Goal: Task Accomplishment & Management: Manage account settings

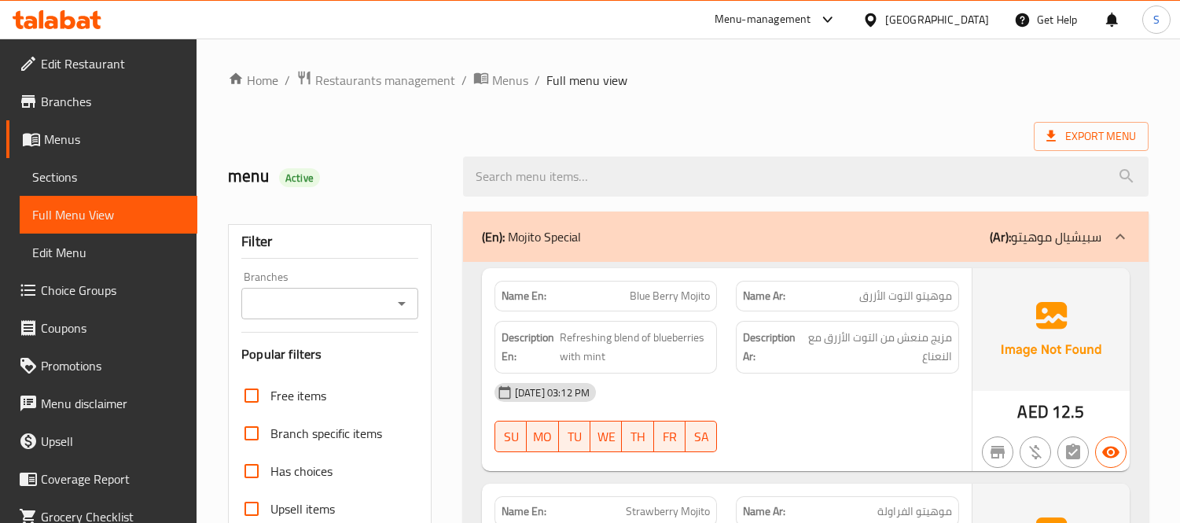
click at [89, 168] on span "Sections" at bounding box center [108, 176] width 153 height 19
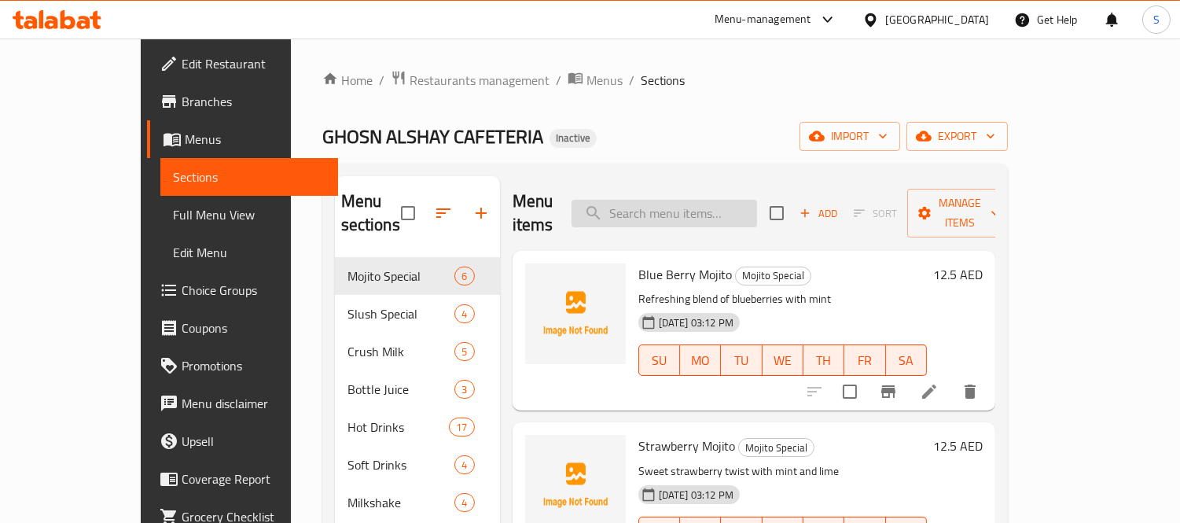
click at [693, 202] on input "search" at bounding box center [665, 214] width 186 height 28
paste input "Corn Flakes"
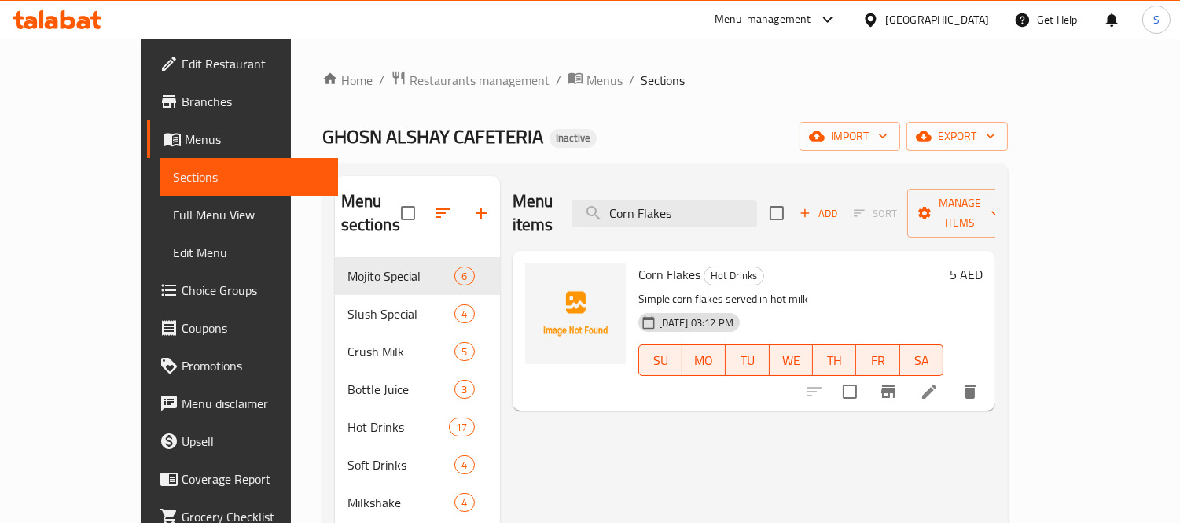
type input "Corn Flakes"
click at [939, 382] on icon at bounding box center [929, 391] width 19 height 19
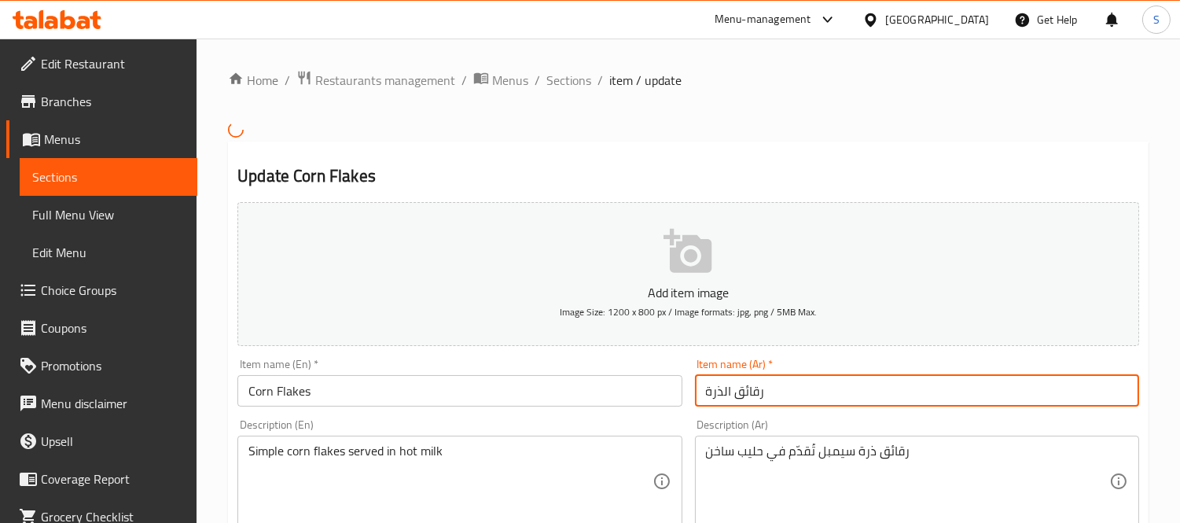
click at [773, 376] on input "رقائق الذرة" at bounding box center [917, 390] width 444 height 31
paste input "كورن فليكس"
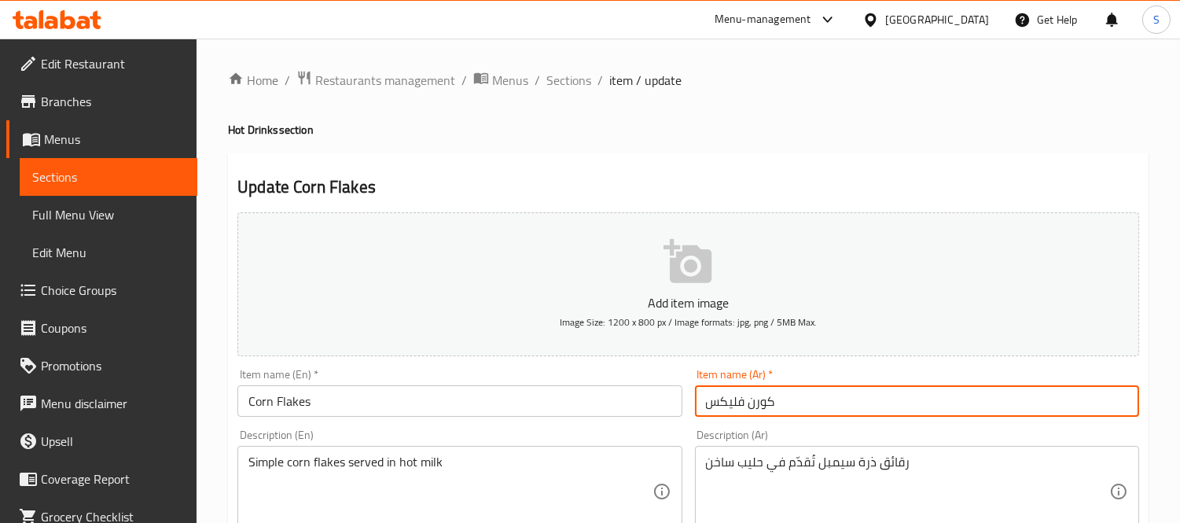
type input "كورن فليكس"
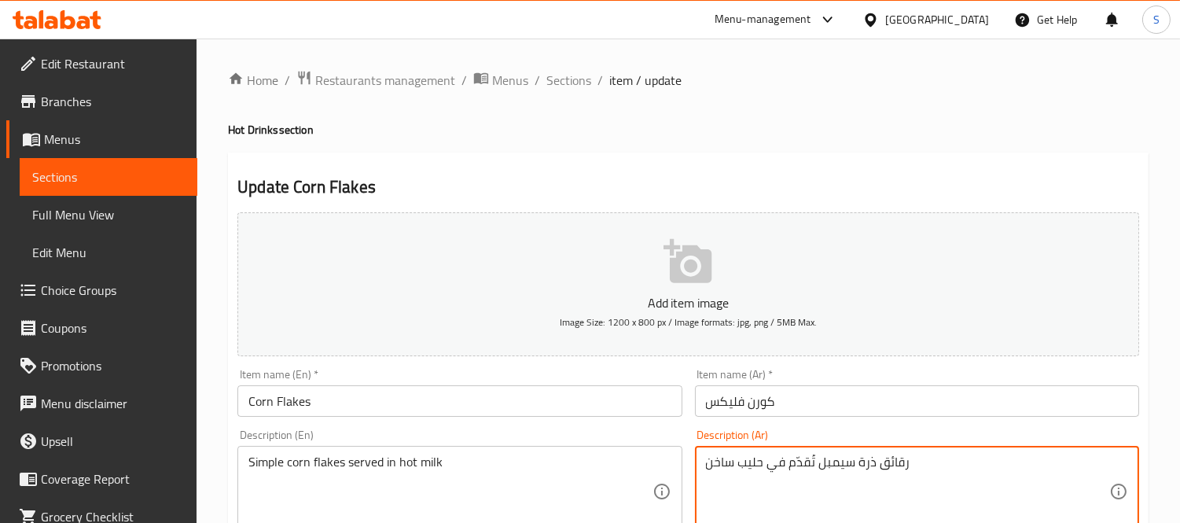
drag, startPoint x: 858, startPoint y: 460, endPoint x: 946, endPoint y: 465, distance: 88.2
click at [826, 402] on input "كورن فليكس" at bounding box center [917, 400] width 444 height 31
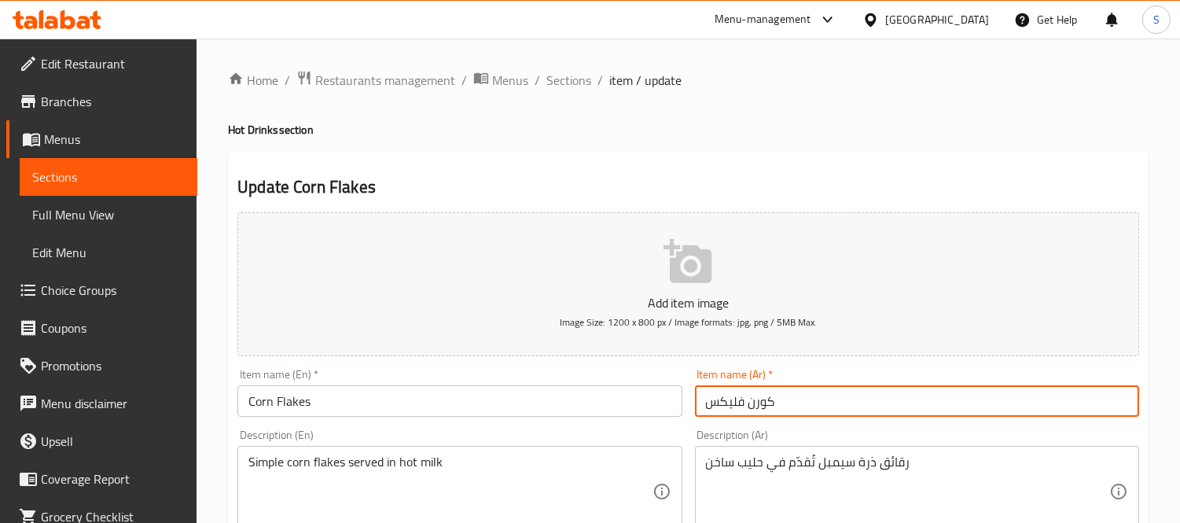
click at [782, 392] on input "كورن فليكس" at bounding box center [917, 400] width 444 height 31
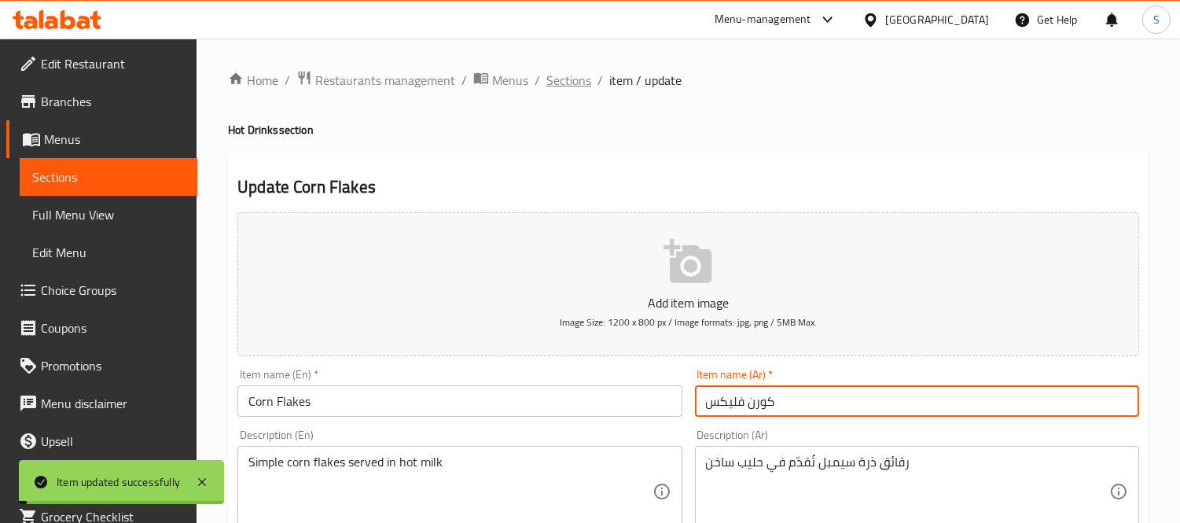
click at [572, 85] on span "Sections" at bounding box center [568, 80] width 45 height 19
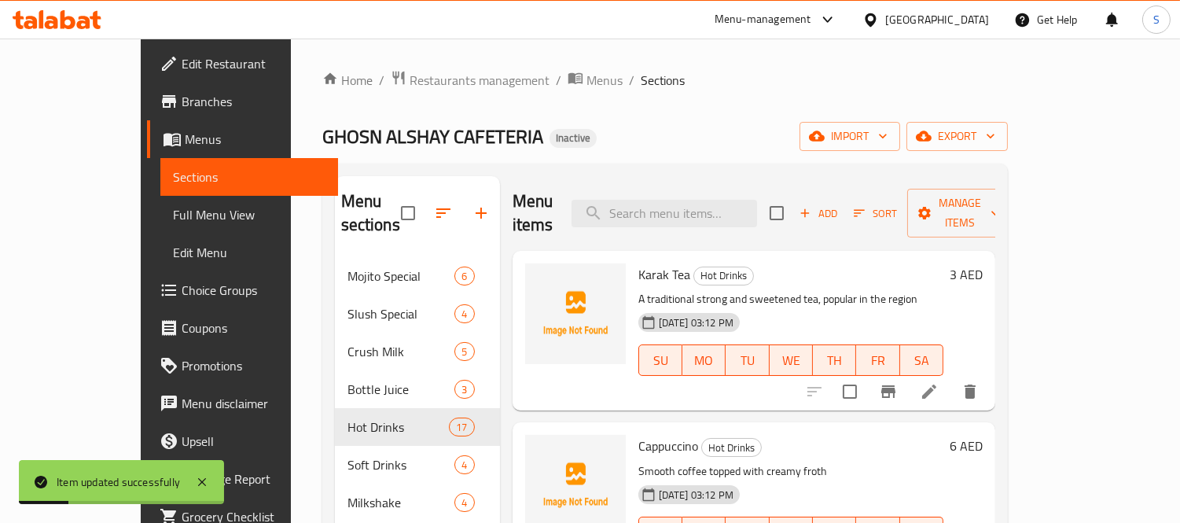
click at [674, 87] on ol "Home / Restaurants management / Menus / Sections" at bounding box center [665, 80] width 686 height 20
drag, startPoint x: 650, startPoint y: 179, endPoint x: 662, endPoint y: 193, distance: 18.4
click at [653, 182] on div "Menu items Add Sort Manage items" at bounding box center [754, 213] width 483 height 75
click at [662, 200] on input "search" at bounding box center [665, 214] width 186 height 28
paste input "Nutella/Nutella Cheese Poratta"
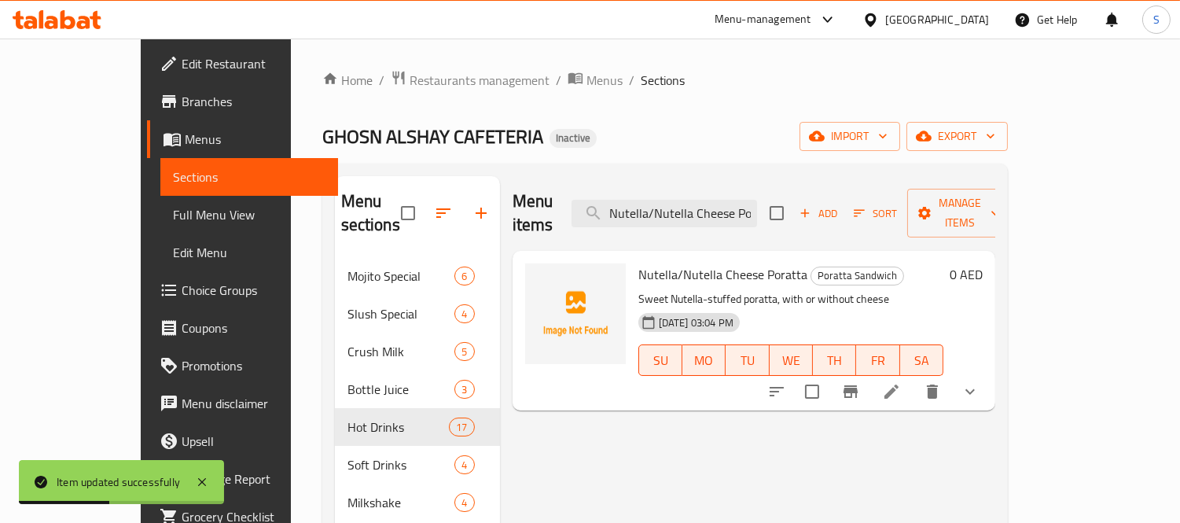
click at [989, 376] on button "show more" at bounding box center [970, 392] width 38 height 38
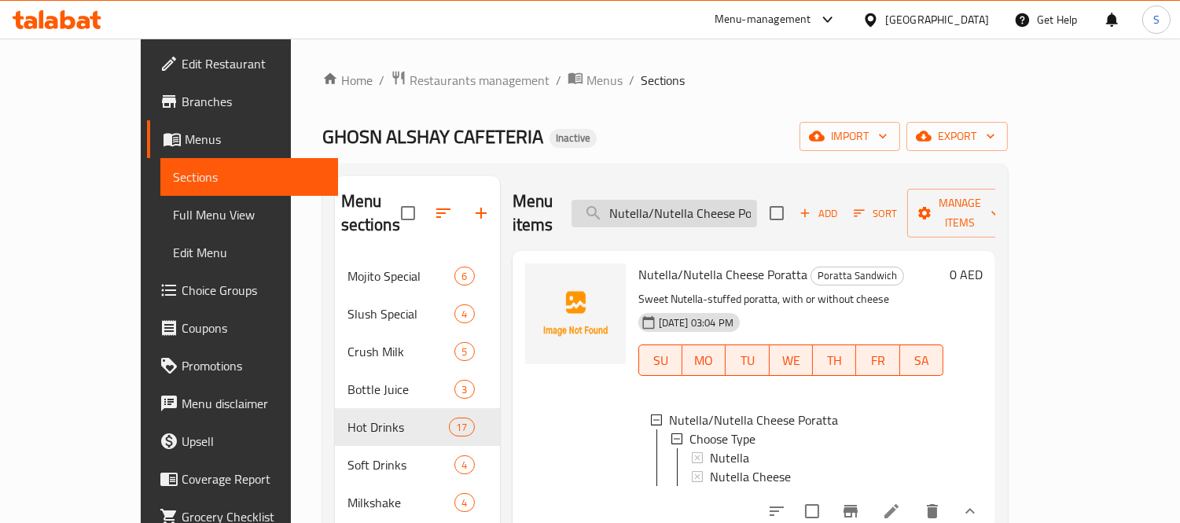
click at [721, 207] on input "Nutella/Nutella Cheese Poratta" at bounding box center [665, 214] width 186 height 28
click at [721, 206] on input "Nutella/Nutella Cheese Poratta" at bounding box center [665, 214] width 186 height 28
paste input "Chi. Lemon"
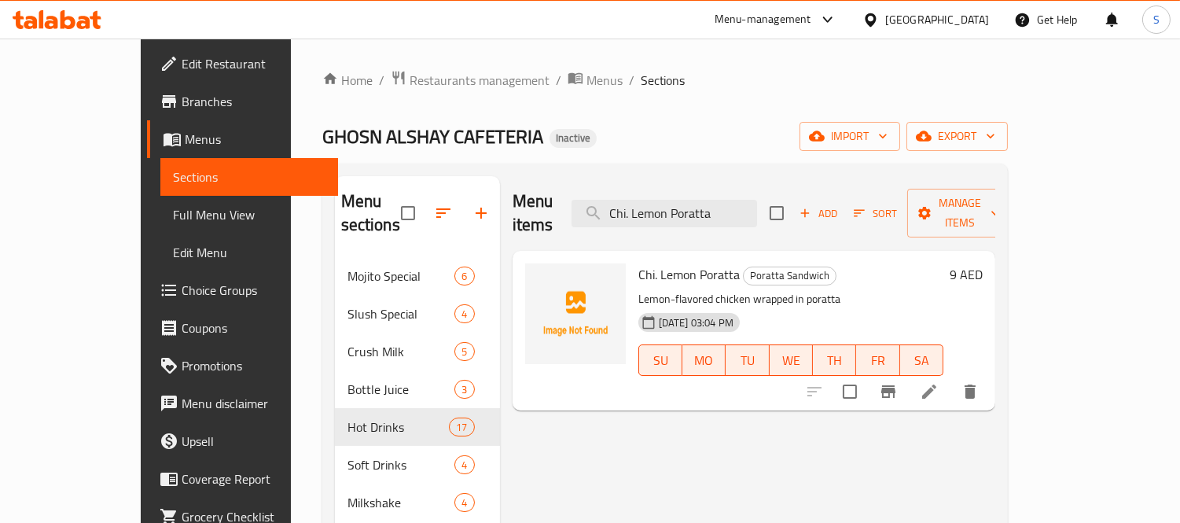
type input "Chi. Lemon Poratta"
click at [939, 382] on icon at bounding box center [929, 391] width 19 height 19
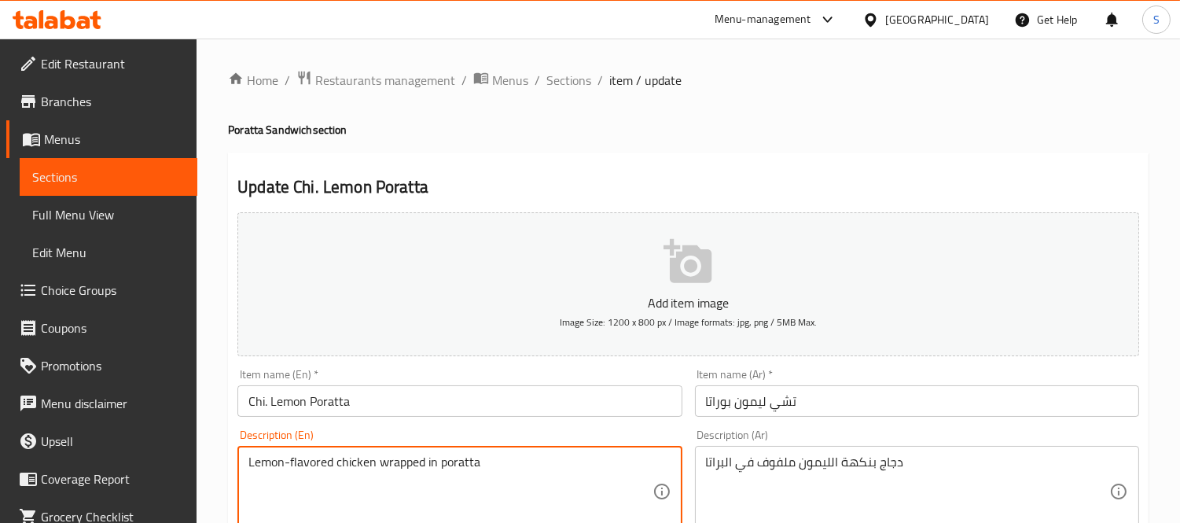
click at [359, 461] on textarea "Lemon-flavored chicken wrapped in poratta" at bounding box center [449, 491] width 403 height 75
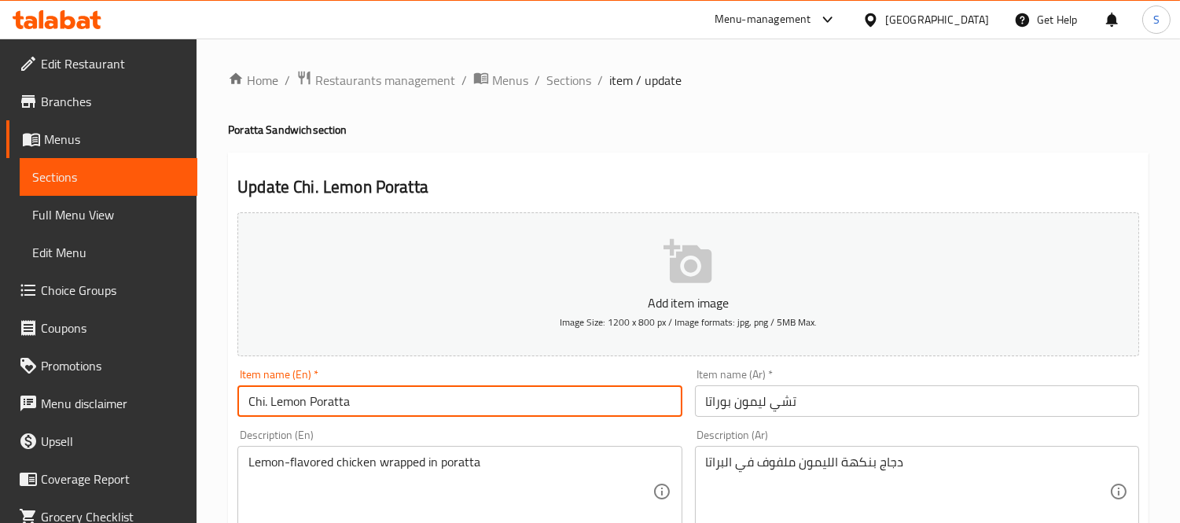
drag, startPoint x: 263, startPoint y: 403, endPoint x: 271, endPoint y: 412, distance: 11.7
click at [263, 407] on input "Chi. Lemon Poratta" at bounding box center [459, 400] width 444 height 31
drag, startPoint x: 273, startPoint y: 412, endPoint x: 263, endPoint y: 407, distance: 10.9
click at [263, 407] on input "Chi. Lemon Poratta" at bounding box center [459, 400] width 444 height 31
click at [270, 407] on input "Chi. Lemon Poratta" at bounding box center [459, 400] width 444 height 31
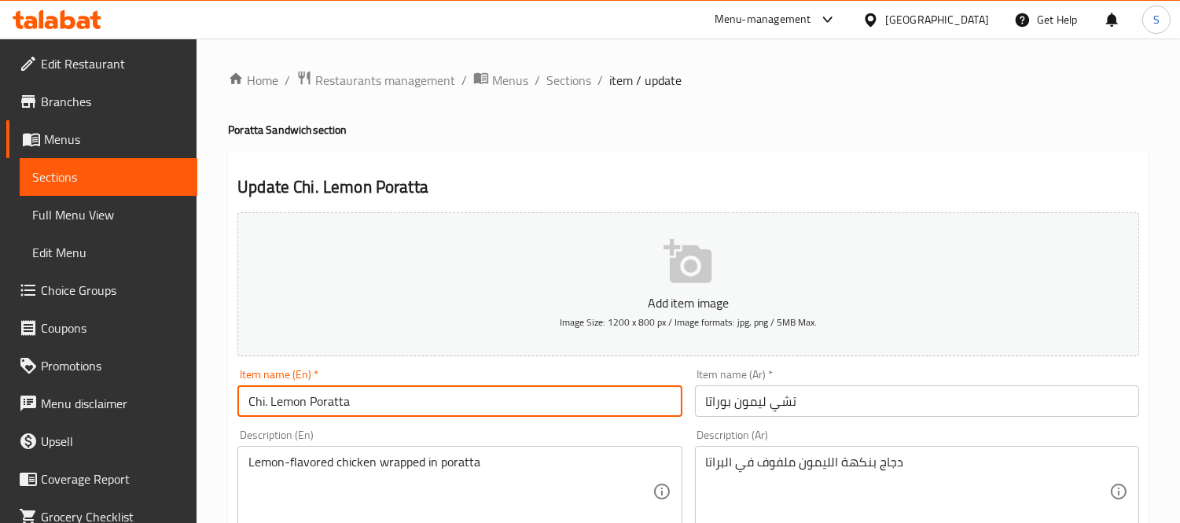
drag, startPoint x: 270, startPoint y: 406, endPoint x: 256, endPoint y: 402, distance: 14.7
click at [256, 402] on input "Chi. Lemon Poratta" at bounding box center [459, 400] width 444 height 31
paste input "chicken"
click at [260, 398] on input "Cchicken Lemon Poratta" at bounding box center [459, 400] width 444 height 31
type input "Chicken Lemon Poratta"
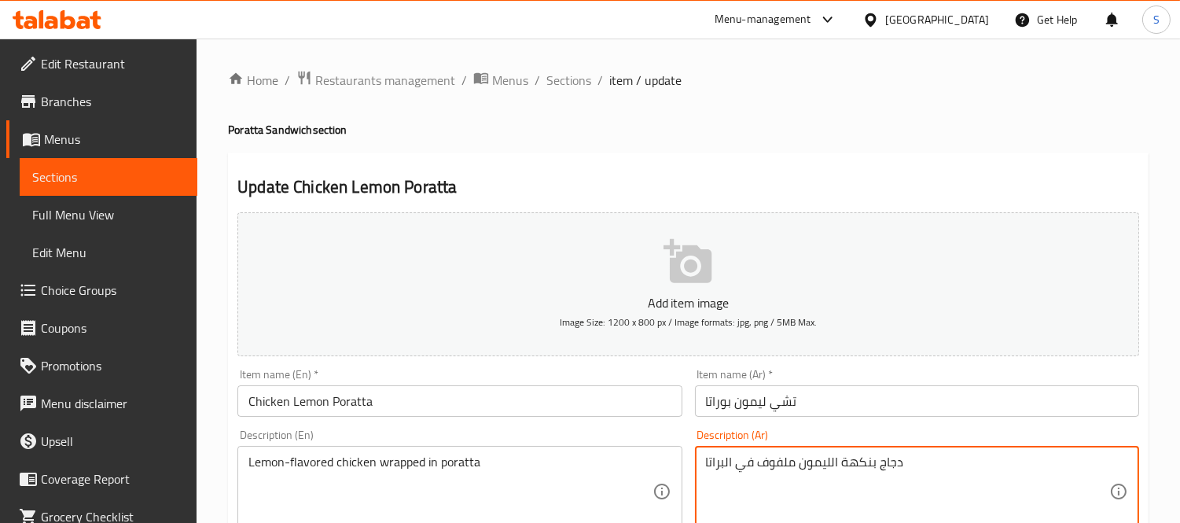
click at [882, 462] on textarea "دجاج بنكهة الليمون ملفوف في البراتا" at bounding box center [907, 491] width 403 height 75
click at [787, 401] on input "تشي ليمون بوراتا" at bounding box center [917, 400] width 444 height 31
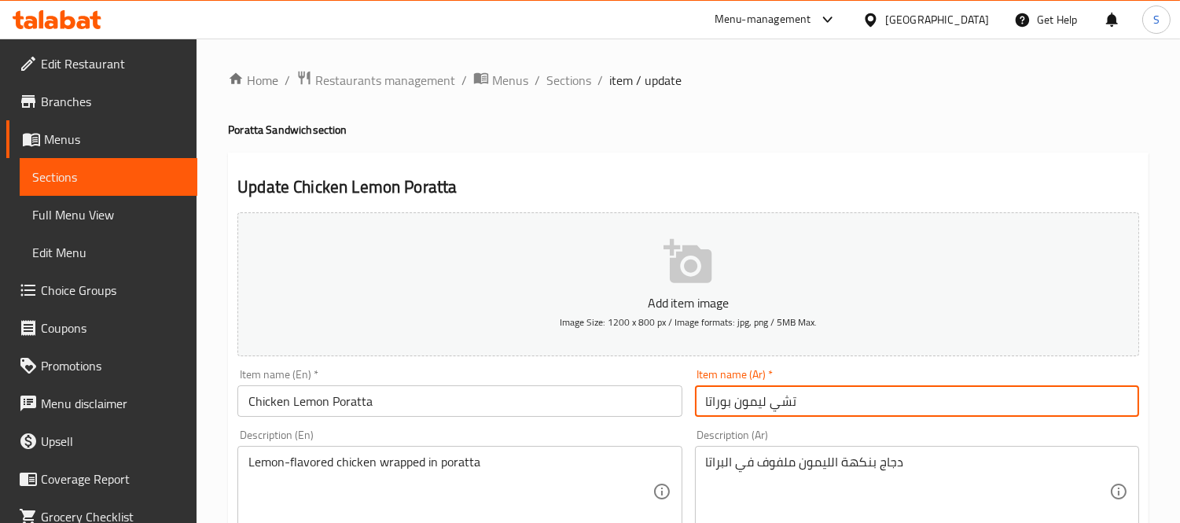
click at [787, 401] on input "تشي ليمون بوراتا" at bounding box center [917, 400] width 444 height 31
paste input "جاج"
type input "دجاج ليمون بوراتا"
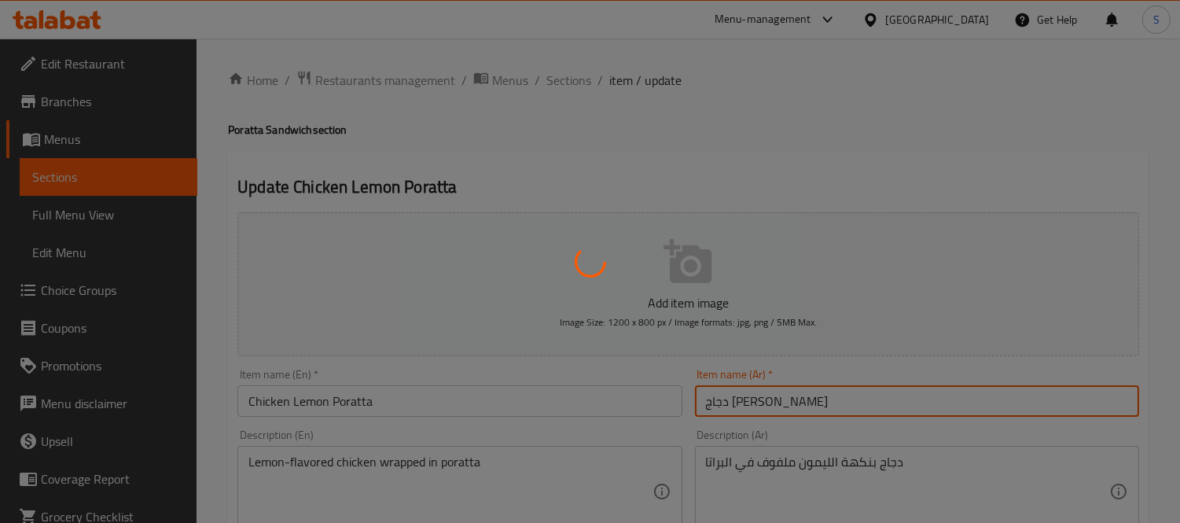
click at [815, 406] on div at bounding box center [590, 261] width 1180 height 523
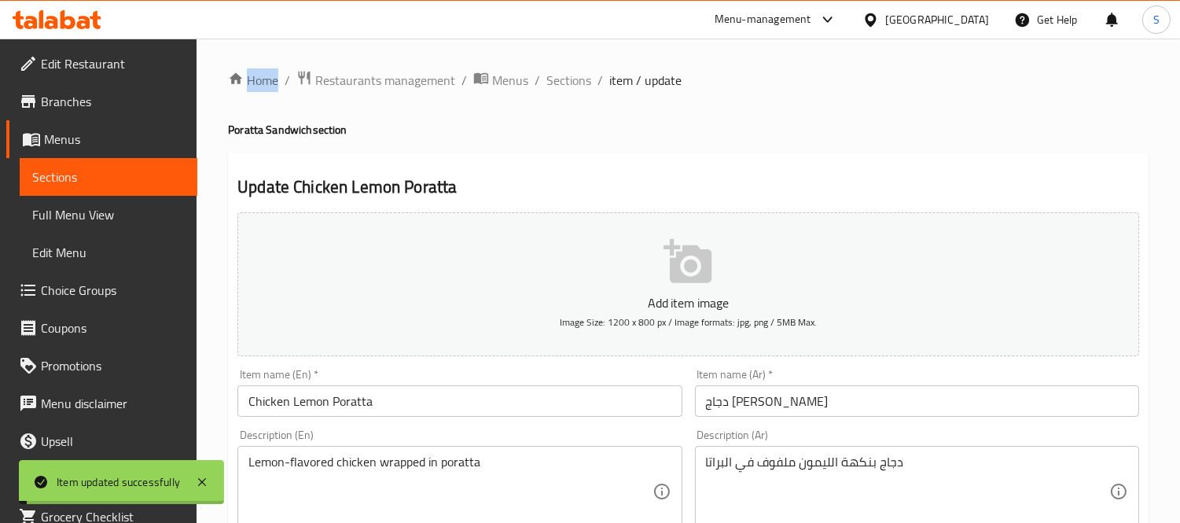
click at [598, 412] on input "Chicken Lemon Poratta" at bounding box center [459, 400] width 444 height 31
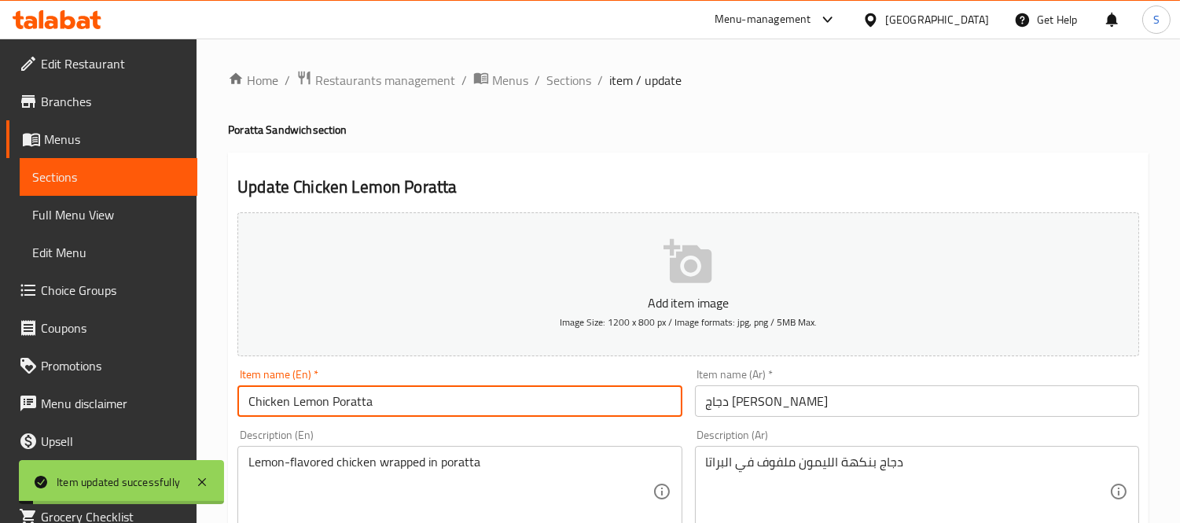
click at [598, 412] on input "Chicken Lemon Poratta" at bounding box center [459, 400] width 444 height 31
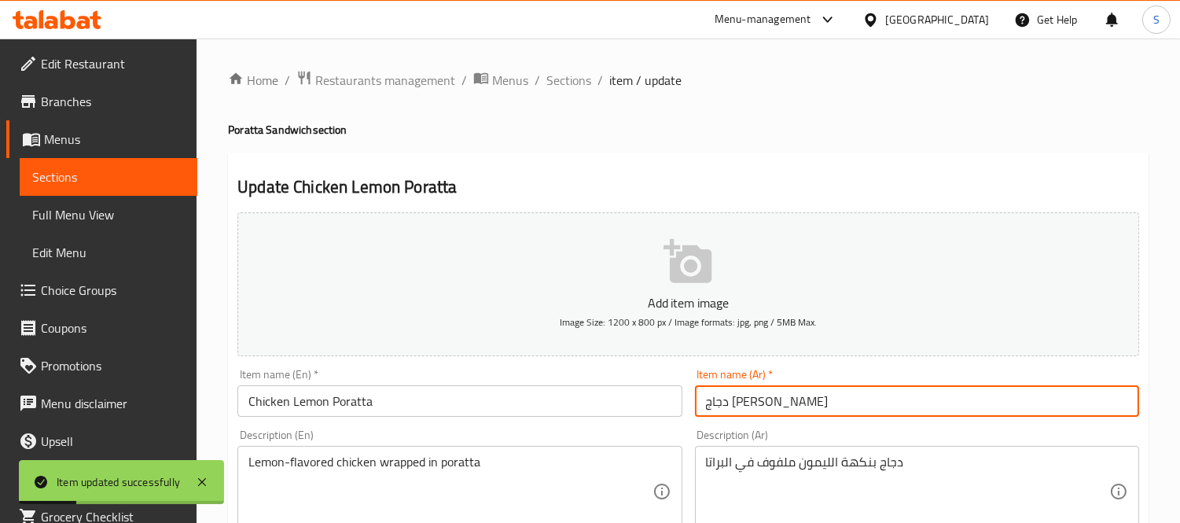
click at [763, 397] on input "دجاج ليمون بوراتا" at bounding box center [917, 400] width 444 height 31
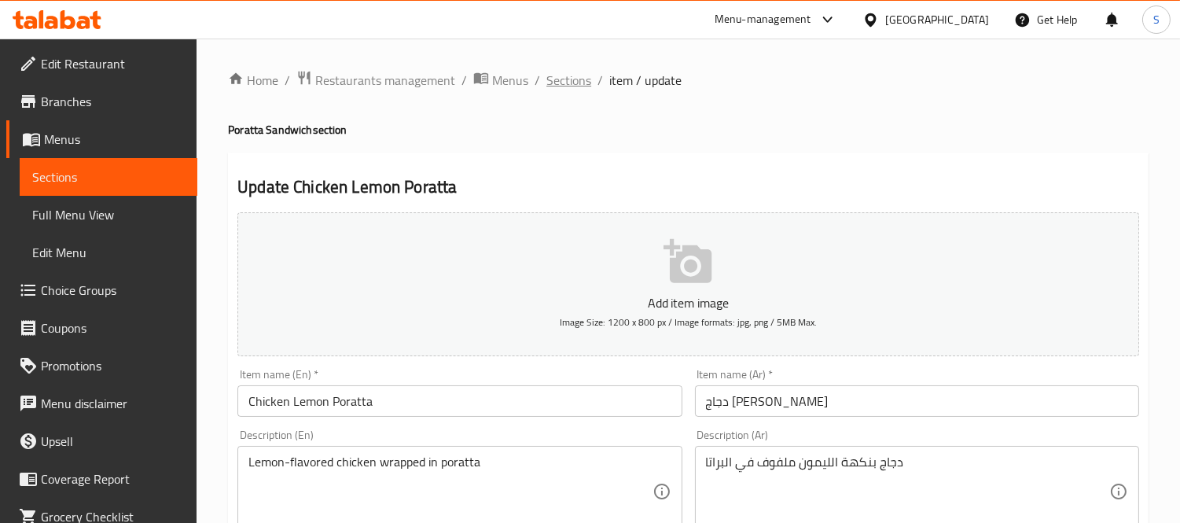
click at [572, 71] on span "Sections" at bounding box center [568, 80] width 45 height 19
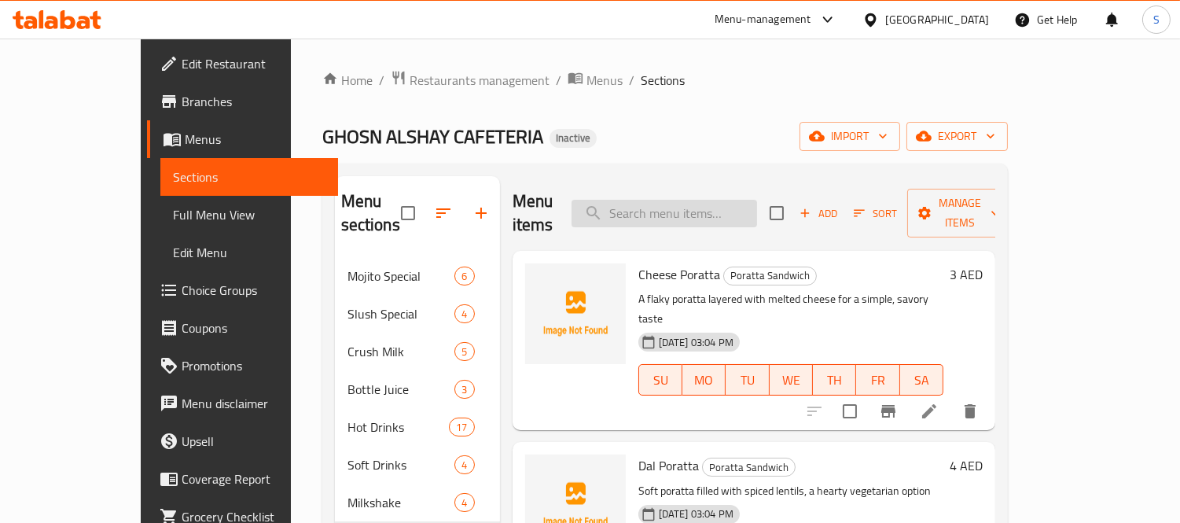
click at [668, 200] on input "search" at bounding box center [665, 214] width 186 height 28
paste input "Veg Club"
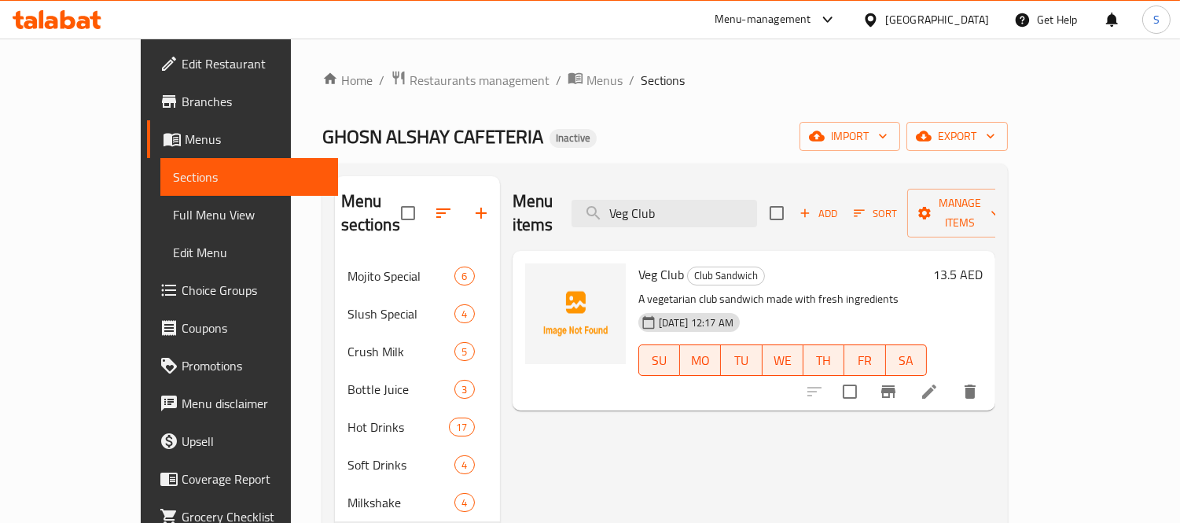
type input "Veg Club"
click at [939, 382] on icon at bounding box center [929, 391] width 19 height 19
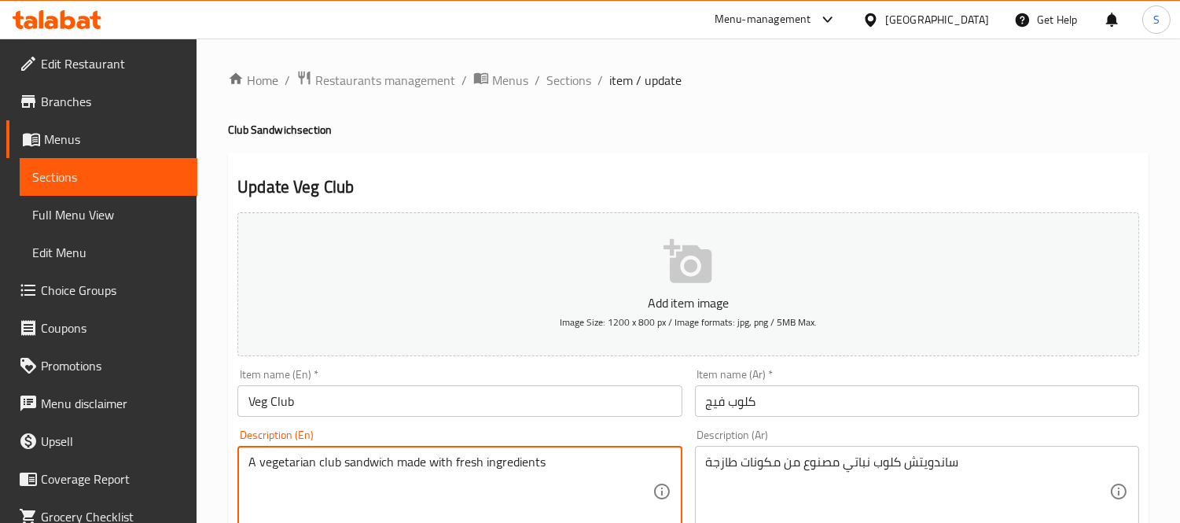
drag, startPoint x: 265, startPoint y: 464, endPoint x: 313, endPoint y: 469, distance: 48.2
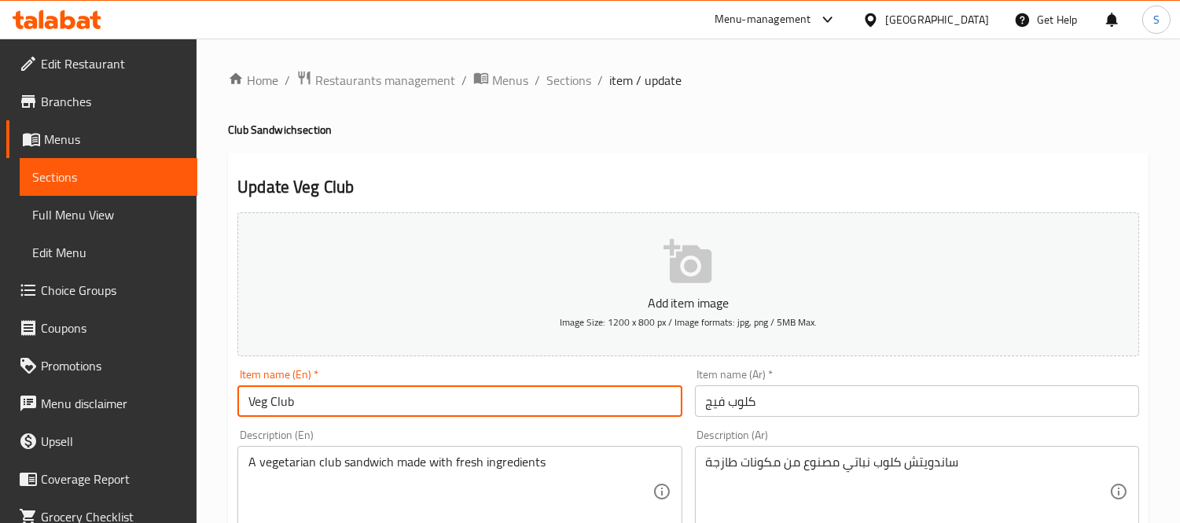
drag, startPoint x: 257, startPoint y: 409, endPoint x: 266, endPoint y: 409, distance: 8.6
click at [266, 409] on input "Veg Club" at bounding box center [459, 400] width 444 height 31
paste input "etarian"
type input "Vegetarian Club"
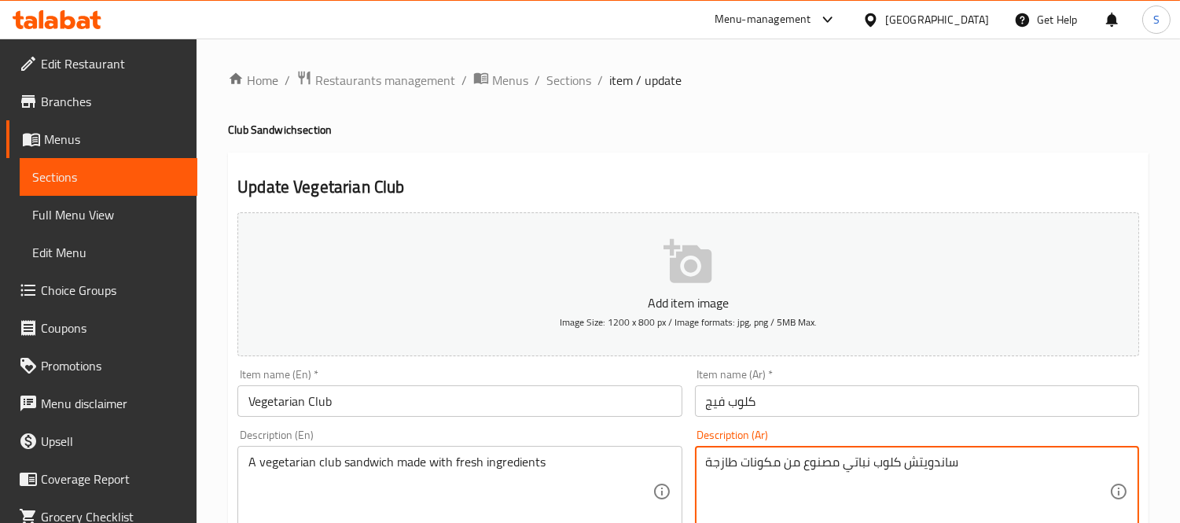
click at [863, 462] on textarea "ساندويتش كلوب نباتي مصنوع من مكونات طازجة" at bounding box center [907, 491] width 403 height 75
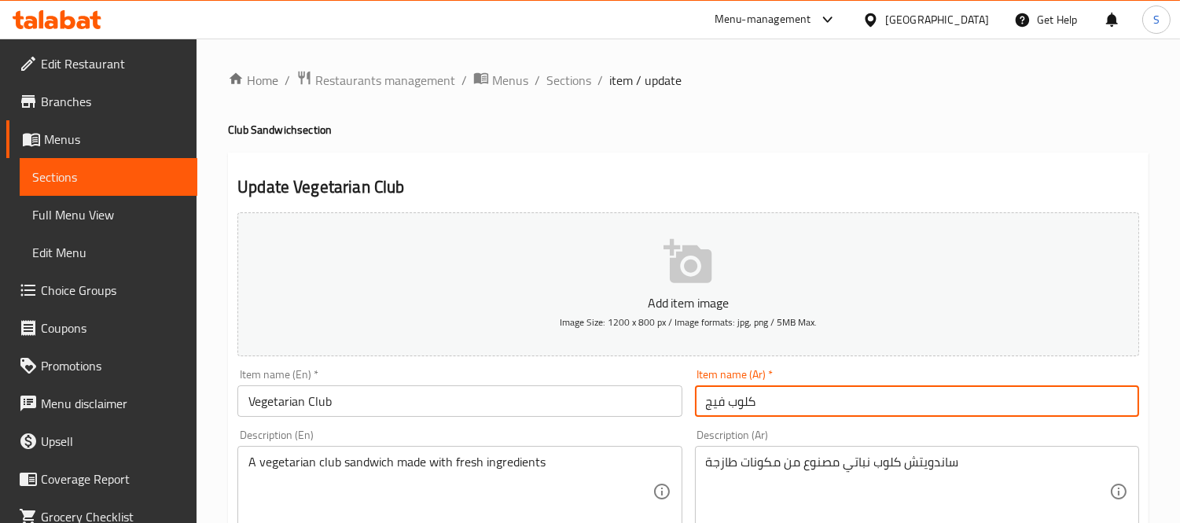
click at [716, 410] on input "كلوب فيج" at bounding box center [917, 400] width 444 height 31
paste input "باتي"
type input "كلوب نباتي"
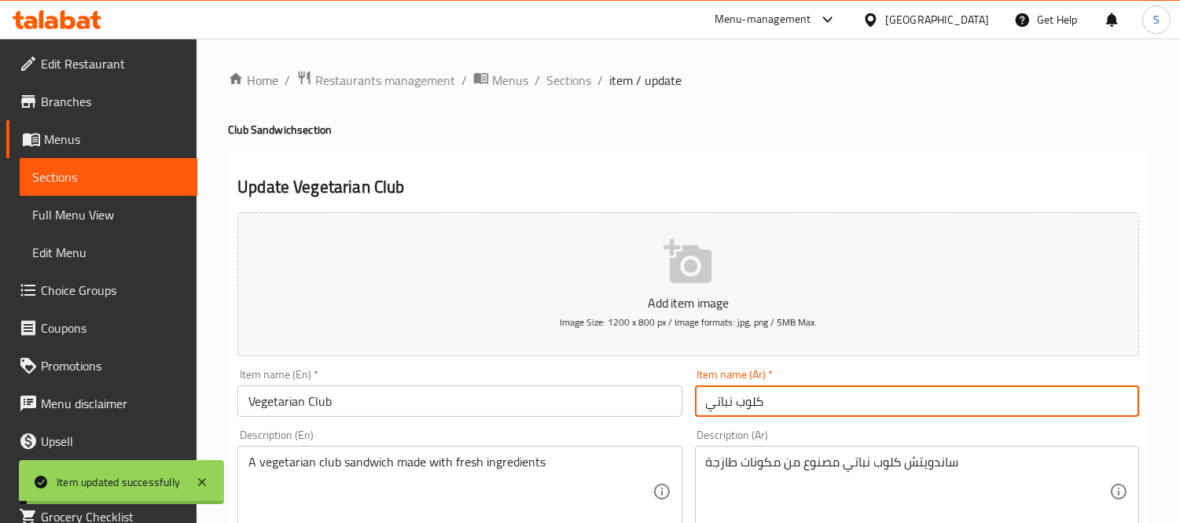
click at [304, 404] on input "Vegetarian Club" at bounding box center [459, 400] width 444 height 31
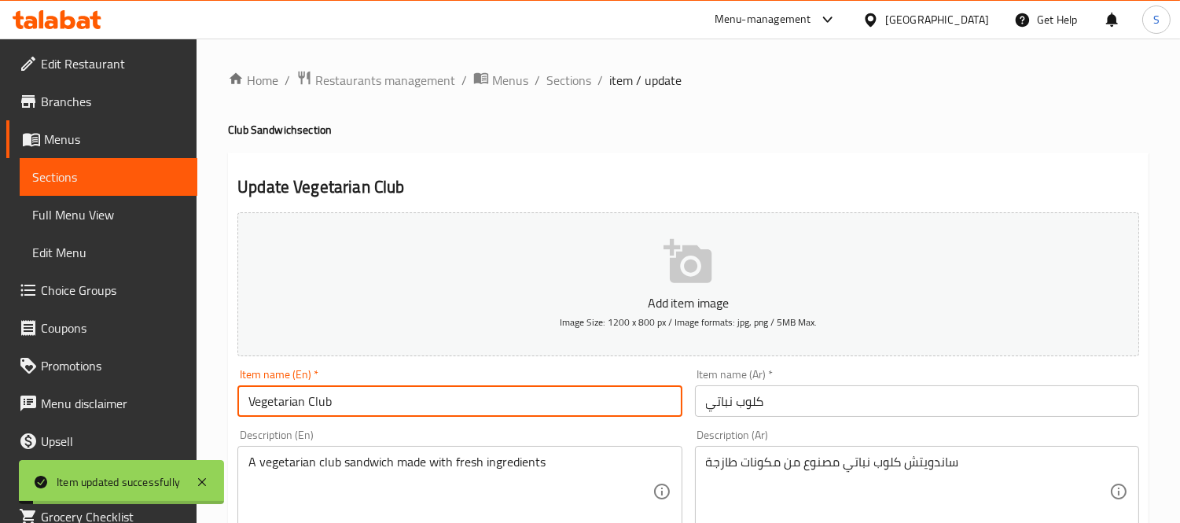
click at [304, 404] on input "Vegetarian Club" at bounding box center [459, 400] width 444 height 31
click at [583, 80] on span "Sections" at bounding box center [568, 80] width 45 height 19
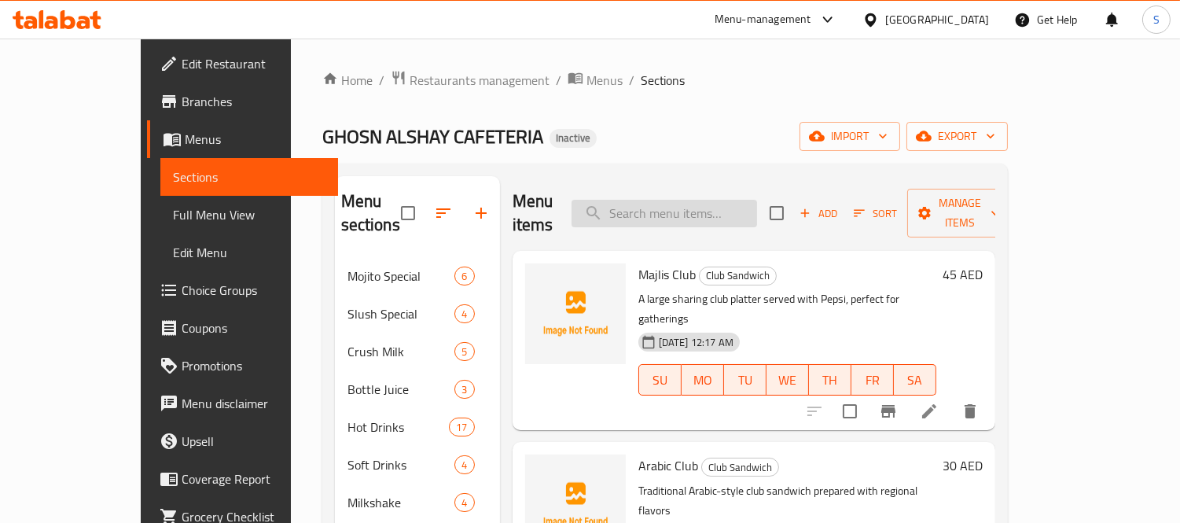
click at [666, 208] on input "search" at bounding box center [665, 214] width 186 height 28
paste input "Samosa Veg (1 pc)"
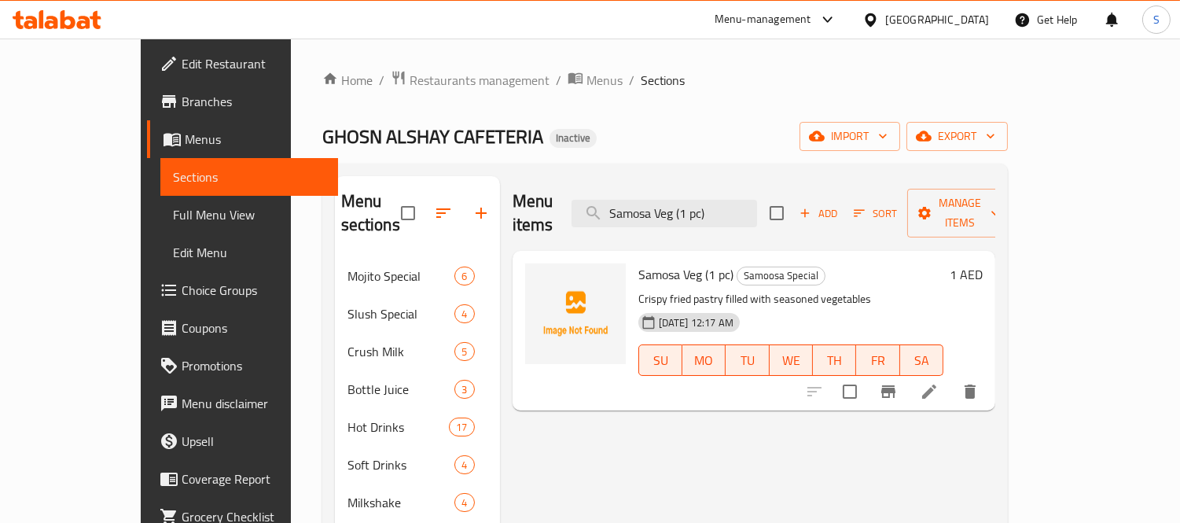
type input "Samosa Veg (1 pc)"
click at [939, 382] on icon at bounding box center [929, 391] width 19 height 19
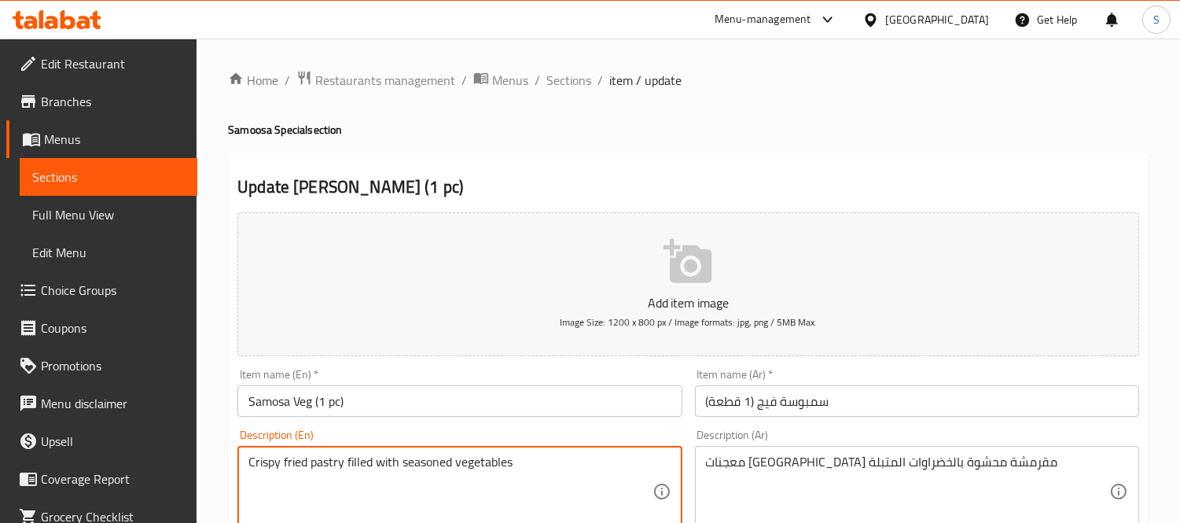
drag, startPoint x: 462, startPoint y: 467, endPoint x: 538, endPoint y: 472, distance: 76.4
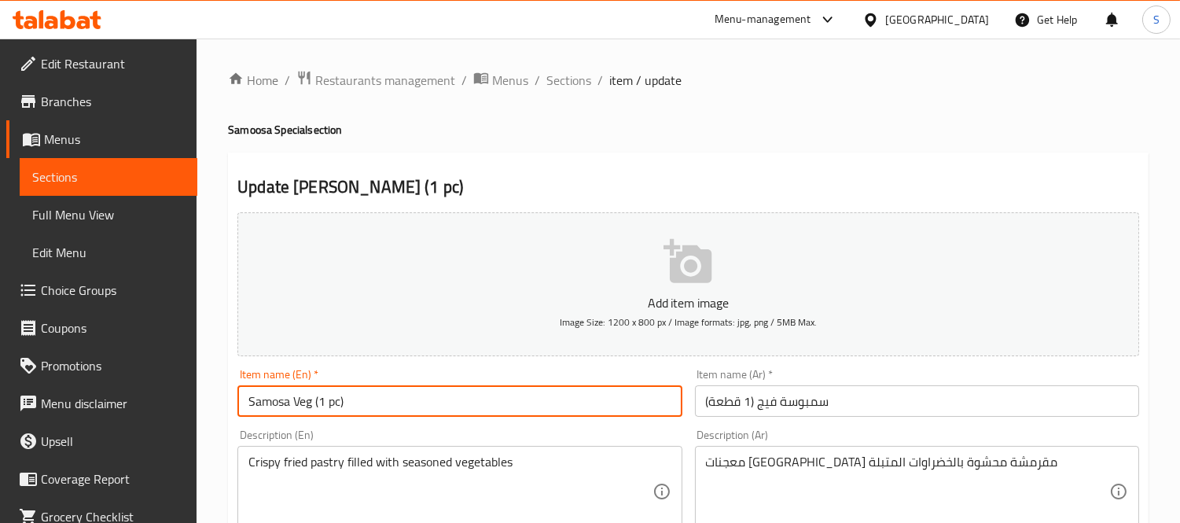
drag, startPoint x: 303, startPoint y: 399, endPoint x: 312, endPoint y: 403, distance: 10.2
click at [312, 403] on input "Samosa Veg (1 pc)" at bounding box center [459, 400] width 444 height 31
paste input "etables"
type input "Samosa Vegetables (1 pc)"
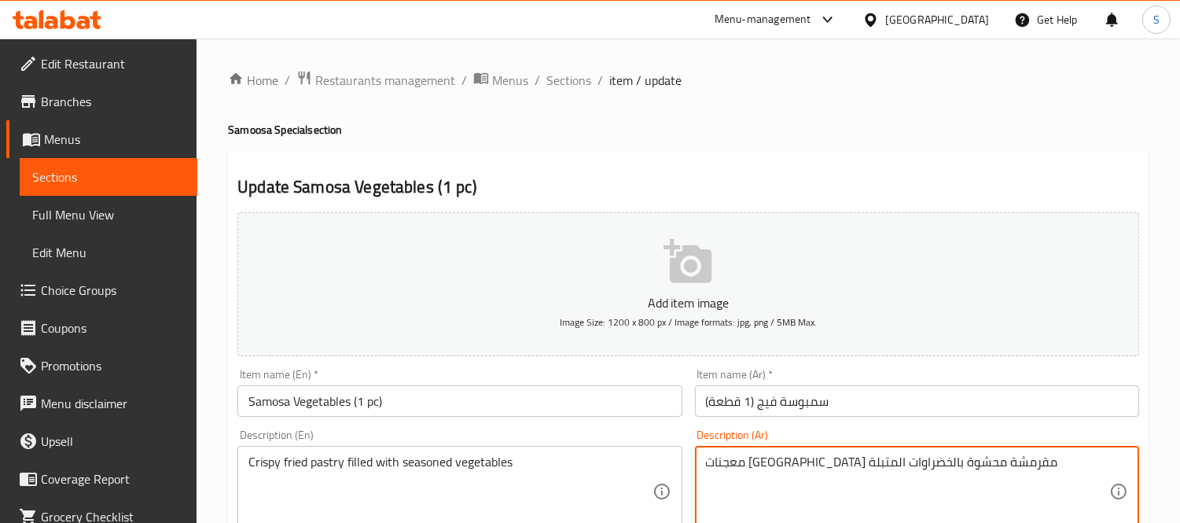
click at [791, 462] on textarea "معجنات مقلية مقرمشة محشوة بالخضراوات المتبلة" at bounding box center [907, 491] width 403 height 75
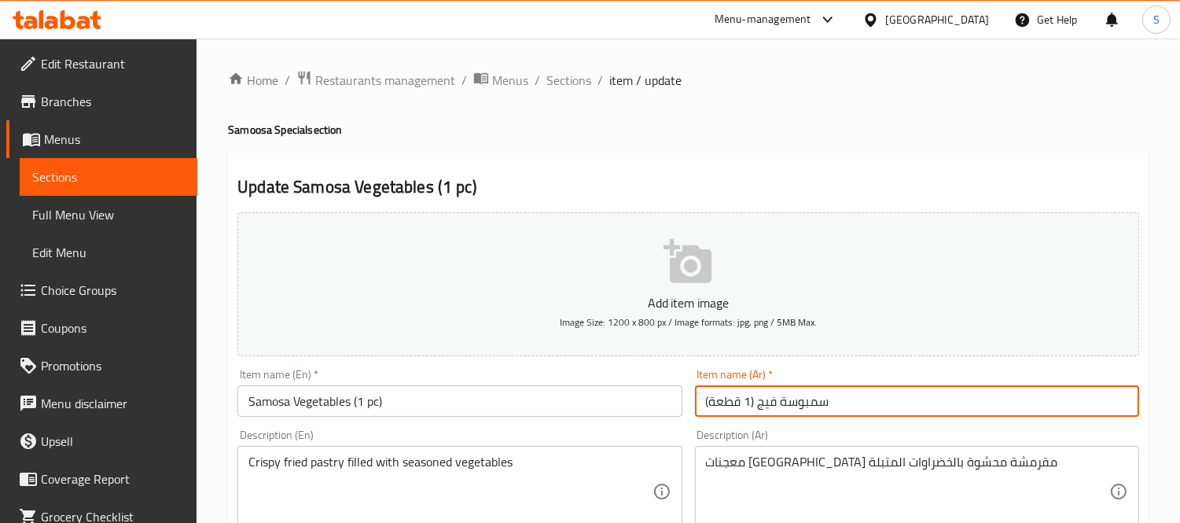
click at [767, 407] on input "سمبوسة فيج (1 قطعة)" at bounding box center [917, 400] width 444 height 31
paste input "بالخضراوات"
type input "سمبوسة بالخضراوات (1 قطعة)"
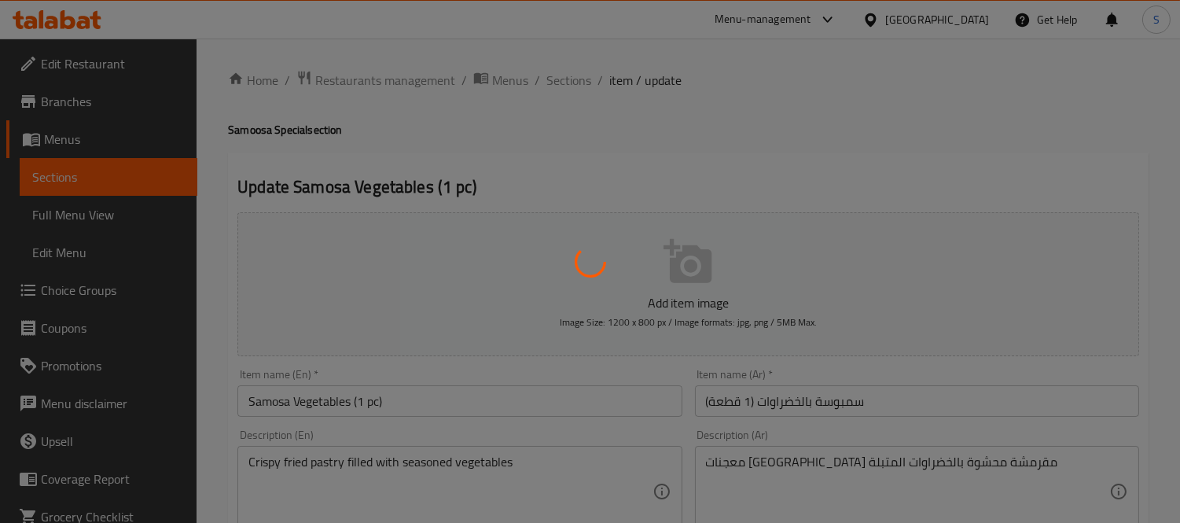
click at [766, 402] on div at bounding box center [590, 261] width 1180 height 523
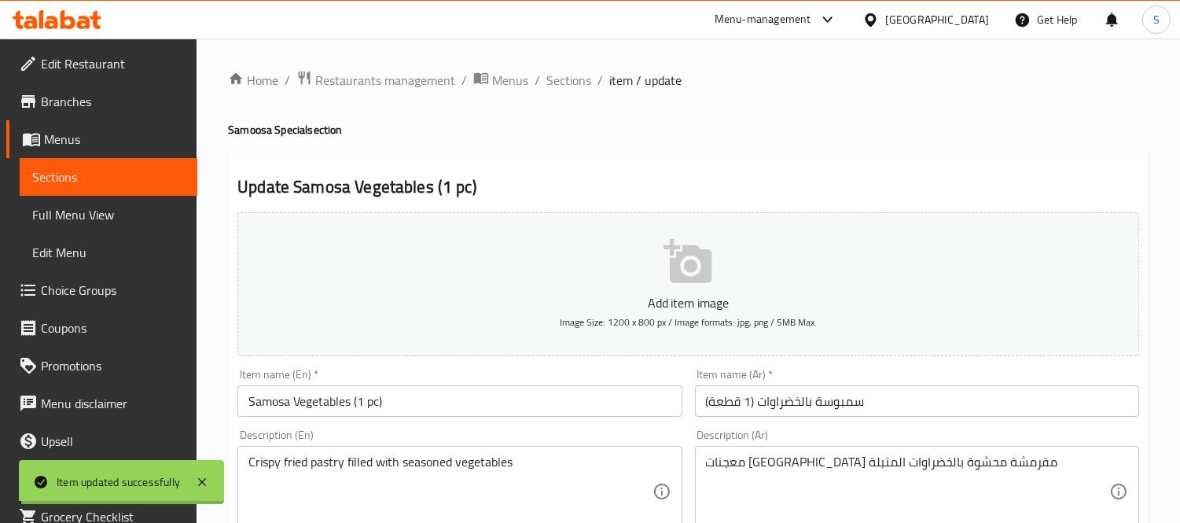
click at [761, 405] on input "سمبوسة بالخضراوات (1 قطعة)" at bounding box center [917, 400] width 444 height 31
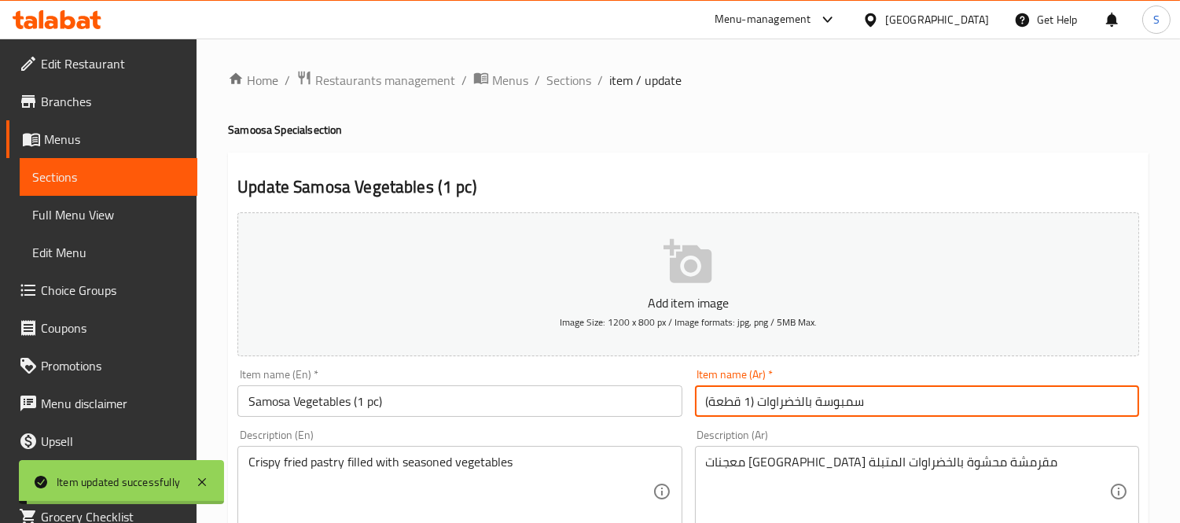
click at [760, 405] on input "سمبوسة بالخضراوات (1 قطعة)" at bounding box center [917, 400] width 444 height 31
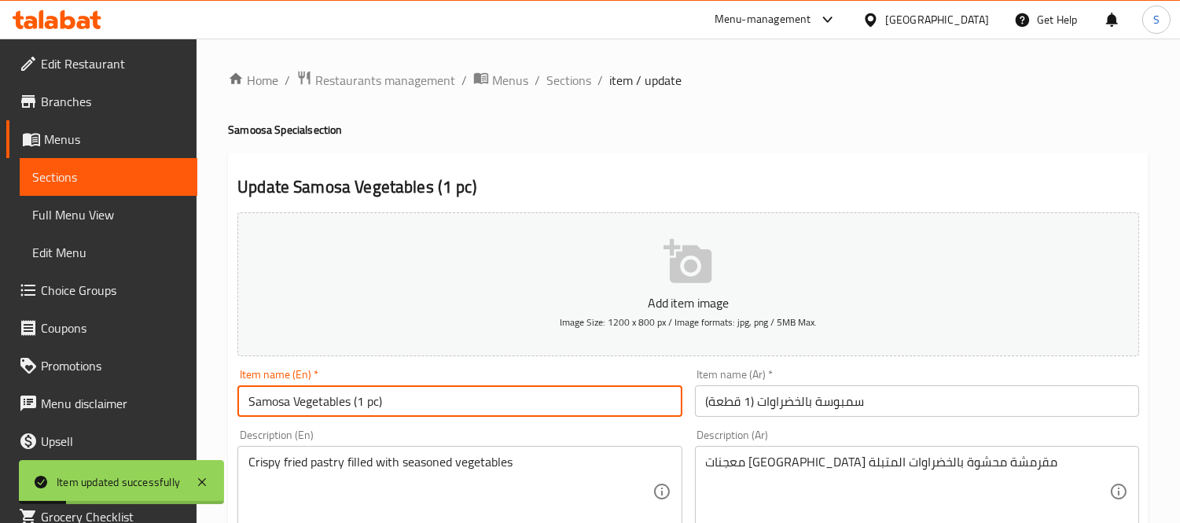
click at [394, 406] on input "Samosa Vegetables (1 pc)" at bounding box center [459, 400] width 444 height 31
click at [393, 406] on input "Samosa Vegetables (1 pc)" at bounding box center [459, 400] width 444 height 31
click at [570, 79] on span "Sections" at bounding box center [568, 80] width 45 height 19
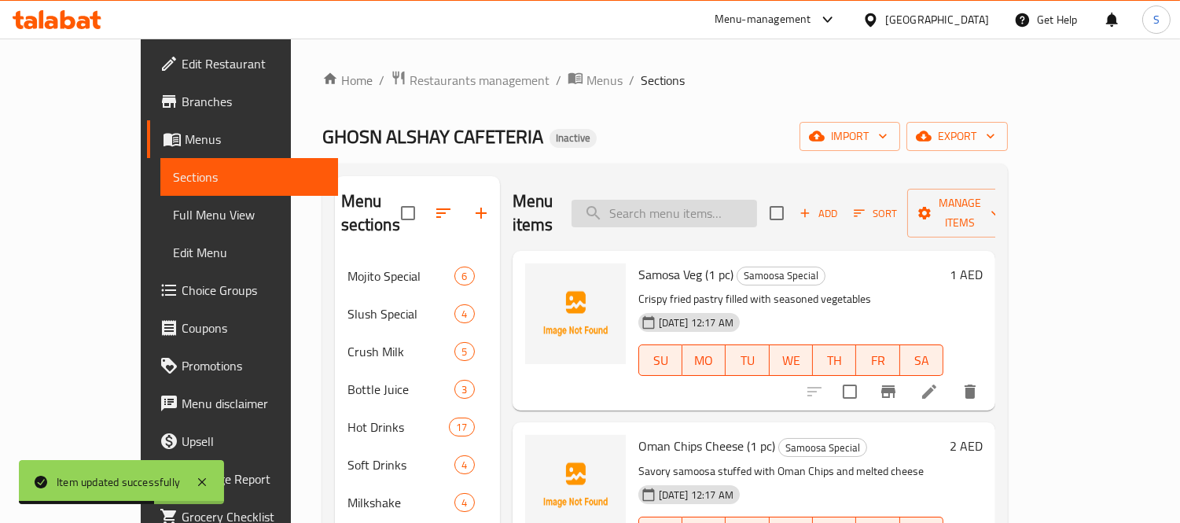
click at [734, 208] on input "search" at bounding box center [665, 214] width 186 height 28
paste input "Oman Chips Cheese (1 pc)"
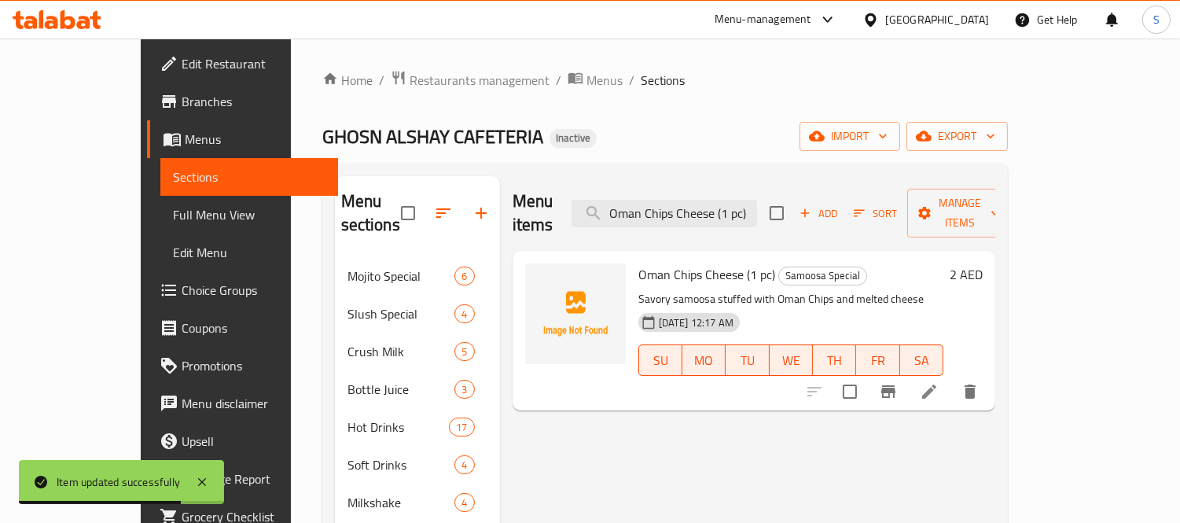
type input "Oman Chips Cheese (1 pc)"
click at [939, 382] on icon at bounding box center [929, 391] width 19 height 19
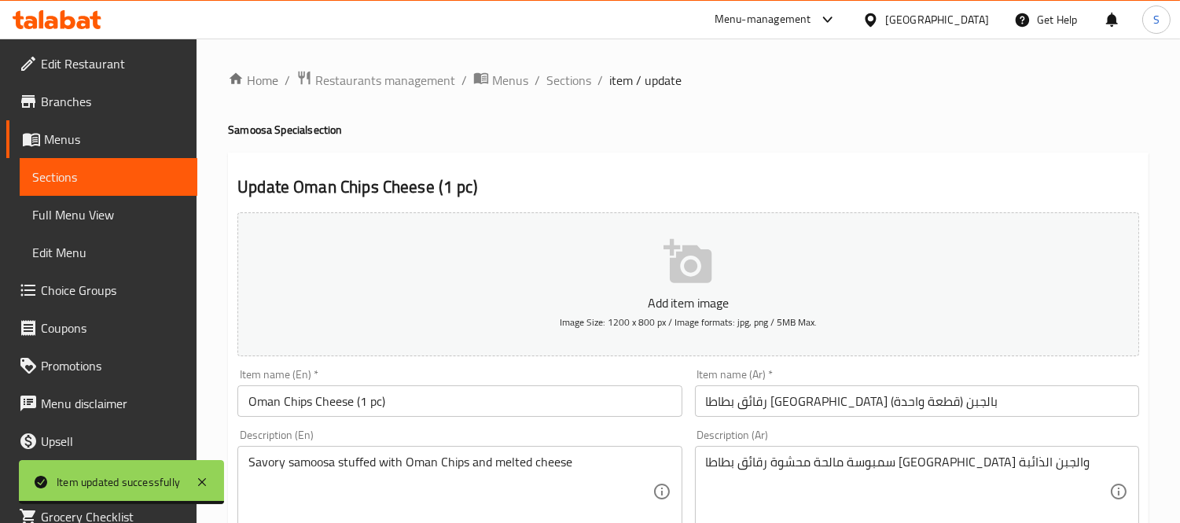
click at [769, 414] on input "رقائق بطاطا عمان بالجبن (قطعة واحدة)" at bounding box center [917, 400] width 444 height 31
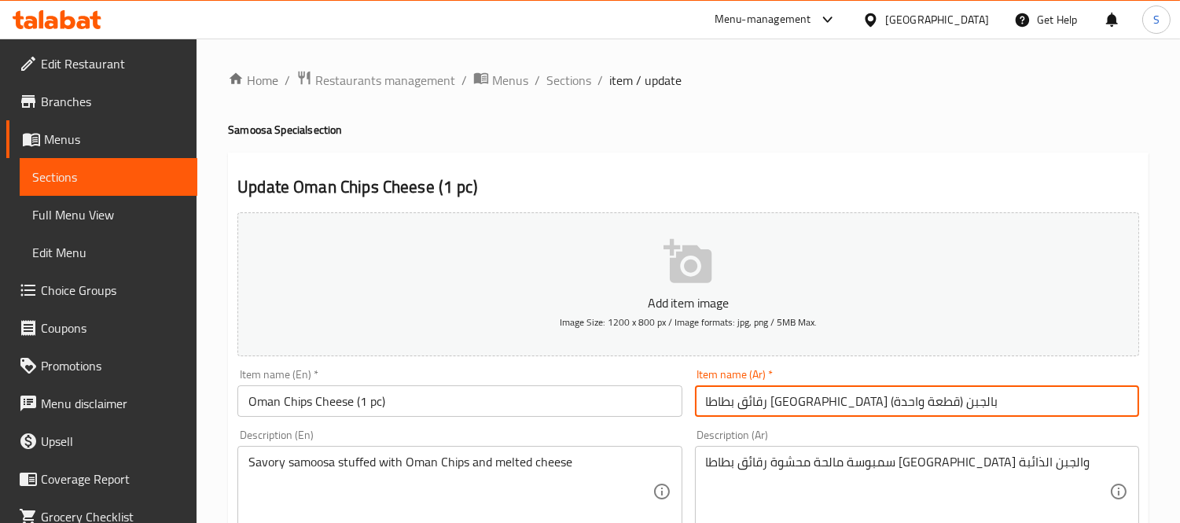
click at [769, 414] on input "رقائق بطاطا عمان بالجبن (قطعة واحدة)" at bounding box center [917, 400] width 444 height 31
paste input "يبس"
type input "شيبس عمان بالجبن (قطعة واحدة)"
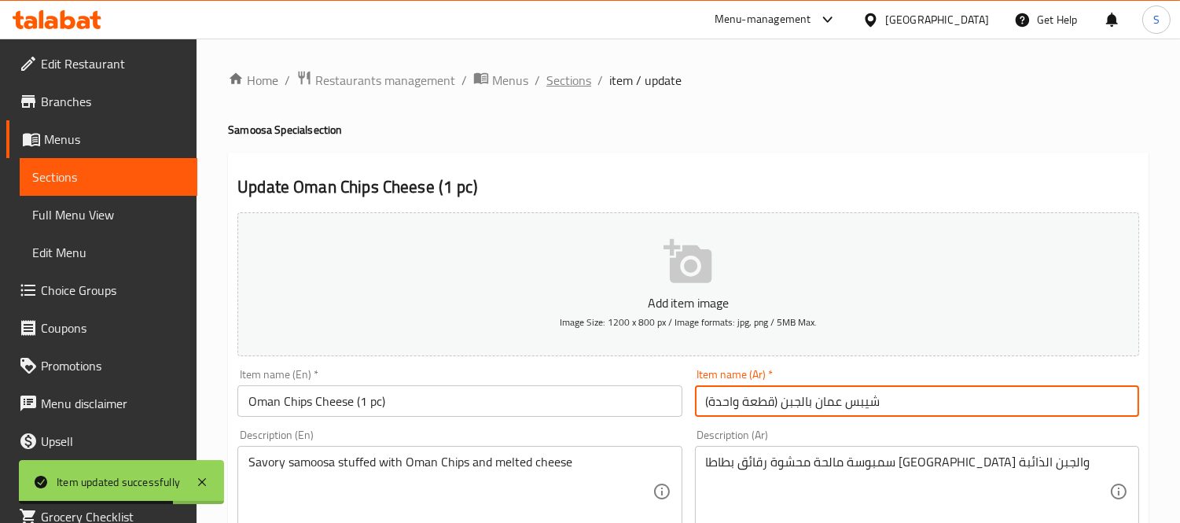
click at [576, 72] on span "Sections" at bounding box center [568, 80] width 45 height 19
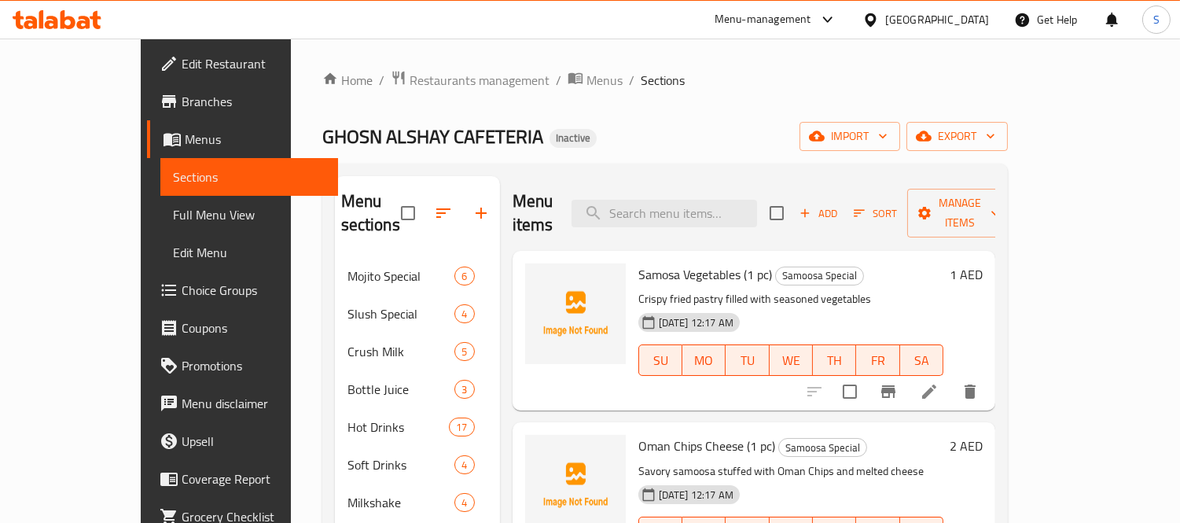
click at [702, 186] on div "Menu items Add Sort Manage items" at bounding box center [754, 213] width 483 height 75
click at [704, 200] on input "search" at bounding box center [665, 214] width 186 height 28
paste input "Chicken Nuggets Plate (7–10 pcs)"
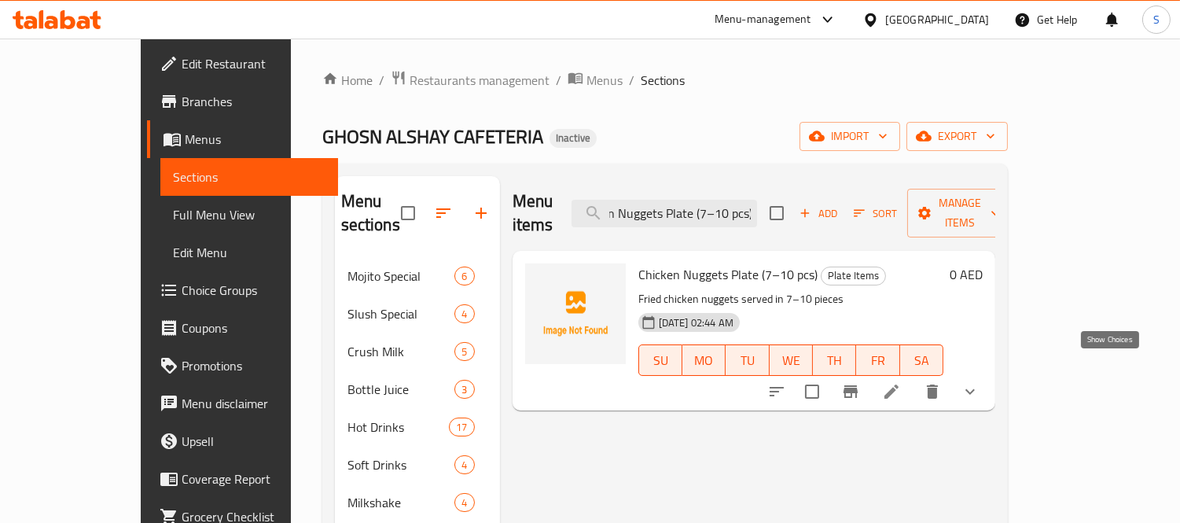
type input "Chicken Nuggets Plate (7–10 pcs)"
click at [980, 382] on icon "show more" at bounding box center [970, 391] width 19 height 19
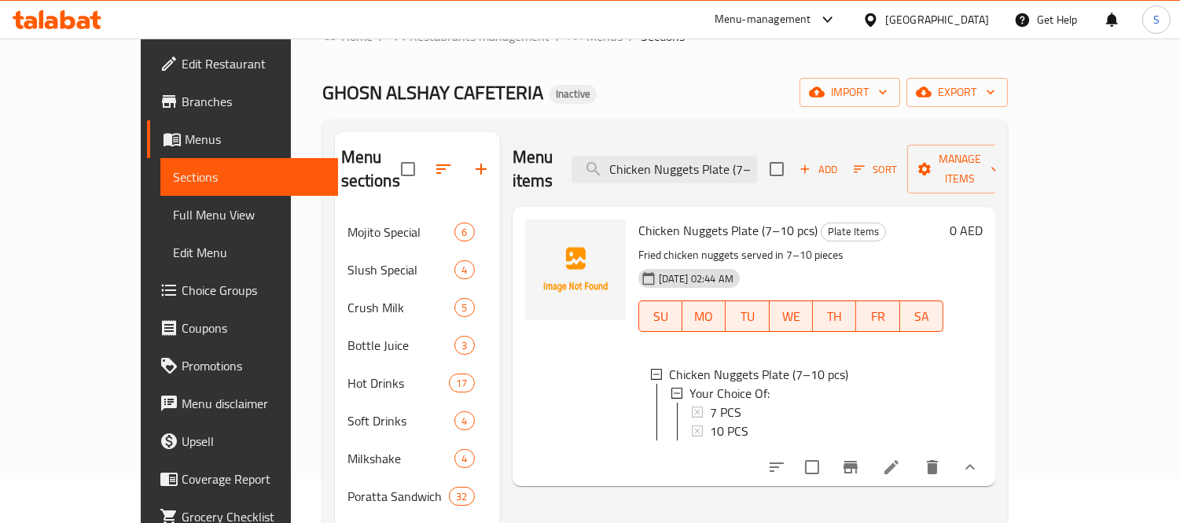
scroll to position [87, 0]
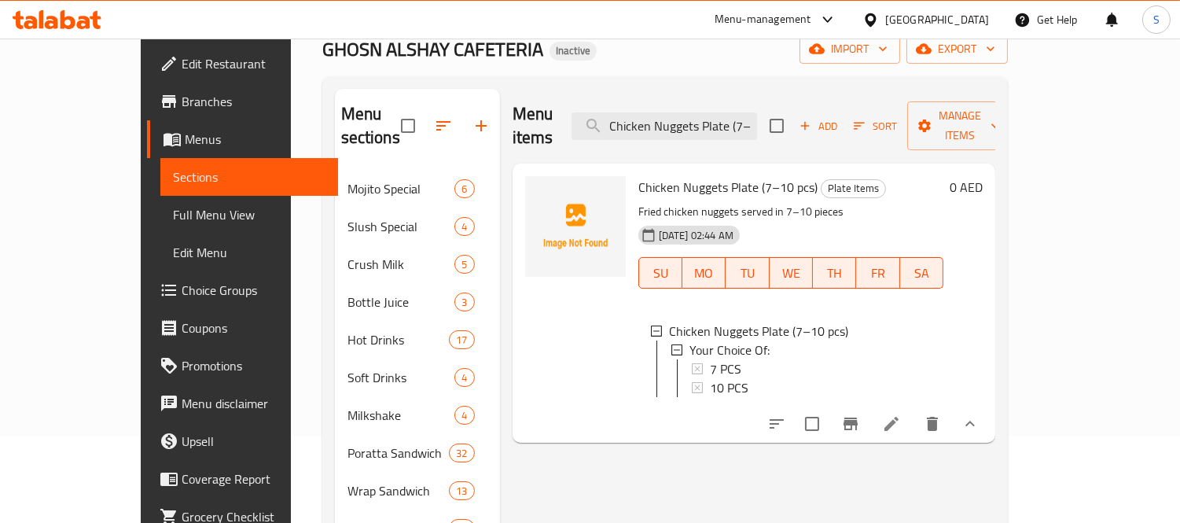
click at [901, 414] on icon at bounding box center [891, 423] width 19 height 19
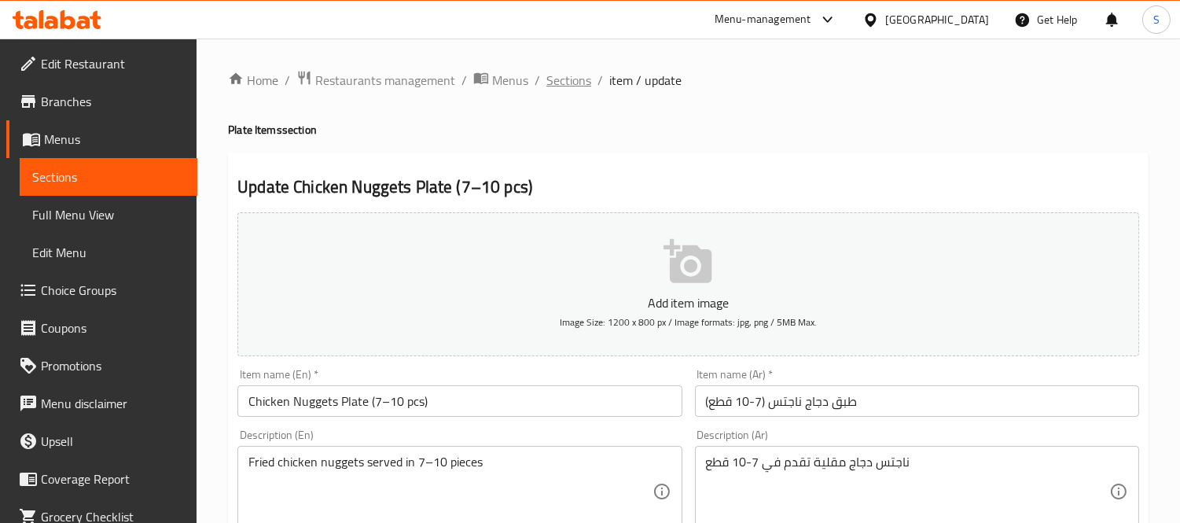
click at [560, 81] on span "Sections" at bounding box center [568, 80] width 45 height 19
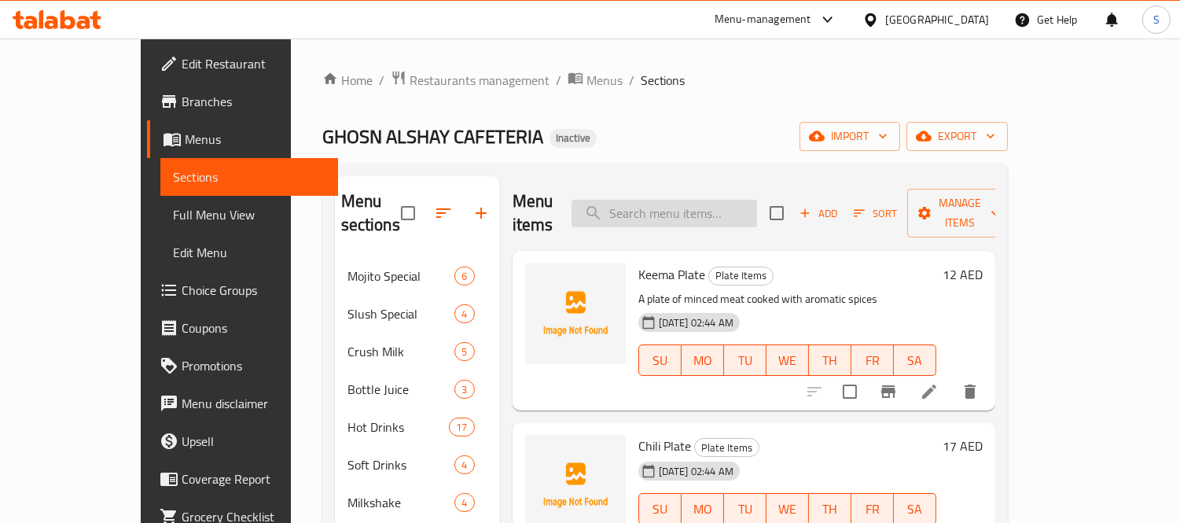
click at [698, 202] on input "search" at bounding box center [665, 214] width 186 height 28
paste input "Tender Coconut"
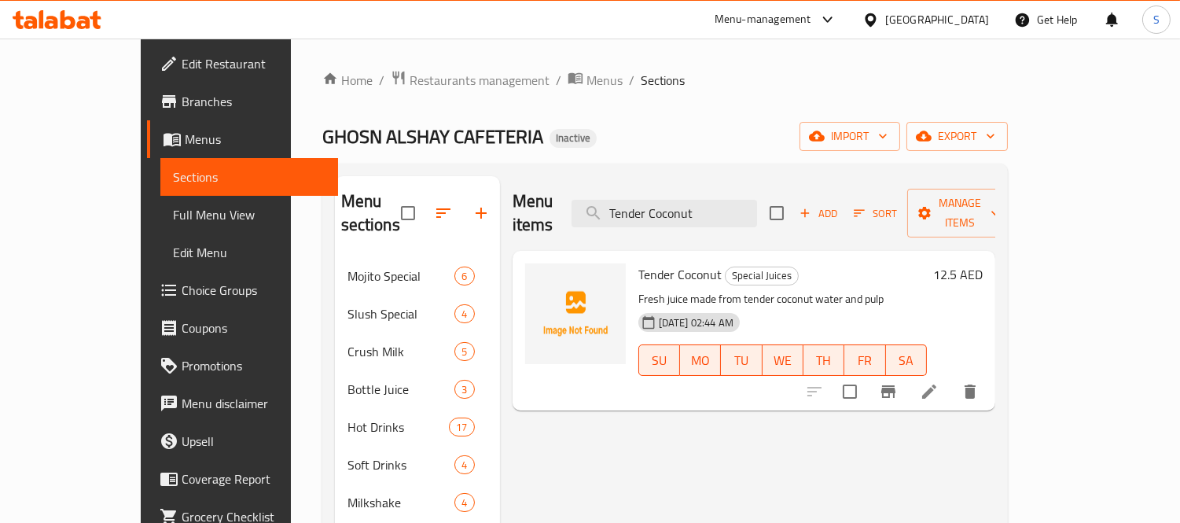
type input "Tender Coconut"
click at [951, 377] on li at bounding box center [929, 391] width 44 height 28
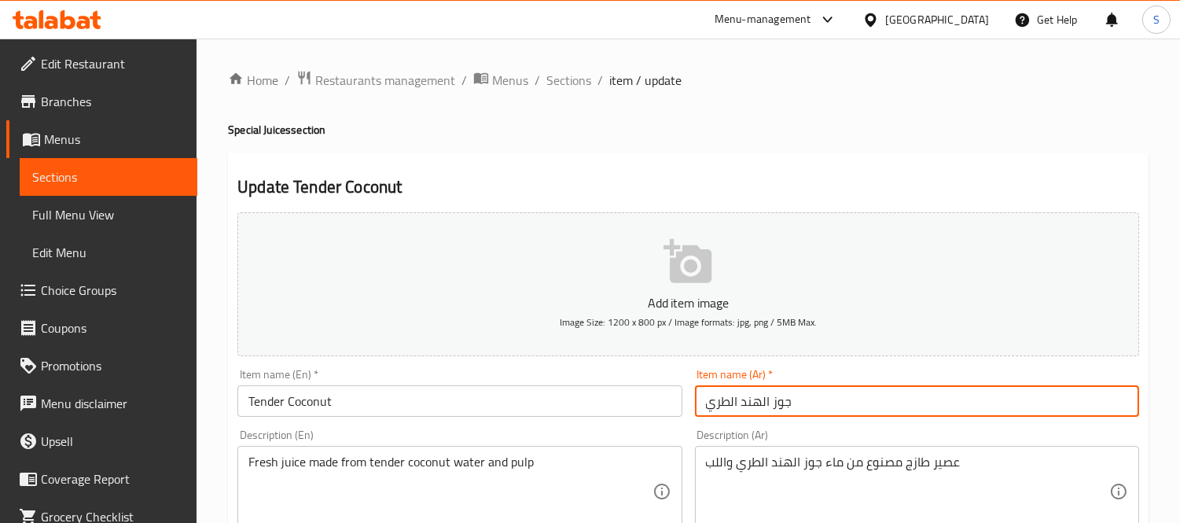
click at [763, 399] on input "جوز الهند الطري" at bounding box center [917, 400] width 444 height 31
click at [724, 398] on input "جوز هند الطري" at bounding box center [917, 400] width 444 height 31
click at [759, 399] on input "جوز هند تندر" at bounding box center [917, 400] width 444 height 31
type input "جوز هند تندر"
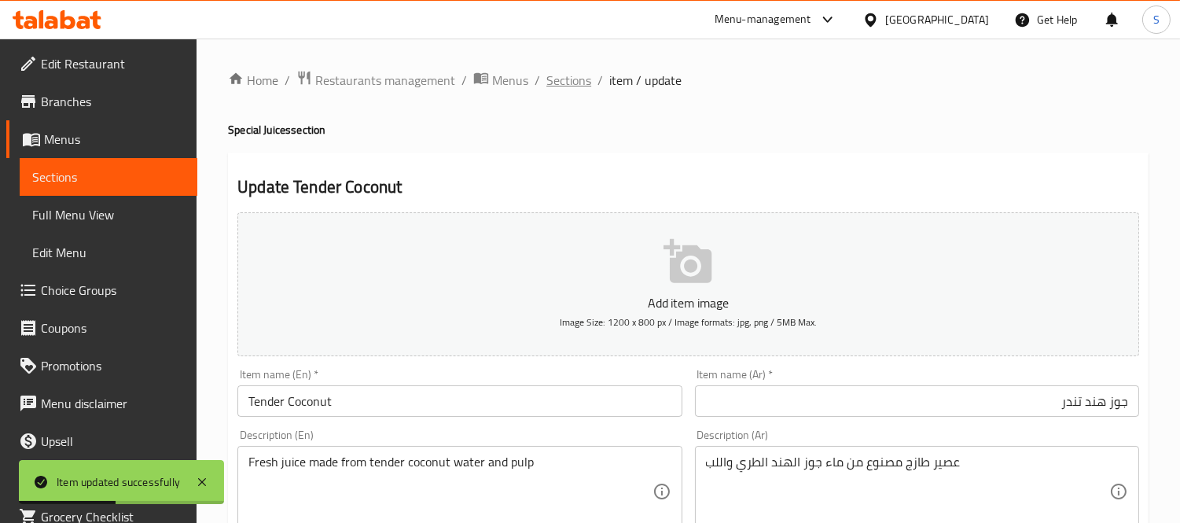
click at [564, 75] on span "Sections" at bounding box center [568, 80] width 45 height 19
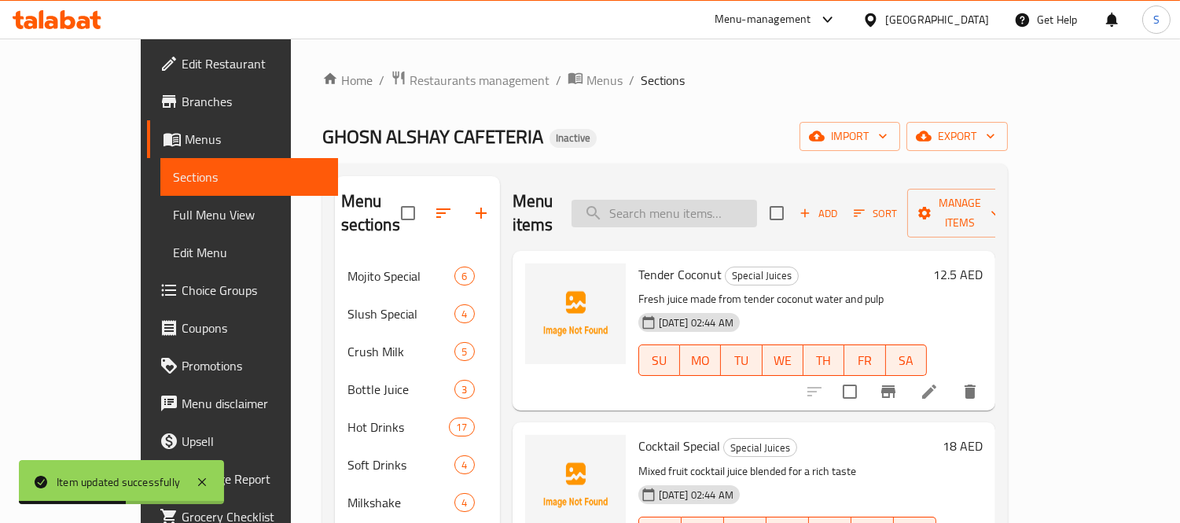
click at [697, 200] on input "search" at bounding box center [665, 214] width 186 height 28
paste input "Fruit Salad w/ Ice Cream"
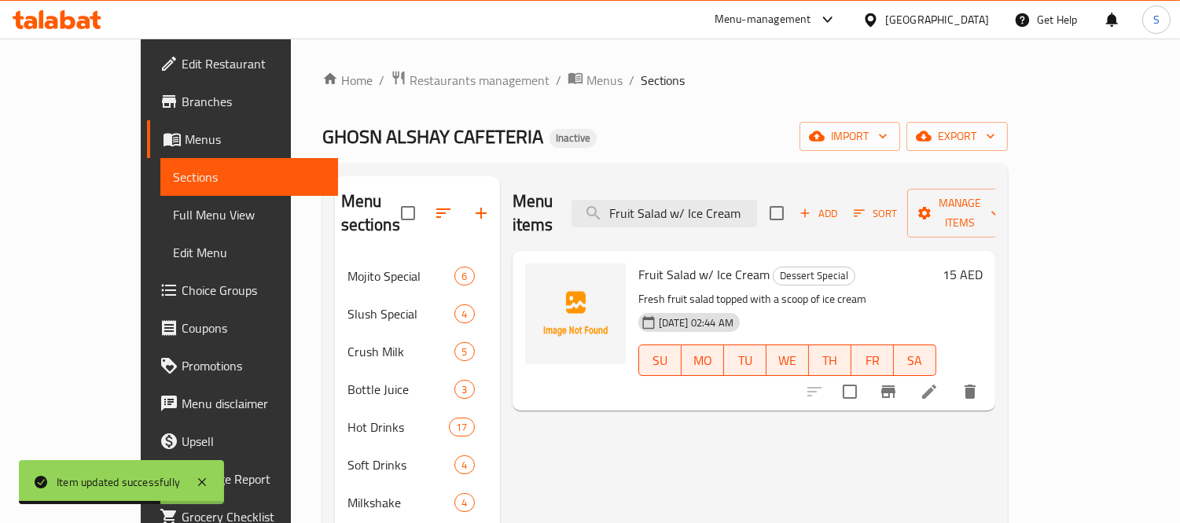
type input "Fruit Salad w/ Ice Cream"
click at [939, 382] on icon at bounding box center [929, 391] width 19 height 19
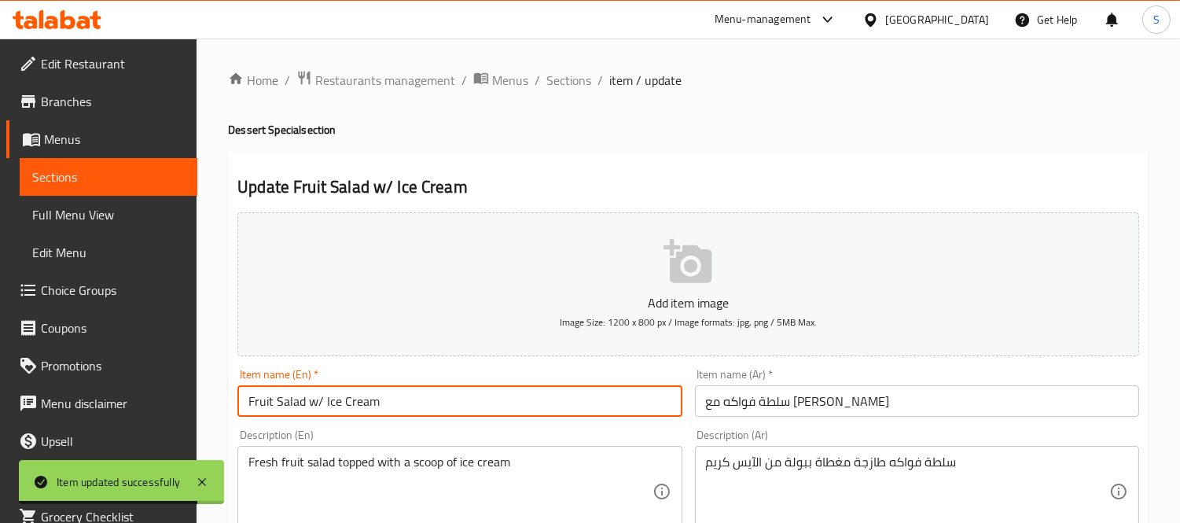
click at [312, 403] on input "Fruit Salad w/ Ice Cream" at bounding box center [459, 400] width 444 height 31
drag, startPoint x: 322, startPoint y: 399, endPoint x: 309, endPoint y: 399, distance: 13.4
click at [309, 399] on input "Fruit Salad w/ Ice Cream" at bounding box center [459, 400] width 444 height 31
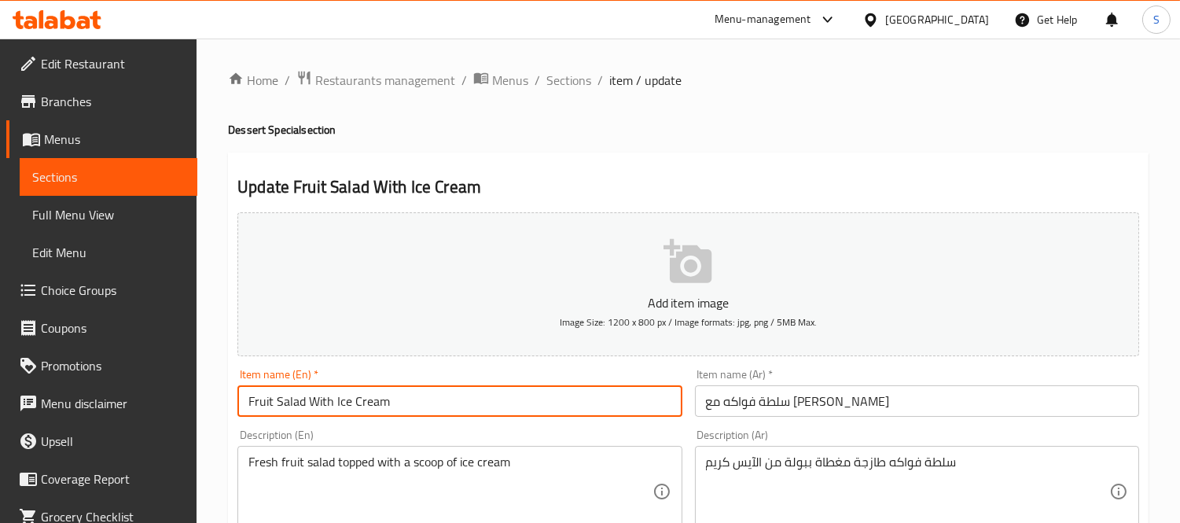
type input "Fruit Salad With Ice Cream"
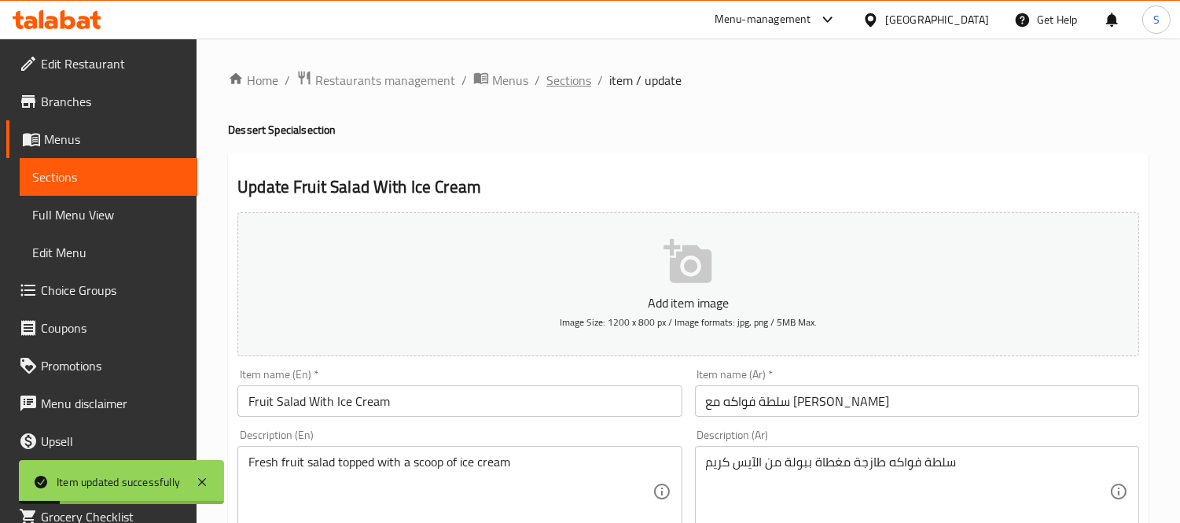
click at [567, 77] on span "Sections" at bounding box center [568, 80] width 45 height 19
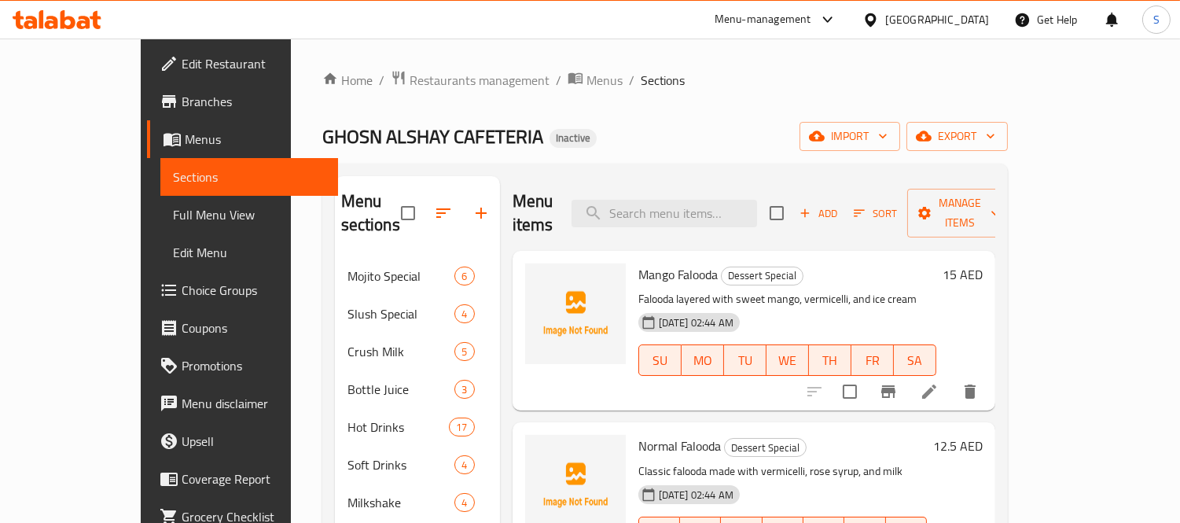
click at [173, 215] on span "Full Menu View" at bounding box center [249, 214] width 153 height 19
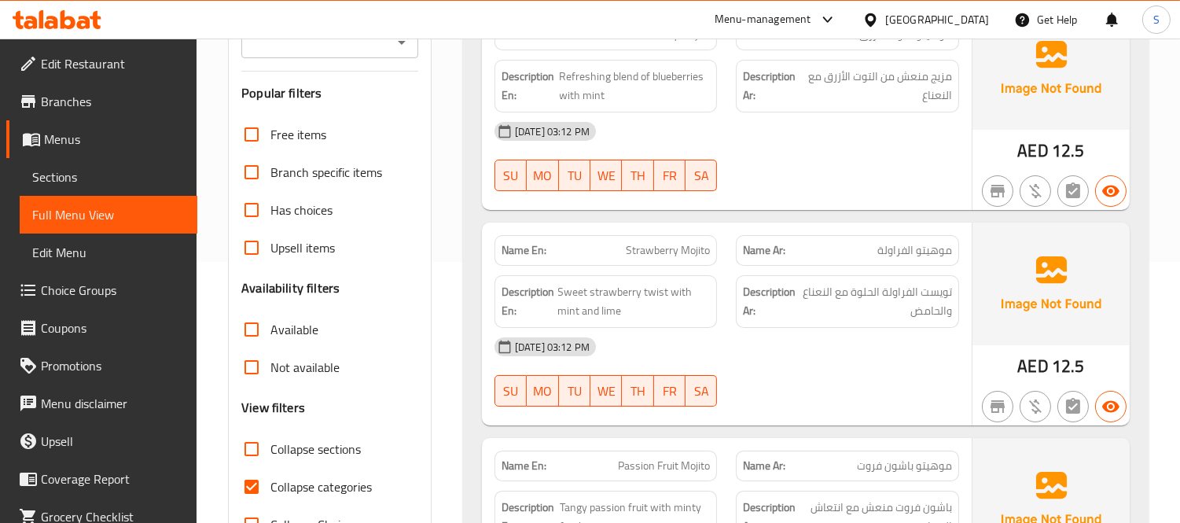
scroll to position [262, 0]
click at [330, 484] on span "Collapse categories" at bounding box center [320, 485] width 101 height 19
click at [270, 484] on input "Collapse categories" at bounding box center [252, 486] width 38 height 38
checkbox input "false"
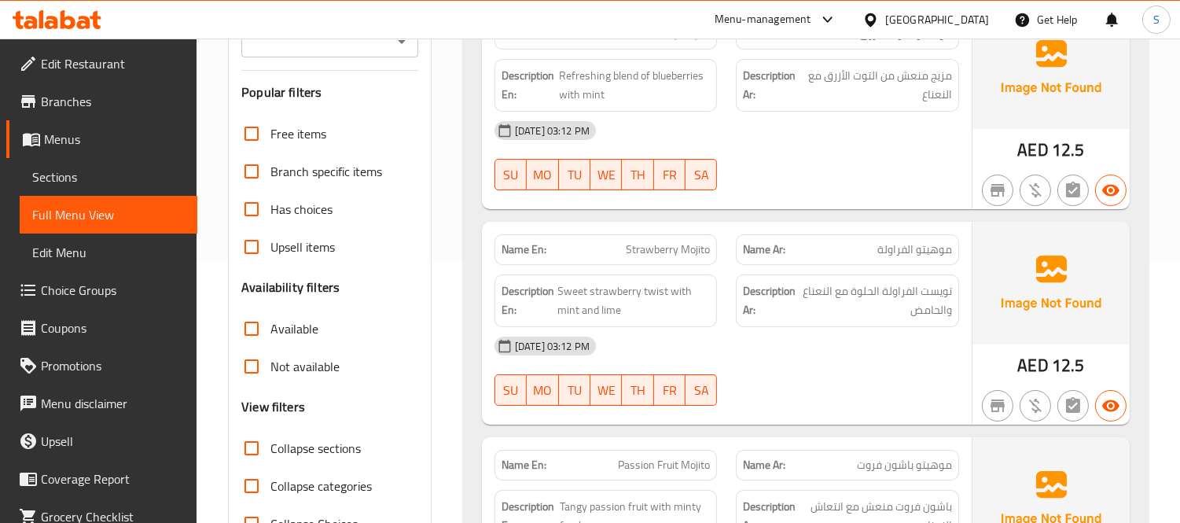
scroll to position [13368, 0]
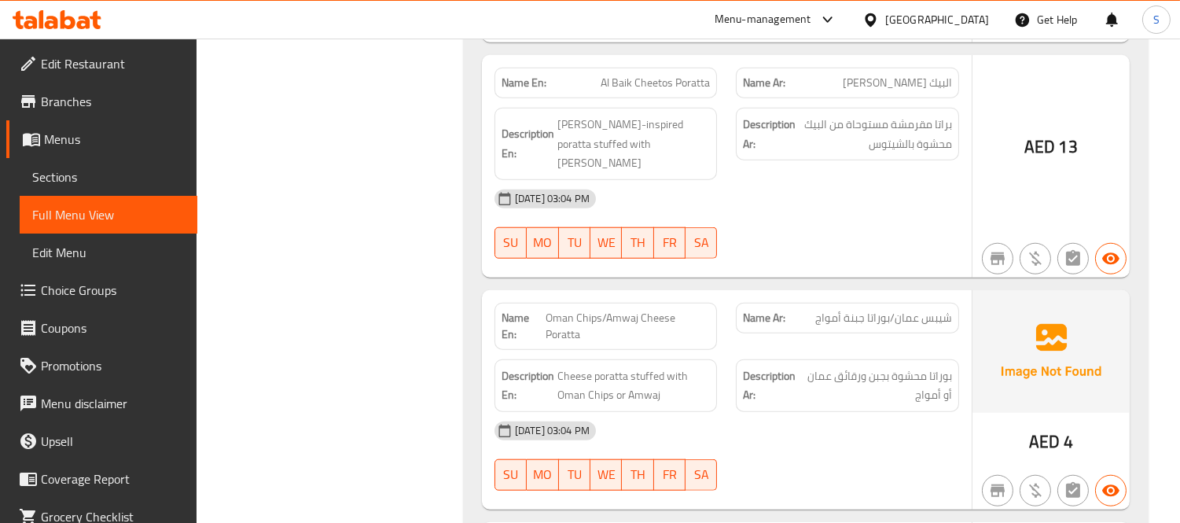
click at [115, 175] on span "Sections" at bounding box center [108, 176] width 153 height 19
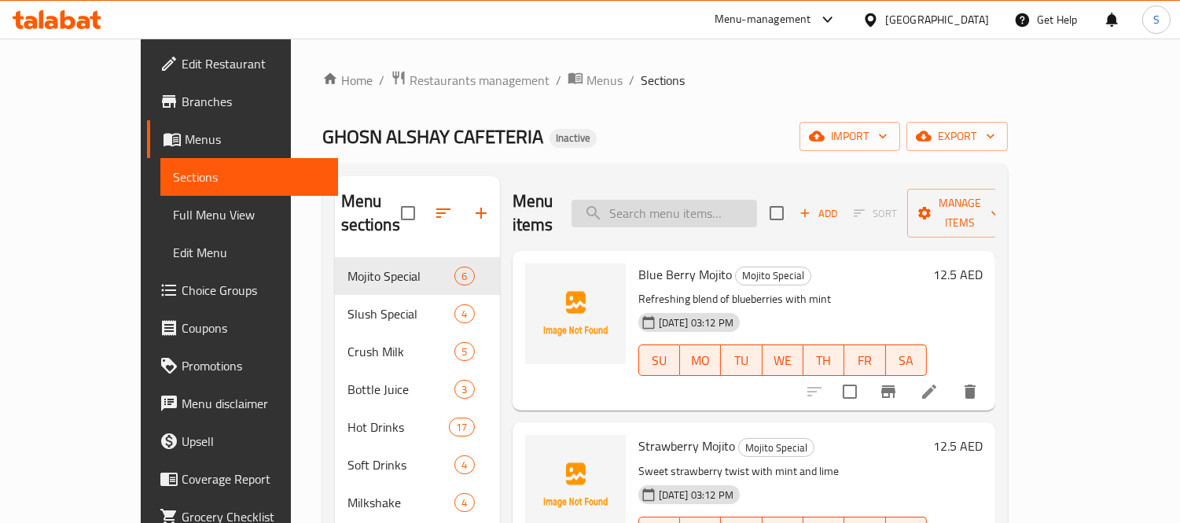
click at [708, 212] on input "search" at bounding box center [665, 214] width 186 height 28
paste input "Oman Chips/Amwaj Cheese Poratta"
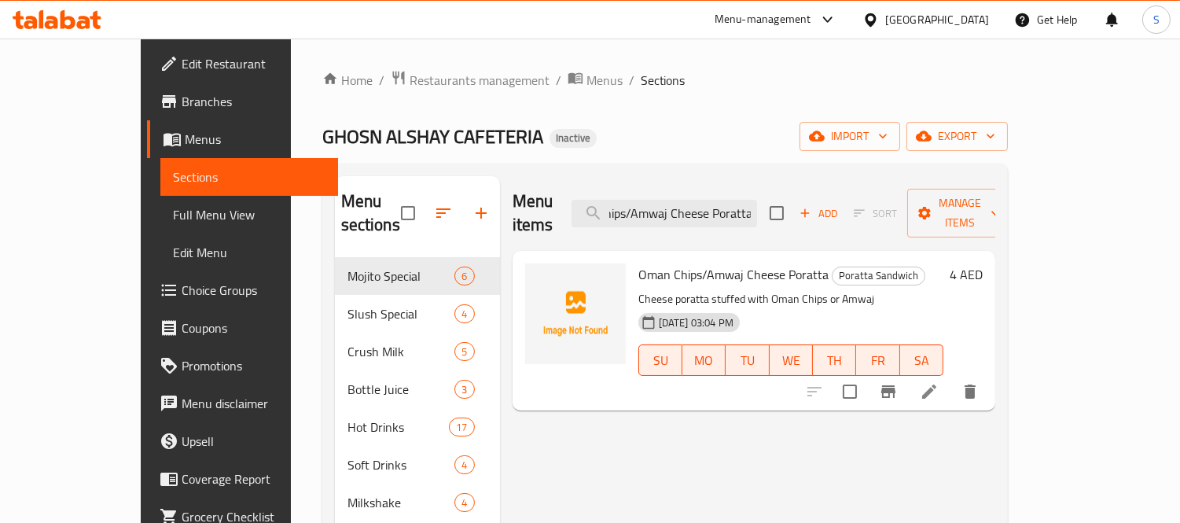
type input "Oman Chips/Amwaj Cheese Poratta"
click at [939, 382] on icon at bounding box center [929, 391] width 19 height 19
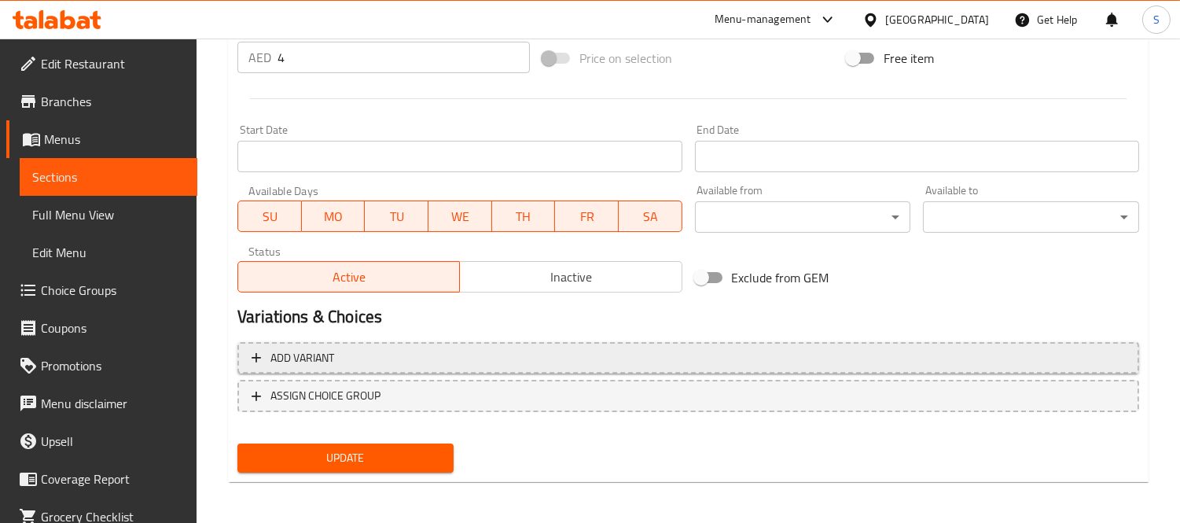
click at [364, 354] on span "Add variant" at bounding box center [689, 358] width 874 height 20
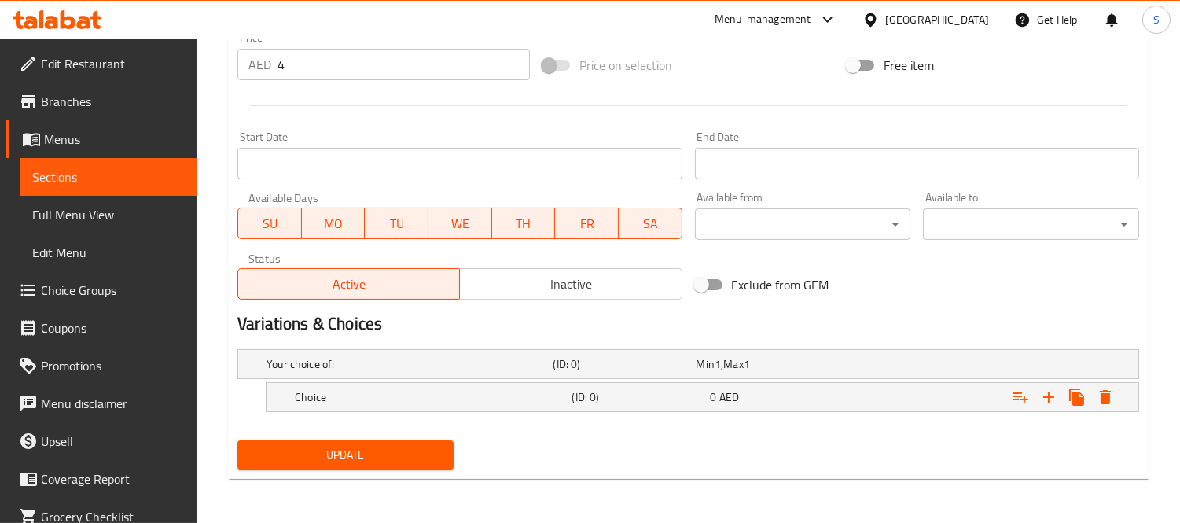
scroll to position [577, 0]
click at [418, 406] on div "Choice" at bounding box center [430, 398] width 277 height 22
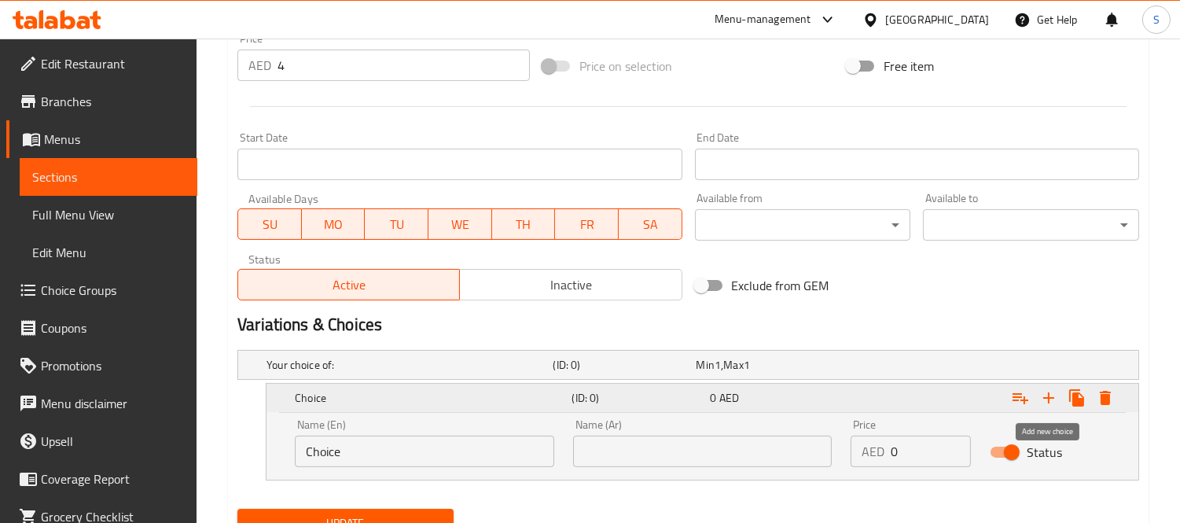
click at [1048, 402] on icon "Expand" at bounding box center [1048, 397] width 11 height 11
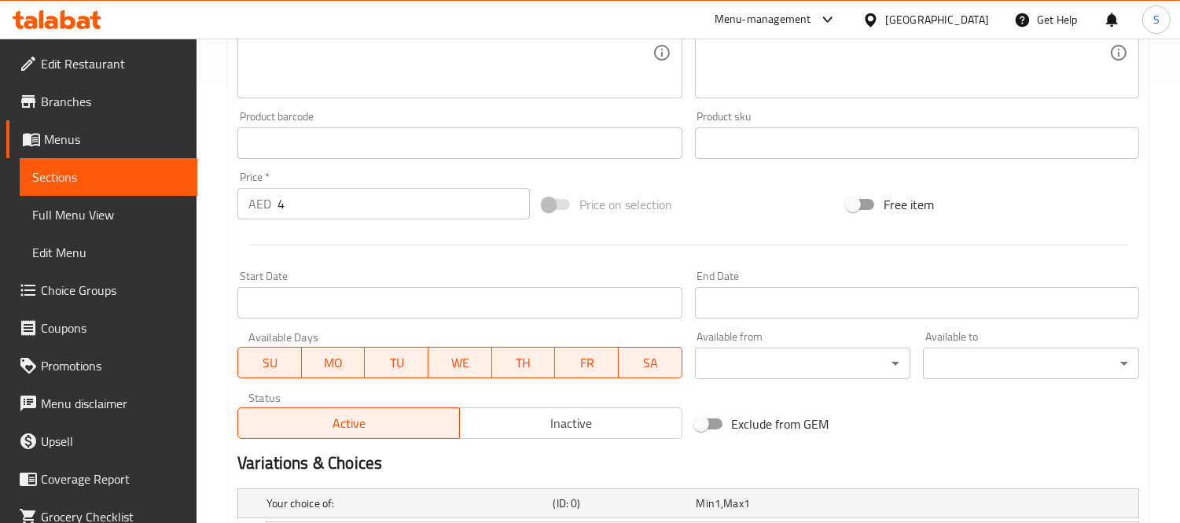
scroll to position [228, 0]
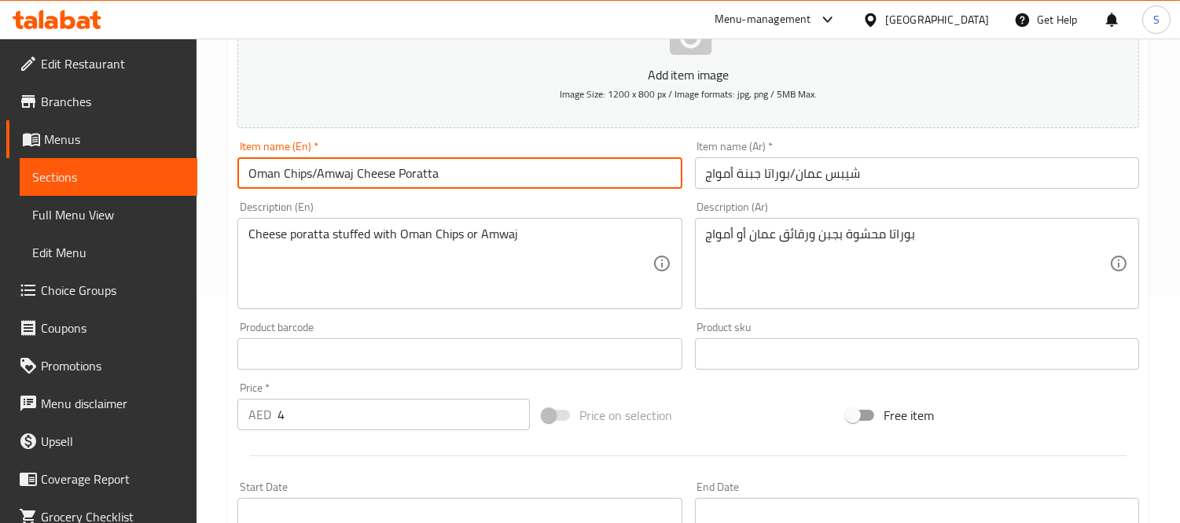
drag, startPoint x: 394, startPoint y: 175, endPoint x: 244, endPoint y: 185, distance: 150.5
click at [244, 185] on input "Oman Chips/Amwaj Cheese Poratta" at bounding box center [459, 172] width 444 height 31
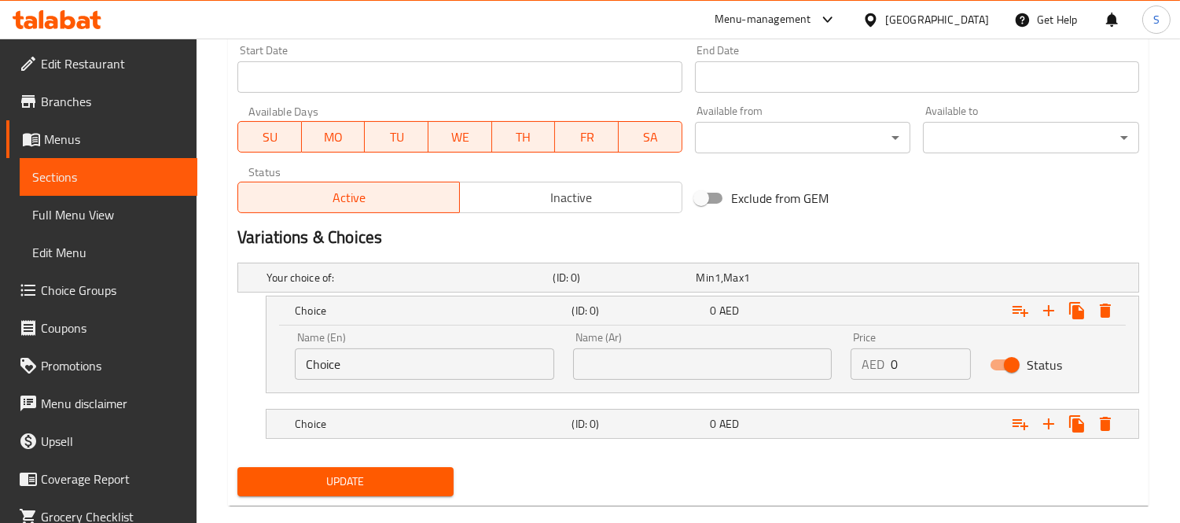
scroll to position [690, 0]
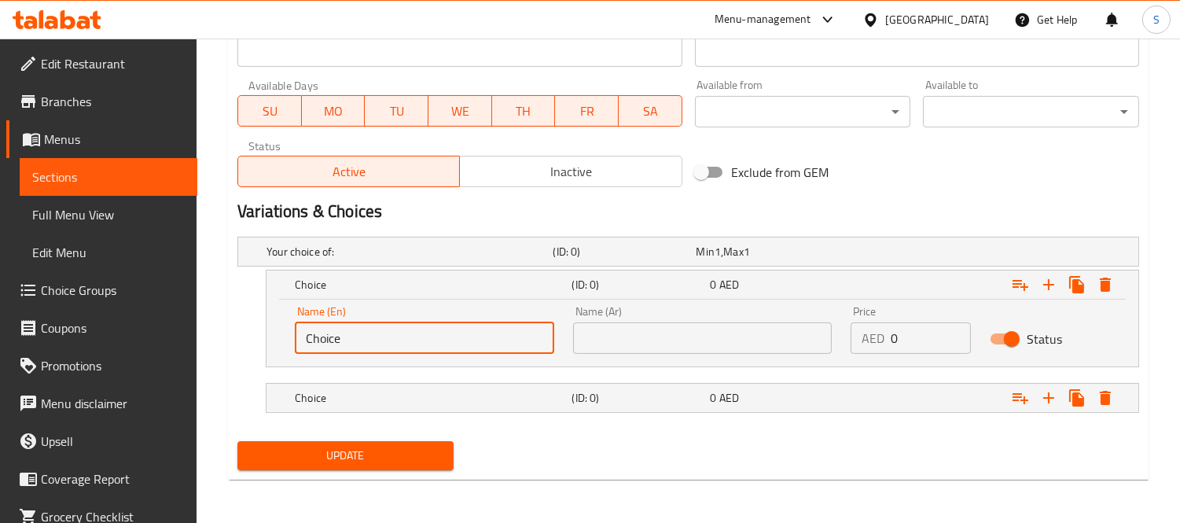
click at [348, 340] on input "Choice" at bounding box center [424, 337] width 259 height 31
paste input "Oman Chips/Amwaj Chees"
type input "Oman Chips/Amwaj Cheese"
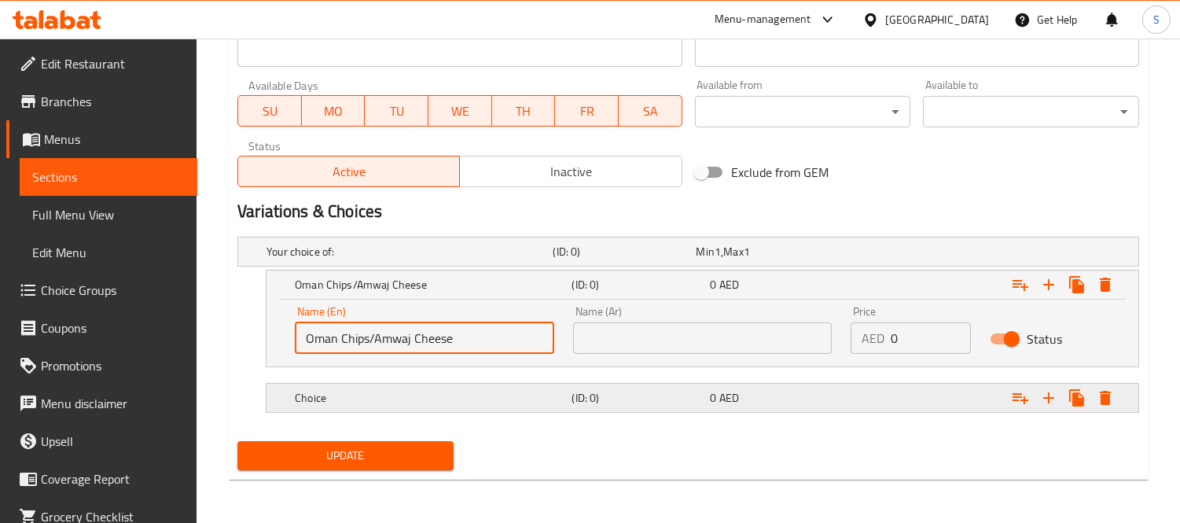
click at [381, 402] on h5 "Choice" at bounding box center [430, 398] width 270 height 16
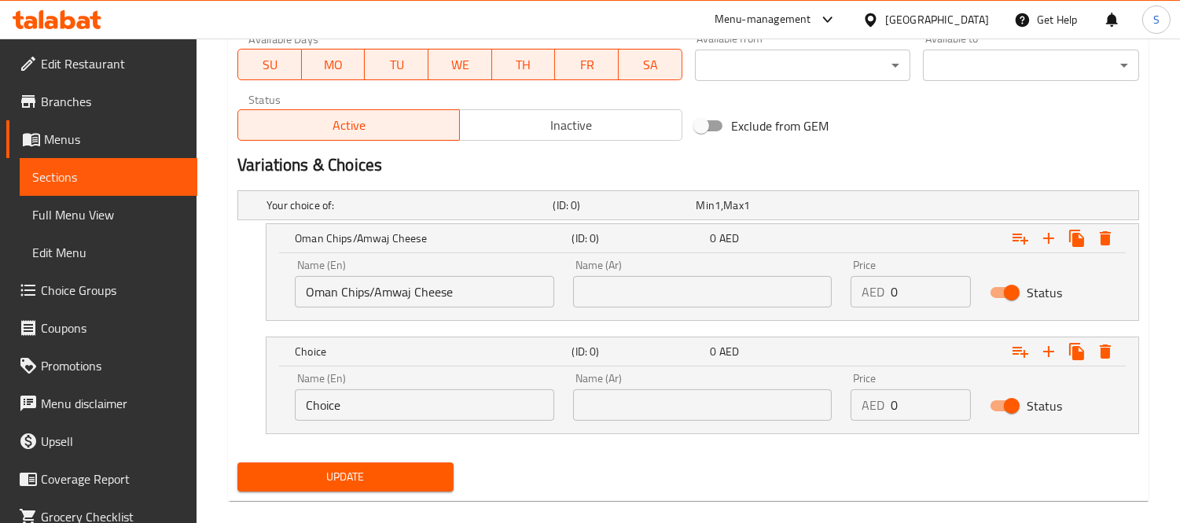
scroll to position [758, 0]
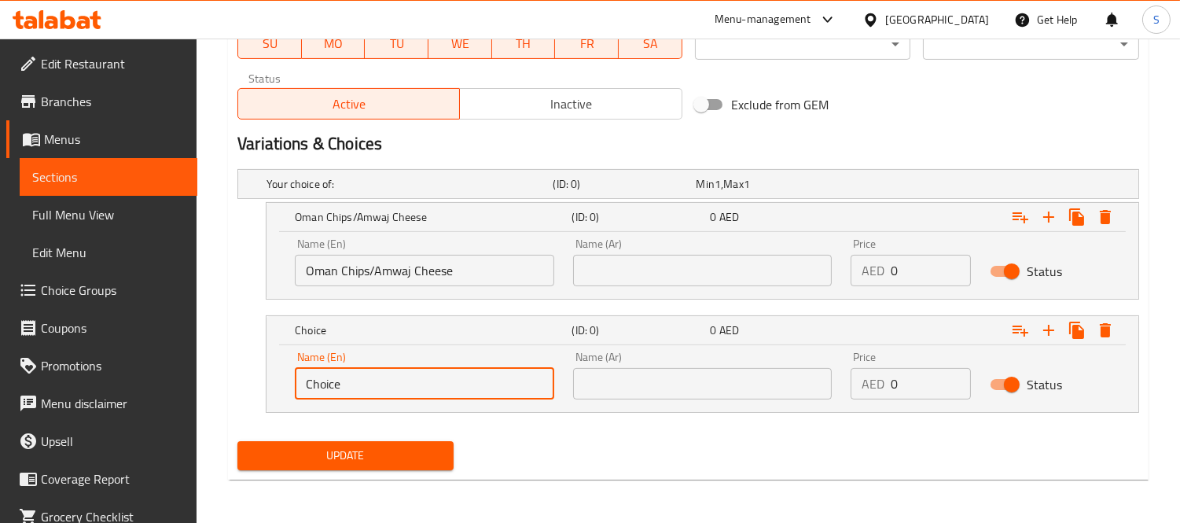
click at [368, 383] on input "Choice" at bounding box center [424, 383] width 259 height 31
paste input "Oman Chips/Amwaj Chees"
drag, startPoint x: 374, startPoint y: 381, endPoint x: 299, endPoint y: 381, distance: 75.5
click at [289, 382] on div "Name (En) Oman Chips/Amwaj Cheese Name (En)" at bounding box center [424, 375] width 278 height 67
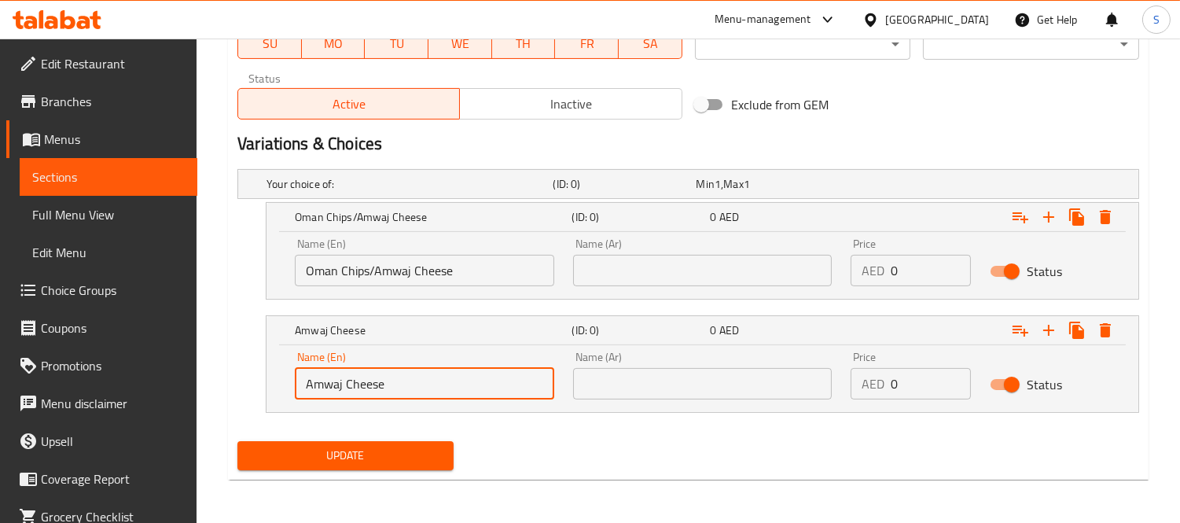
type input "Amwaj Cheese"
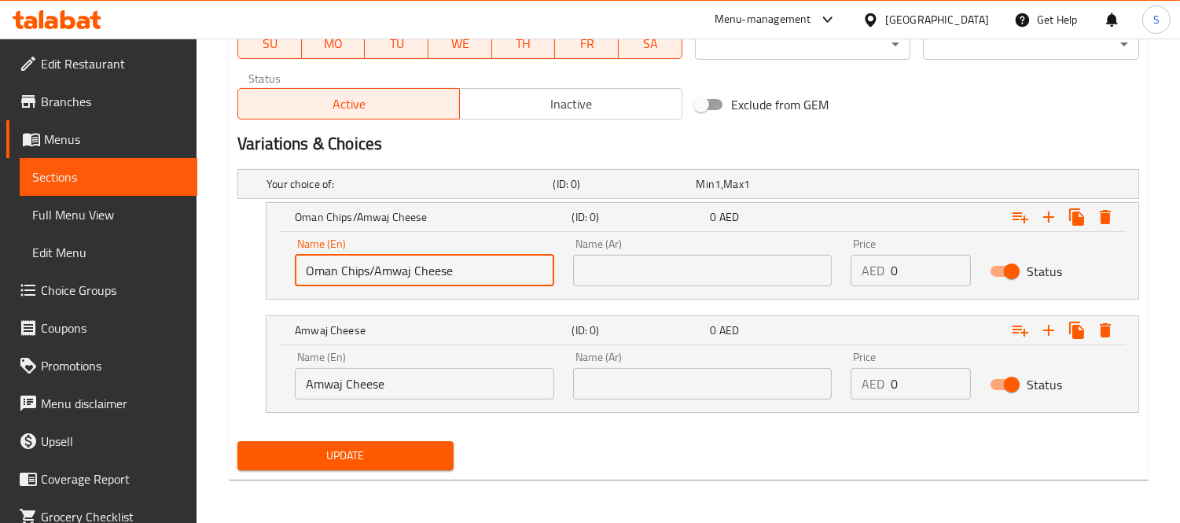
drag, startPoint x: 370, startPoint y: 263, endPoint x: 475, endPoint y: 271, distance: 105.7
click at [474, 271] on input "Oman Chips/Amwaj Cheese" at bounding box center [424, 270] width 259 height 31
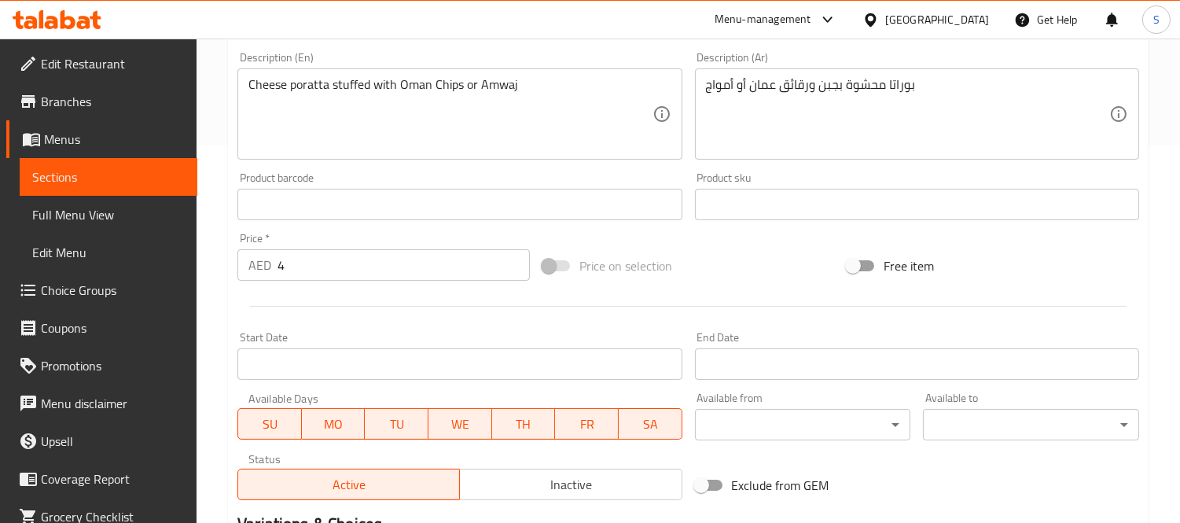
scroll to position [321, 0]
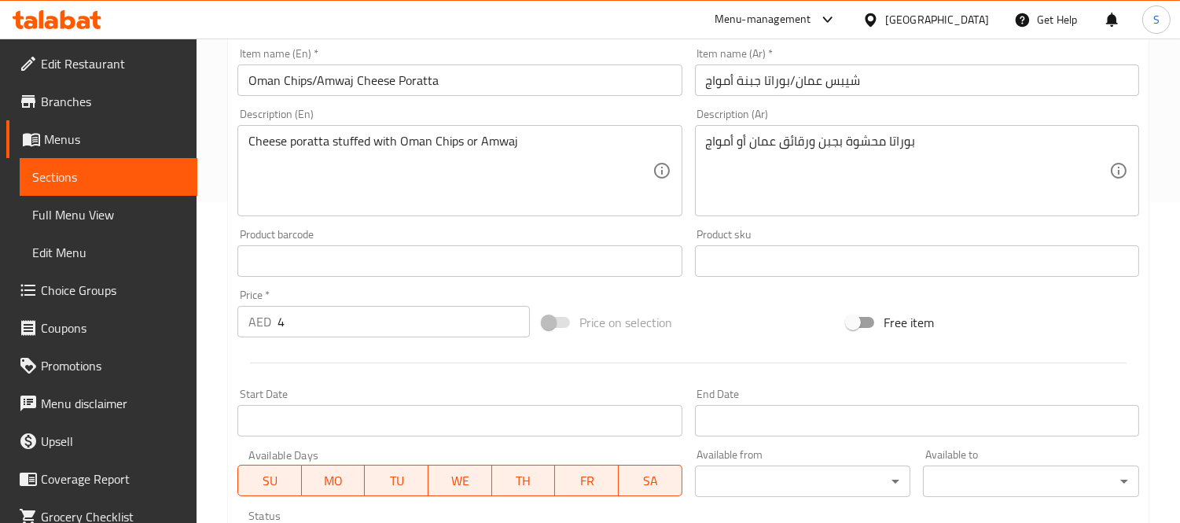
type input "Oman Chips"
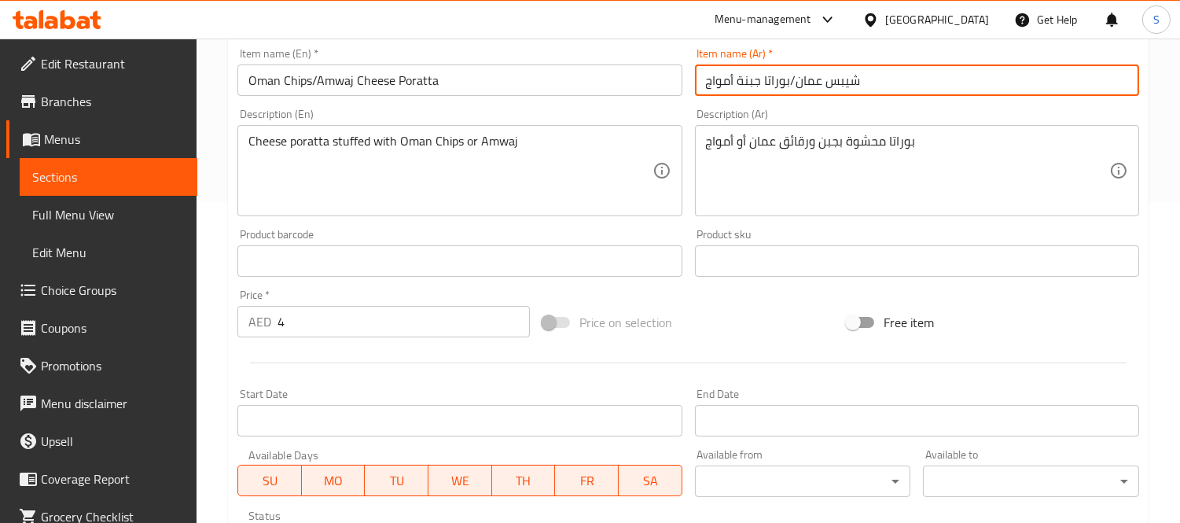
drag, startPoint x: 793, startPoint y: 83, endPoint x: 862, endPoint y: 89, distance: 69.4
click at [891, 83] on input "شيبس عمان/بوراتا جبنة أمواج" at bounding box center [917, 79] width 444 height 31
drag, startPoint x: 788, startPoint y: 80, endPoint x: 738, endPoint y: 83, distance: 50.4
click at [738, 83] on input "شيبس عمان/بوراتا جبنة أمواج" at bounding box center [917, 79] width 444 height 31
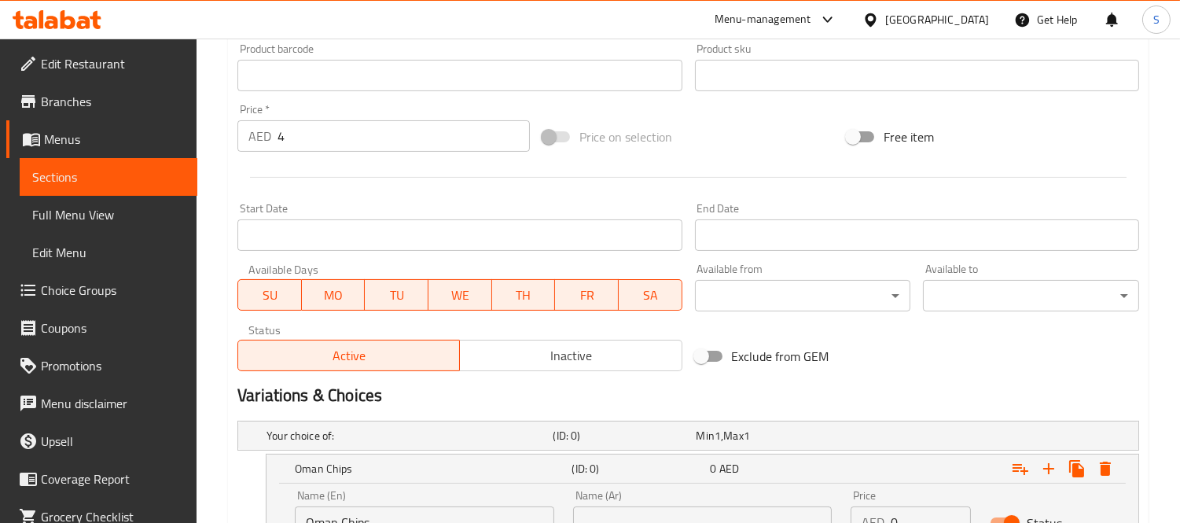
scroll to position [758, 0]
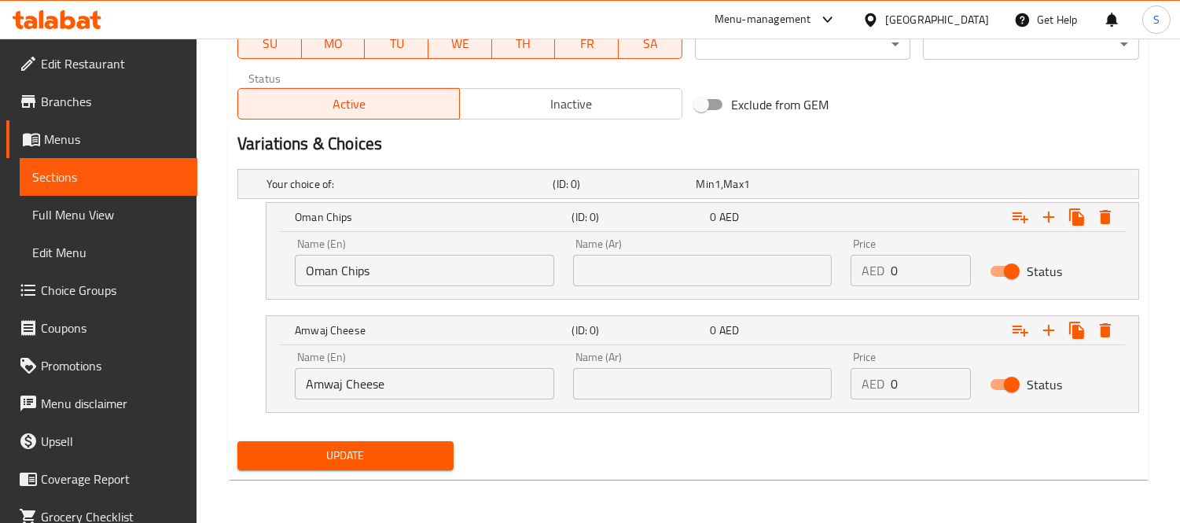
click at [681, 374] on input "text" at bounding box center [702, 383] width 259 height 31
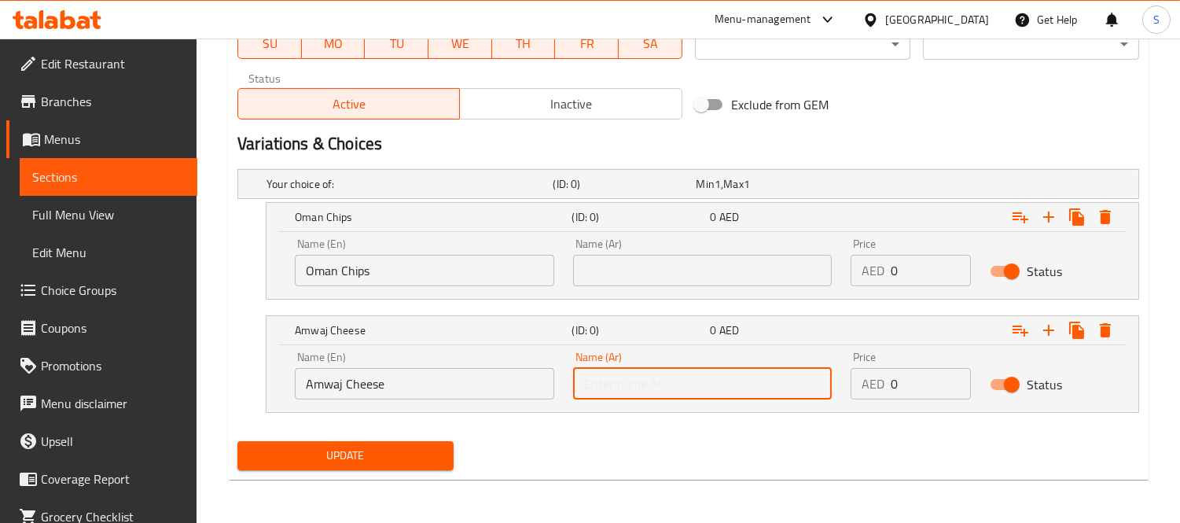
paste input "بوراتا جبنة"
type input "بوراتا جبنة"
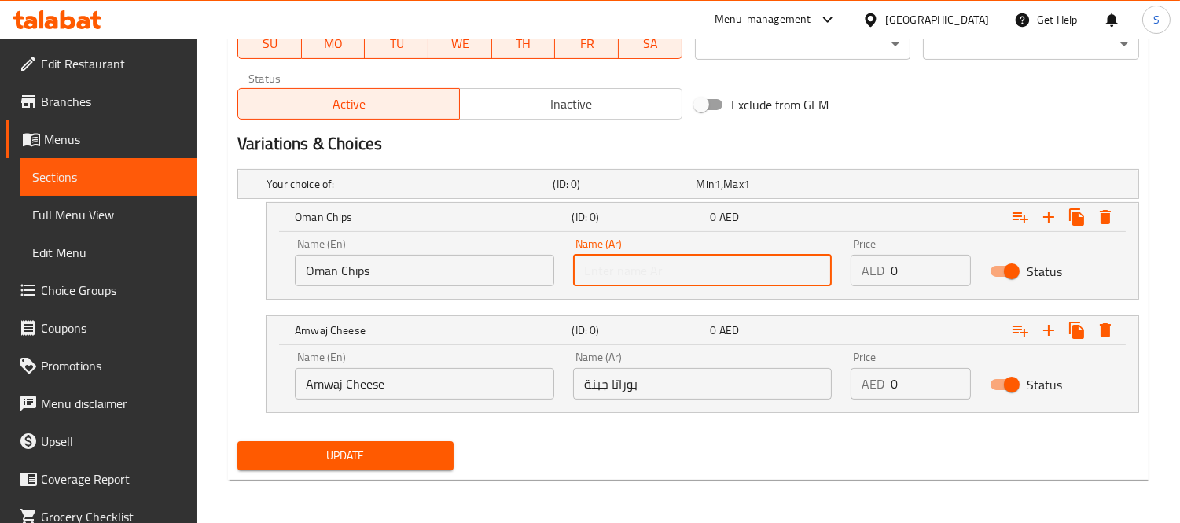
click at [623, 265] on input "text" at bounding box center [702, 270] width 259 height 31
paste input "شيبس عمان"
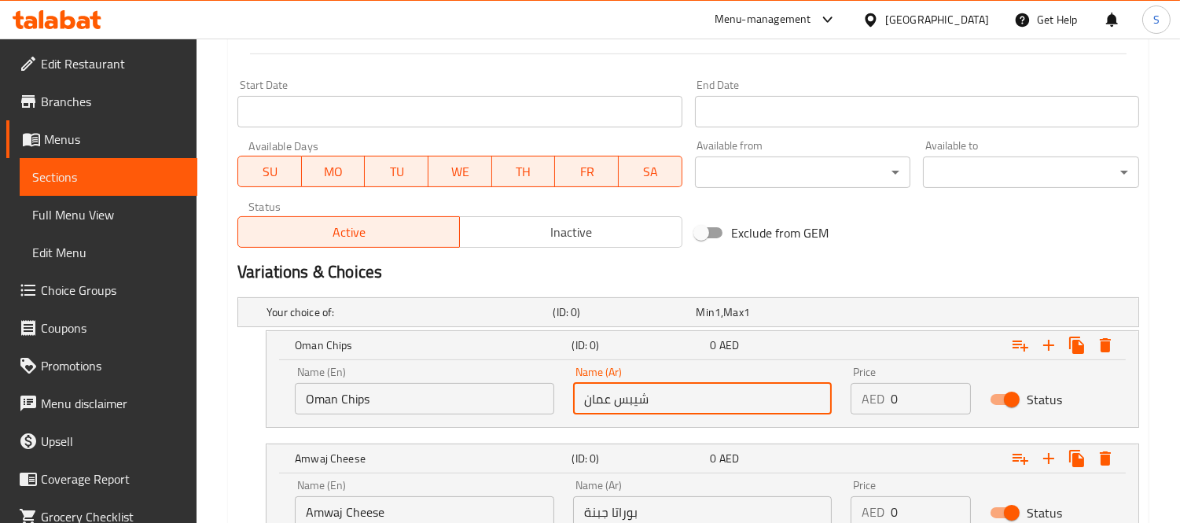
scroll to position [409, 0]
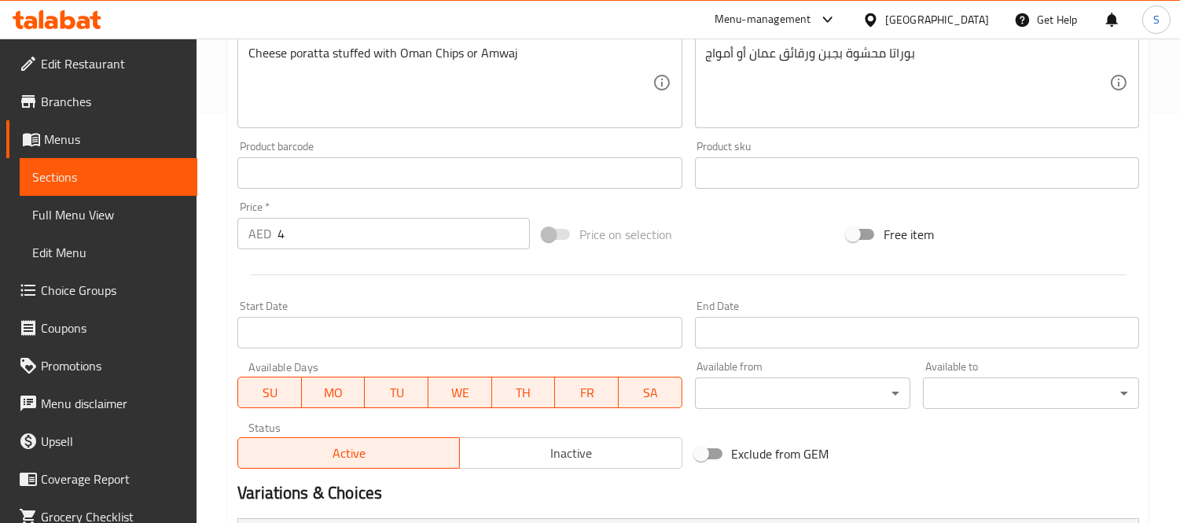
type input "شيبس عمان"
click at [291, 249] on input "4" at bounding box center [404, 233] width 252 height 31
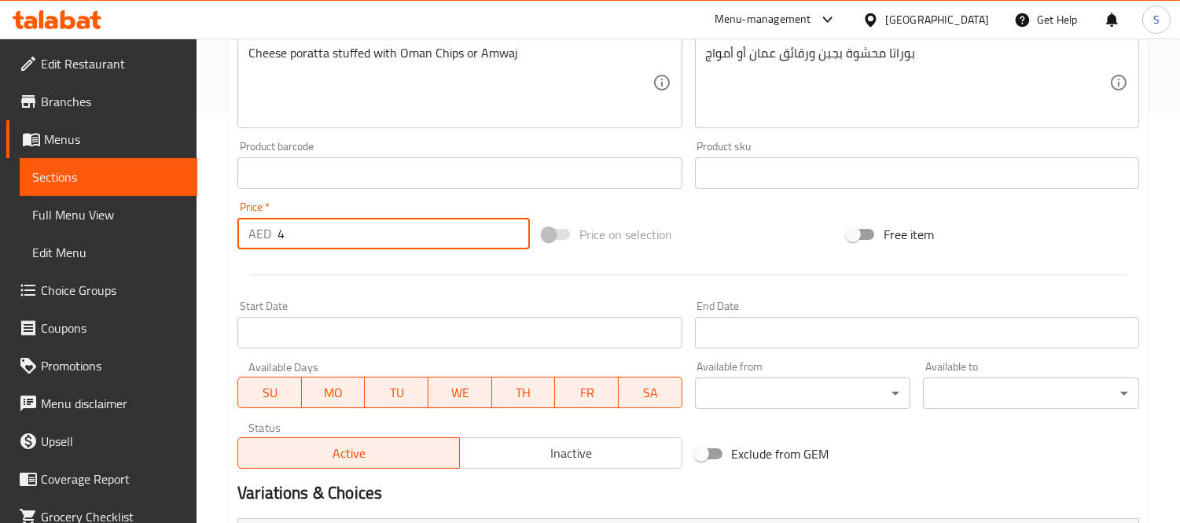
click at [291, 249] on input "4" at bounding box center [404, 233] width 252 height 31
type input "0"
click at [524, 285] on div at bounding box center [688, 275] width 914 height 39
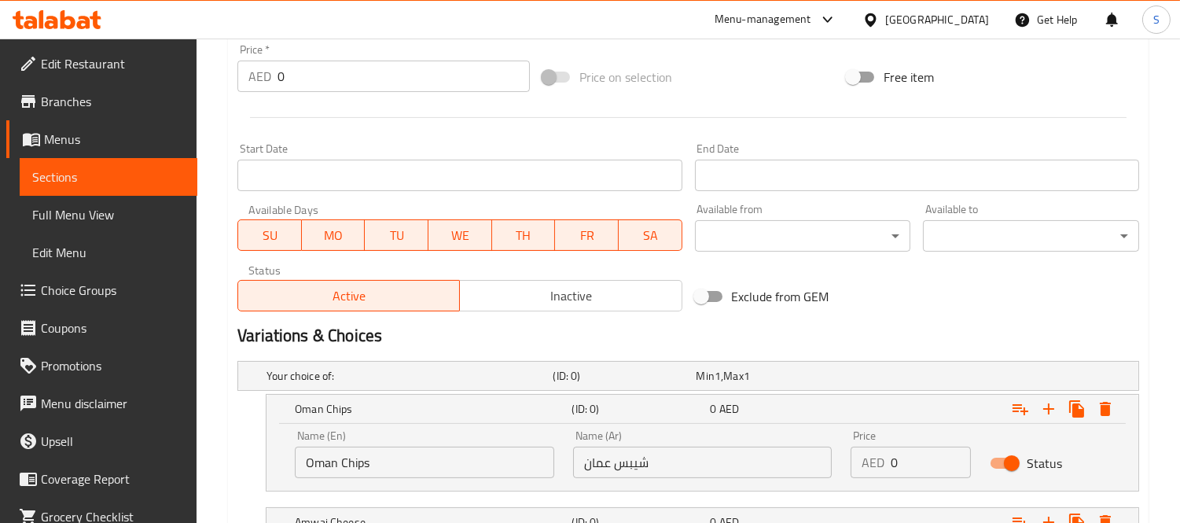
scroll to position [758, 0]
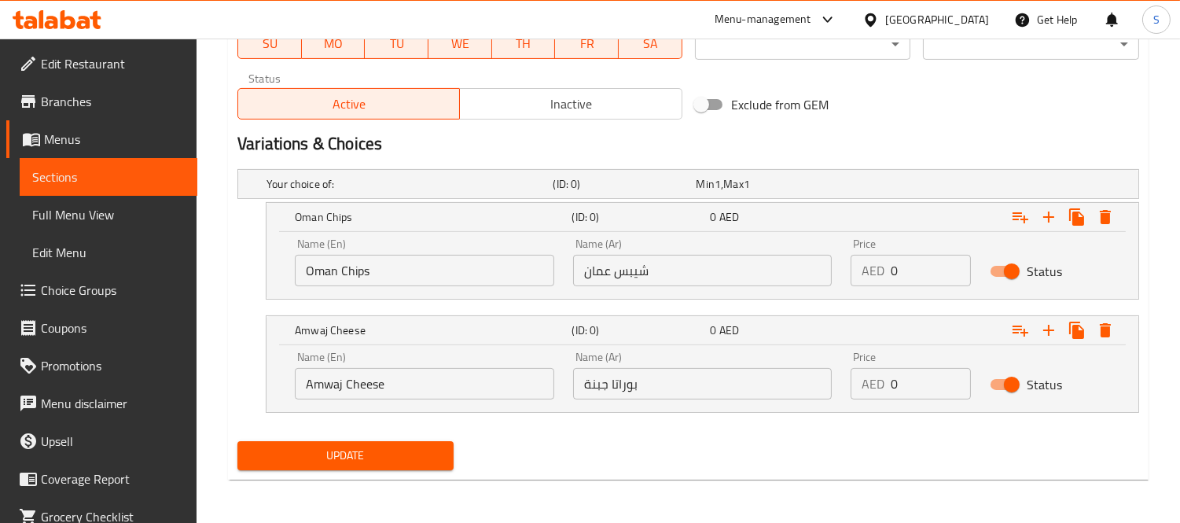
click at [907, 261] on input "0" at bounding box center [931, 270] width 80 height 31
paste input "4"
click at [905, 274] on input "04" at bounding box center [931, 270] width 80 height 31
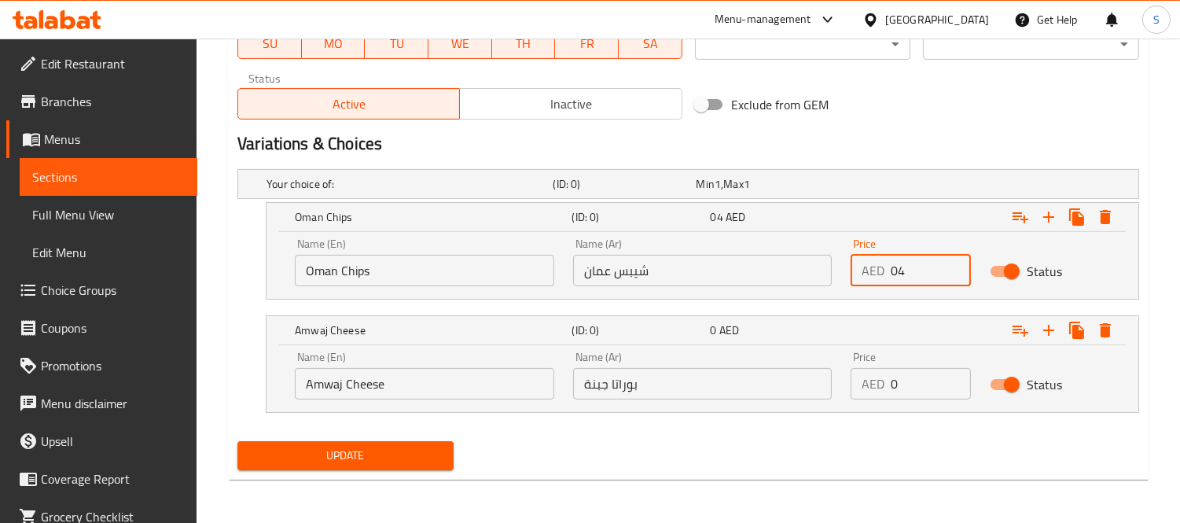
click at [905, 274] on input "04" at bounding box center [931, 270] width 80 height 31
paste input "number"
type input "4"
click at [905, 372] on input "0" at bounding box center [931, 383] width 80 height 31
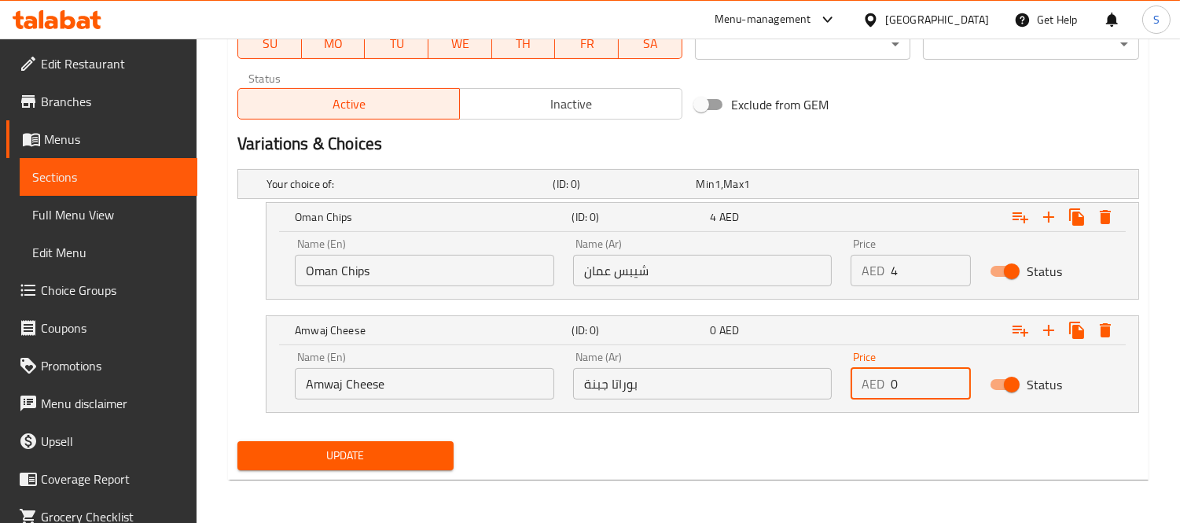
click at [905, 372] on input "0" at bounding box center [931, 383] width 80 height 31
paste input "4"
type input "4"
click at [403, 456] on span "Update" at bounding box center [345, 456] width 191 height 20
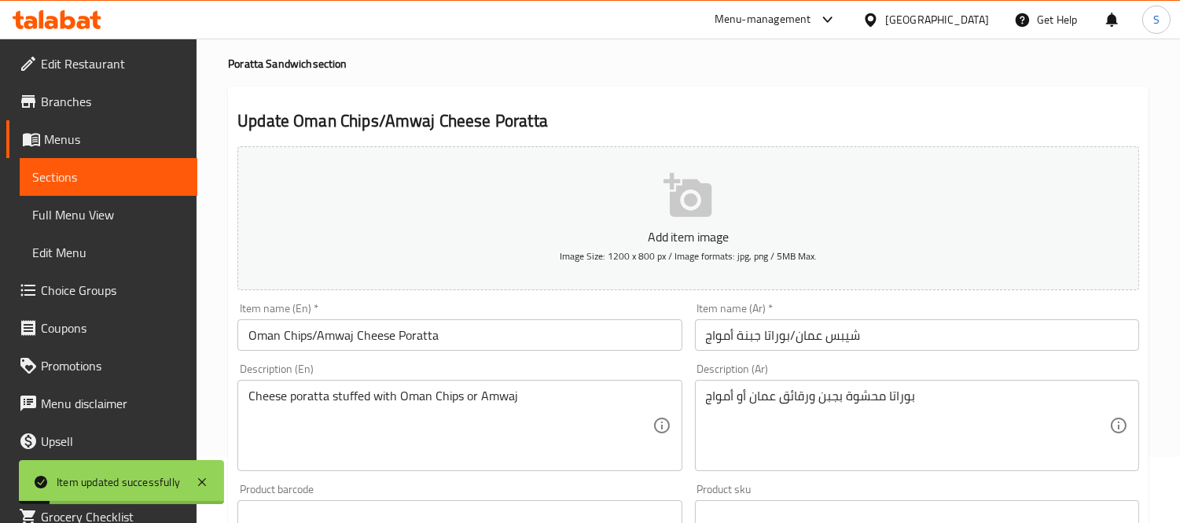
scroll to position [0, 0]
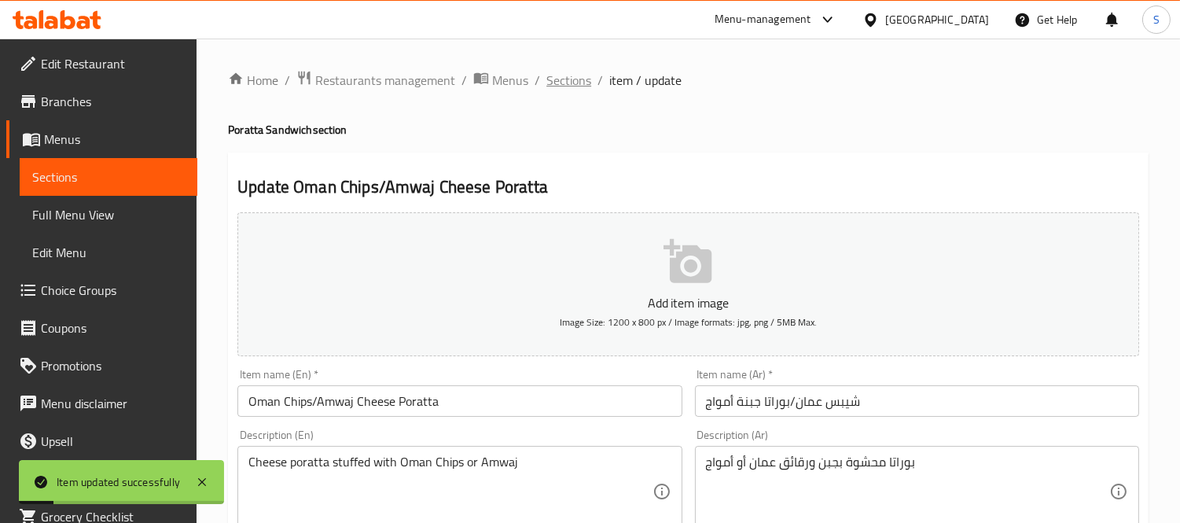
click at [572, 85] on span "Sections" at bounding box center [568, 80] width 45 height 19
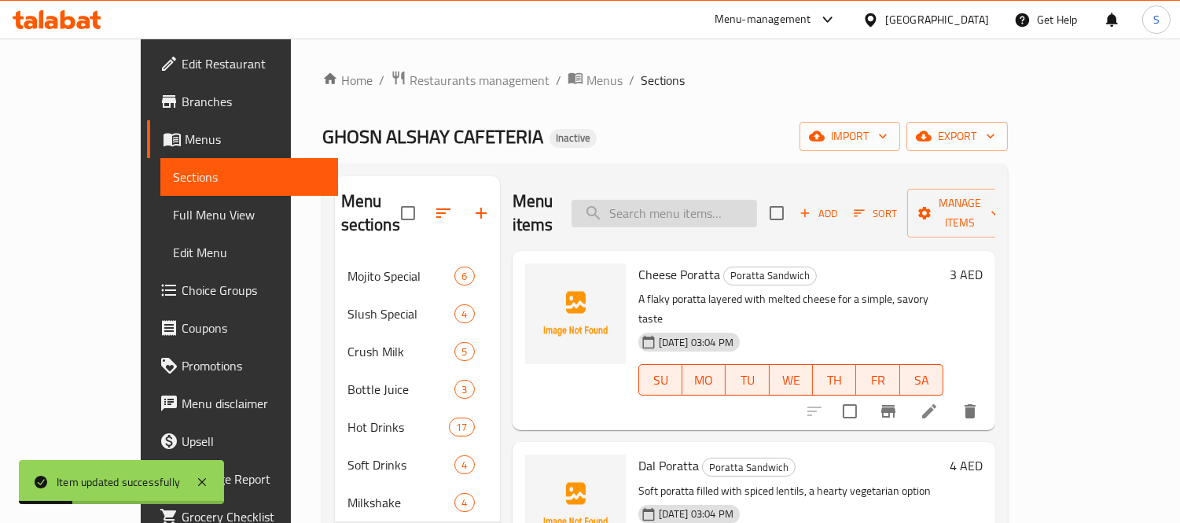
click at [709, 200] on input "search" at bounding box center [665, 214] width 186 height 28
paste input "Boiled Egg/Omelette Cheese Poratta"
click at [753, 206] on input "Boiled Egg/Omelette Cheese Poratta" at bounding box center [665, 214] width 186 height 28
click at [757, 200] on input "Boiled Egg/Omelette Cheese Poratta" at bounding box center [665, 214] width 186 height 28
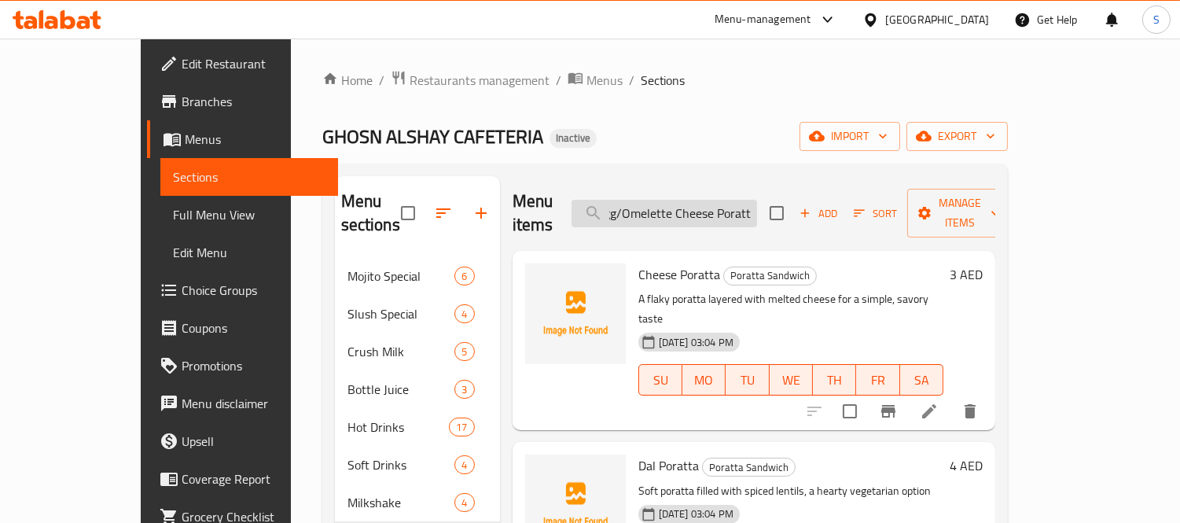
scroll to position [0, 47]
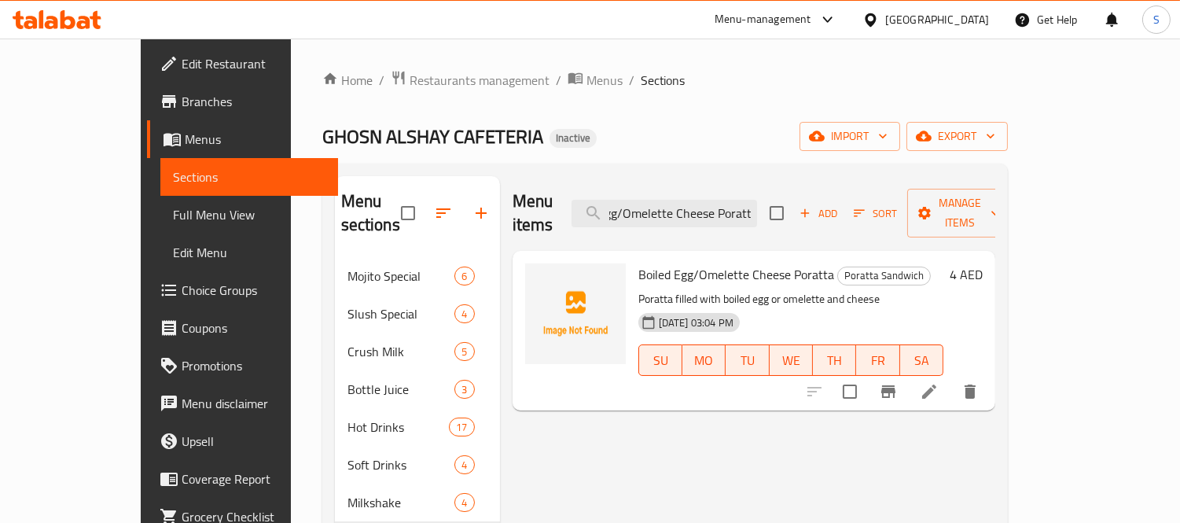
type input "Boiled Egg/Omelette Cheese Poratt"
click at [936, 384] on icon at bounding box center [929, 391] width 14 height 14
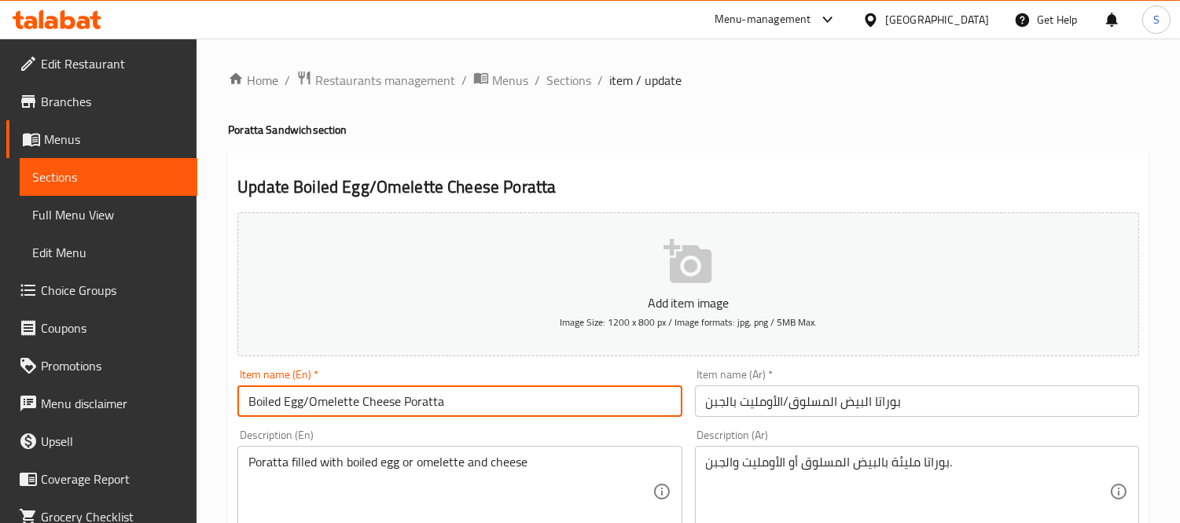
drag, startPoint x: 399, startPoint y: 403, endPoint x: 237, endPoint y: 411, distance: 162.2
click at [237, 411] on input "Boiled Egg/Omelette Cheese Poratta" at bounding box center [459, 400] width 444 height 31
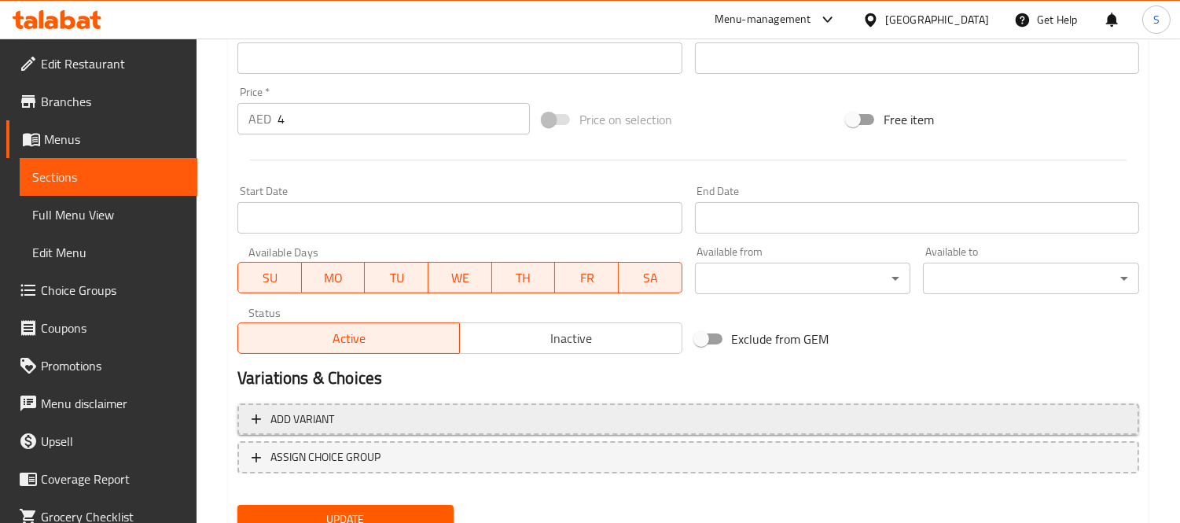
click at [449, 414] on span "Add variant" at bounding box center [689, 420] width 874 height 20
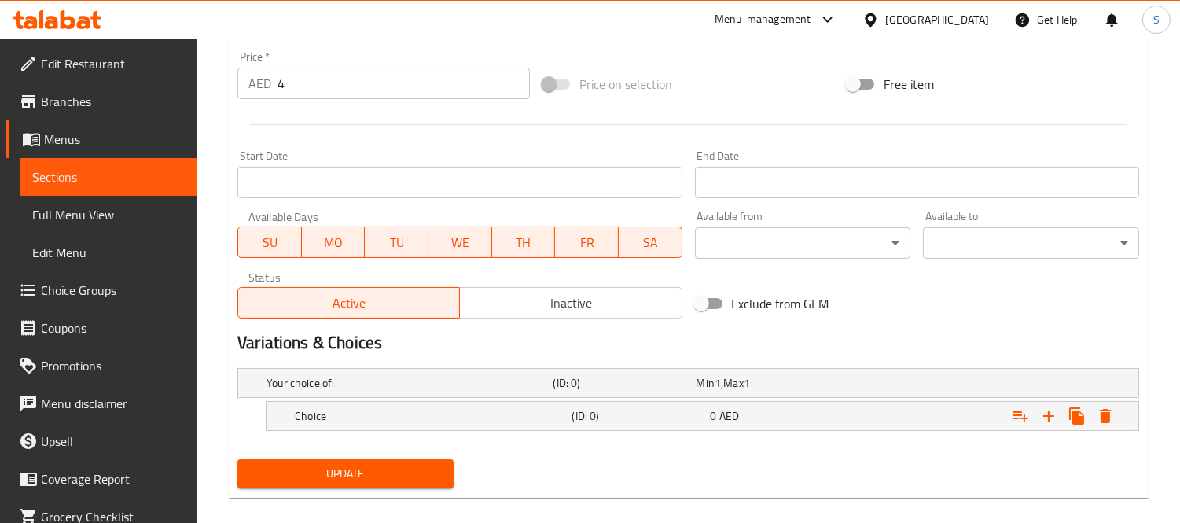
scroll to position [577, 0]
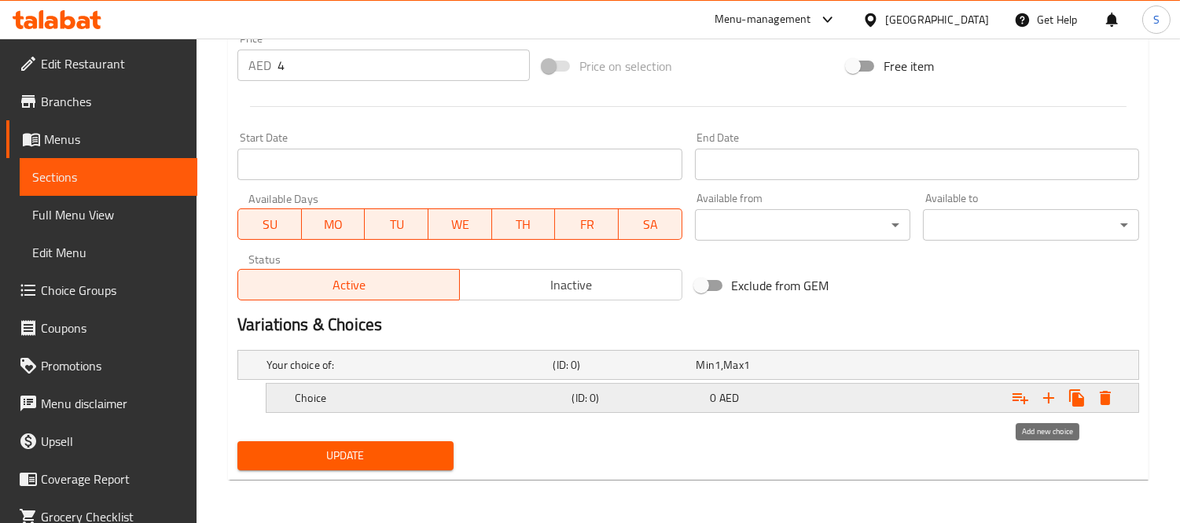
click at [1043, 403] on icon "Expand" at bounding box center [1048, 397] width 19 height 19
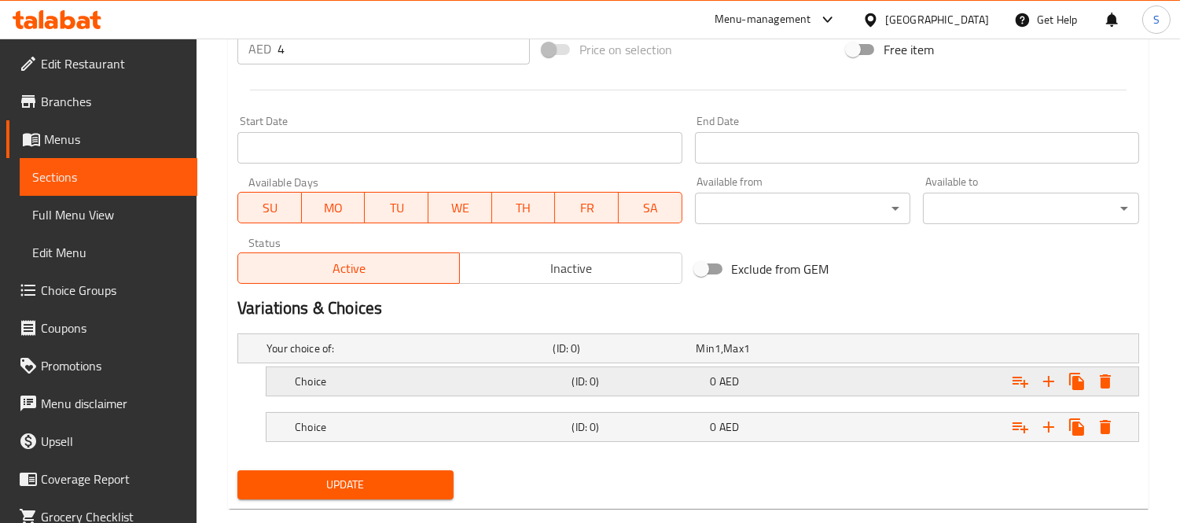
scroll to position [623, 0]
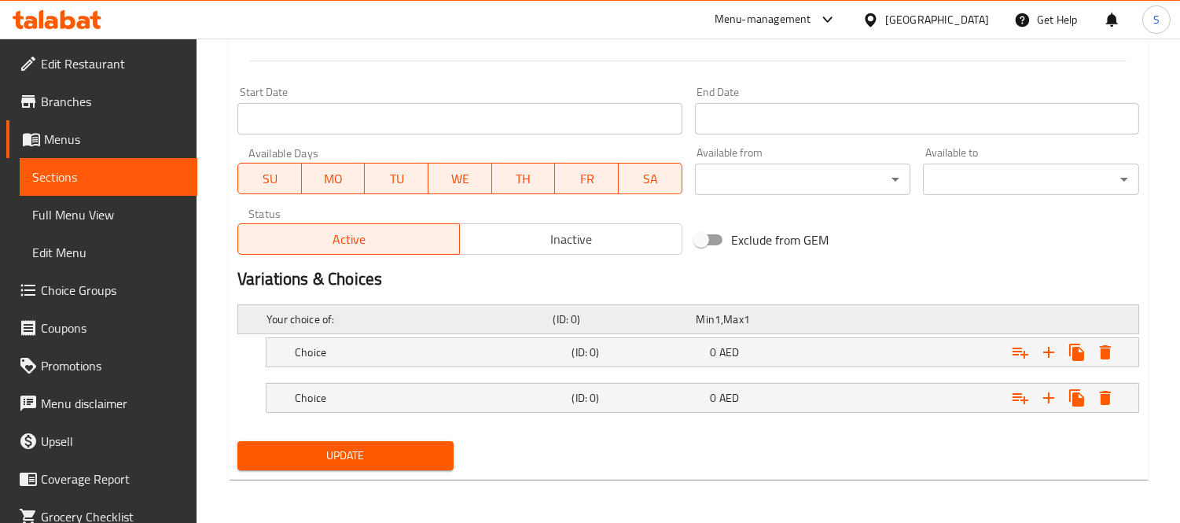
click at [425, 331] on div "Your choice of: (ID: 0) Min 1 , Max 1" at bounding box center [692, 319] width 859 height 35
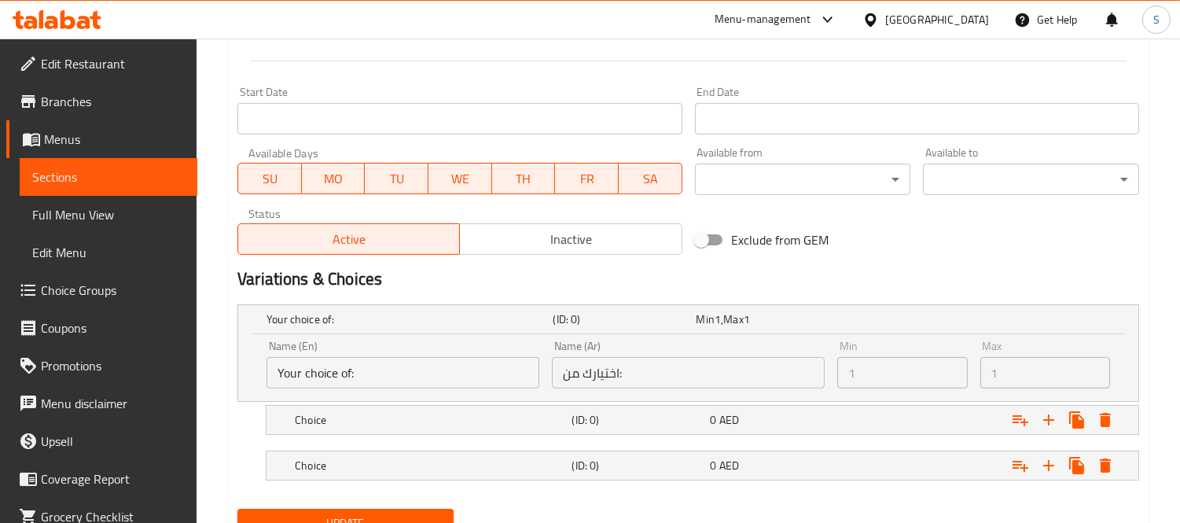
click at [426, 348] on div "Name (En) Your choice of: Name (En)" at bounding box center [403, 364] width 273 height 48
click at [417, 373] on input "Your choice of:" at bounding box center [403, 372] width 273 height 31
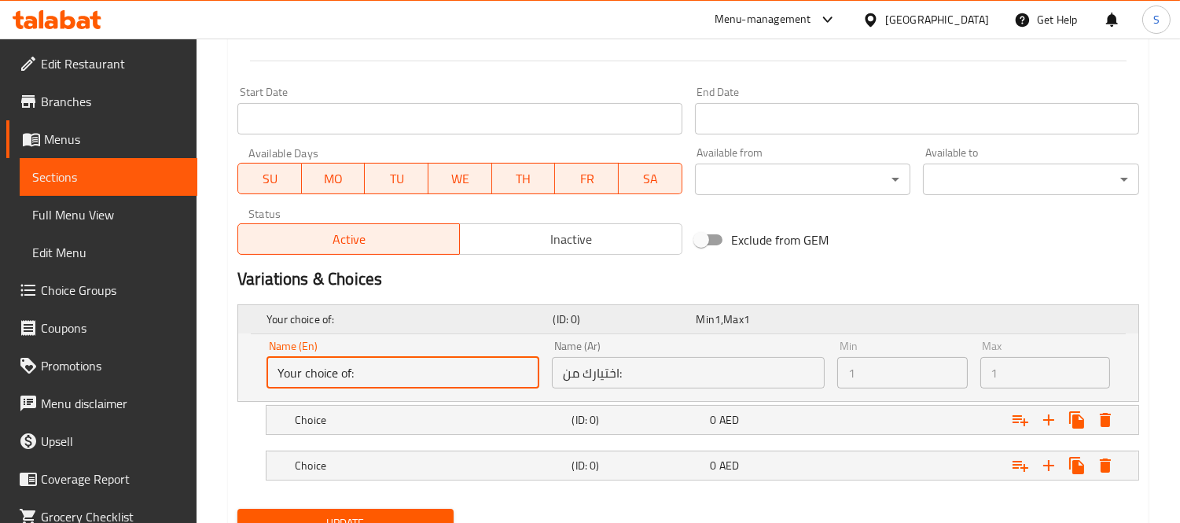
click at [422, 317] on h5 "Your choice of:" at bounding box center [407, 319] width 280 height 16
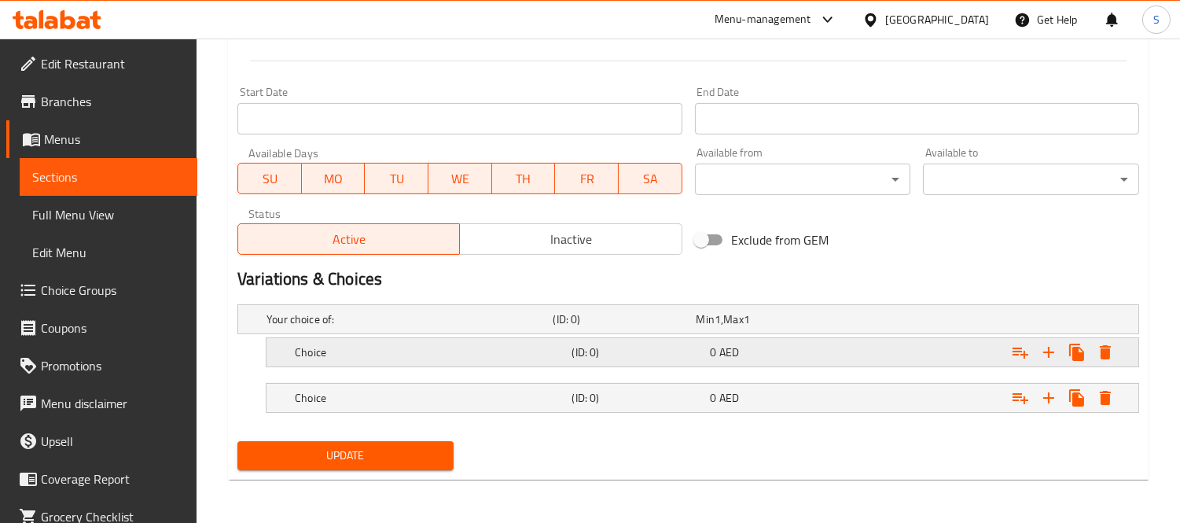
click at [415, 366] on div "Choice (ID: 0) 0 AED" at bounding box center [707, 352] width 831 height 35
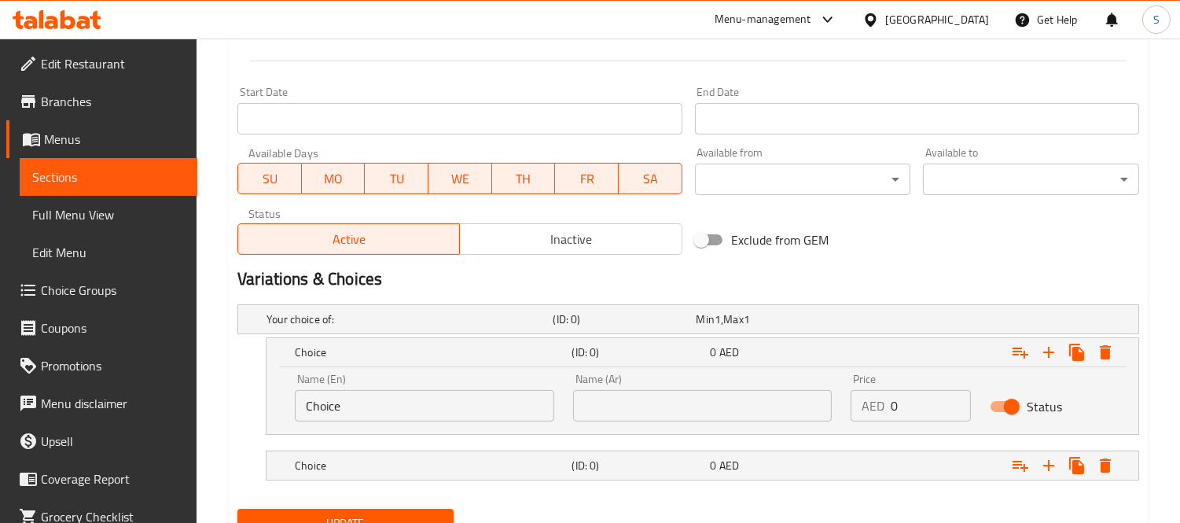
click at [405, 396] on input "Choice" at bounding box center [424, 405] width 259 height 31
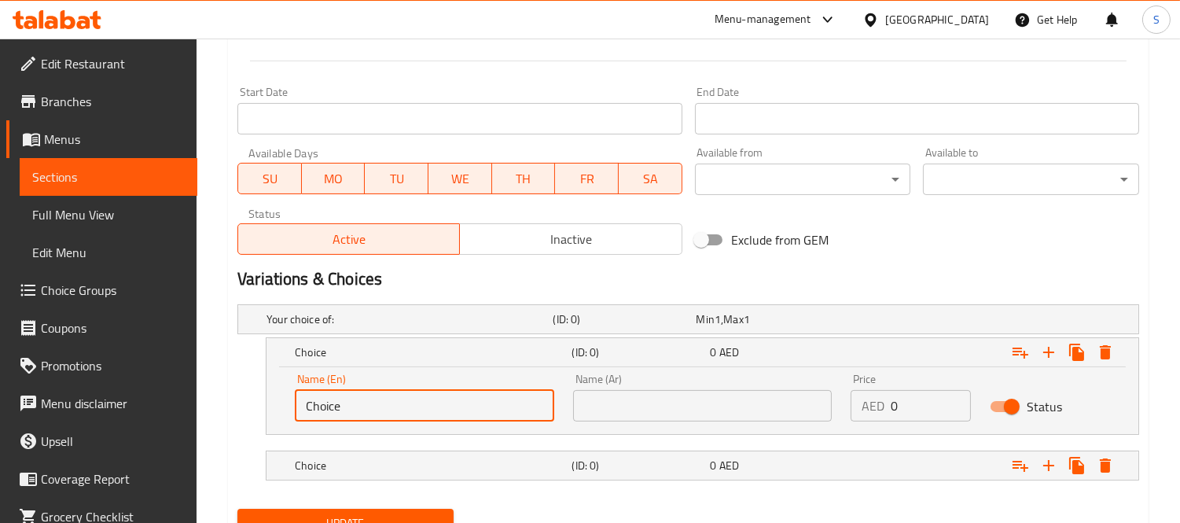
click at [403, 396] on input "Choice" at bounding box center [424, 405] width 259 height 31
paste input "Boiled Egg/Omelette Chees"
type input "Boiled Egg/Omelette Cheese"
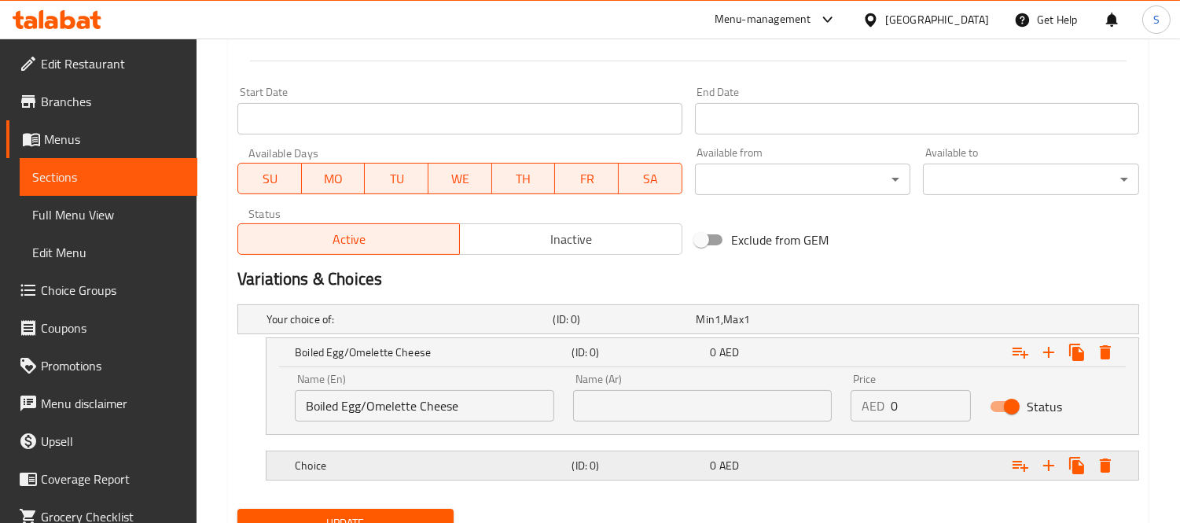
click at [466, 456] on div "Choice" at bounding box center [430, 465] width 277 height 22
click at [421, 473] on div "Choice" at bounding box center [430, 465] width 277 height 22
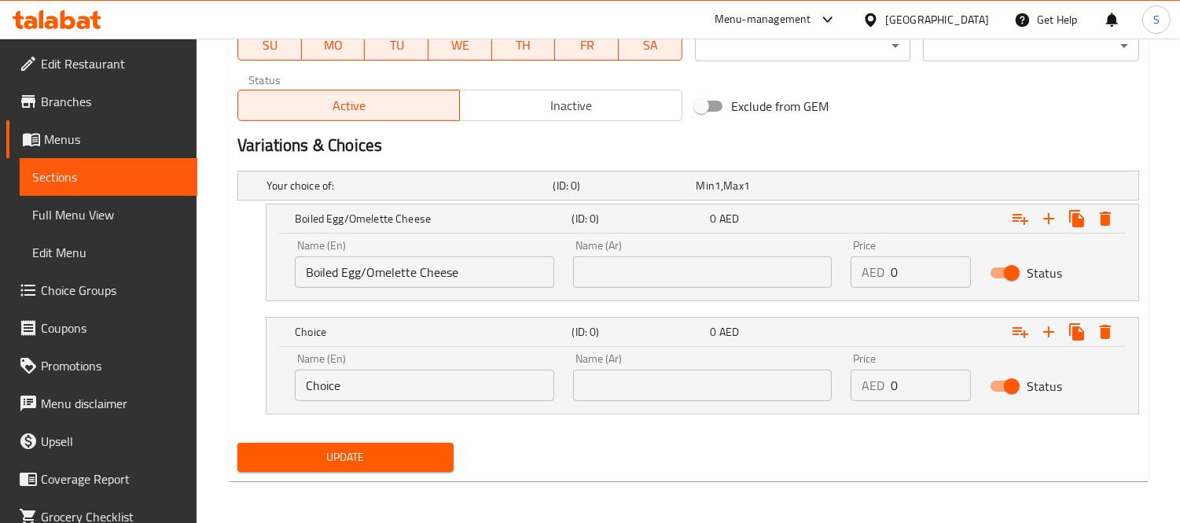
scroll to position [758, 0]
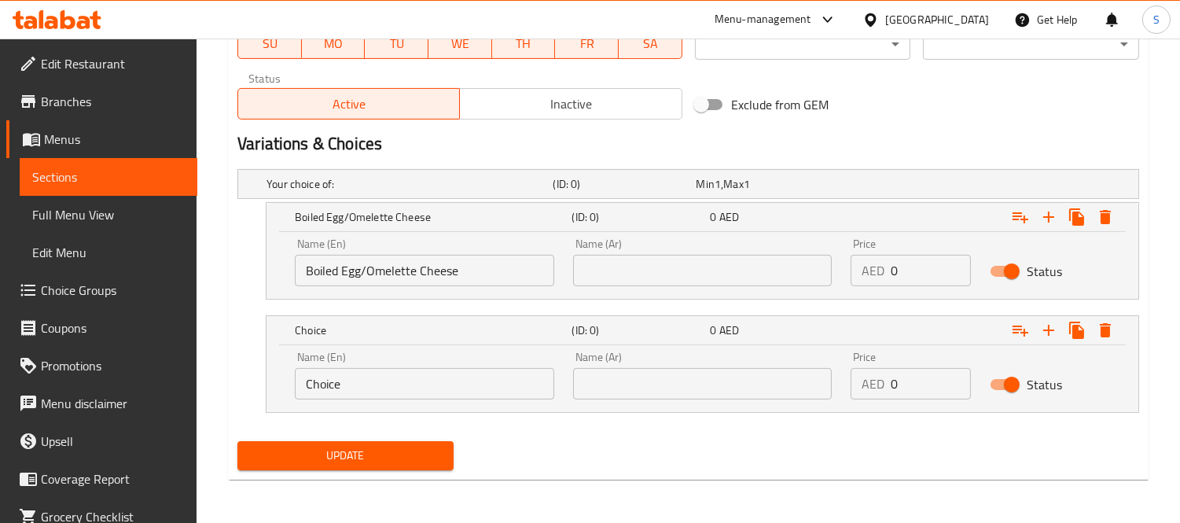
click at [395, 386] on input "Choice" at bounding box center [424, 383] width 259 height 31
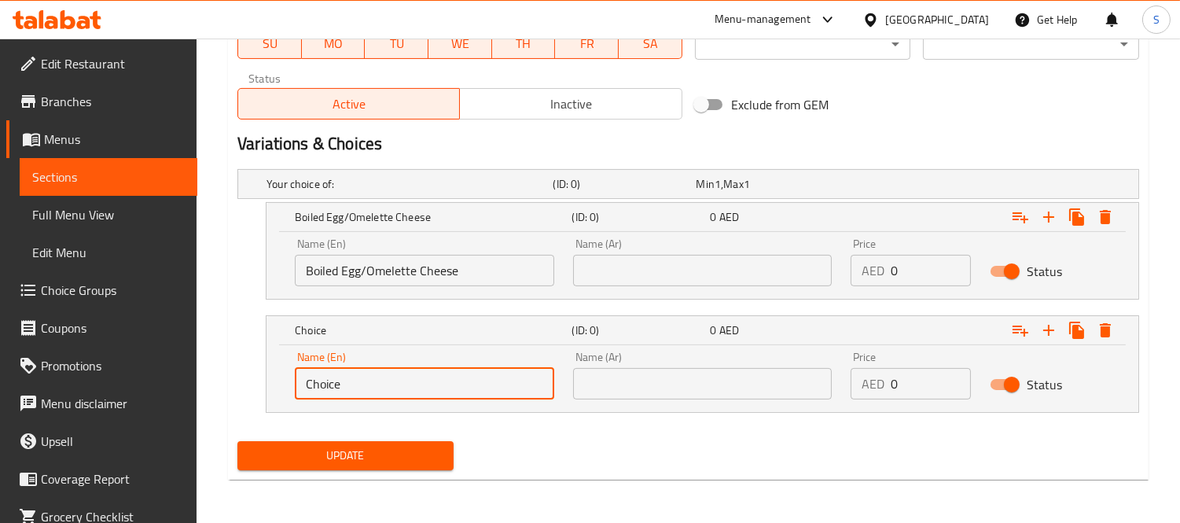
click at [395, 386] on input "Choice" at bounding box center [424, 383] width 259 height 31
paste input "Boiled Egg/Omelette Chees"
drag, startPoint x: 366, startPoint y: 382, endPoint x: 341, endPoint y: 341, distance: 48.0
click at [292, 367] on div "Name (En) Boiled Egg/Omelette Cheese Name (En)" at bounding box center [424, 375] width 278 height 67
type input "Omelette Cheese"
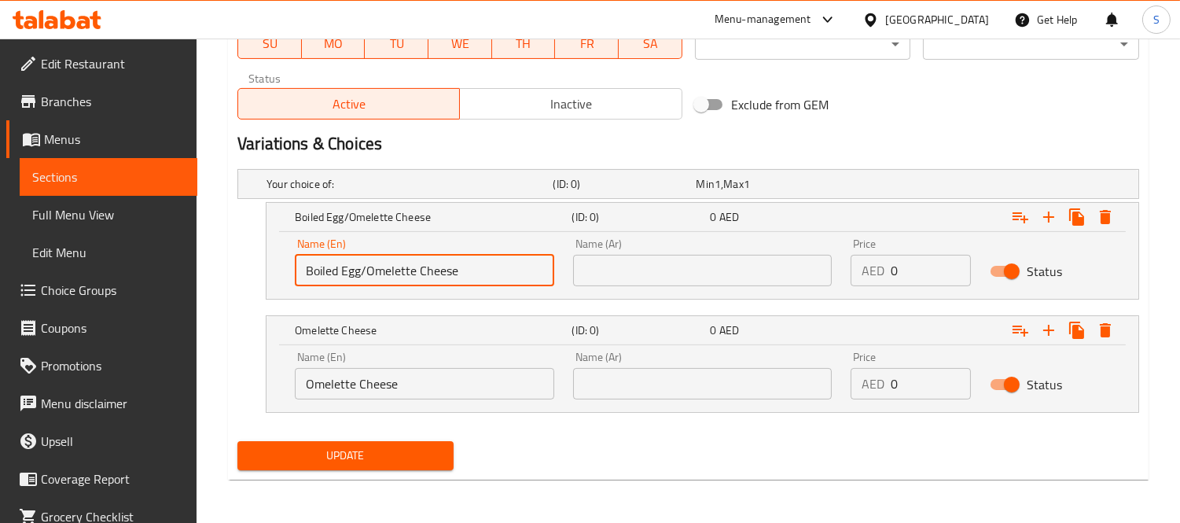
drag, startPoint x: 362, startPoint y: 270, endPoint x: 524, endPoint y: 276, distance: 162.1
click at [522, 276] on input "Boiled Egg/Omelette Cheese" at bounding box center [424, 270] width 259 height 31
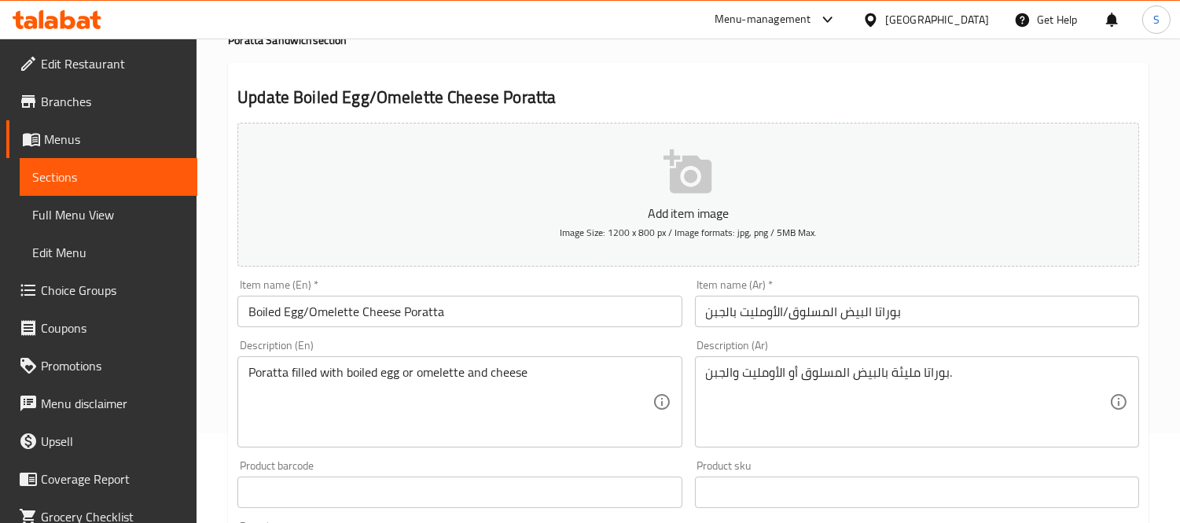
scroll to position [59, 0]
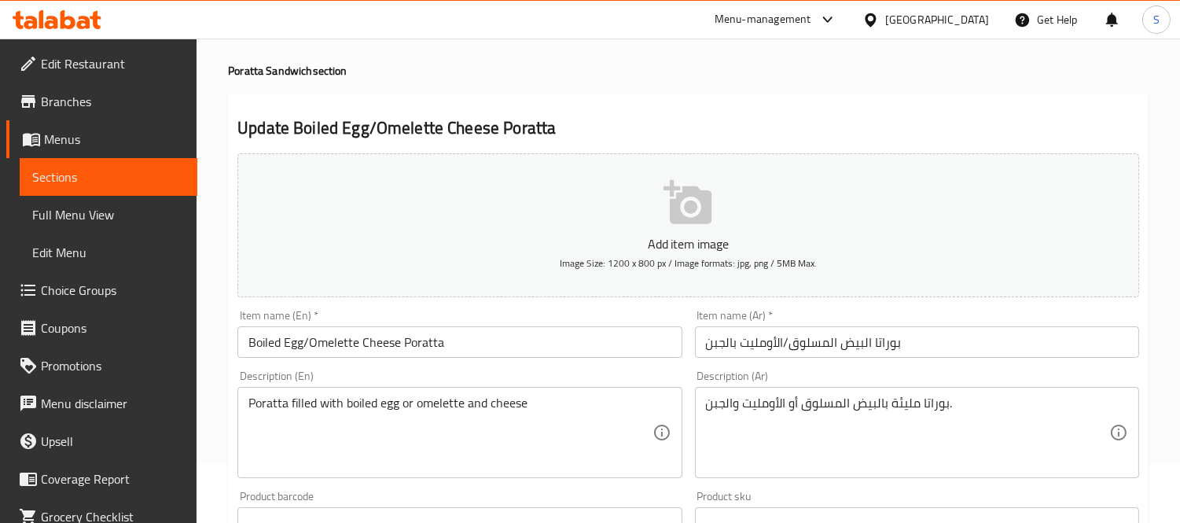
type input "Boiled Egg"
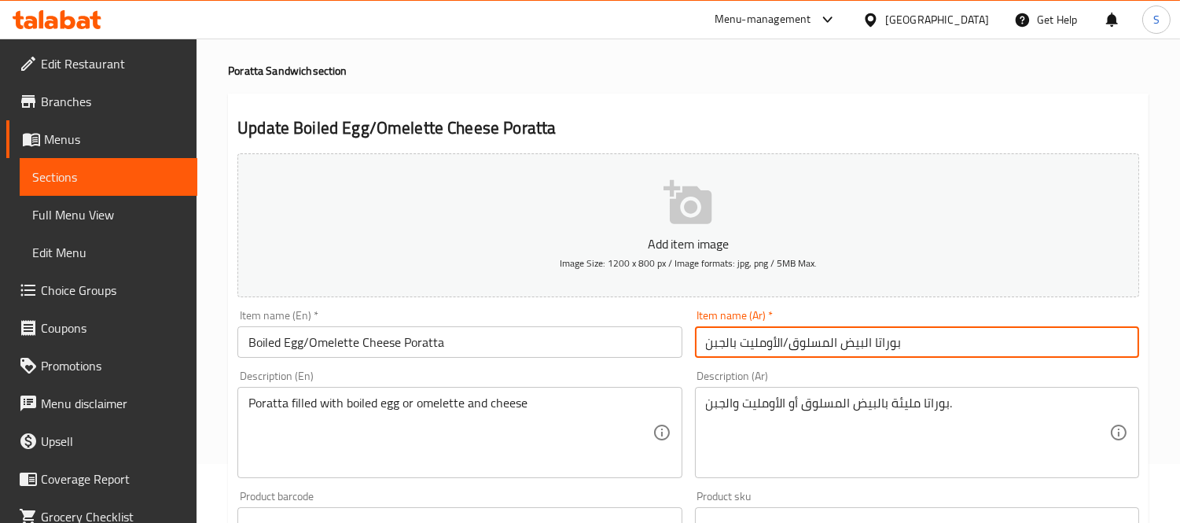
drag, startPoint x: 870, startPoint y: 344, endPoint x: 783, endPoint y: 350, distance: 86.7
click at [782, 350] on input "بوراتا البيض المسلوق/الأومليت بالجبن" at bounding box center [917, 341] width 444 height 31
click at [870, 342] on input "بوراتا البيض المسلوق/الأومليت بالجبن" at bounding box center [917, 341] width 444 height 31
drag, startPoint x: 870, startPoint y: 342, endPoint x: 671, endPoint y: 354, distance: 199.3
click at [671, 352] on div "Add item image Image Size: 1200 x 800 px / Image formats: jpg, png / 5MB Max. I…" at bounding box center [688, 486] width 914 height 678
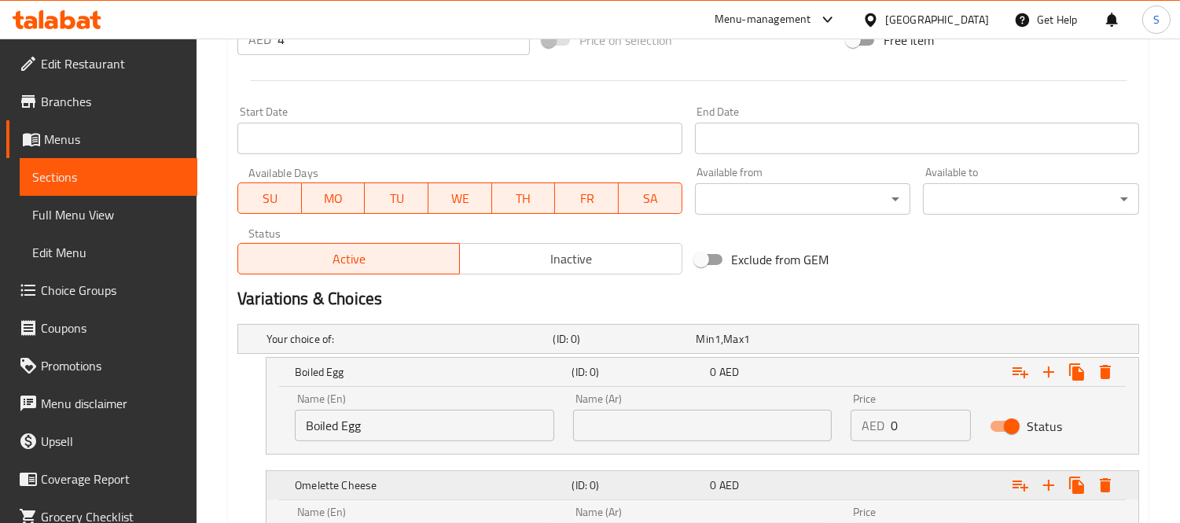
scroll to position [758, 0]
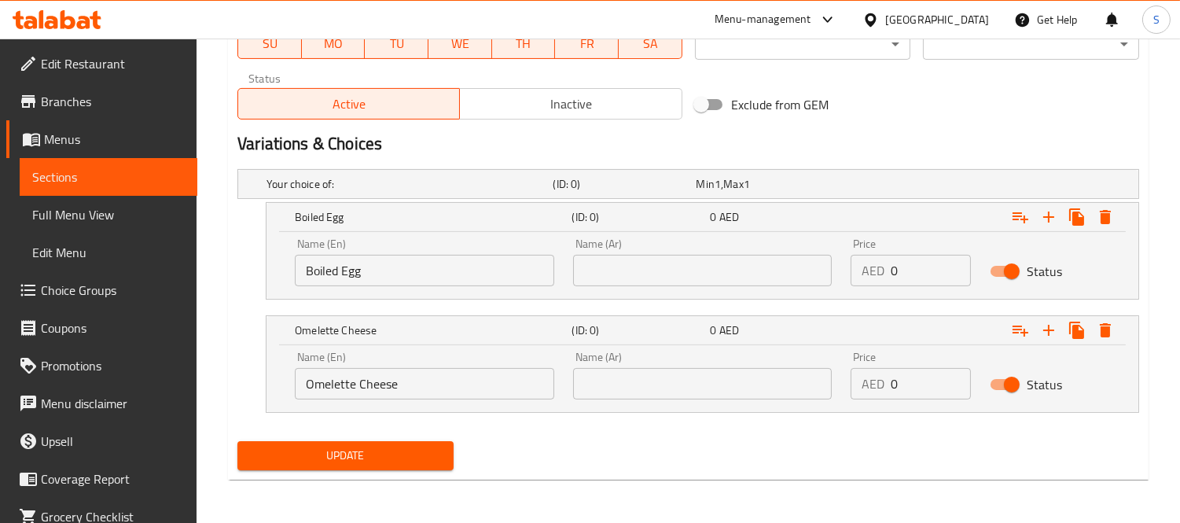
click at [692, 273] on input "text" at bounding box center [702, 270] width 259 height 31
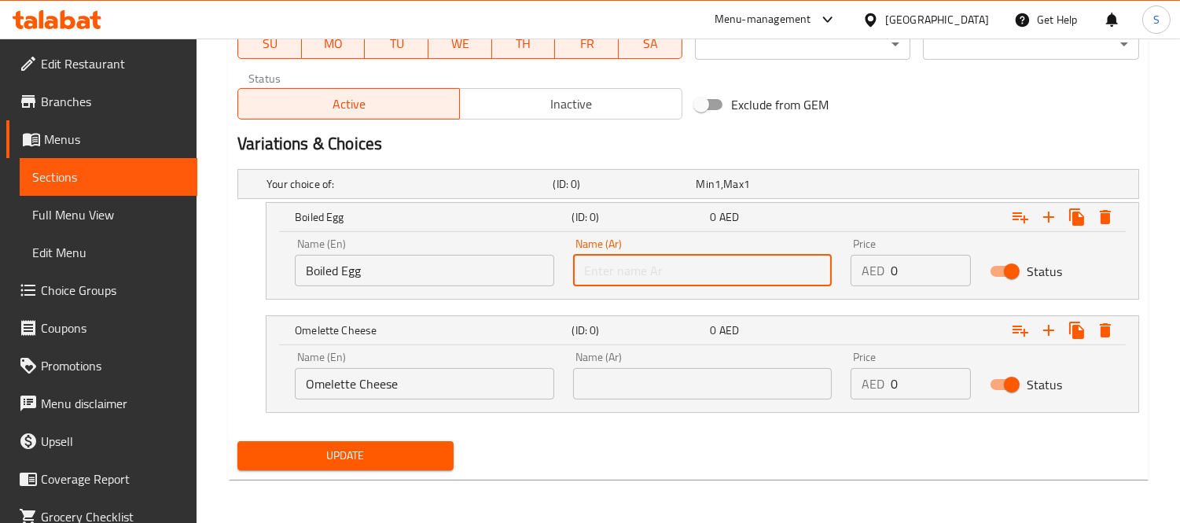
click at [692, 273] on input "text" at bounding box center [702, 270] width 259 height 31
paste input "البيض المسلوق/الأومليت بالجبن"
type input "البيض المسلوق/الأومليت بالجبن"
click at [630, 388] on input "text" at bounding box center [702, 383] width 259 height 31
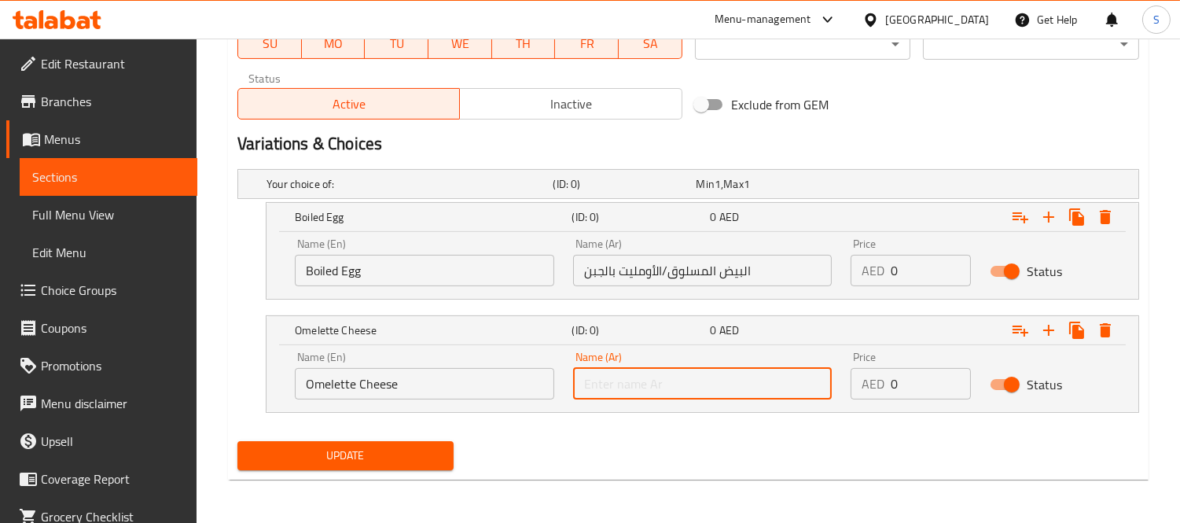
paste input "البيض المسلوق/الأومليت بالجبن"
drag, startPoint x: 664, startPoint y: 383, endPoint x: 792, endPoint y: 384, distance: 128.2
click at [792, 384] on input "البيض المسلوق/الأومليت بالجبن" at bounding box center [702, 383] width 259 height 31
type input "الأومليت بالجبن"
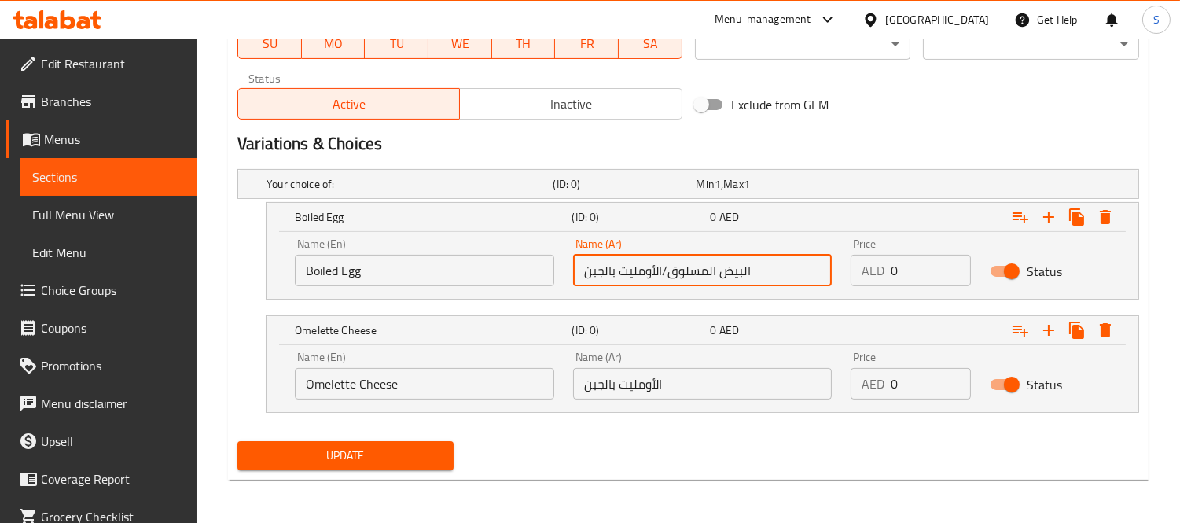
drag, startPoint x: 667, startPoint y: 270, endPoint x: 565, endPoint y: 270, distance: 102.2
click at [565, 270] on div "Name (Ar) البيض المسلوق/الأومليت بالجبن Name (Ar)" at bounding box center [703, 262] width 278 height 67
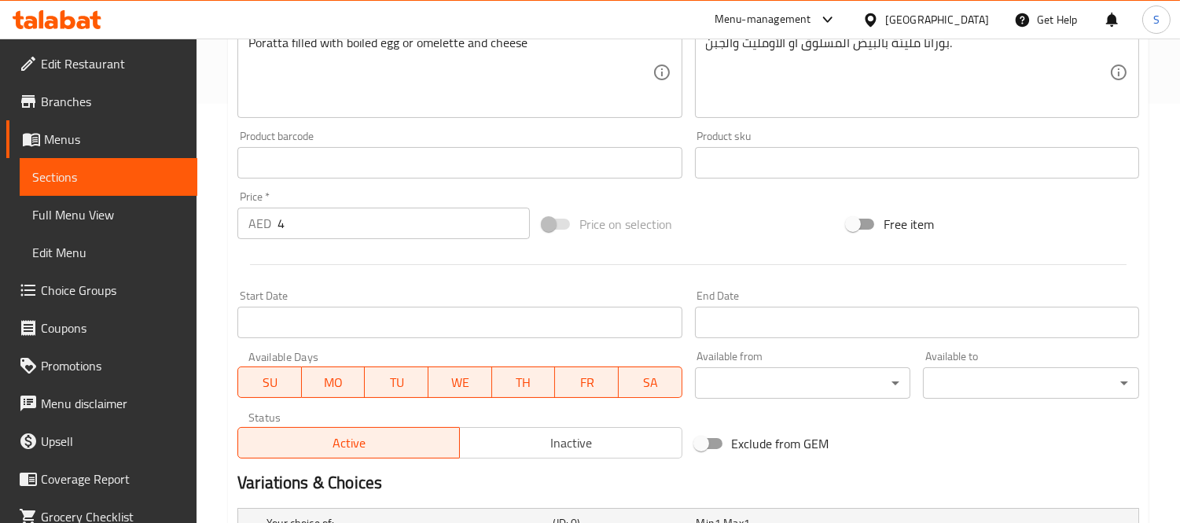
scroll to position [409, 0]
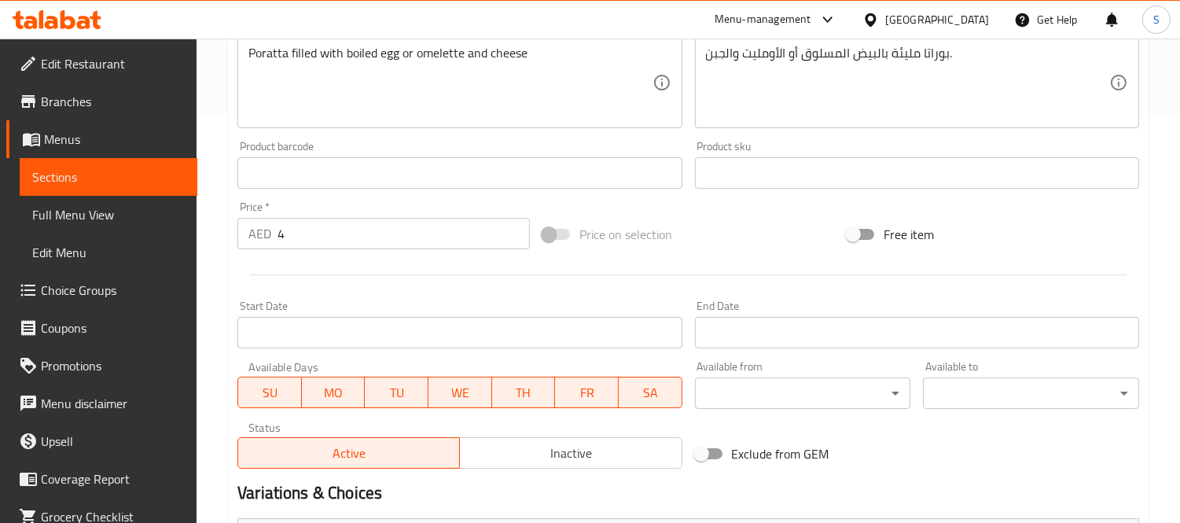
type input "البيض المسلوق"
click at [327, 234] on input "4" at bounding box center [404, 233] width 252 height 31
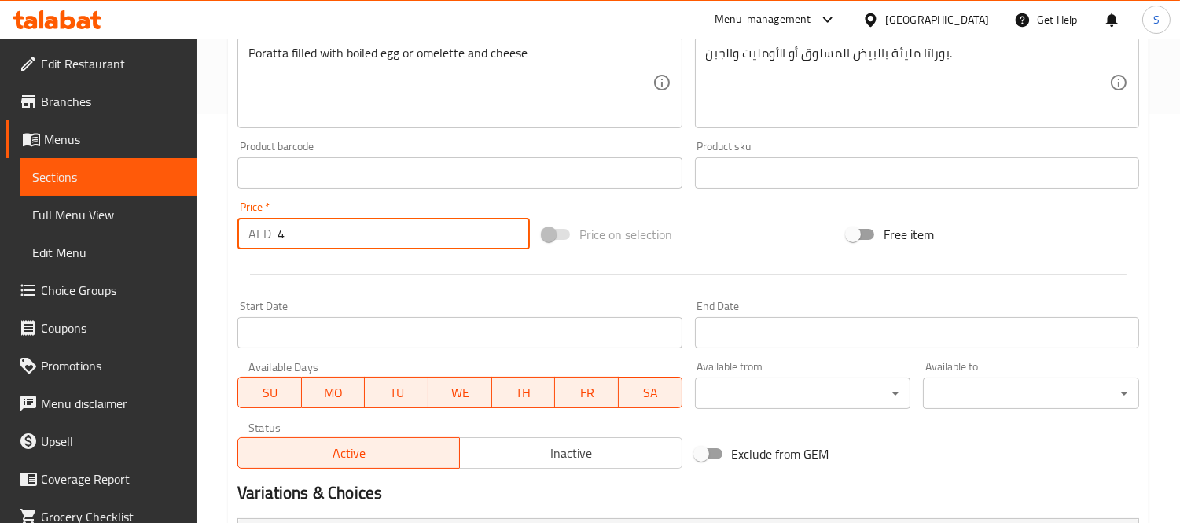
click at [327, 234] on input "4" at bounding box center [404, 233] width 252 height 31
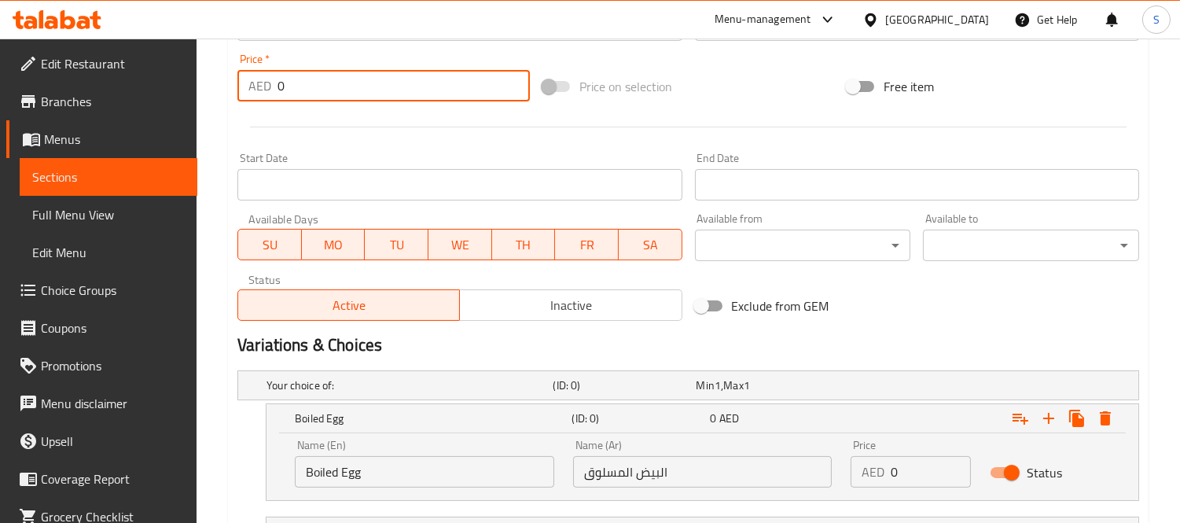
scroll to position [758, 0]
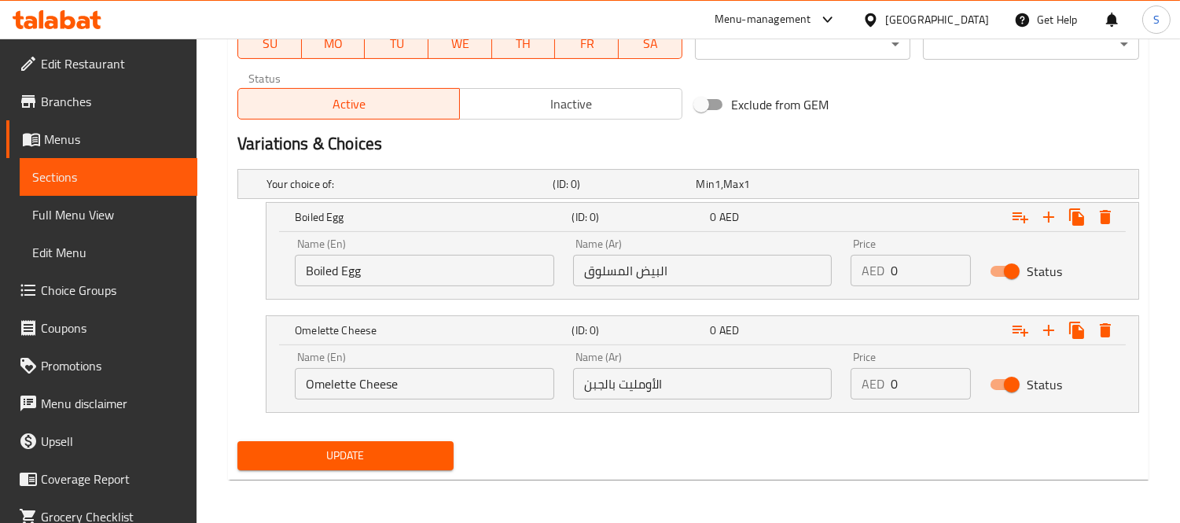
type input "0"
click at [911, 273] on input "0" at bounding box center [931, 270] width 80 height 31
paste input "4"
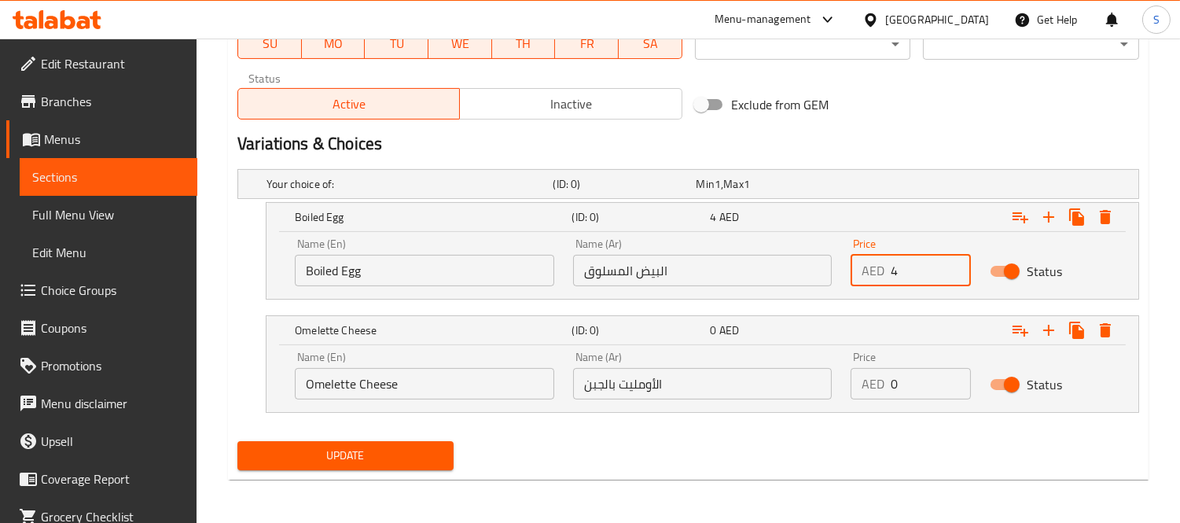
type input "4"
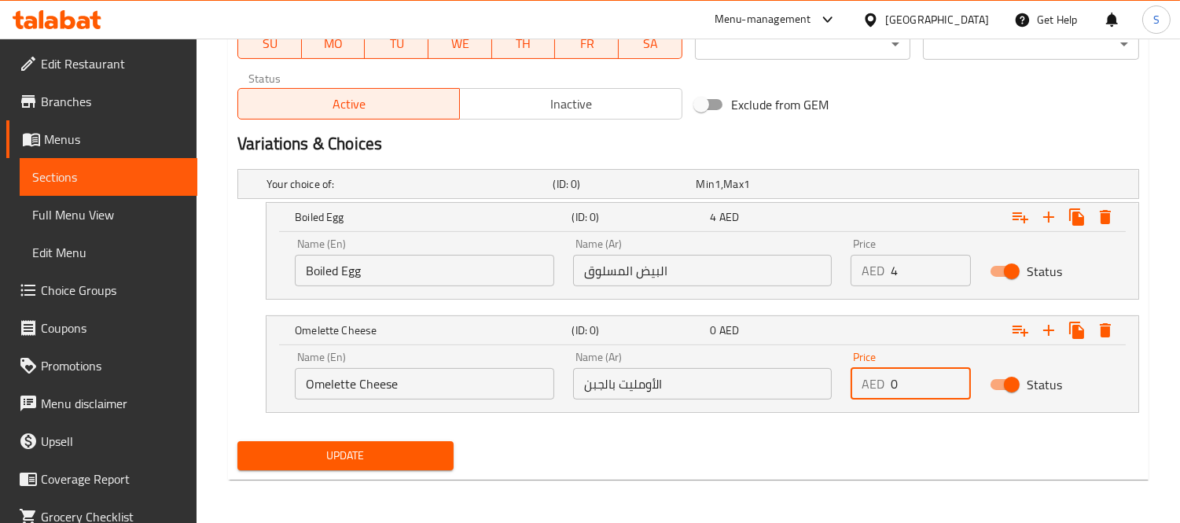
click at [918, 370] on input "0" at bounding box center [931, 383] width 80 height 31
paste input "4"
type input "4"
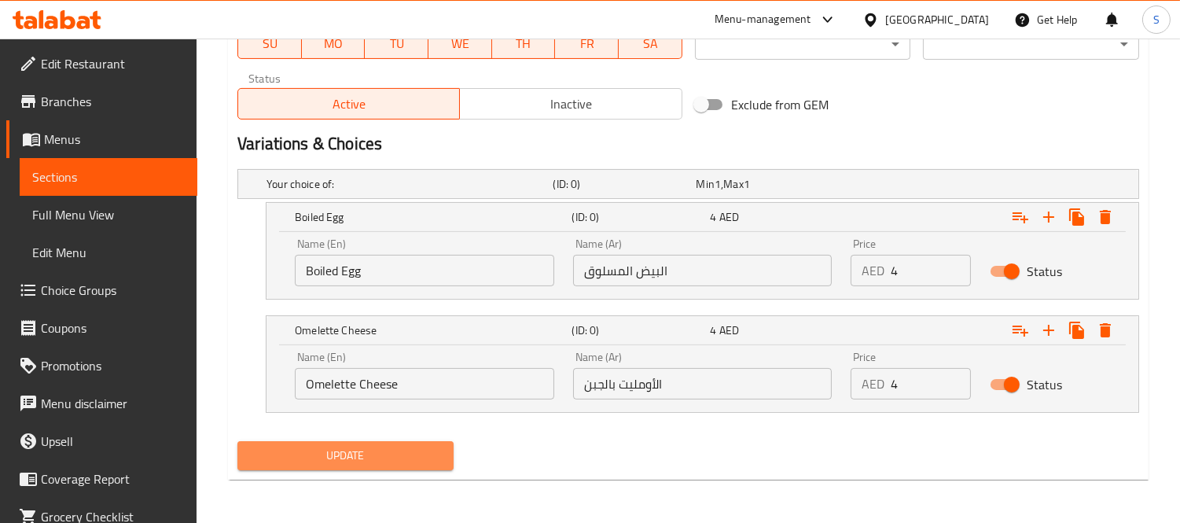
click at [384, 458] on span "Update" at bounding box center [345, 456] width 191 height 20
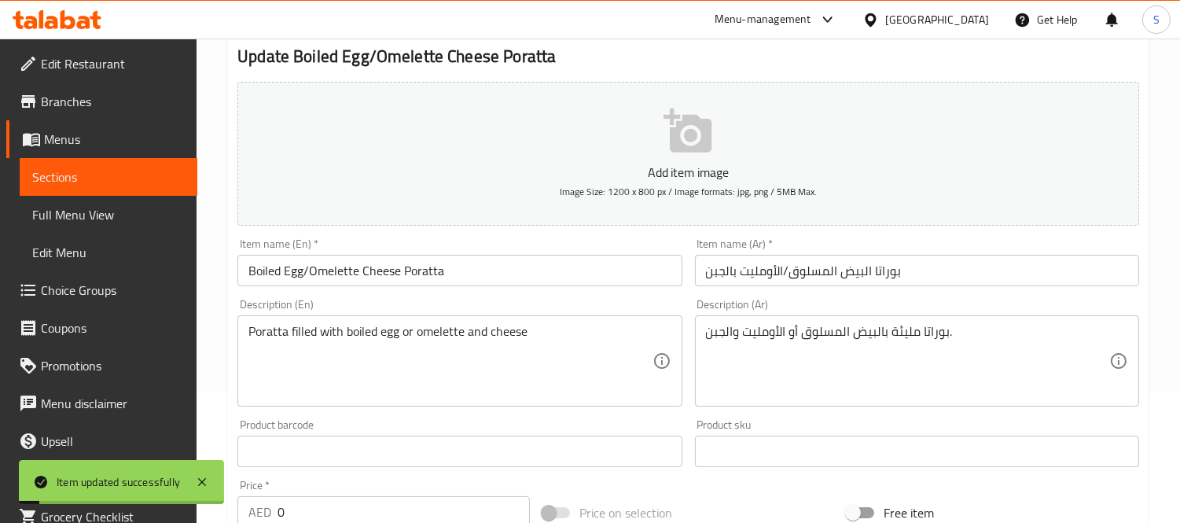
scroll to position [0, 0]
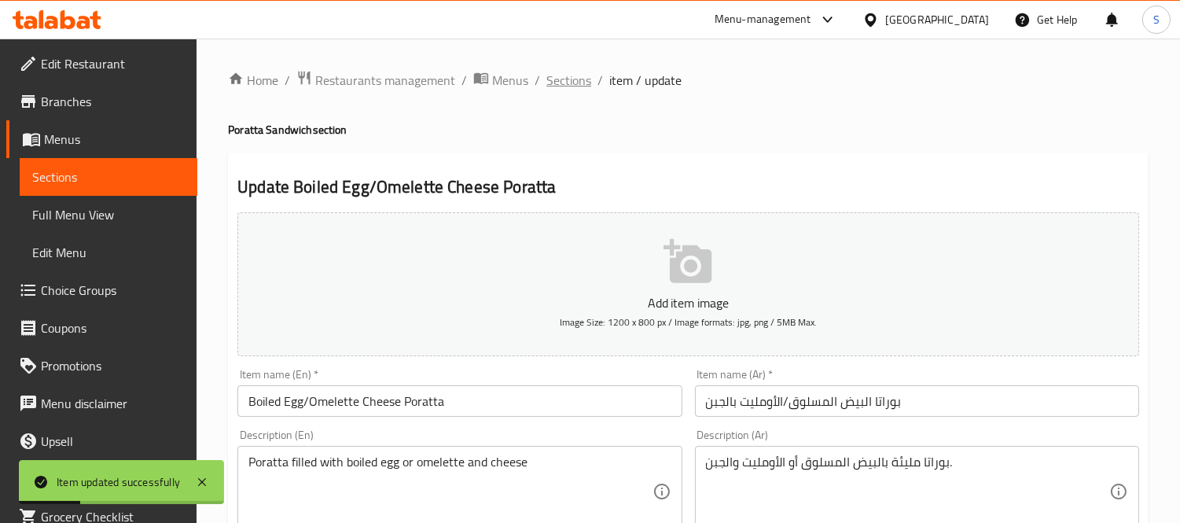
click at [555, 77] on span "Sections" at bounding box center [568, 80] width 45 height 19
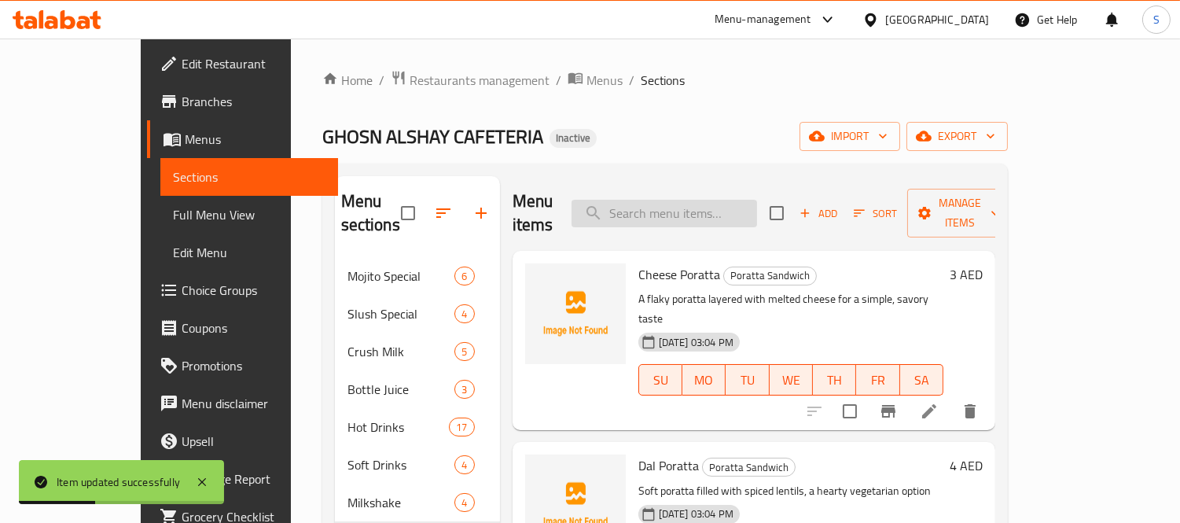
click at [748, 206] on input "search" at bounding box center [665, 214] width 186 height 28
paste input "Francisco/Francisco Cheetos Poratta"
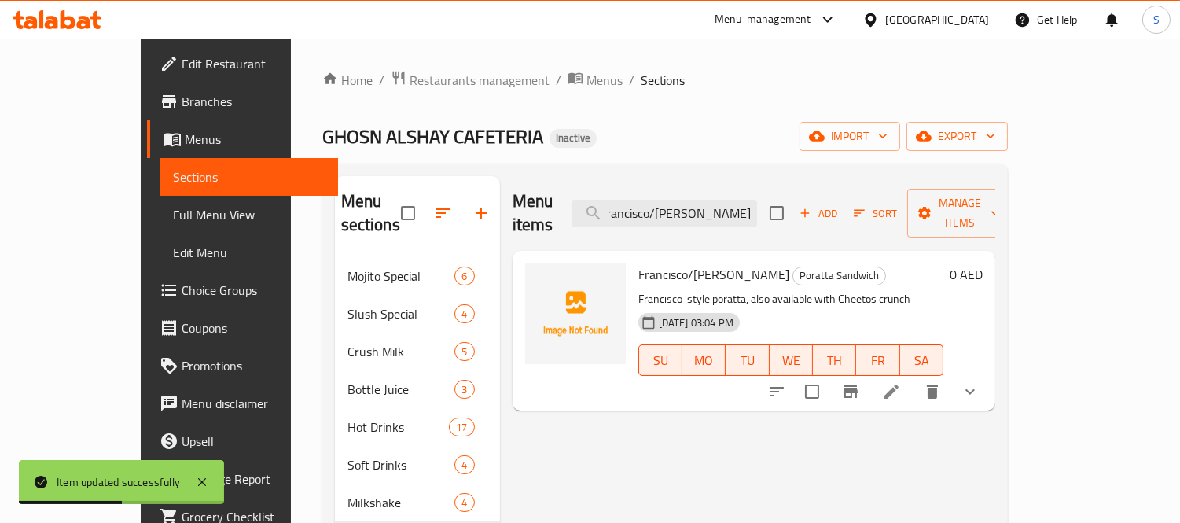
type input "Francisco/Francisco Cheetos Poratta"
click at [899, 384] on icon at bounding box center [892, 391] width 14 height 14
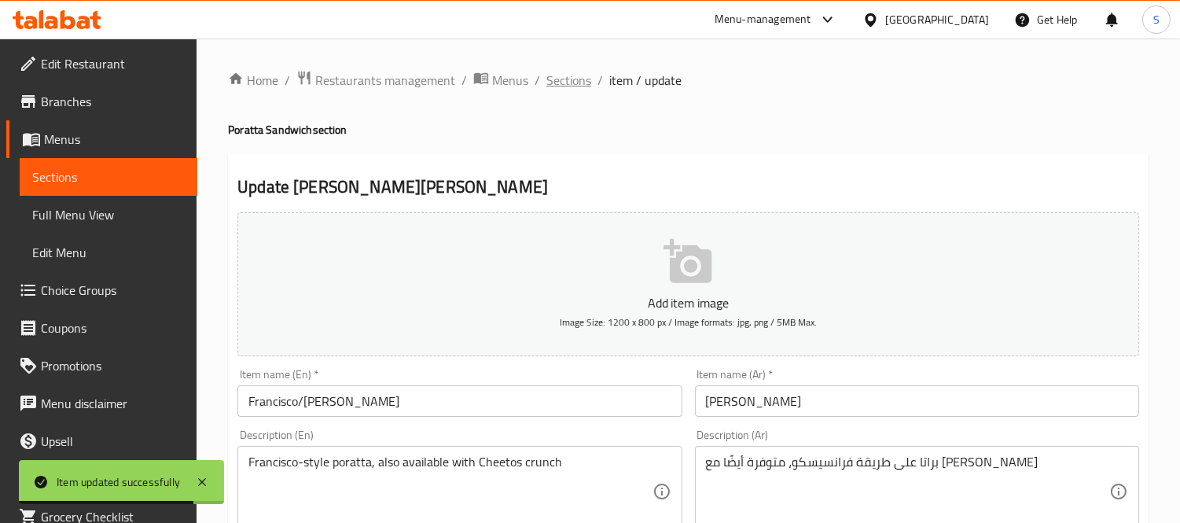
click at [575, 75] on span "Sections" at bounding box center [568, 80] width 45 height 19
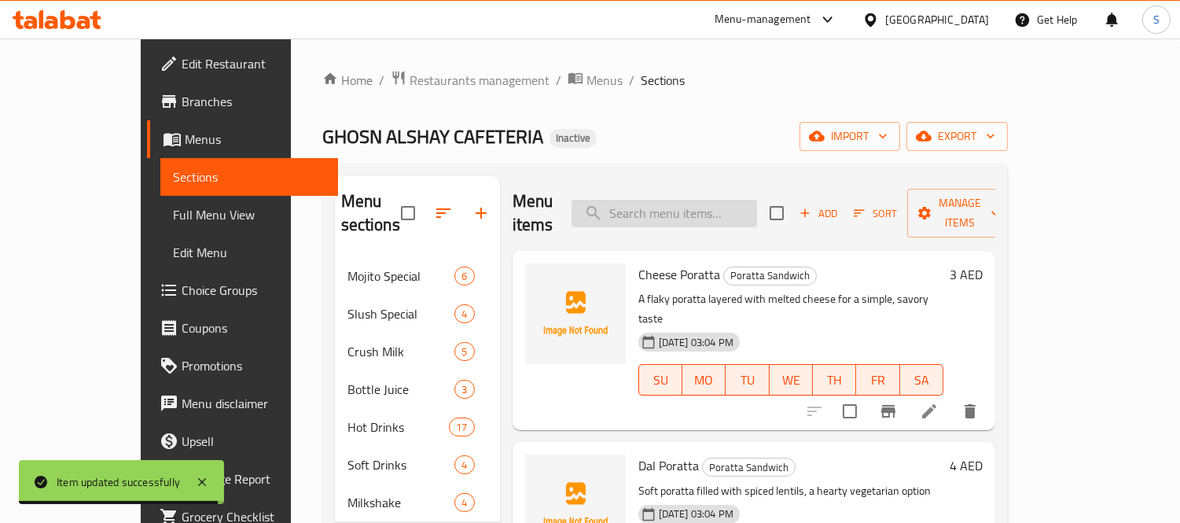
click at [718, 207] on input "search" at bounding box center [665, 214] width 186 height 28
paste input "Chili/Chili Cheetos Poratta"
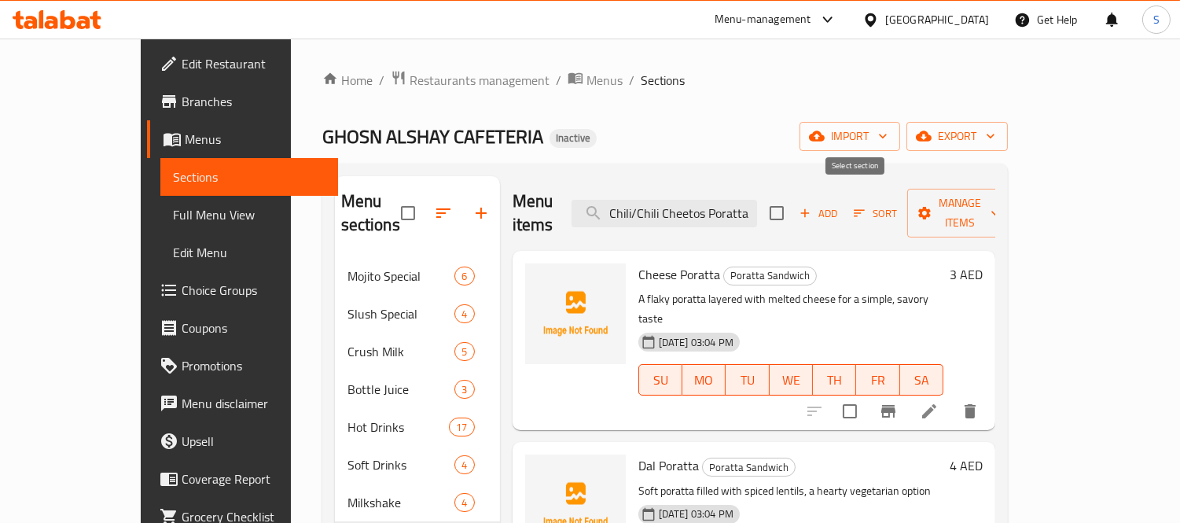
drag, startPoint x: 1101, startPoint y: 365, endPoint x: 818, endPoint y: 200, distance: 327.7
click at [757, 200] on input "Chili/Chili Cheetos Poratta" at bounding box center [665, 214] width 186 height 28
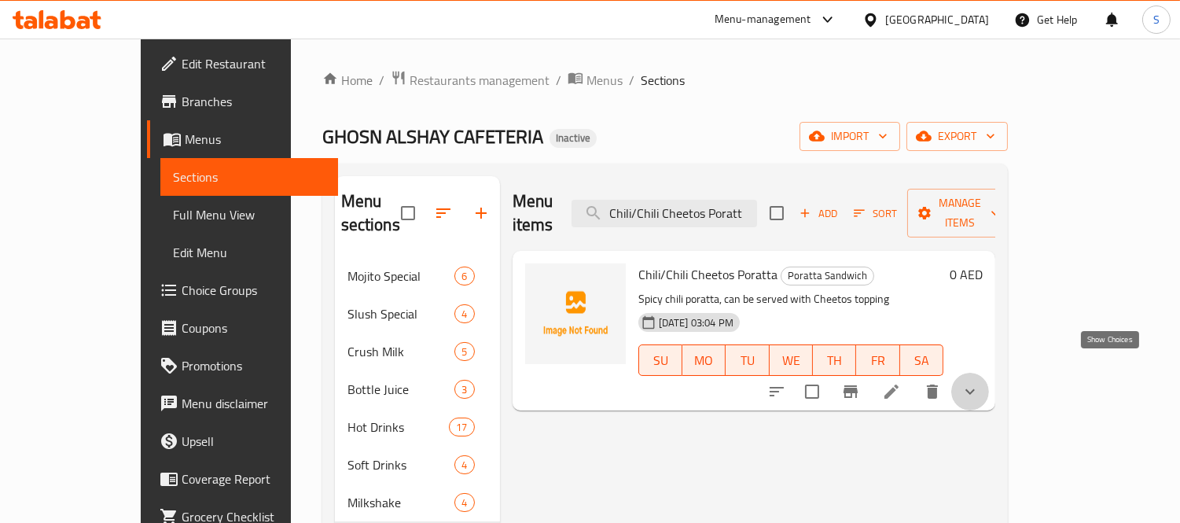
drag, startPoint x: 1109, startPoint y: 359, endPoint x: 1094, endPoint y: 359, distance: 15.7
click at [980, 382] on icon "show more" at bounding box center [970, 391] width 19 height 19
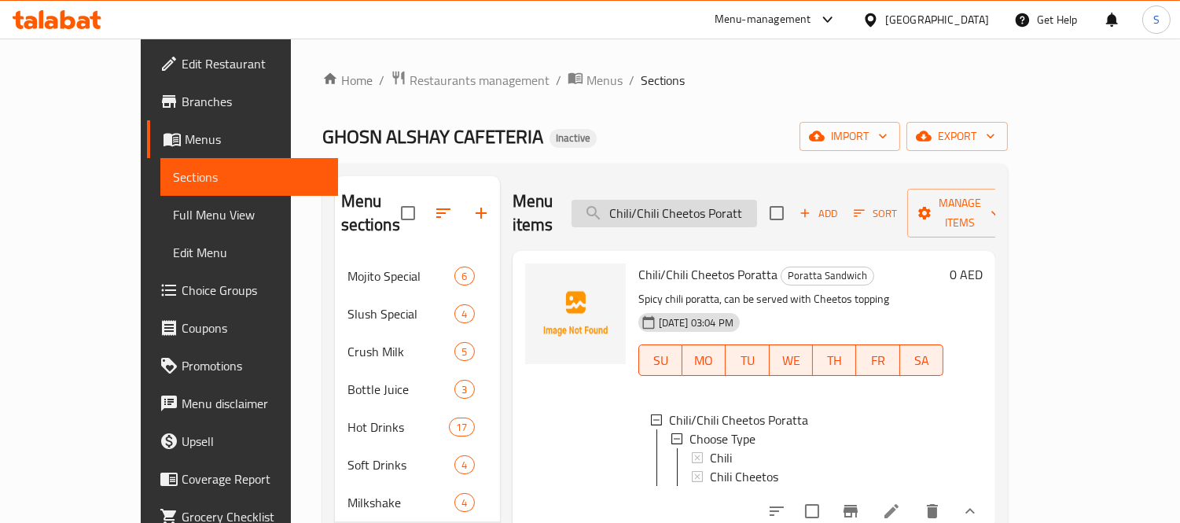
click at [736, 200] on input "Chili/Chili Cheetos Poratt" at bounding box center [665, 214] width 186 height 28
paste input "Nutella/Nutella Cheese Poratta"
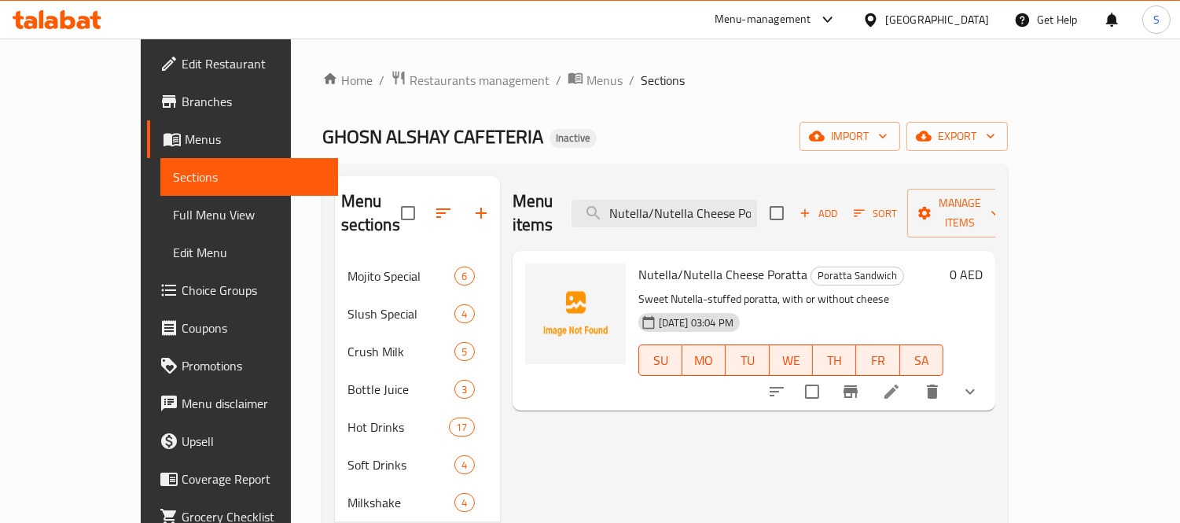
click at [989, 373] on button "show more" at bounding box center [970, 392] width 38 height 38
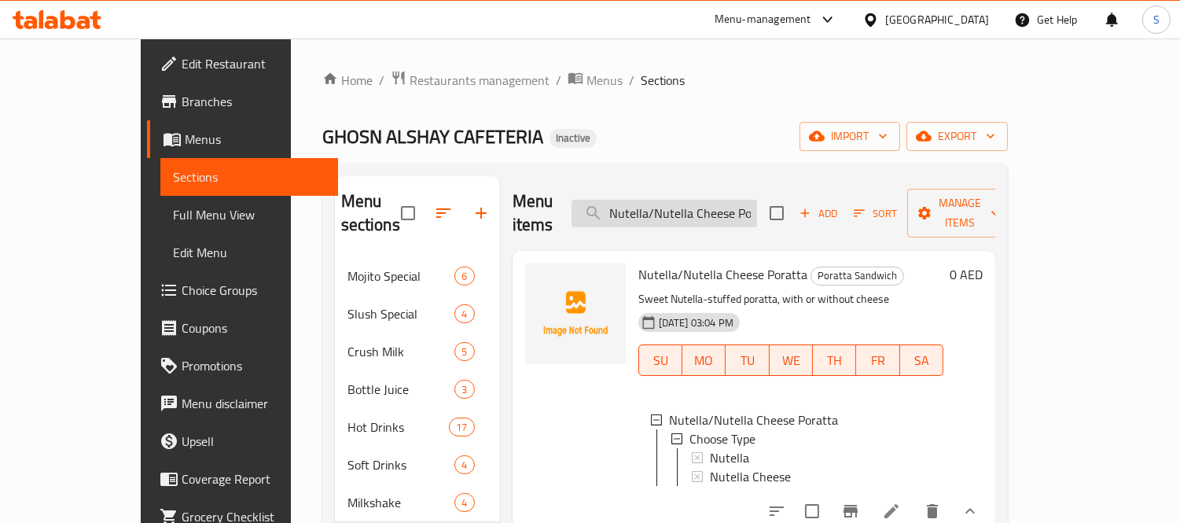
click at [689, 200] on input "Nutella/Nutella Cheese Poratta" at bounding box center [665, 214] width 186 height 28
click at [690, 200] on input "Nutella/Nutella Cheese Poratta" at bounding box center [665, 214] width 186 height 28
paste input "Chicken / Beef Club"
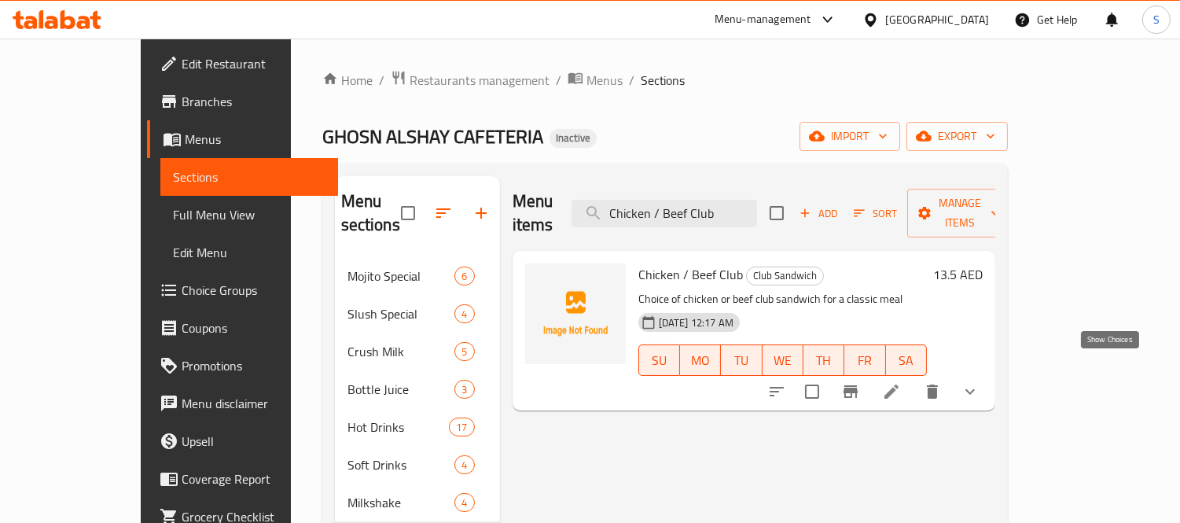
click at [980, 382] on icon "show more" at bounding box center [970, 391] width 19 height 19
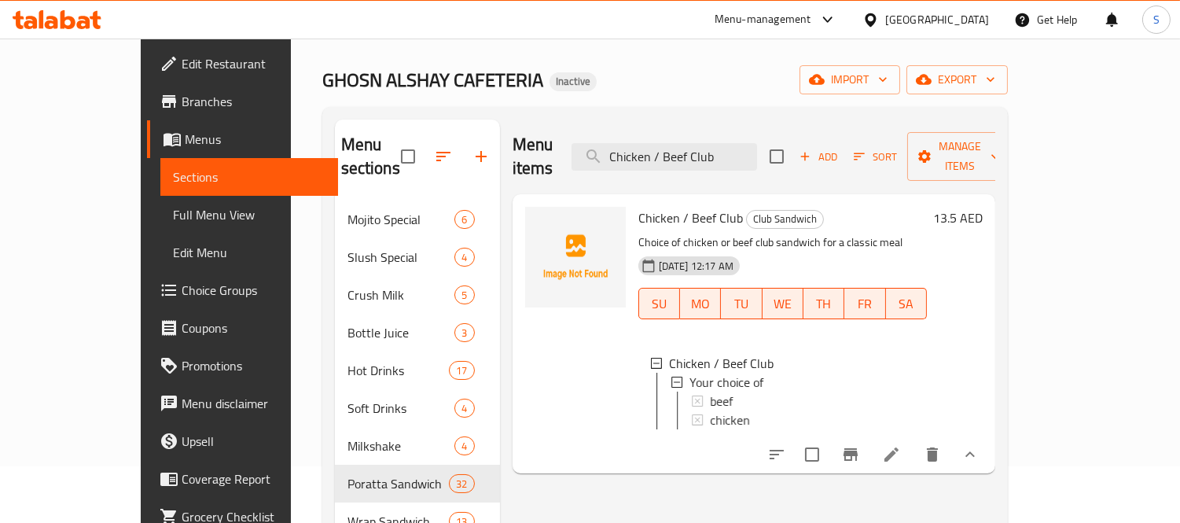
scroll to position [87, 0]
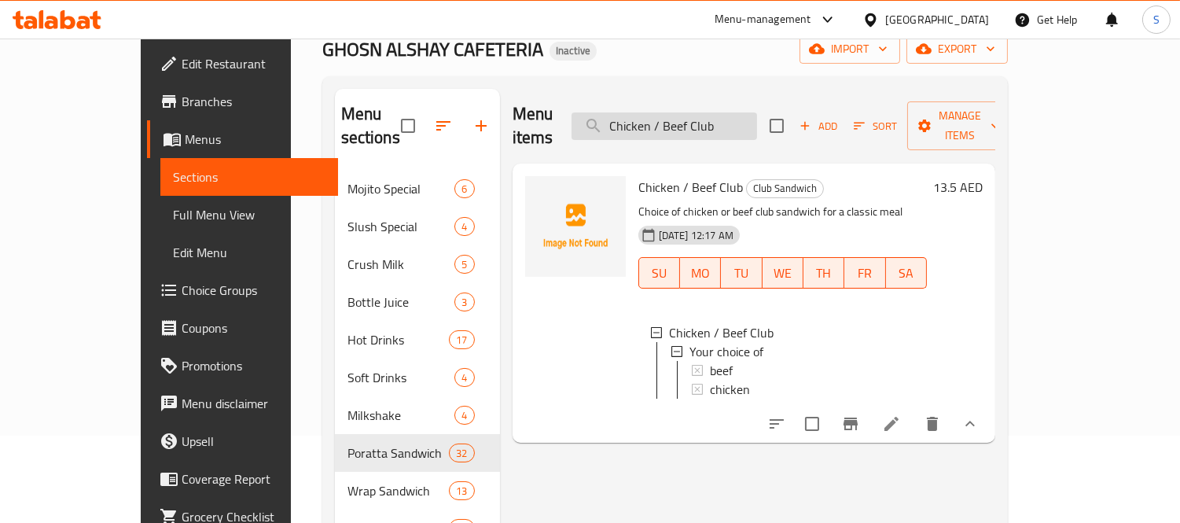
click at [665, 123] on input "Chicken / Beef Club" at bounding box center [665, 126] width 186 height 28
paste input "Samoosa Chicken/Beef (1 pc)"
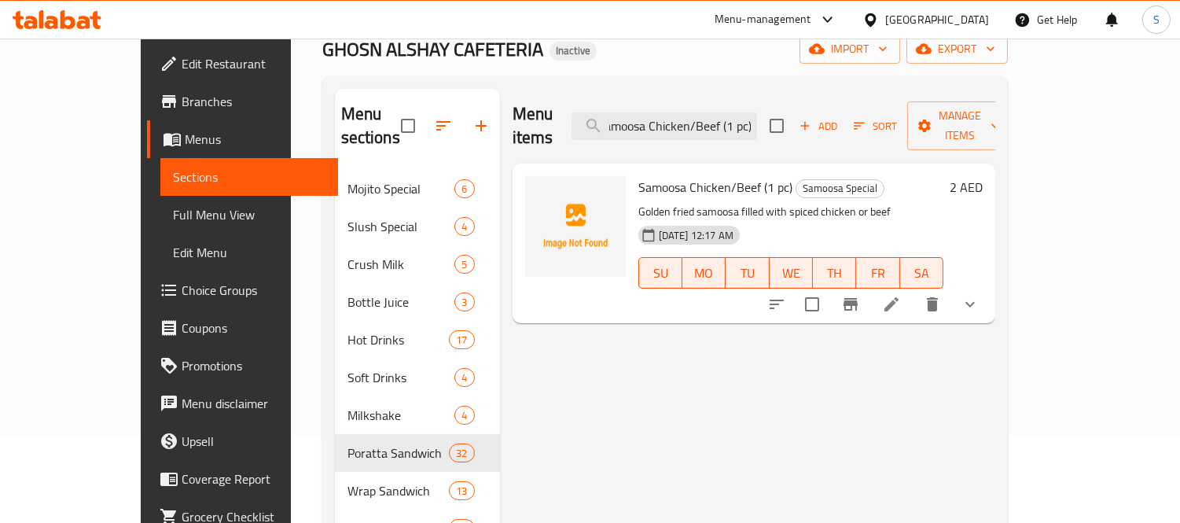
scroll to position [0, 0]
click at [975, 302] on icon "show more" at bounding box center [970, 305] width 9 height 6
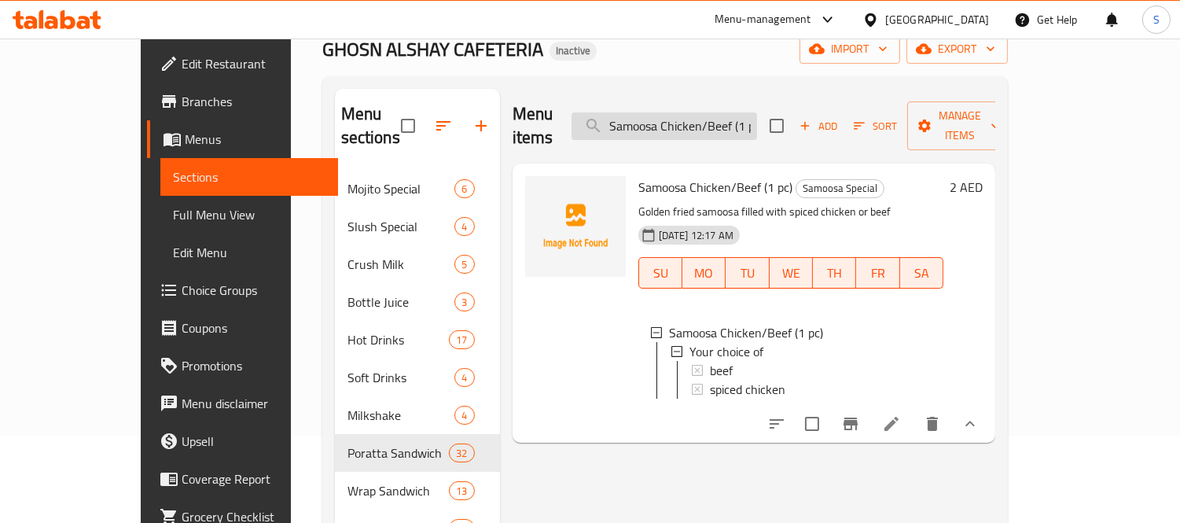
click at [726, 116] on input "Samoosa Chicken/Beef (1 pc)" at bounding box center [665, 126] width 186 height 28
paste input "Ketchup/Hot Sauce Plate"
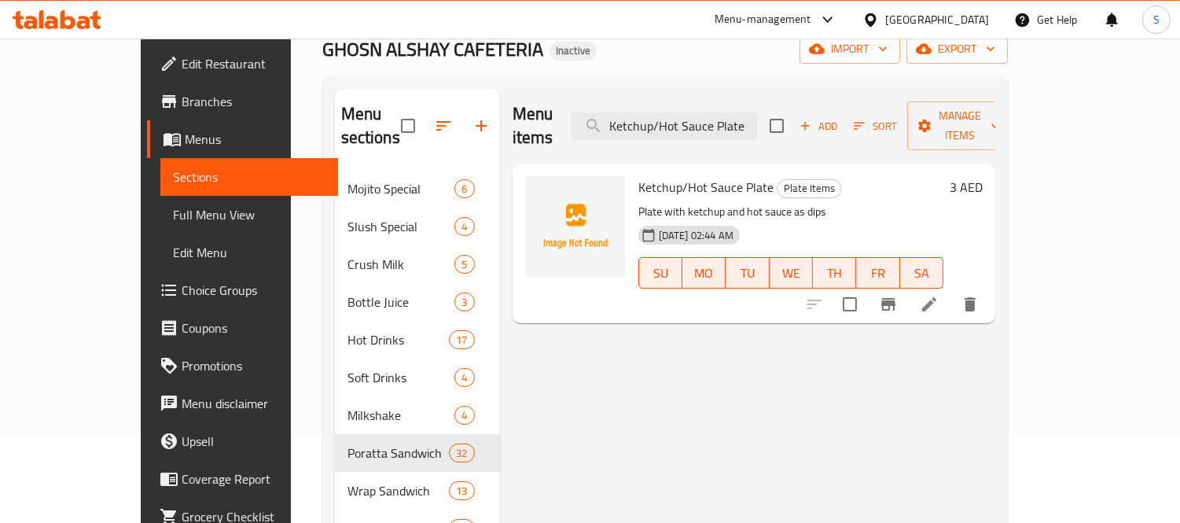
type input "Ketchup/Hot Sauce Plate"
click at [939, 295] on icon at bounding box center [929, 304] width 19 height 19
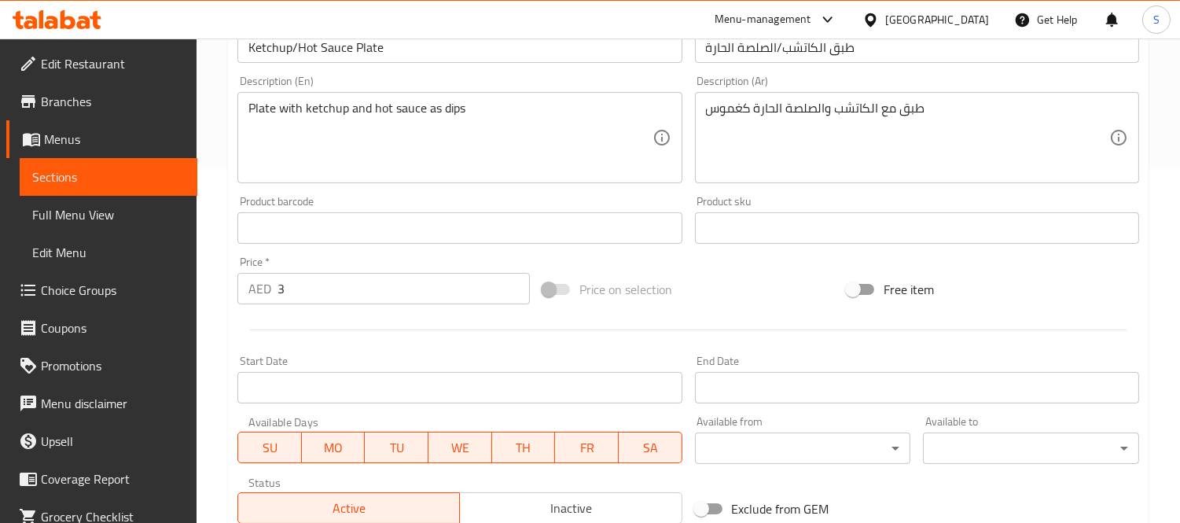
scroll to position [262, 0]
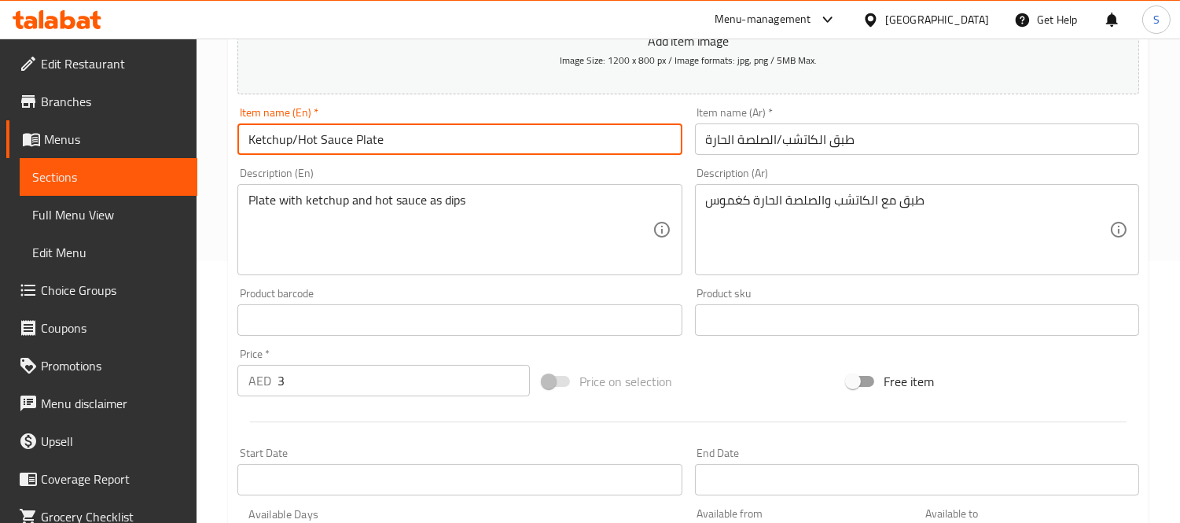
click at [349, 139] on input "Ketchup/Hot Sauce Plate" at bounding box center [459, 138] width 444 height 31
click at [348, 138] on input "Ketchup/Hot Sauce Plate" at bounding box center [459, 138] width 444 height 31
drag, startPoint x: 350, startPoint y: 138, endPoint x: 218, endPoint y: 139, distance: 132.1
click at [218, 139] on div "Home / Restaurants management / Menus / Sections / item / update Plate Items se…" at bounding box center [689, 313] width 984 height 1072
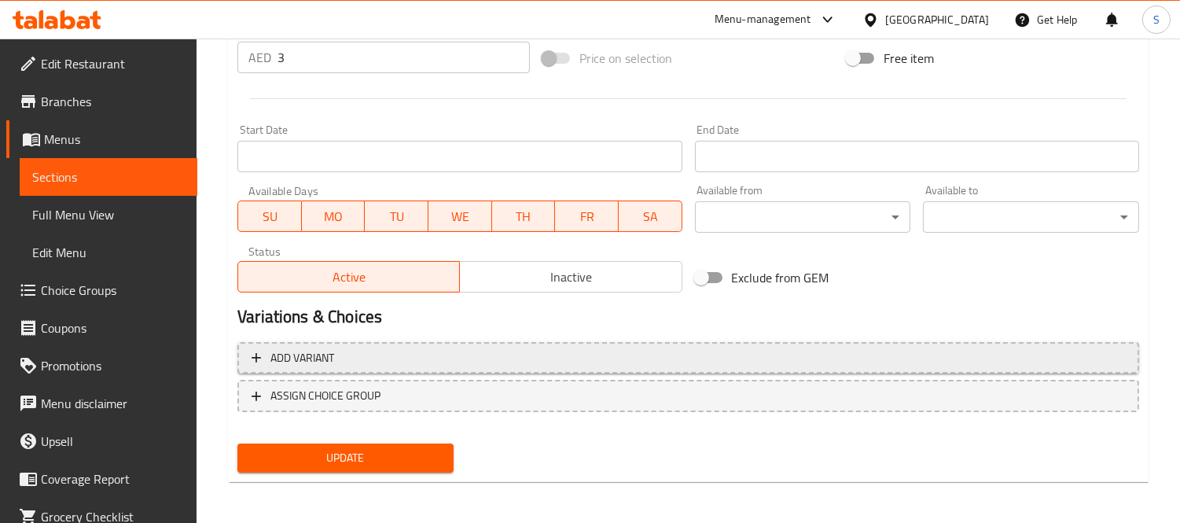
click at [359, 350] on span "Add variant" at bounding box center [689, 358] width 874 height 20
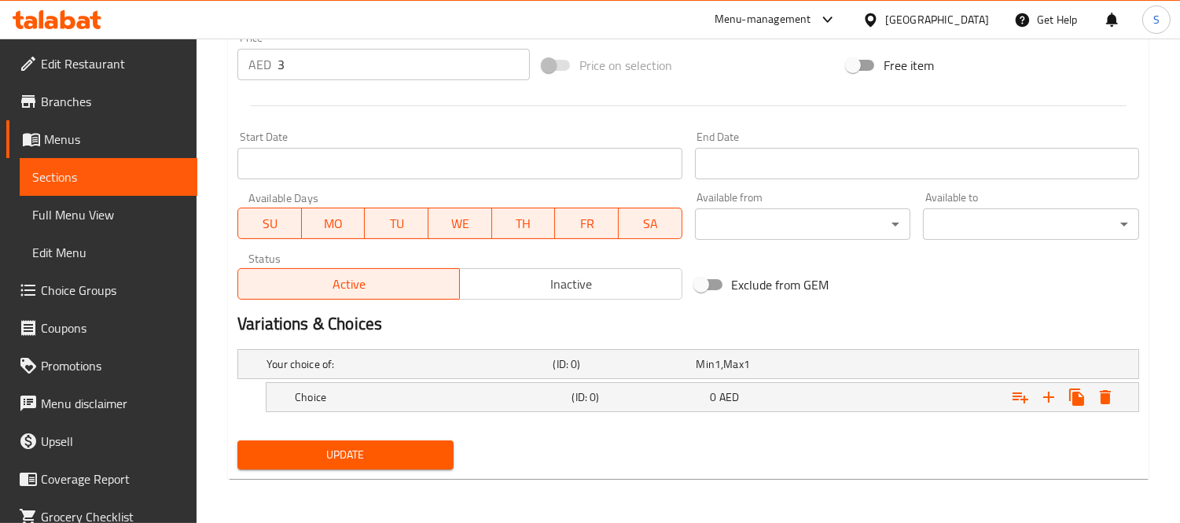
scroll to position [577, 0]
click at [468, 395] on h5 "Choice" at bounding box center [430, 398] width 270 height 16
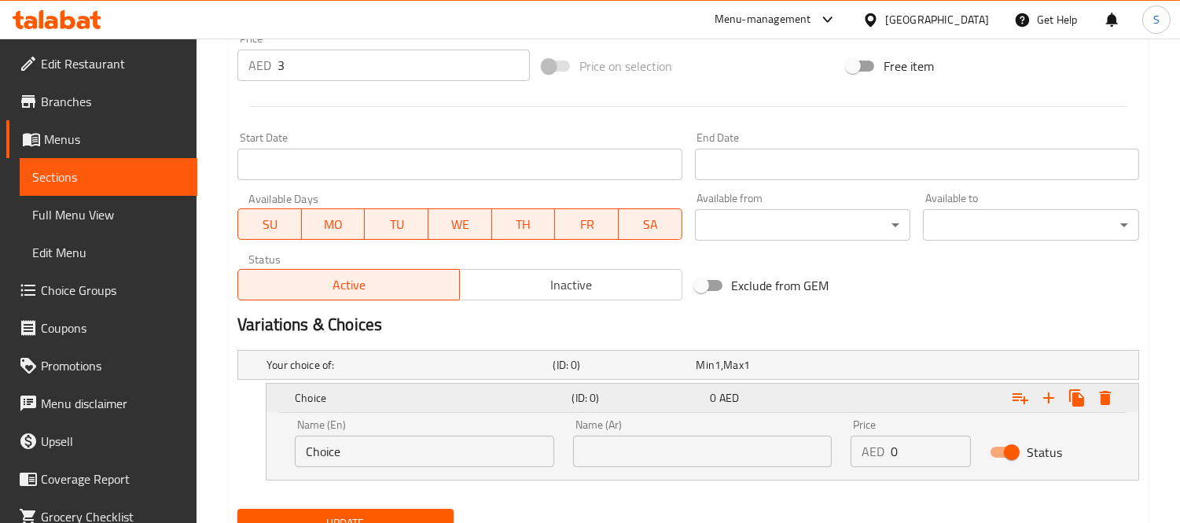
scroll to position [645, 0]
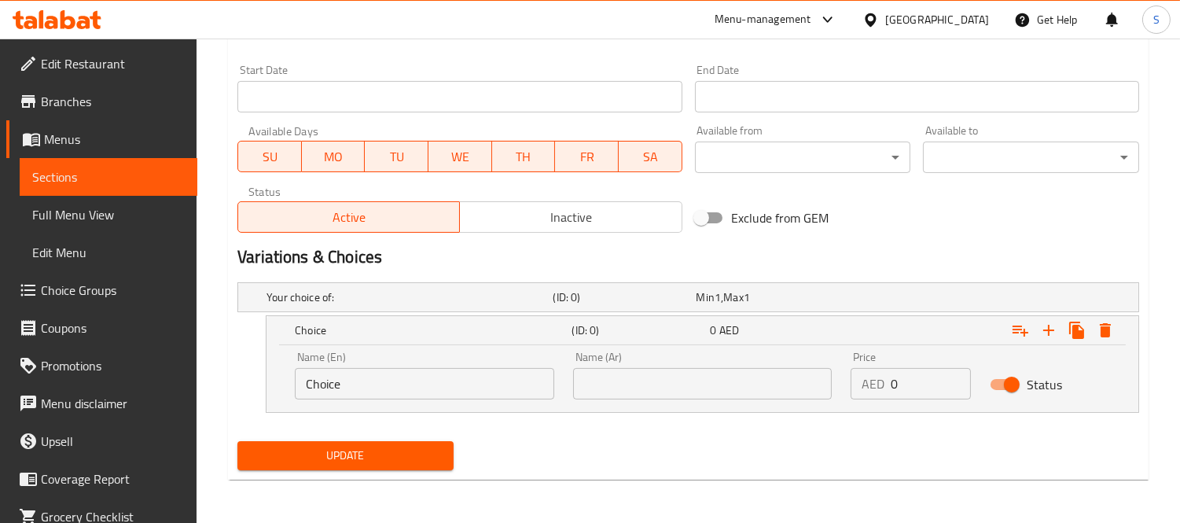
click at [452, 380] on input "Choice" at bounding box center [424, 383] width 259 height 31
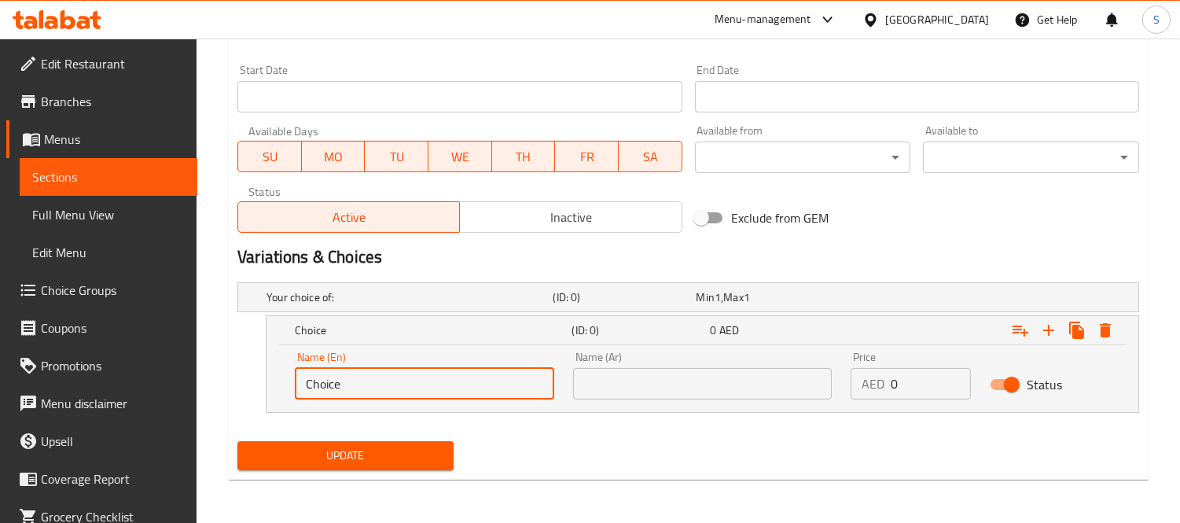
click at [452, 380] on input "Choice" at bounding box center [424, 383] width 259 height 31
paste input "Ketchup/Hot Sau"
type input "Ketchup/Hot Sauce"
click at [1049, 328] on icon "Expand" at bounding box center [1048, 330] width 11 height 11
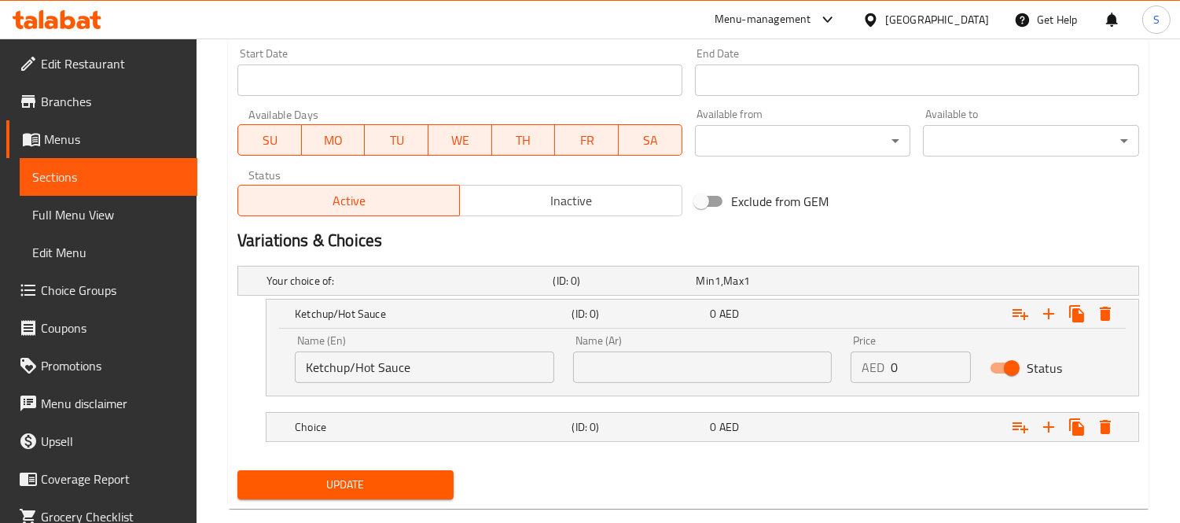
scroll to position [690, 0]
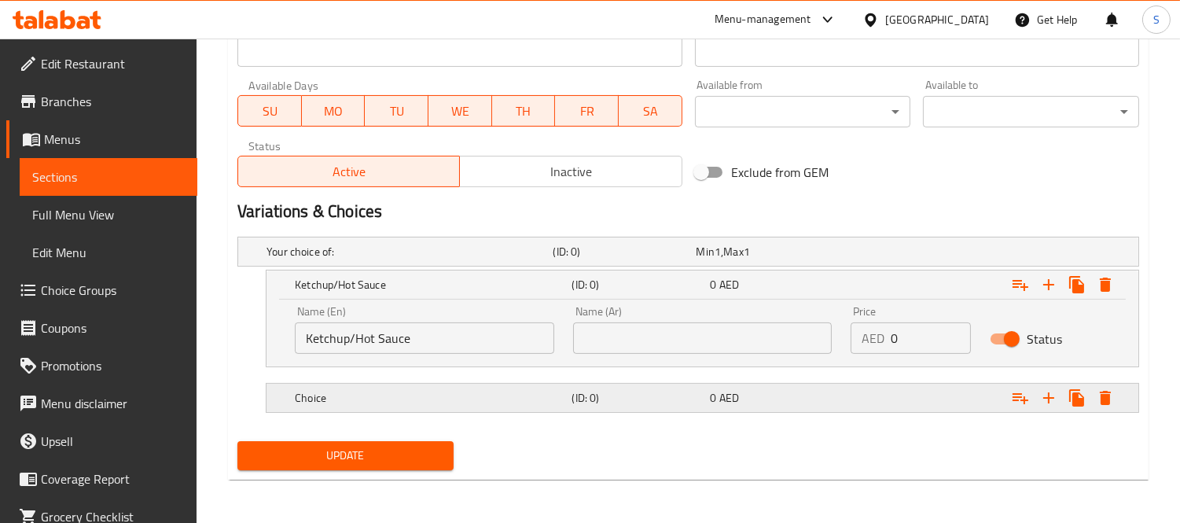
click at [475, 407] on div "Choice" at bounding box center [430, 398] width 277 height 22
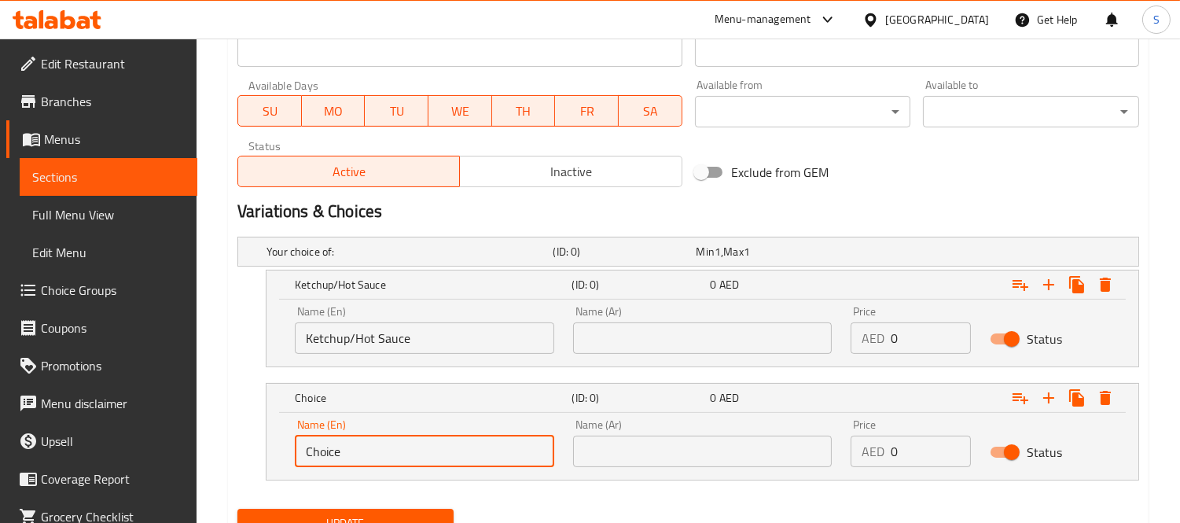
click at [406, 457] on input "Choice" at bounding box center [424, 451] width 259 height 31
paste input "Ketchup/Hot Sau"
type input "Ketchup/Hot Sauce"
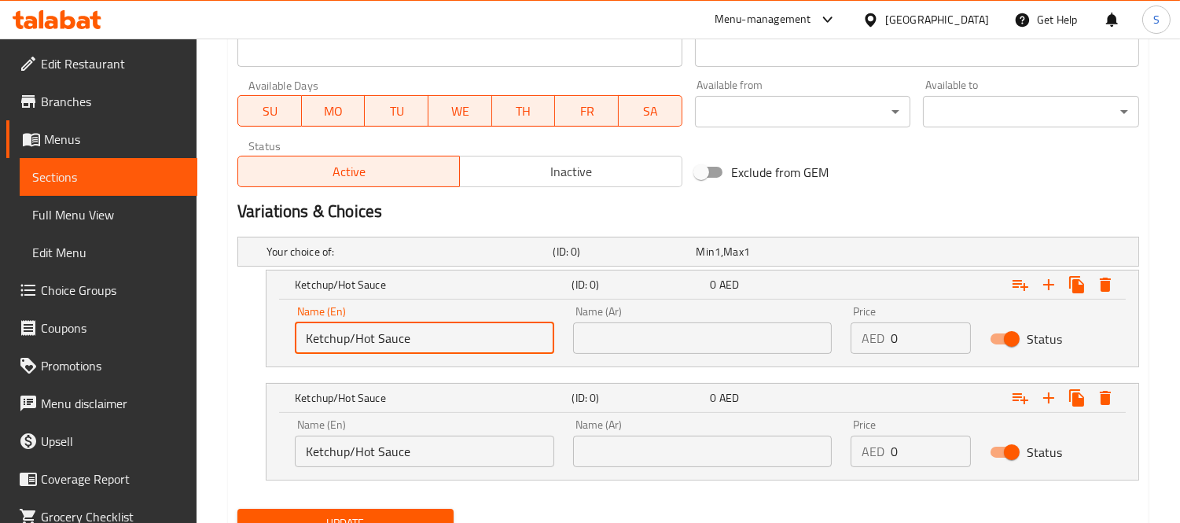
click at [357, 342] on input "Ketchup/Hot Sauce" at bounding box center [424, 337] width 259 height 31
drag, startPoint x: 349, startPoint y: 339, endPoint x: 473, endPoint y: 349, distance: 124.7
click at [498, 340] on input "Ketchup/Hot Sauce" at bounding box center [424, 337] width 259 height 31
type input "Ketchup"
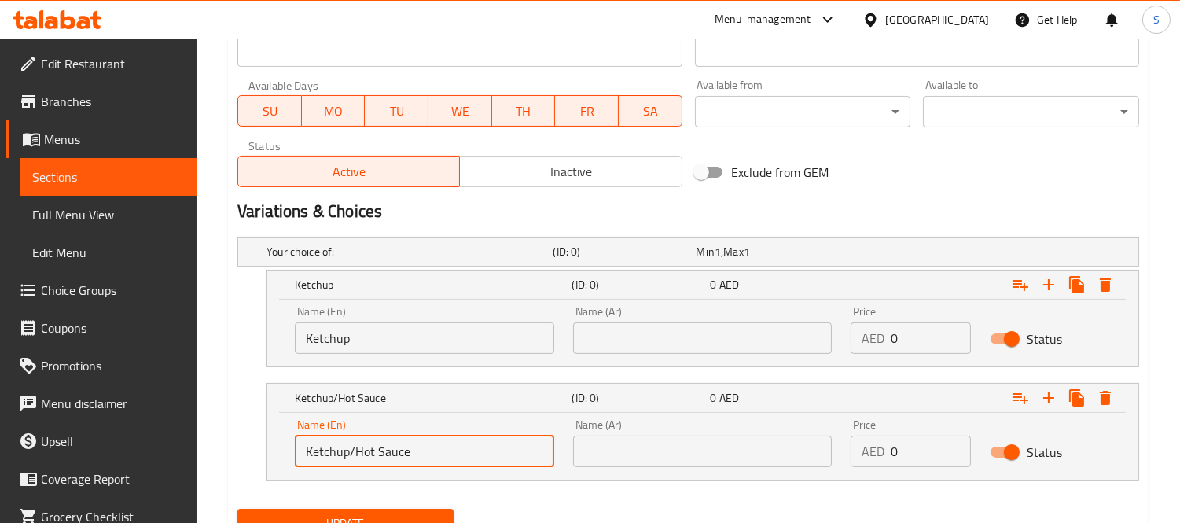
drag, startPoint x: 355, startPoint y: 456, endPoint x: 234, endPoint y: 451, distance: 121.2
click at [234, 451] on div "Your choice of: (ID: 0) Min 1 , Max 1 Name (En) Your choice of: Name (En) Name …" at bounding box center [688, 366] width 914 height 272
type input "Hot Sauce"
click at [627, 343] on input "text" at bounding box center [702, 337] width 259 height 31
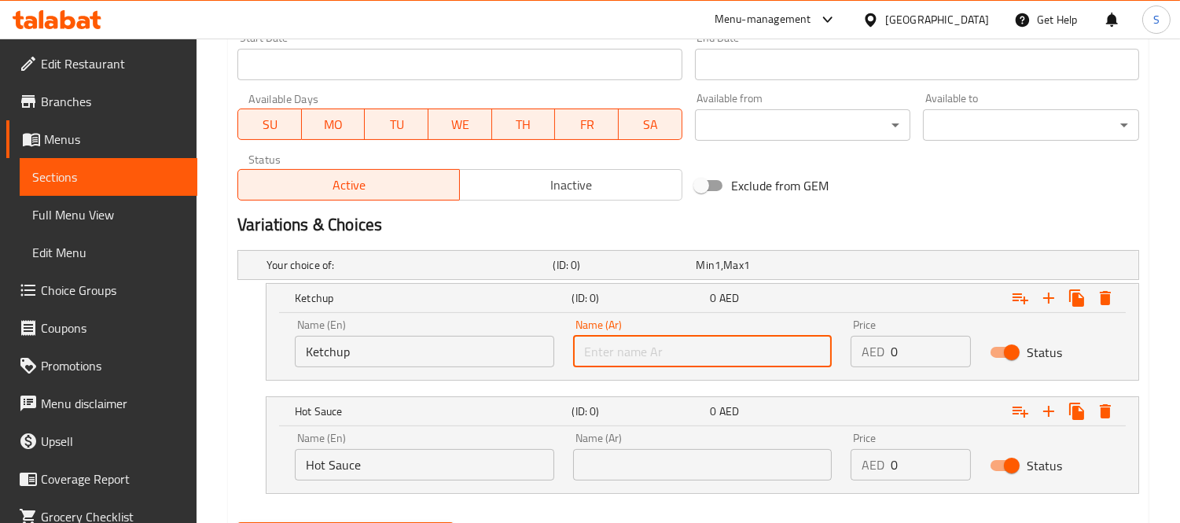
scroll to position [341, 0]
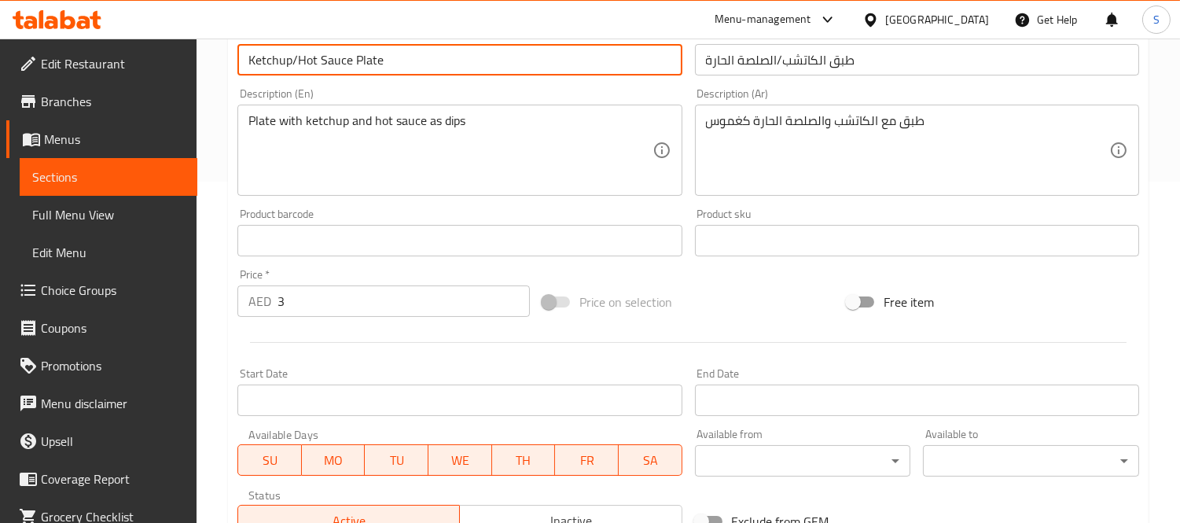
drag, startPoint x: 348, startPoint y: 61, endPoint x: 296, endPoint y: 63, distance: 51.9
click at [296, 63] on input "Ketchup/Hot Sauce Plate" at bounding box center [459, 59] width 444 height 31
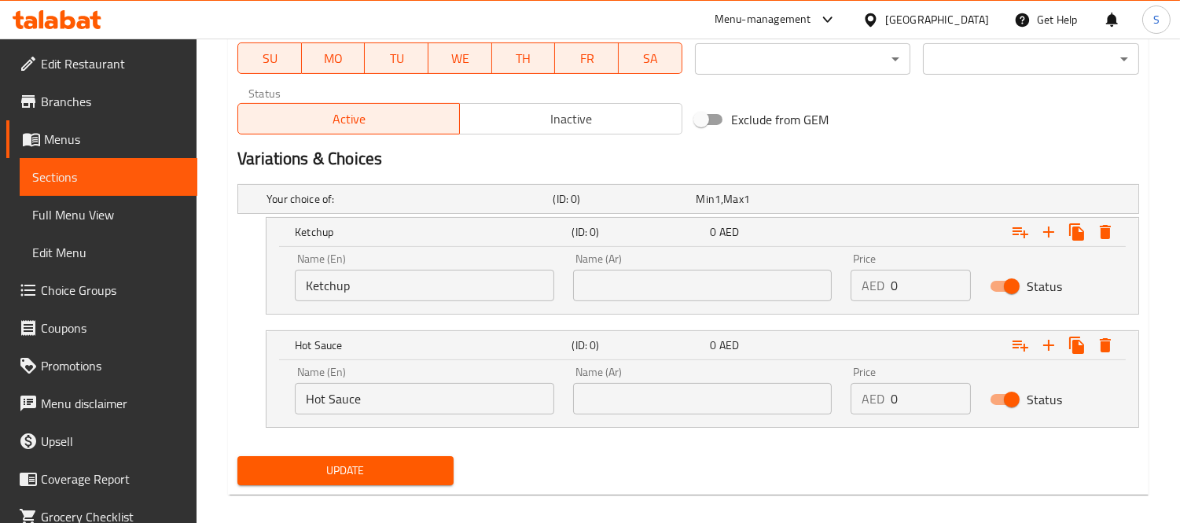
scroll to position [758, 0]
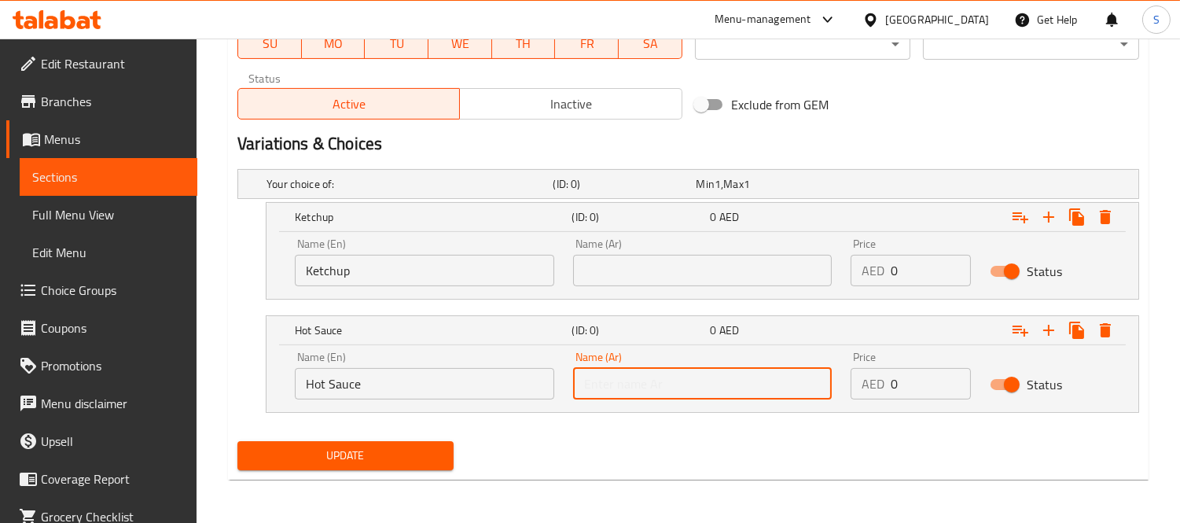
click at [679, 391] on input "text" at bounding box center [702, 383] width 259 height 31
paste input "صوص حار"
type input "صوص حار"
click at [444, 288] on div "Name (En) Ketchup Name (En)" at bounding box center [424, 262] width 278 height 67
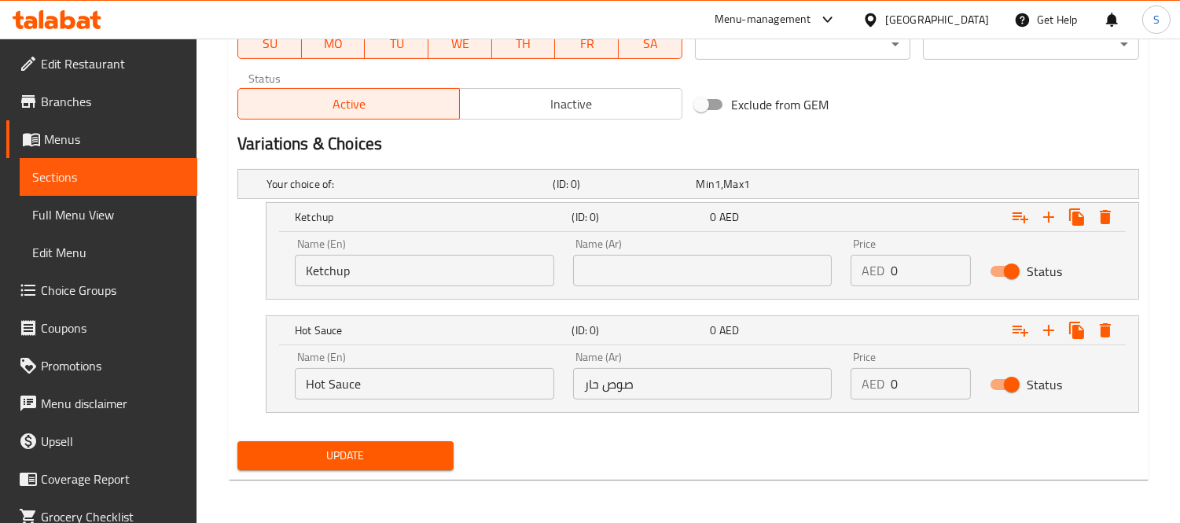
click at [447, 273] on input "Ketchup" at bounding box center [424, 270] width 259 height 31
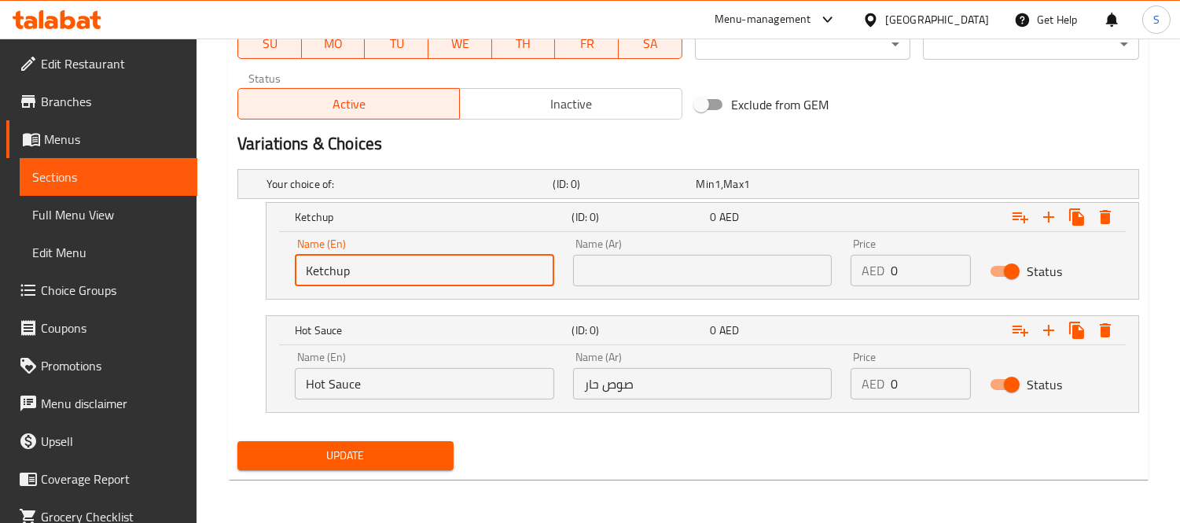
click at [447, 273] on input "Ketchup" at bounding box center [424, 270] width 259 height 31
click at [643, 269] on input "text" at bounding box center [702, 270] width 259 height 31
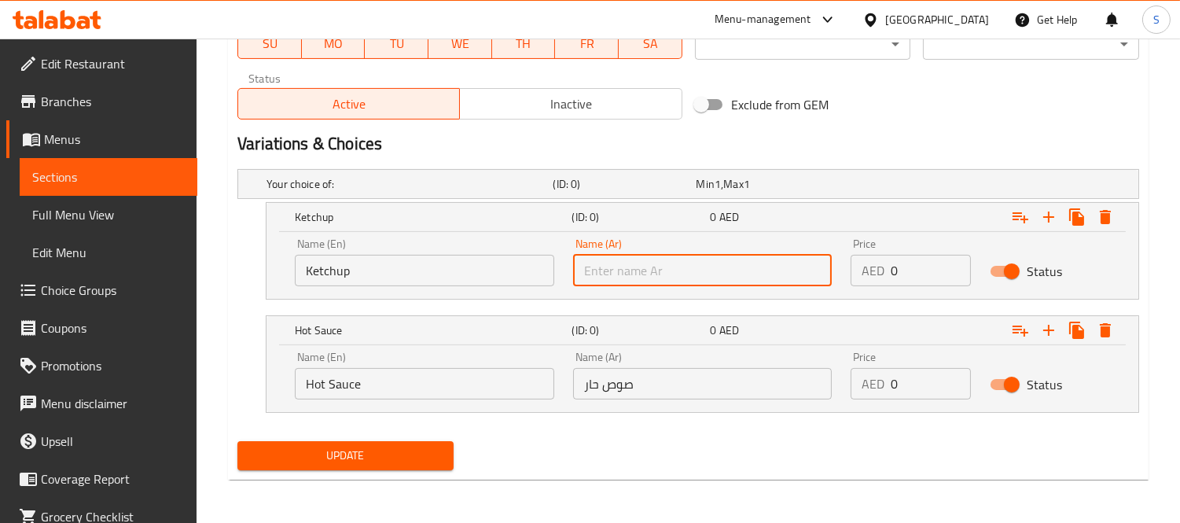
paste input "كاتشب"
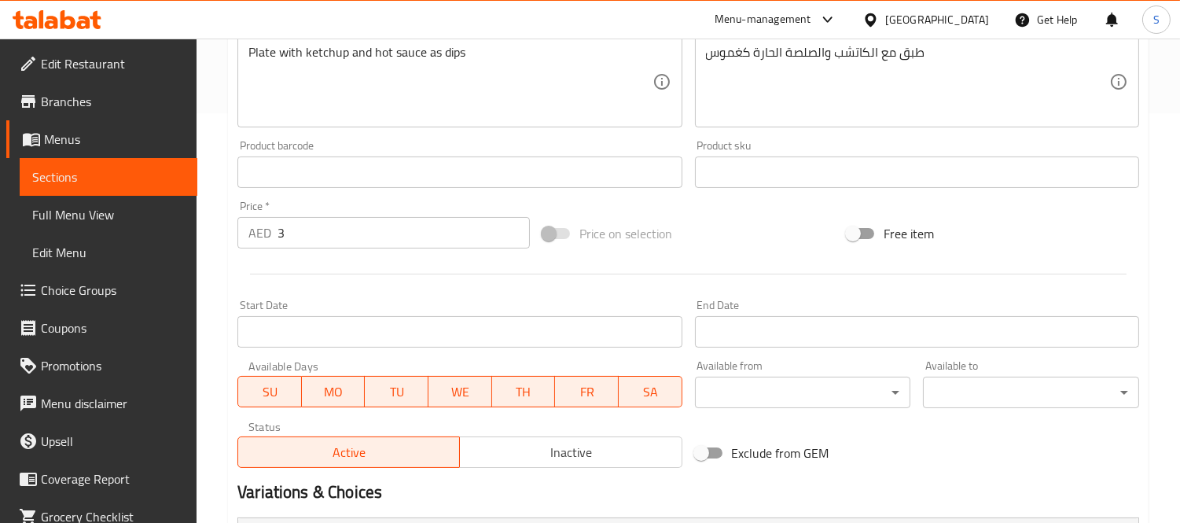
scroll to position [409, 0]
type input "كاتشب"
click at [319, 247] on input "3" at bounding box center [404, 233] width 252 height 31
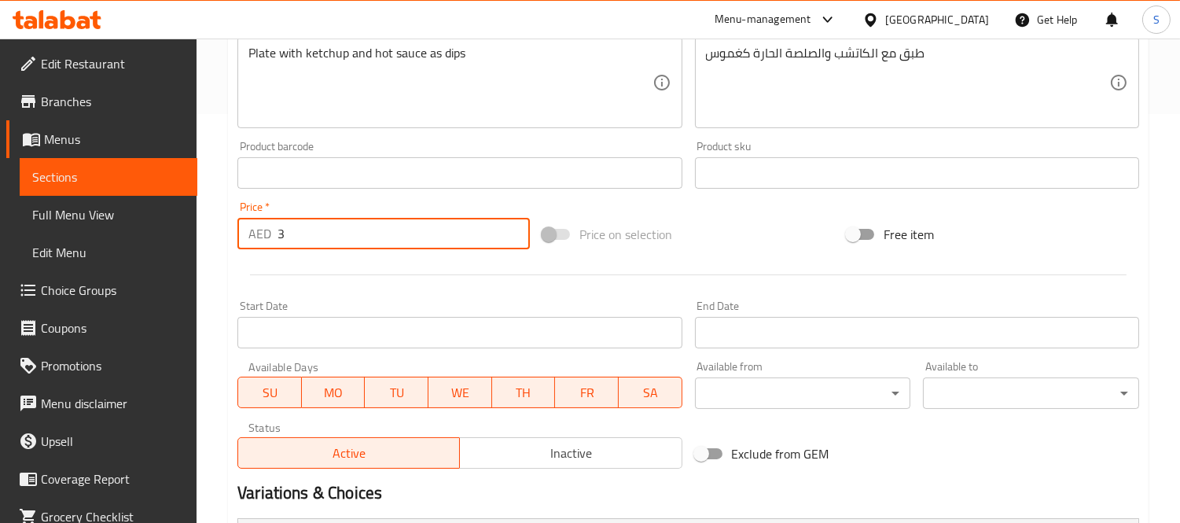
click at [319, 247] on input "3" at bounding box center [404, 233] width 252 height 31
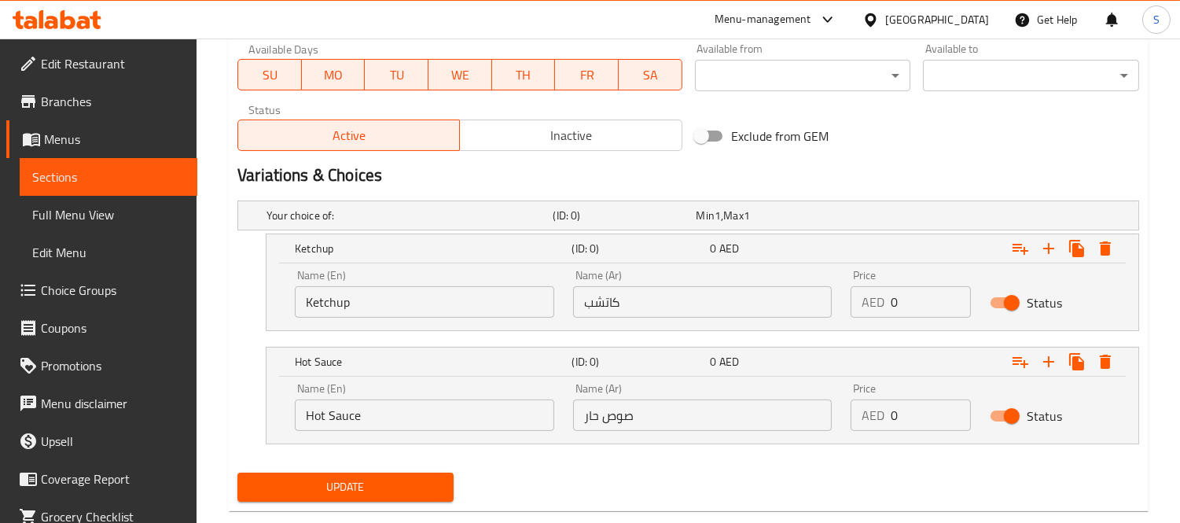
scroll to position [758, 0]
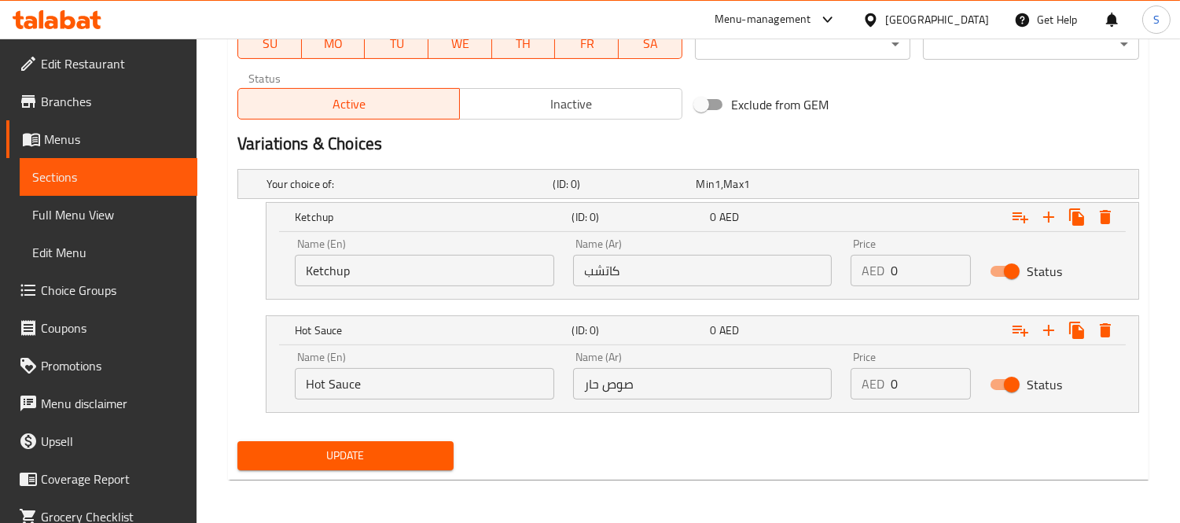
type input "0"
click at [907, 267] on input "0" at bounding box center [931, 270] width 80 height 31
paste input "3"
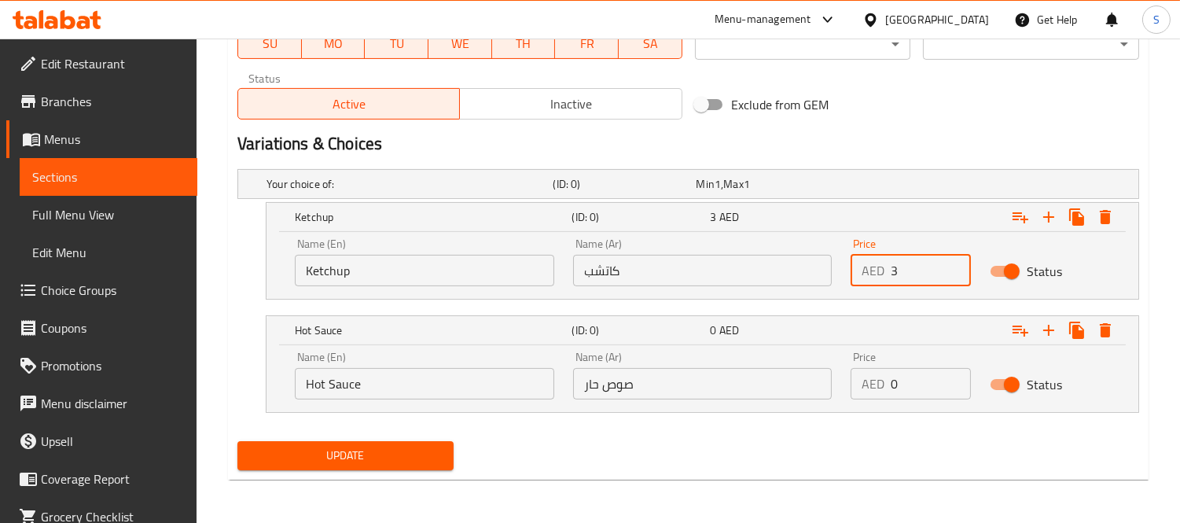
type input "3"
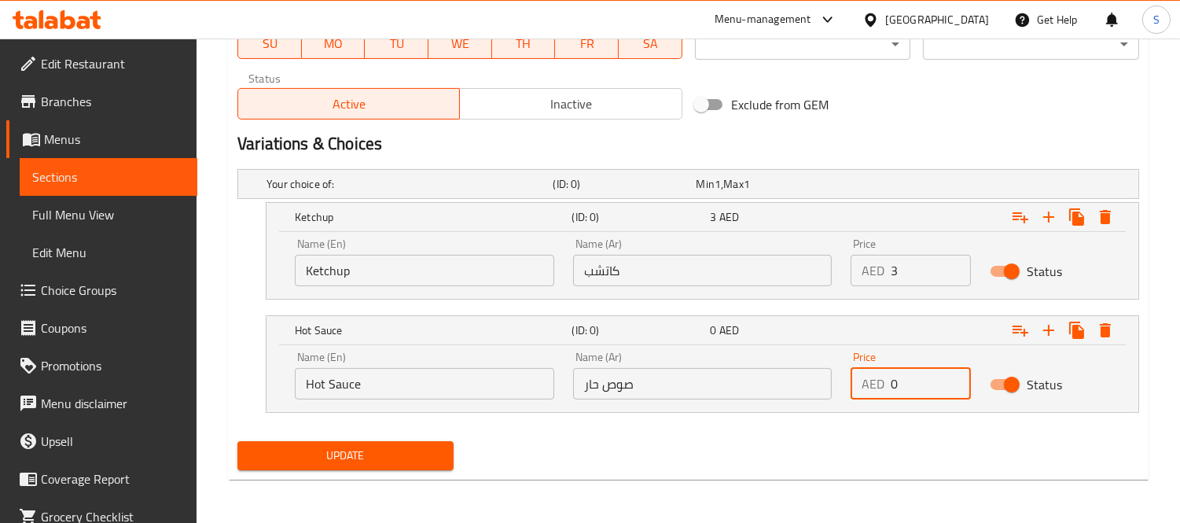
click at [918, 381] on input "0" at bounding box center [931, 383] width 80 height 31
paste input "3"
type input "3"
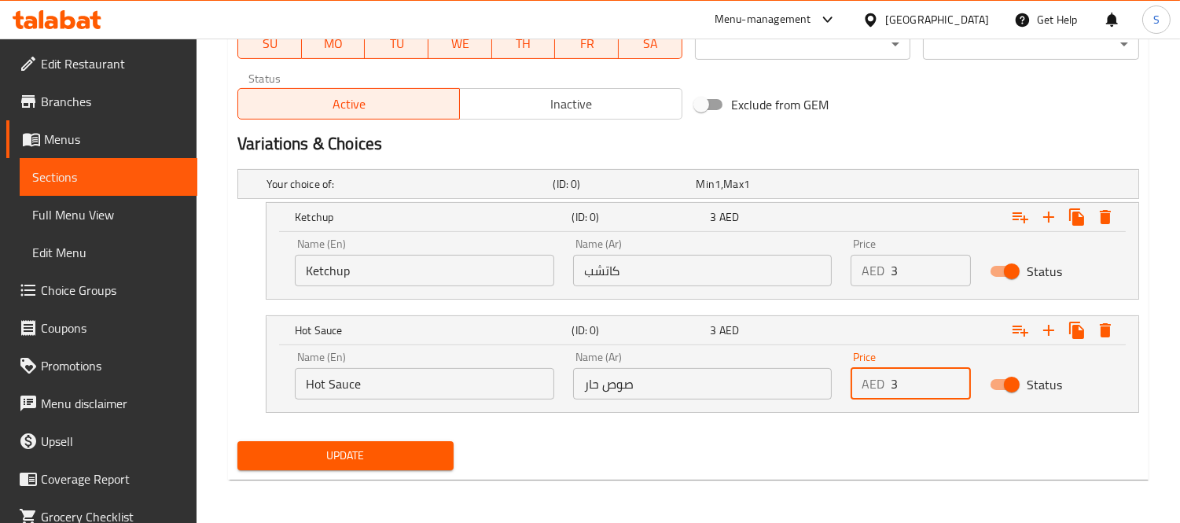
click at [358, 451] on span "Update" at bounding box center [345, 456] width 191 height 20
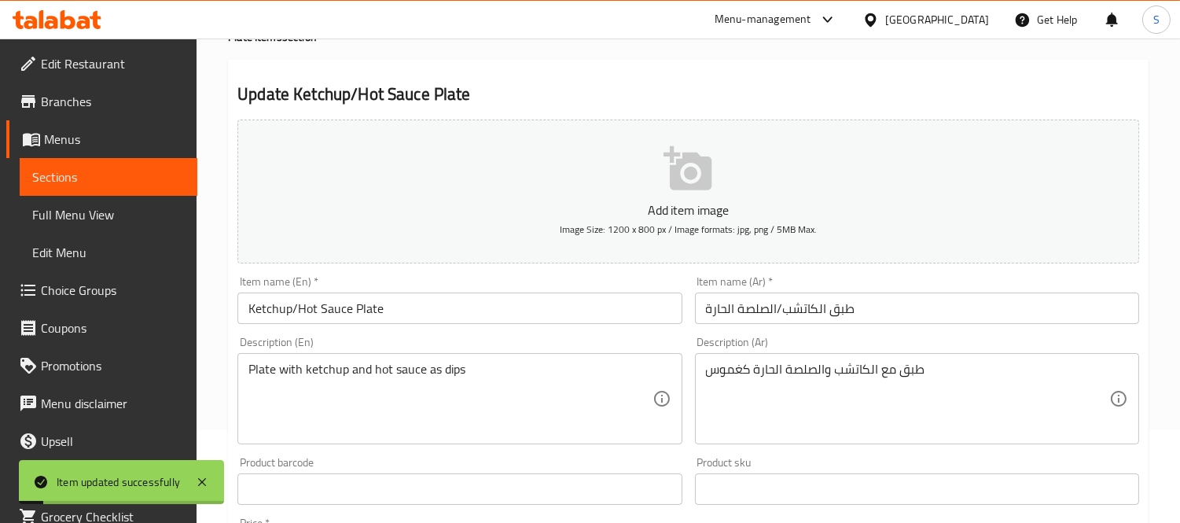
scroll to position [0, 0]
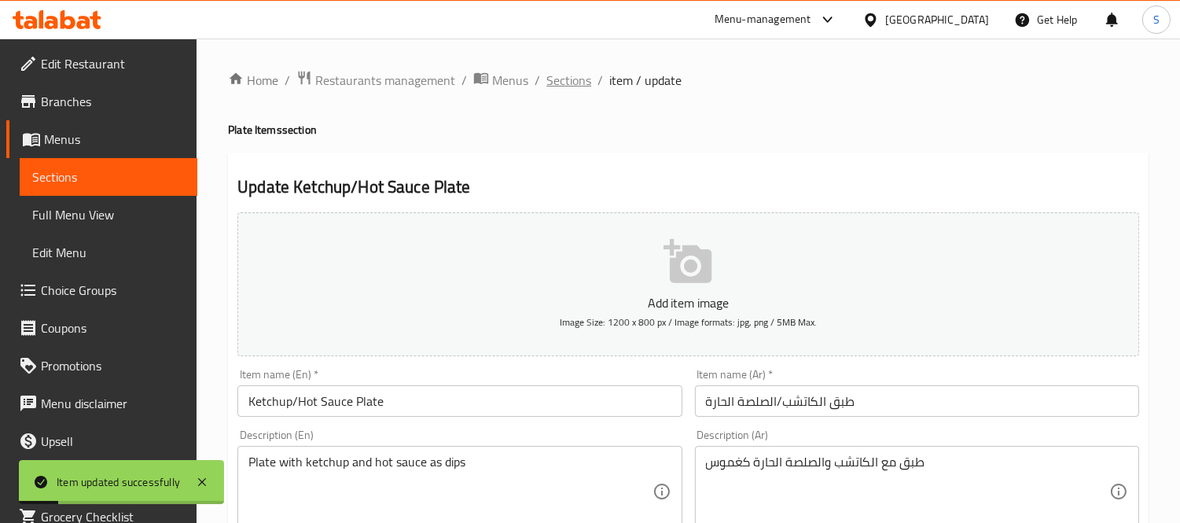
click at [572, 77] on span "Sections" at bounding box center [568, 80] width 45 height 19
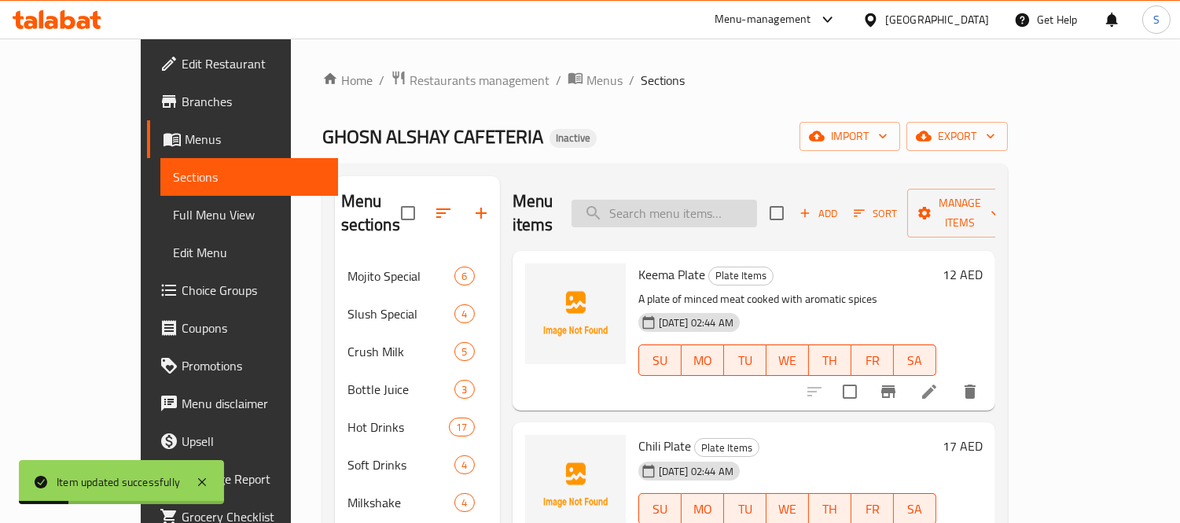
click at [725, 208] on input "search" at bounding box center [665, 214] width 186 height 28
paste input "Chicken Nuggets Plate (7–10 pcs)"
type input "Chicken Nuggets Plate (7–10 pcs)"
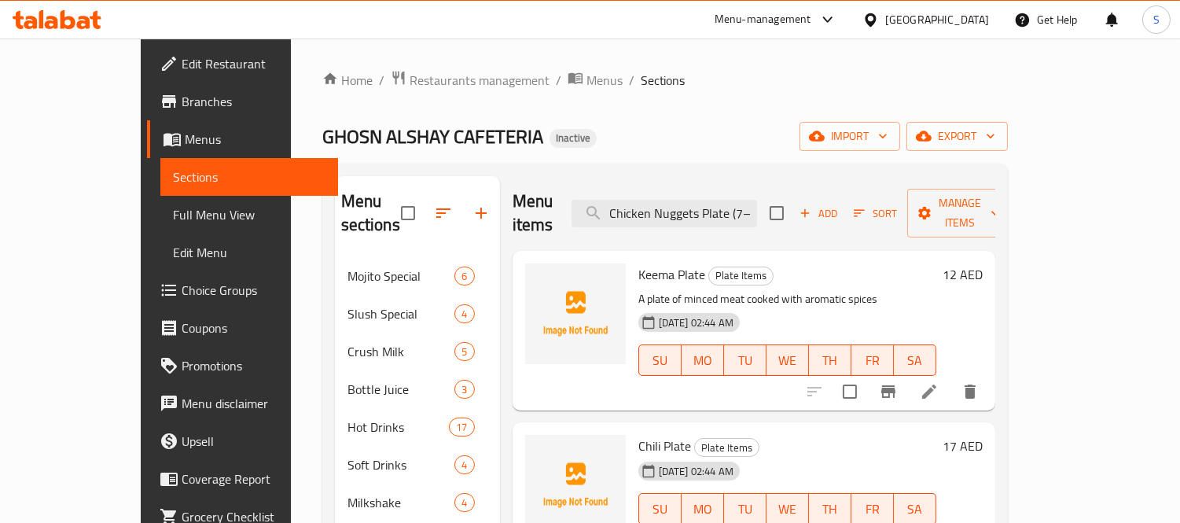
drag, startPoint x: 530, startPoint y: 137, endPoint x: 515, endPoint y: 138, distance: 15.0
click at [529, 137] on div "GHOSN ALSHAY CAFETERIA Inactive import export" at bounding box center [665, 136] width 686 height 29
click at [160, 200] on link "Full Menu View" at bounding box center [249, 215] width 178 height 38
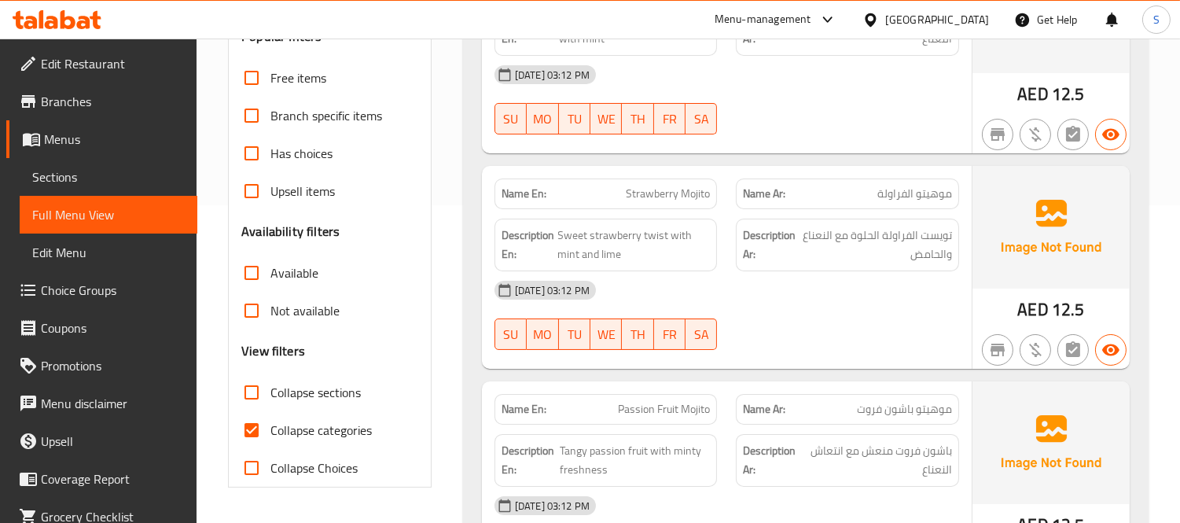
scroll to position [349, 0]
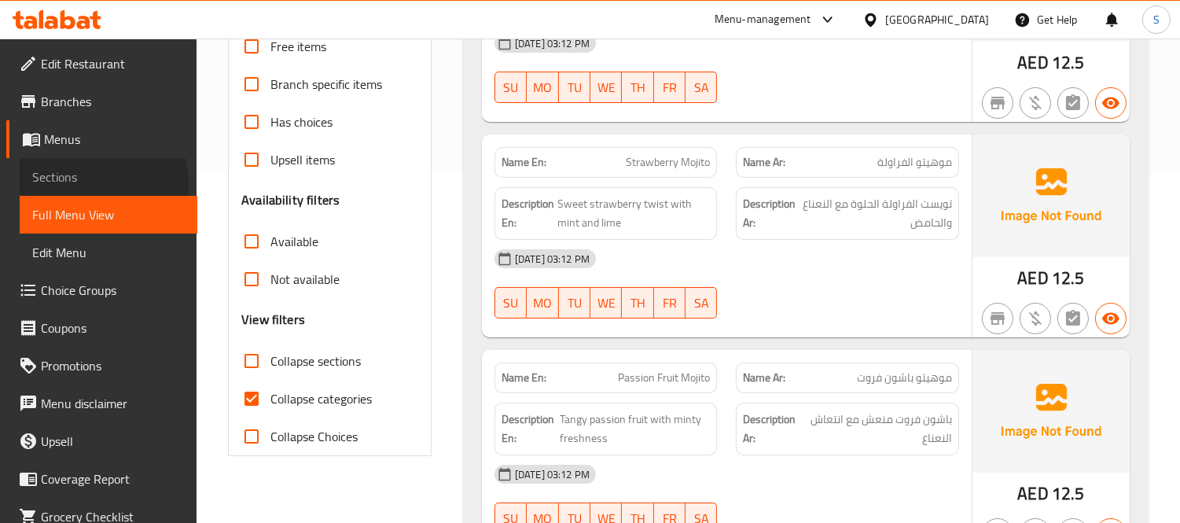
click at [101, 182] on span "Sections" at bounding box center [108, 176] width 153 height 19
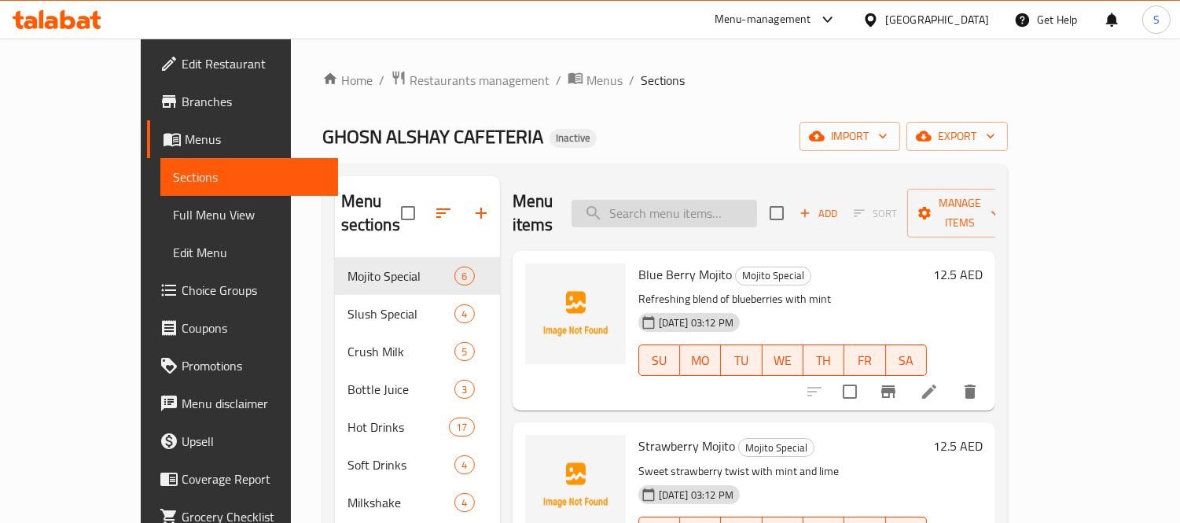
click at [718, 205] on input "search" at bounding box center [665, 214] width 186 height 28
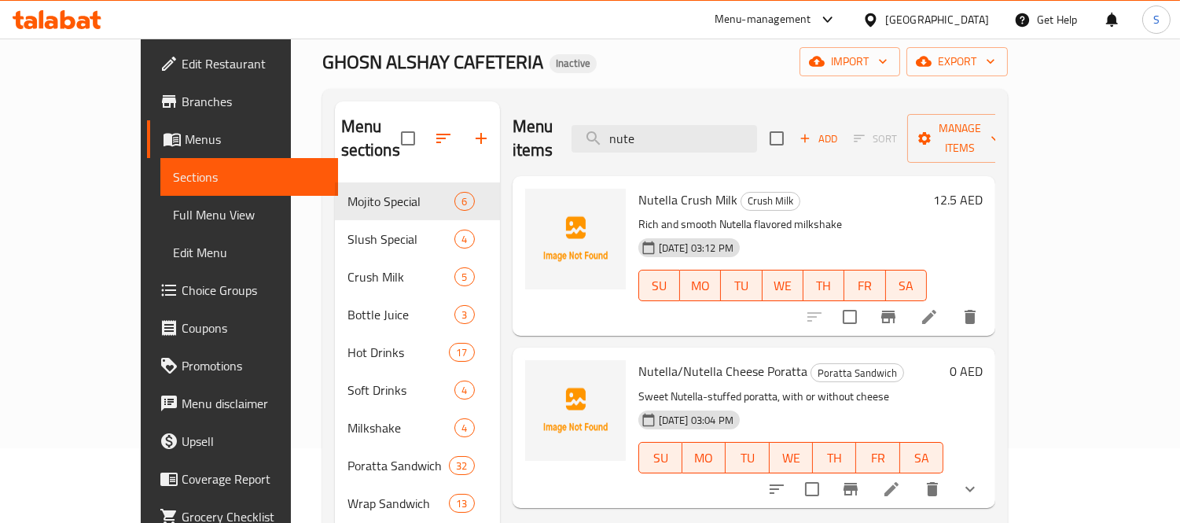
scroll to position [175, 0]
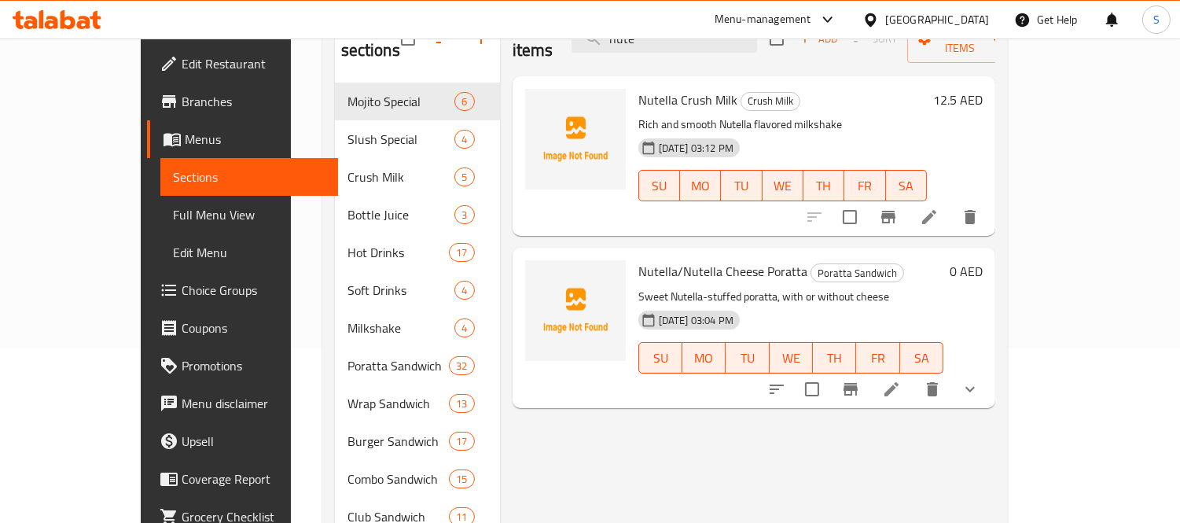
type input "nute"
click at [901, 380] on icon at bounding box center [891, 389] width 19 height 19
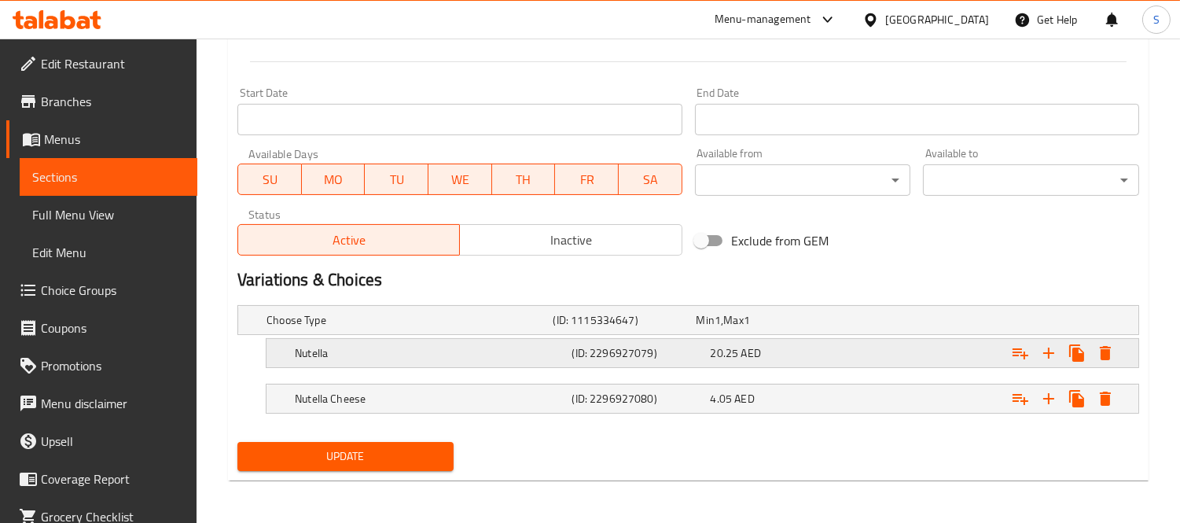
scroll to position [623, 0]
click at [638, 351] on h5 "(ID: 2296927079)" at bounding box center [638, 352] width 132 height 16
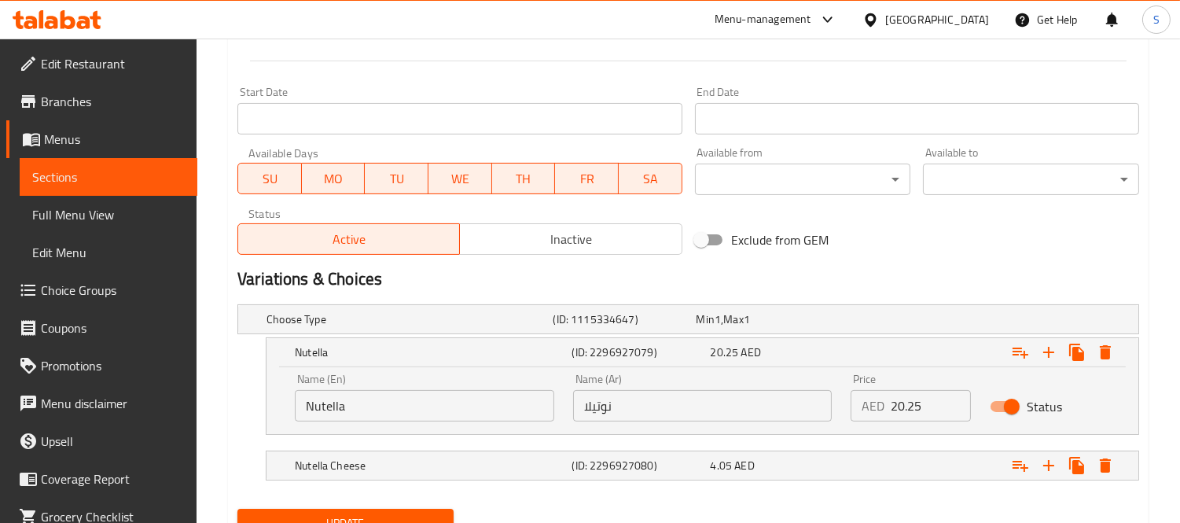
click at [887, 410] on div "AED 20.25 Price" at bounding box center [911, 405] width 120 height 31
click at [912, 410] on input "20.25" at bounding box center [931, 405] width 80 height 31
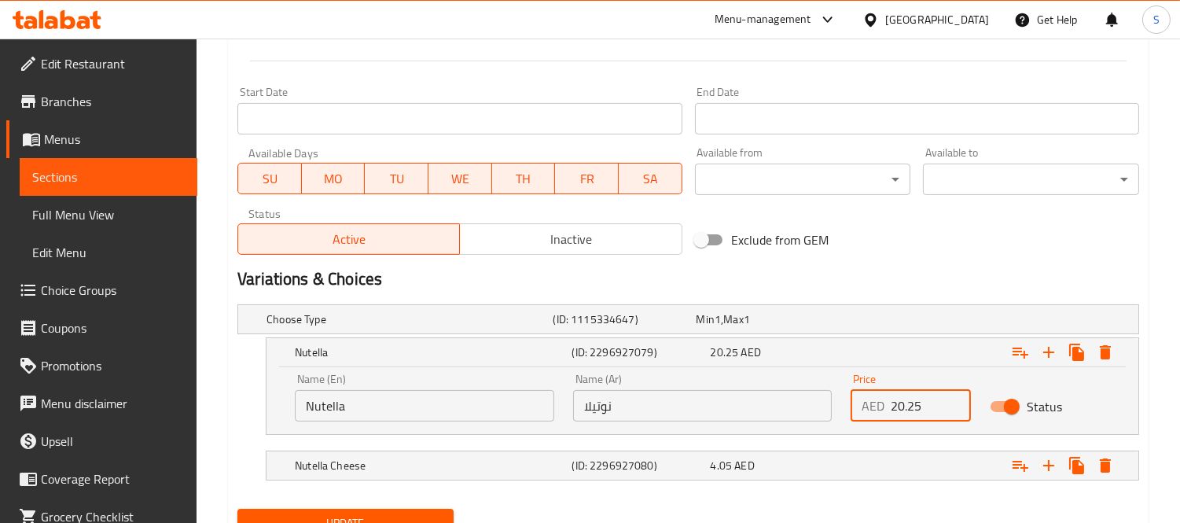
click at [912, 410] on input "20.25" at bounding box center [931, 405] width 80 height 31
type input "4"
click at [841, 468] on div "4.05 AED" at bounding box center [777, 466] width 132 height 16
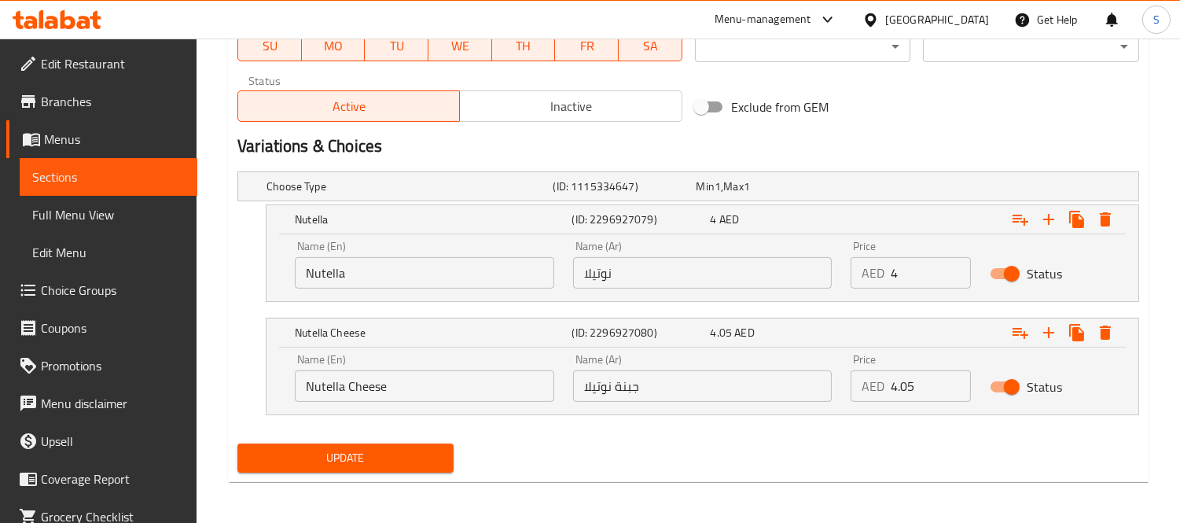
scroll to position [758, 0]
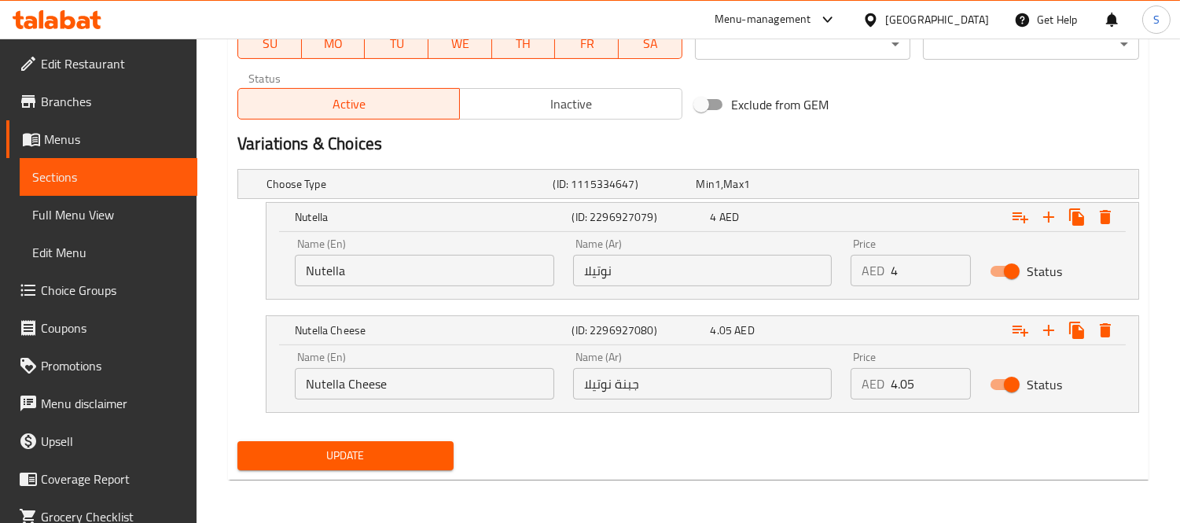
click at [905, 388] on input "4.05" at bounding box center [931, 383] width 80 height 31
type input "5"
click at [409, 451] on span "Update" at bounding box center [345, 456] width 191 height 20
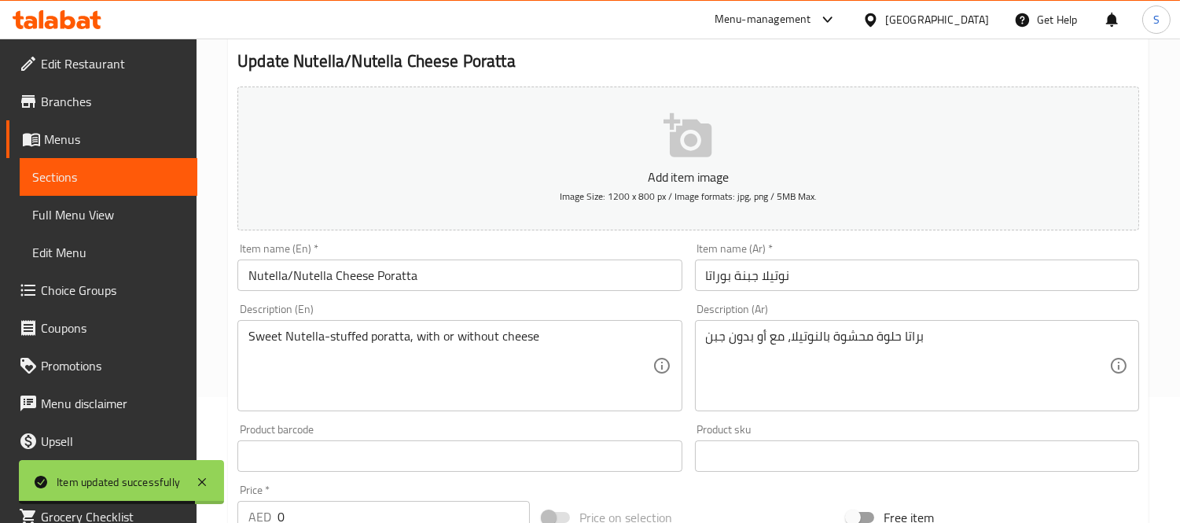
scroll to position [0, 0]
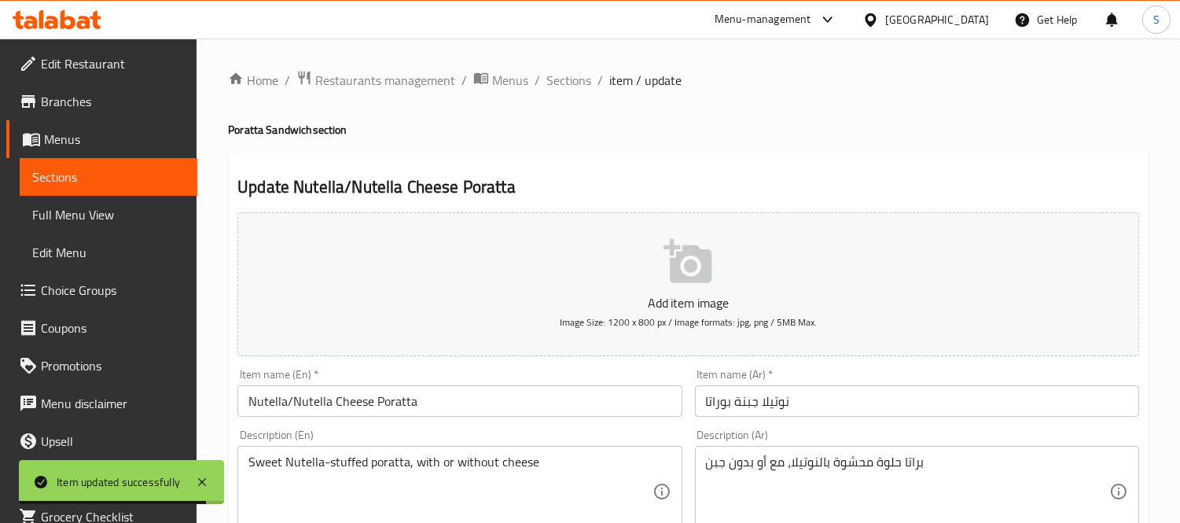
click at [357, 399] on input "Nutella/Nutella Cheese Poratta" at bounding box center [459, 400] width 444 height 31
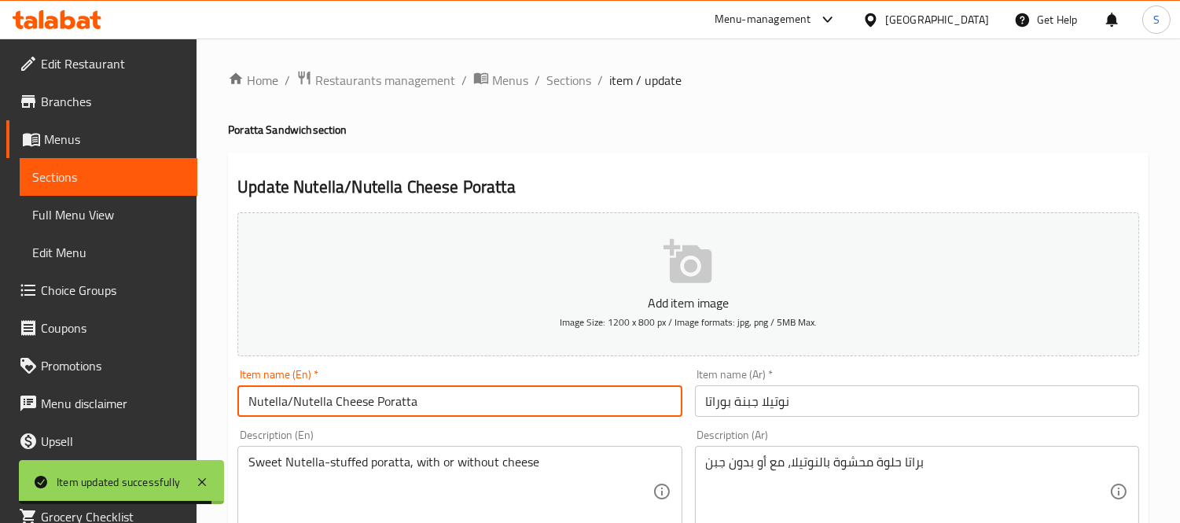
click at [357, 399] on input "Nutella/Nutella Cheese Poratta" at bounding box center [459, 400] width 444 height 31
click at [156, 214] on span "Full Menu View" at bounding box center [108, 214] width 153 height 19
click at [77, 226] on link "Full Menu View" at bounding box center [109, 215] width 178 height 38
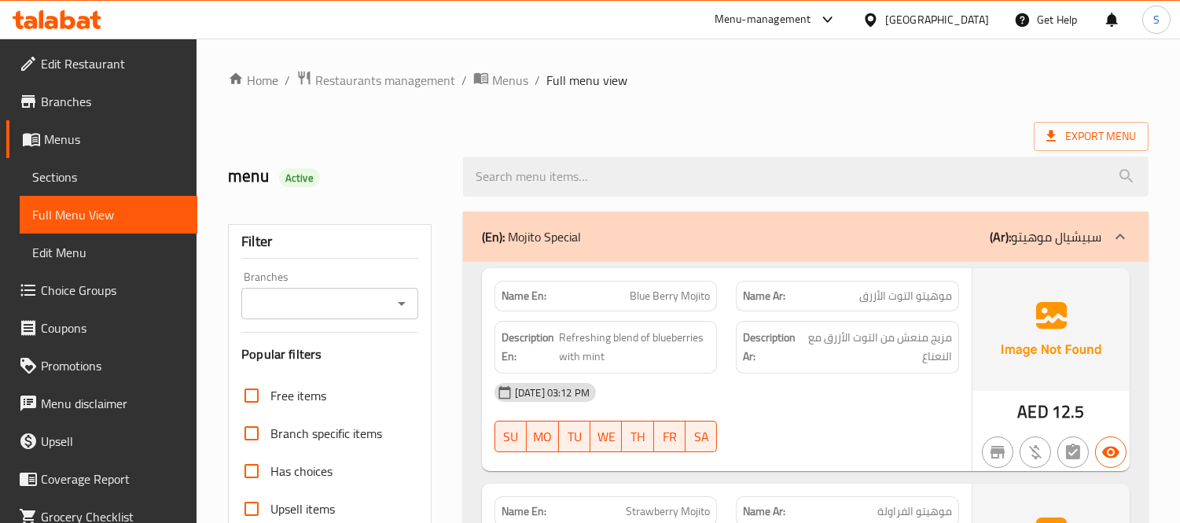
click at [407, 157] on div "menu Active" at bounding box center [336, 177] width 235 height 70
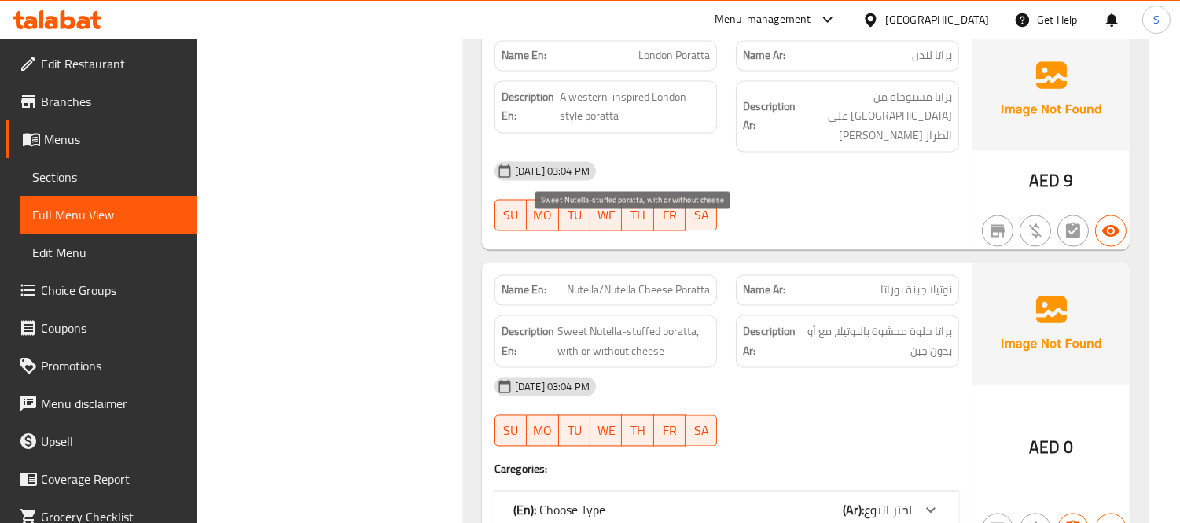
scroll to position [16112, 0]
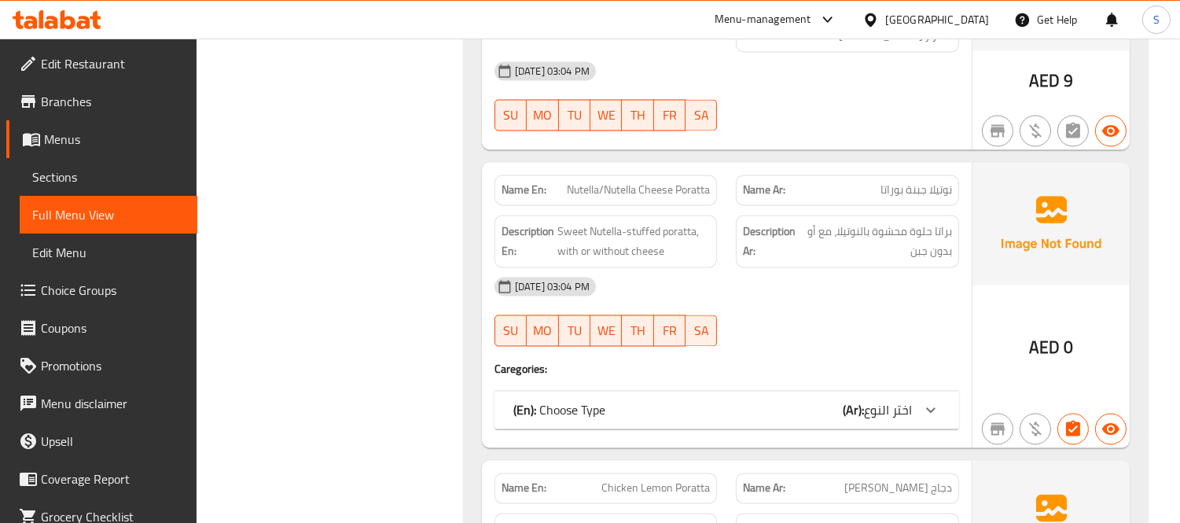
click at [679, 391] on div "(En): Choose Type (Ar): اختر النوع" at bounding box center [727, 410] width 465 height 38
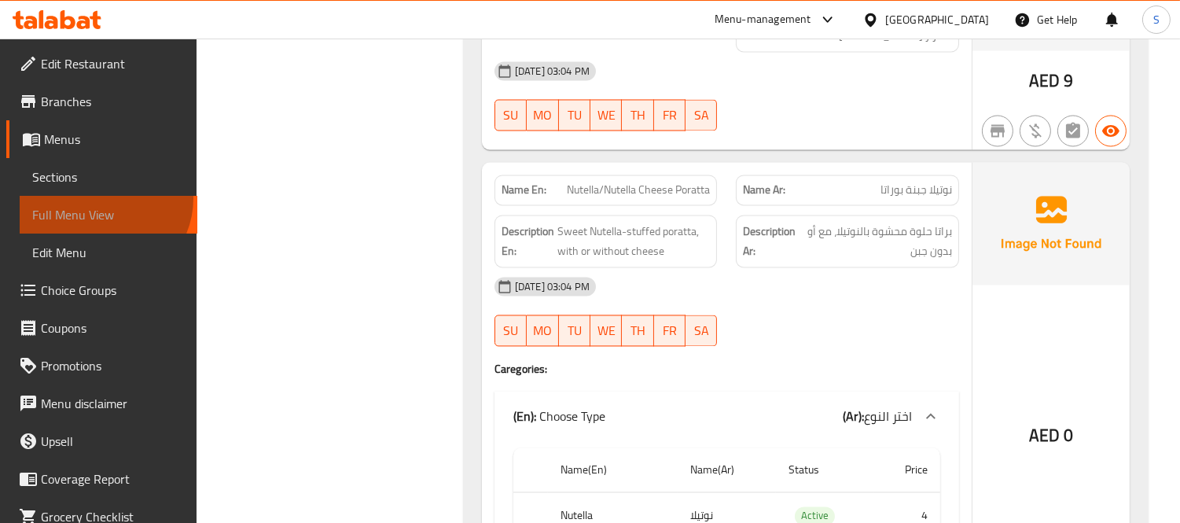
click at [102, 198] on link "Full Menu View" at bounding box center [109, 215] width 178 height 38
click at [104, 189] on link "Sections" at bounding box center [109, 177] width 178 height 38
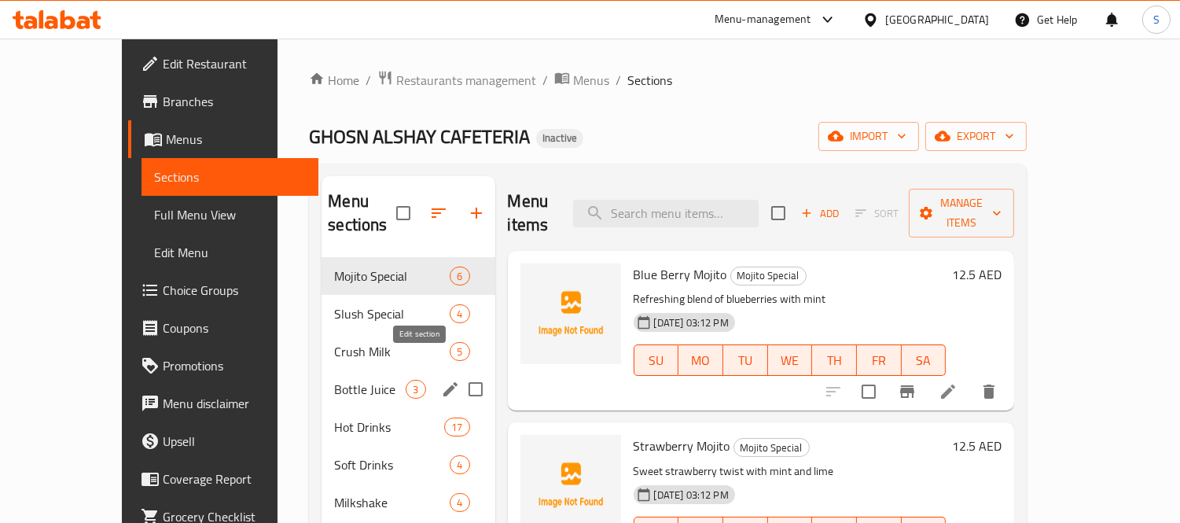
click at [443, 382] on icon "edit" at bounding box center [450, 389] width 14 height 14
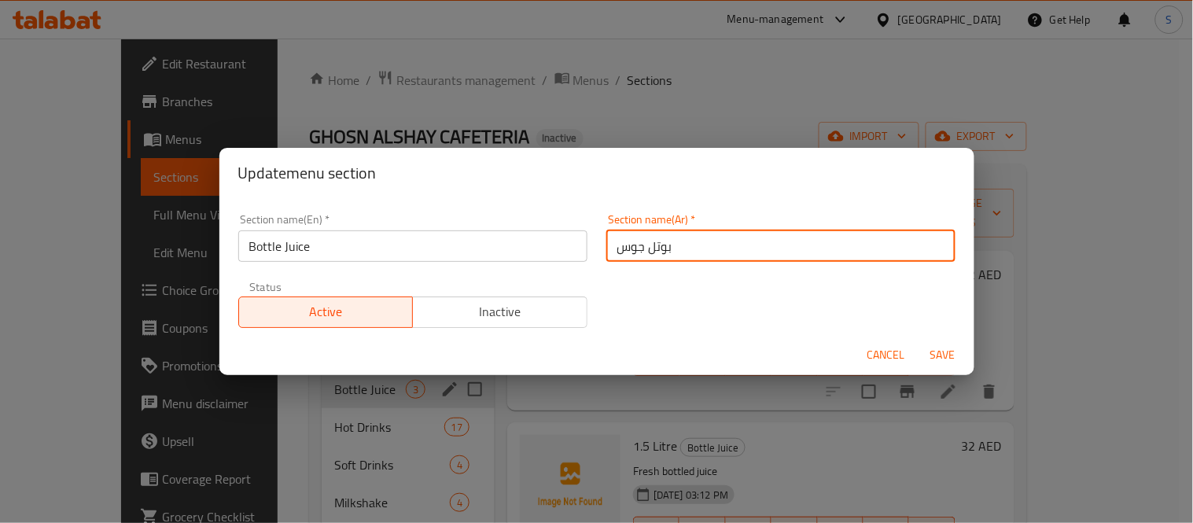
click at [736, 255] on input "بوتل جوس" at bounding box center [780, 245] width 349 height 31
paste input "صير الزجاجة"
click at [643, 248] on input "عصير الزجاجة" at bounding box center [780, 245] width 349 height 31
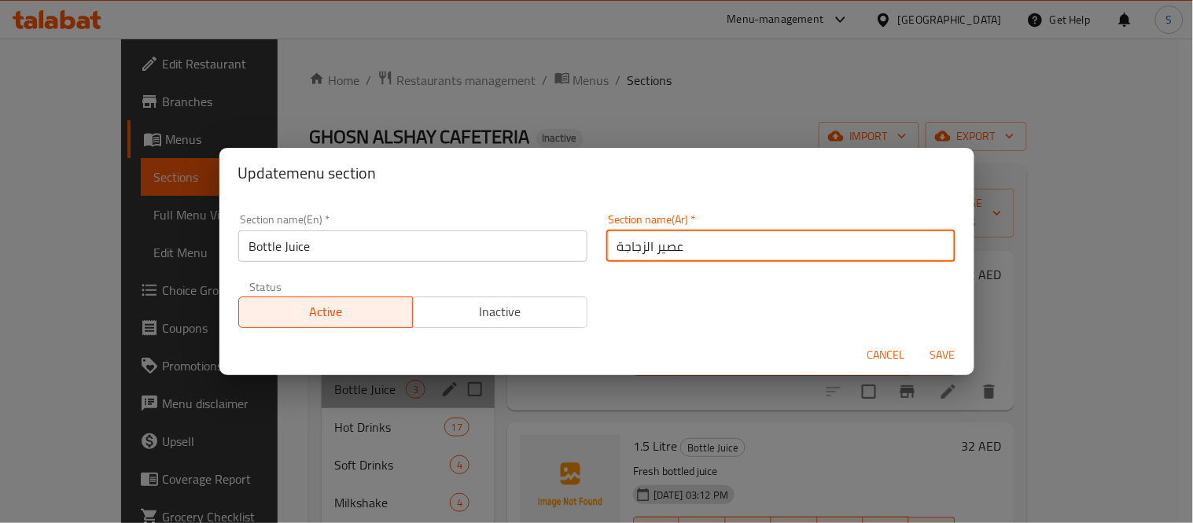
click at [640, 246] on input "عصير الزجاجة" at bounding box center [780, 245] width 349 height 31
click at [631, 242] on input "عصير زجاجة" at bounding box center [780, 245] width 349 height 31
type input "عصير"
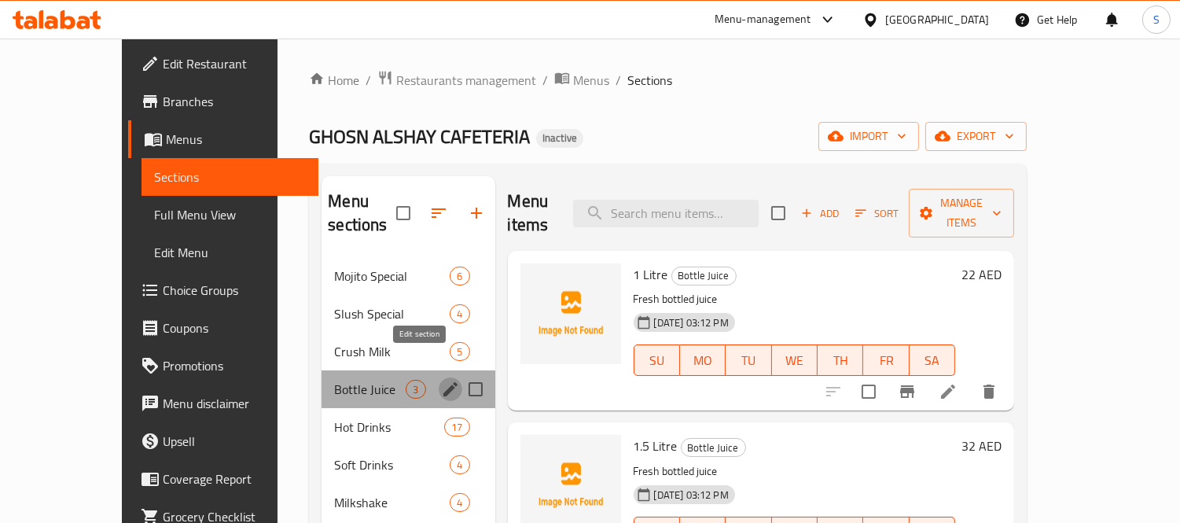
click at [441, 380] on icon "edit" at bounding box center [450, 389] width 19 height 19
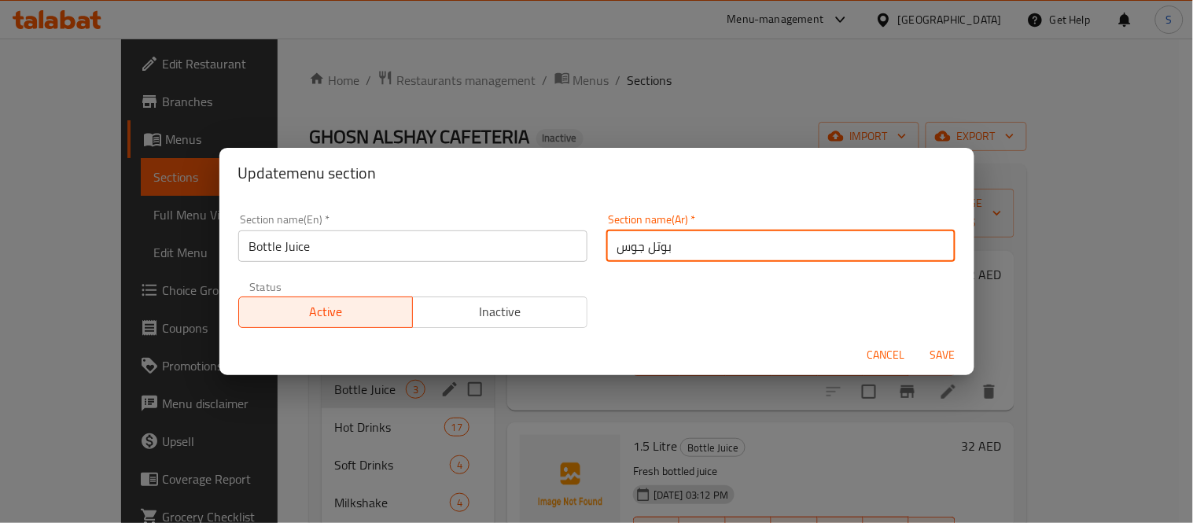
click at [650, 245] on input "بوتل جوس" at bounding box center [780, 245] width 349 height 31
click at [657, 248] on input "بوتل جوس" at bounding box center [780, 245] width 349 height 31
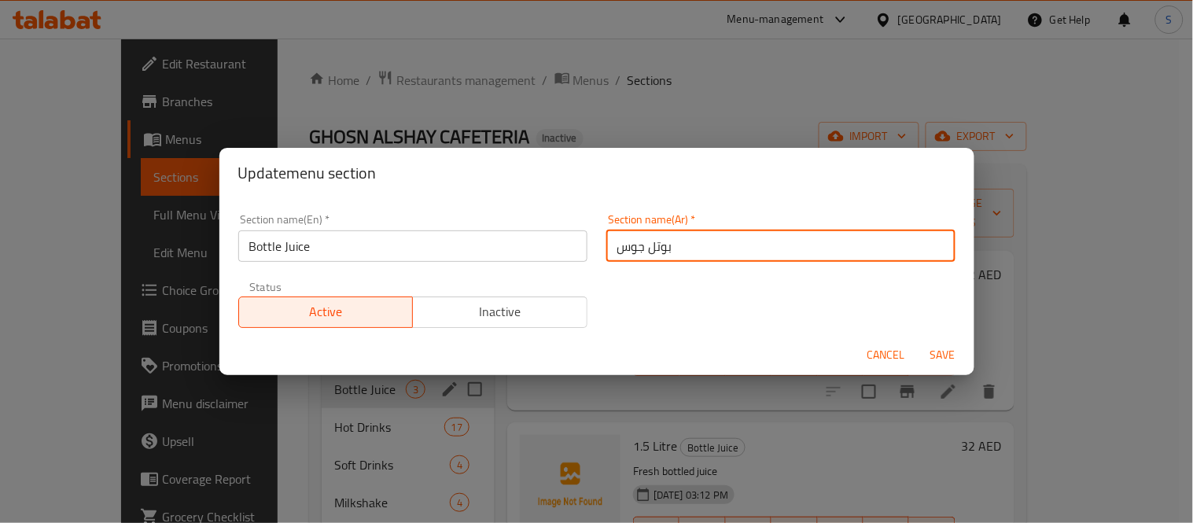
paste input "جاجة"
type input "زجاجة"
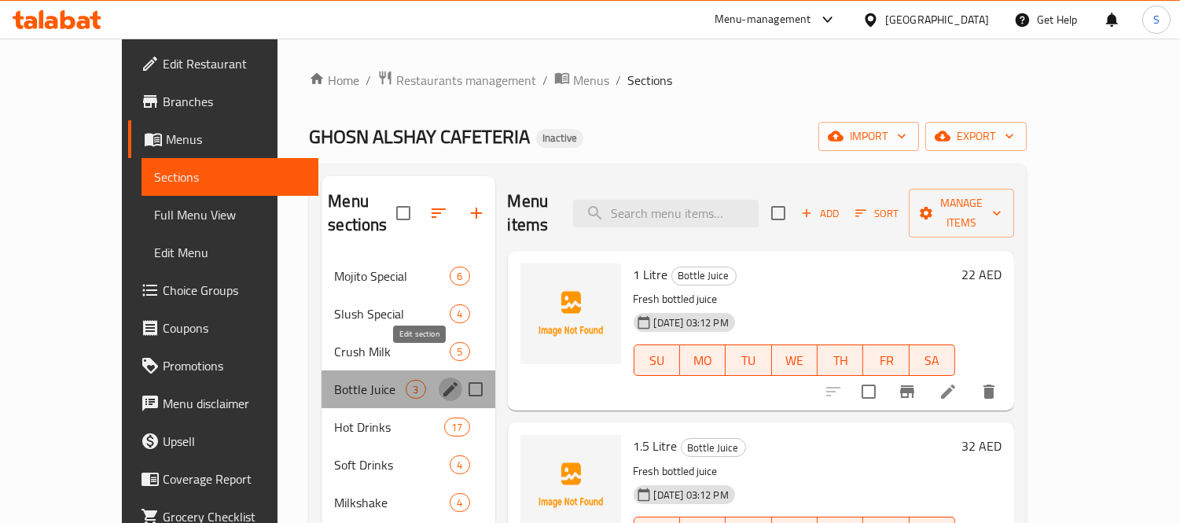
click at [443, 382] on icon "edit" at bounding box center [450, 389] width 14 height 14
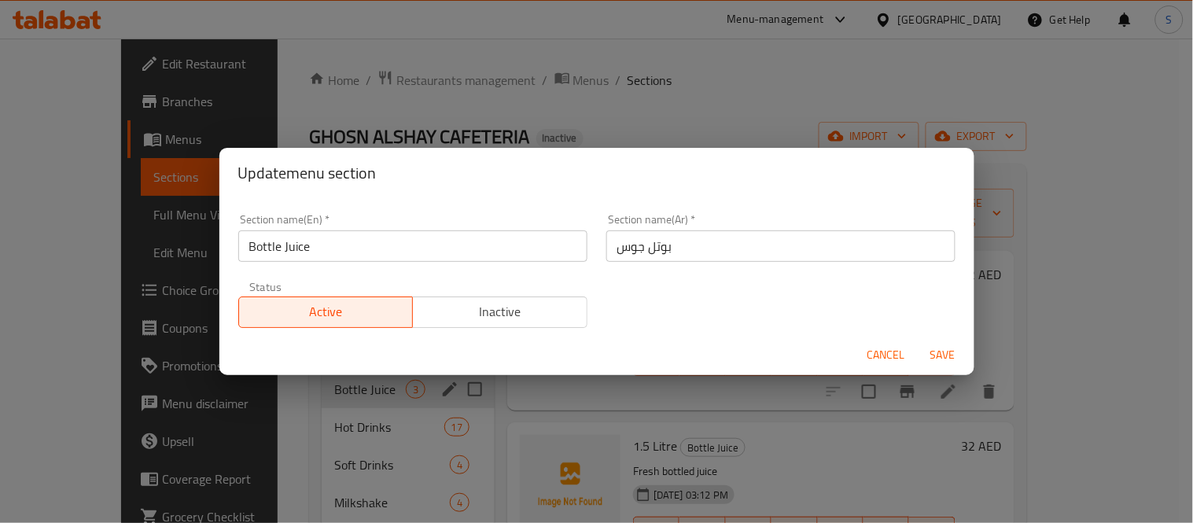
click at [704, 249] on input "بوتل جوس" at bounding box center [780, 245] width 349 height 31
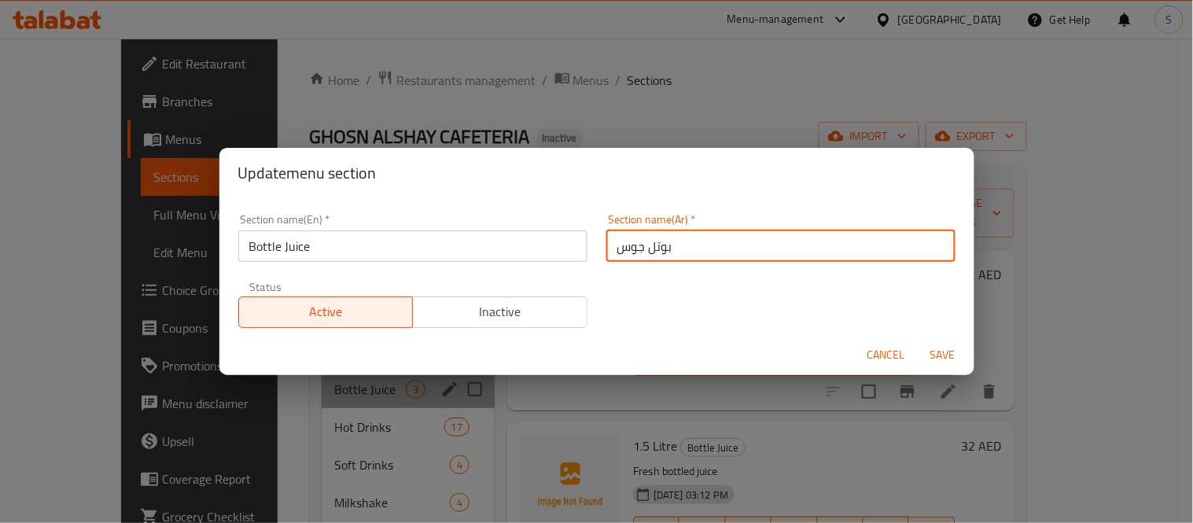
click at [704, 249] on input "بوتل جوس" at bounding box center [780, 245] width 349 height 31
paste input "صير الزجاجة"
click at [646, 248] on input "عصير الزجاجة" at bounding box center [780, 245] width 349 height 31
click at [624, 240] on input "عصير زجاجة" at bounding box center [780, 245] width 349 height 31
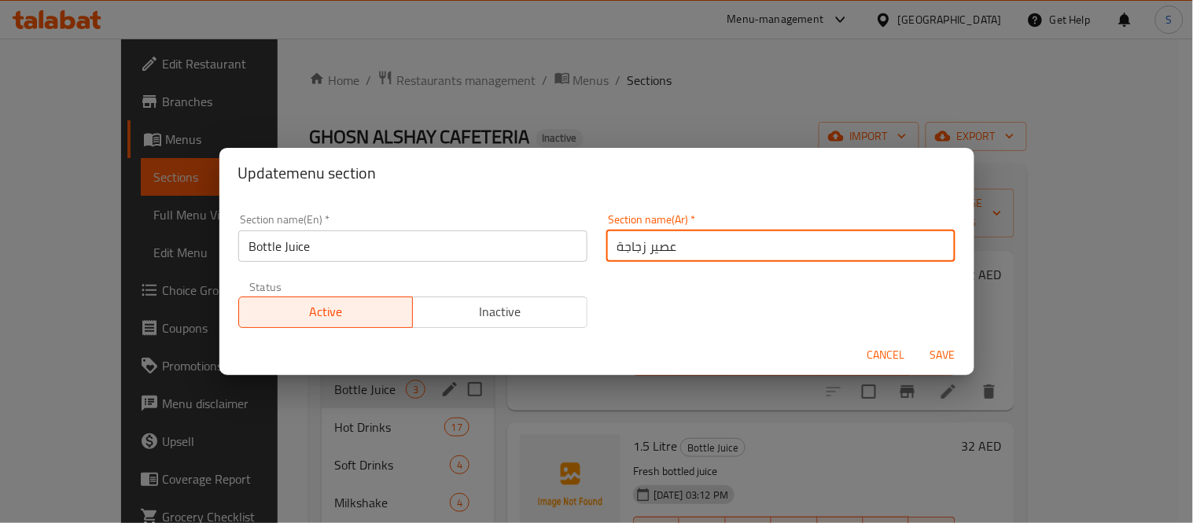
click at [624, 240] on input "عصير زجاجة" at bounding box center [780, 245] width 349 height 31
click at [931, 248] on input "عصير" at bounding box center [780, 245] width 349 height 31
paste input "زجاجة"
type input "زجاجة عصير"
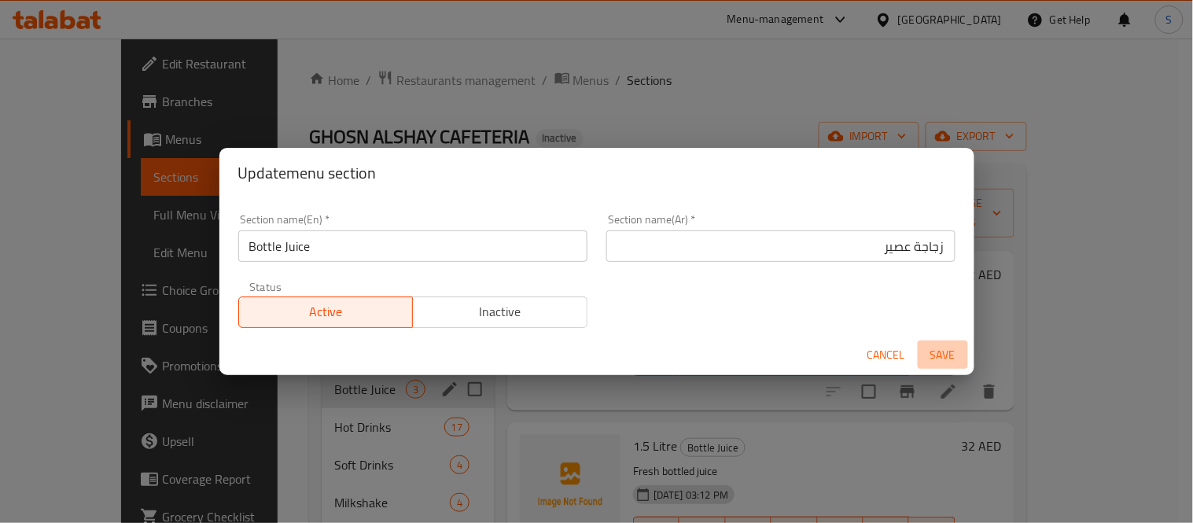
click at [941, 343] on button "Save" at bounding box center [943, 354] width 50 height 29
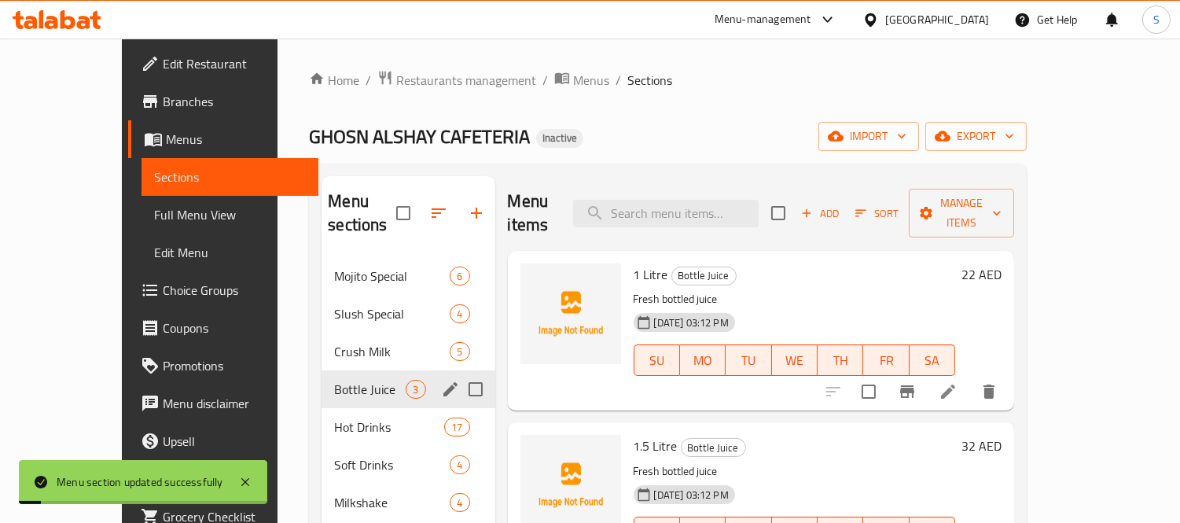
click at [441, 380] on icon "edit" at bounding box center [450, 389] width 19 height 19
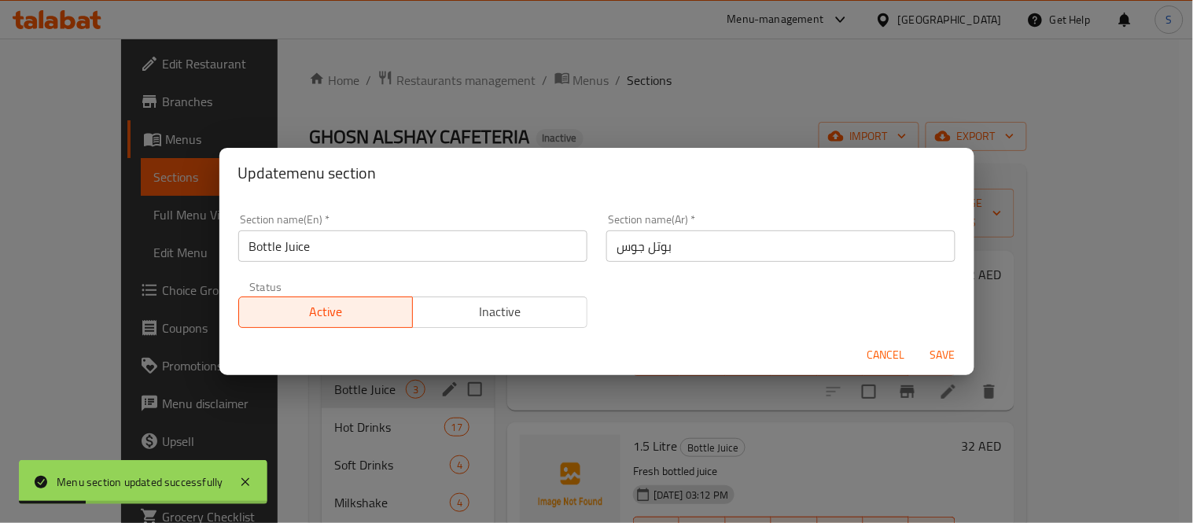
click at [751, 107] on div "Update menu section Section name(En)   * Bottle Juice Section name(En) * Sectio…" at bounding box center [596, 261] width 1193 height 523
click at [873, 341] on button "Cancel" at bounding box center [886, 354] width 50 height 29
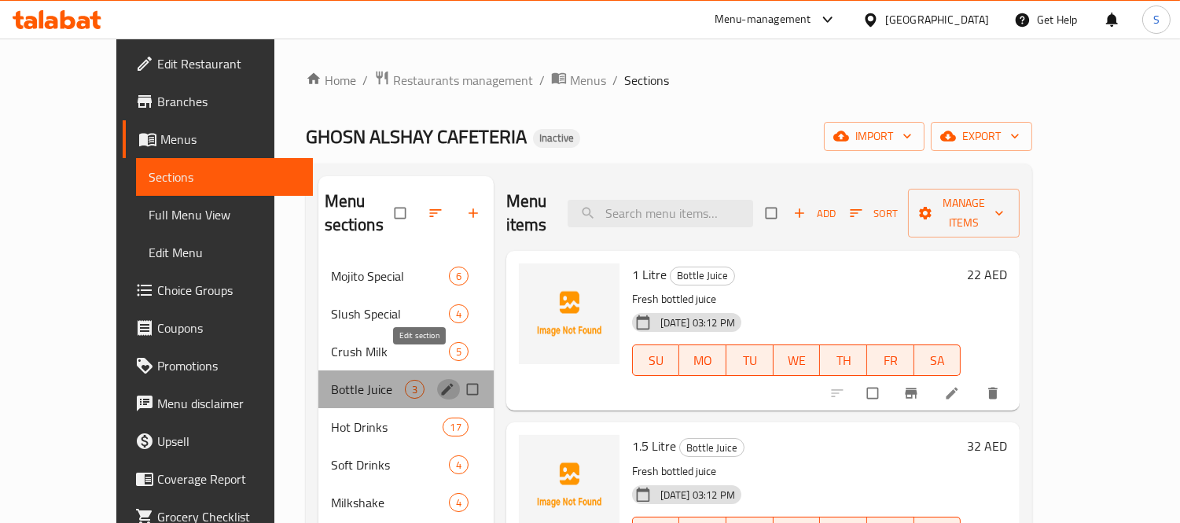
click at [440, 381] on icon "edit" at bounding box center [448, 389] width 16 height 16
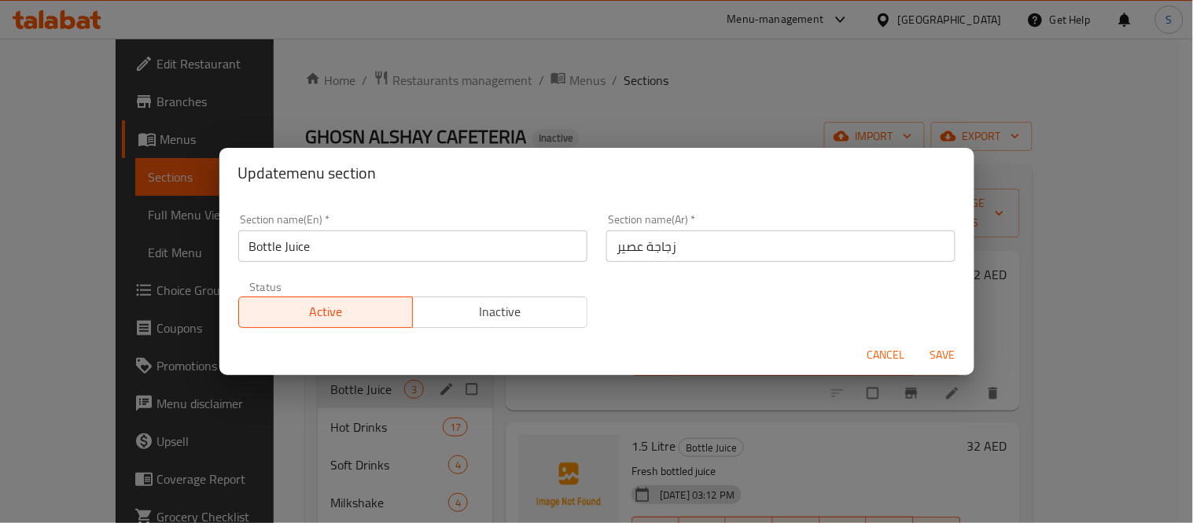
click at [653, 252] on input "زجاجة عصير" at bounding box center [780, 245] width 349 height 31
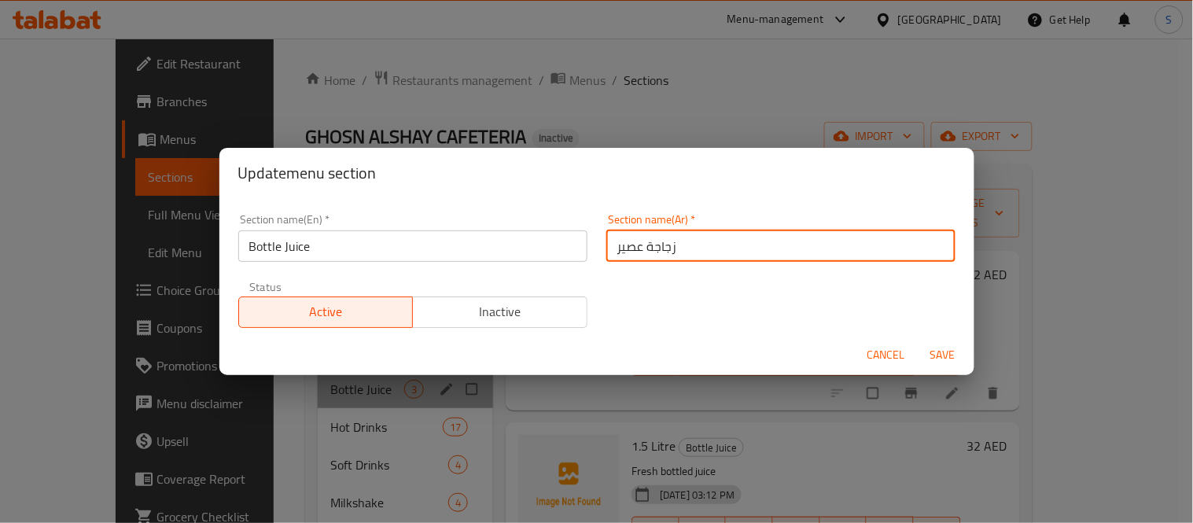
click at [653, 252] on input "زجاجة عصير" at bounding box center [780, 245] width 349 height 31
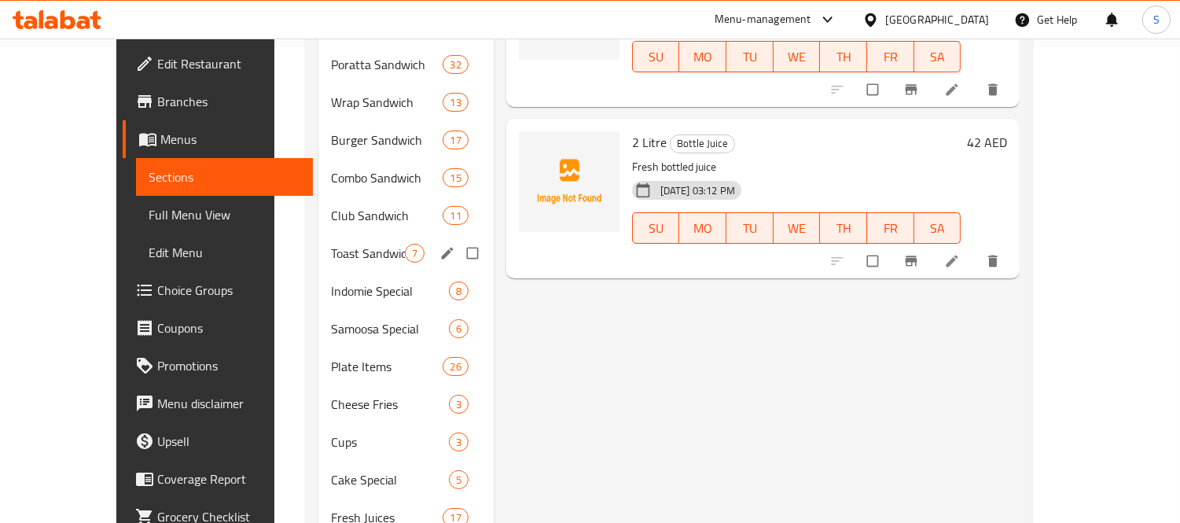
scroll to position [524, 0]
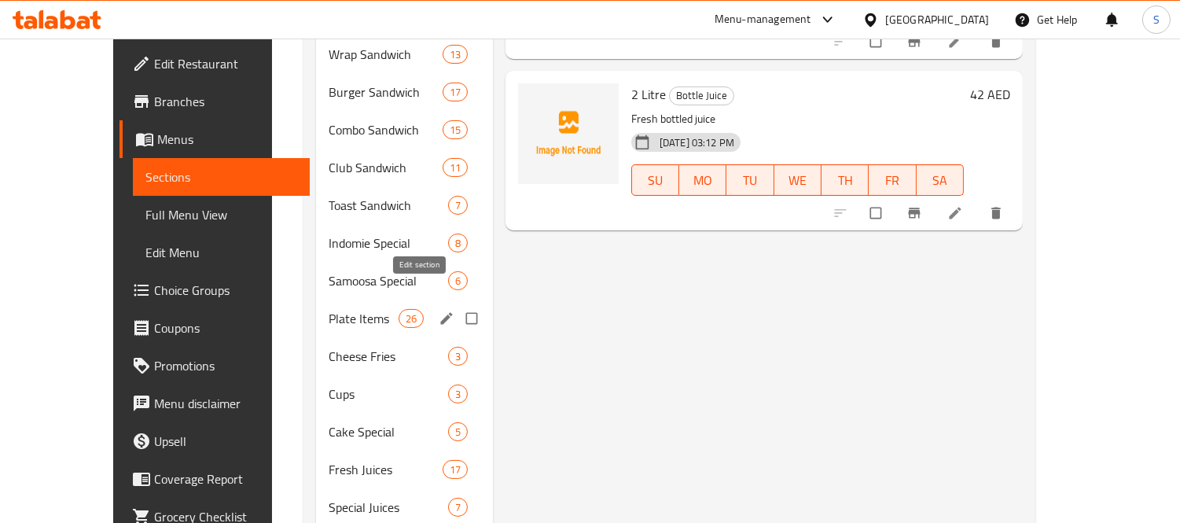
click at [439, 311] on icon "edit" at bounding box center [447, 319] width 16 height 16
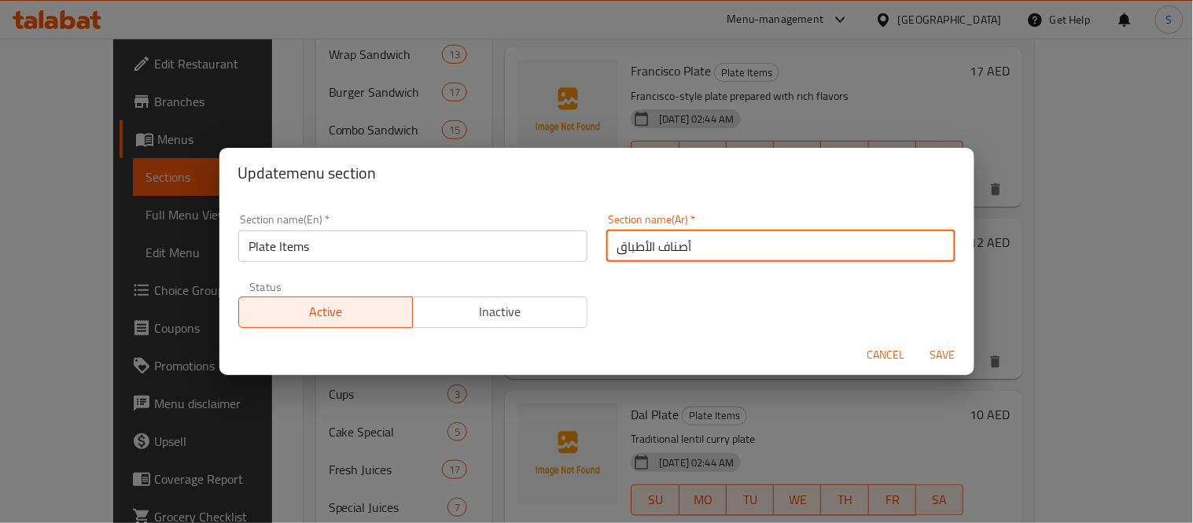
drag, startPoint x: 642, startPoint y: 247, endPoint x: 653, endPoint y: 247, distance: 10.2
click at [653, 247] on input "أصناف الأطباق" at bounding box center [780, 245] width 349 height 31
click at [645, 244] on input "أصناف الأطباق" at bounding box center [780, 245] width 349 height 31
drag, startPoint x: 642, startPoint y: 245, endPoint x: 651, endPoint y: 247, distance: 8.8
click at [651, 247] on input "أصناف الأطباق" at bounding box center [780, 245] width 349 height 31
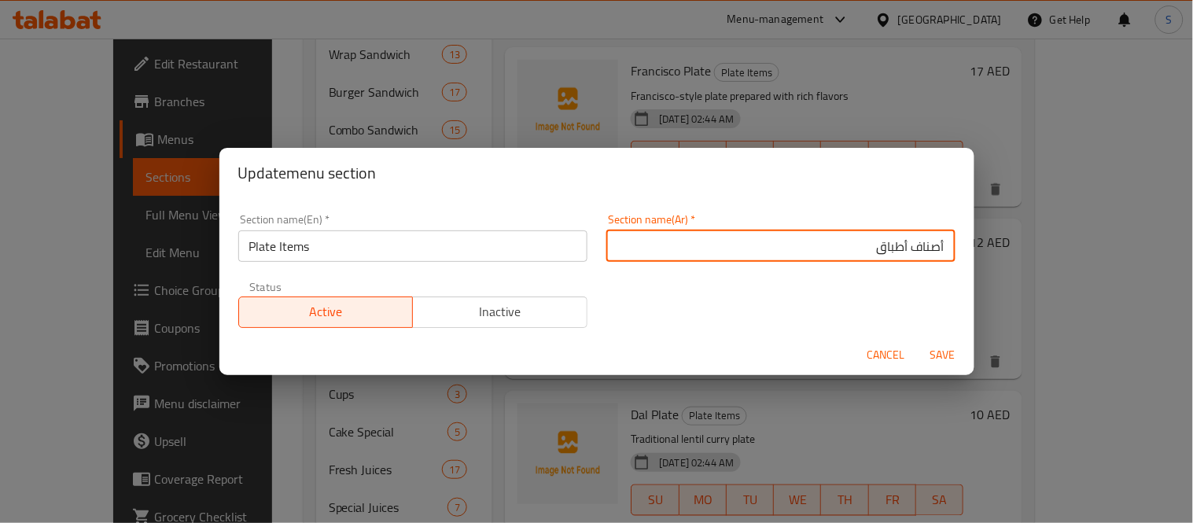
click at [929, 244] on input "أصناف أطباق" at bounding box center [780, 245] width 349 height 31
click at [931, 244] on input "أصناف أطباق" at bounding box center [780, 245] width 349 height 31
paste input "ال"
click at [915, 241] on input "الأصناف أطباق" at bounding box center [780, 245] width 349 height 31
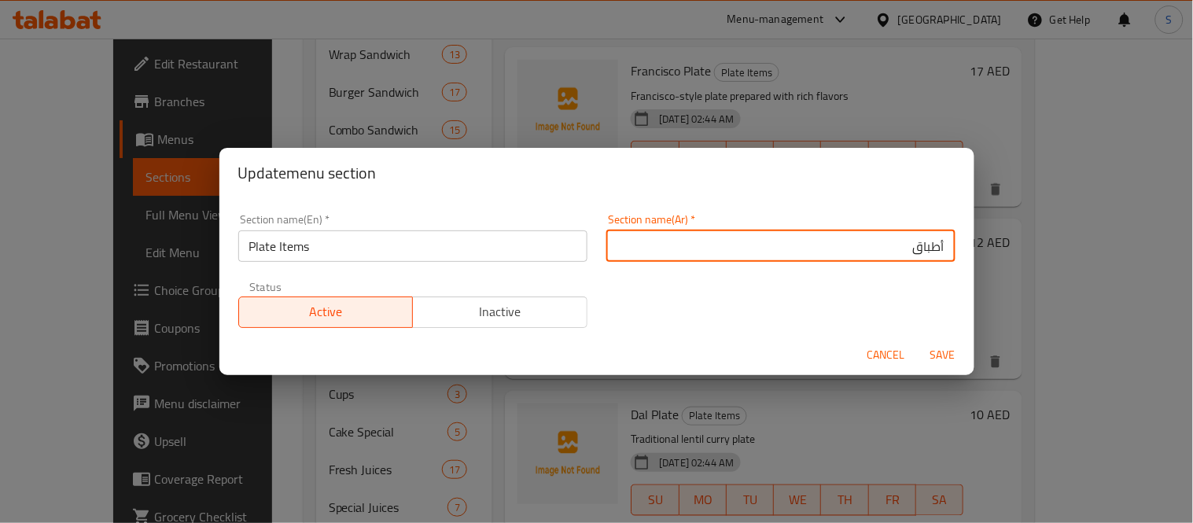
click at [874, 245] on input "أطباق" at bounding box center [780, 245] width 349 height 31
paste input "الأصناف"
type input "أطباق الأصناف"
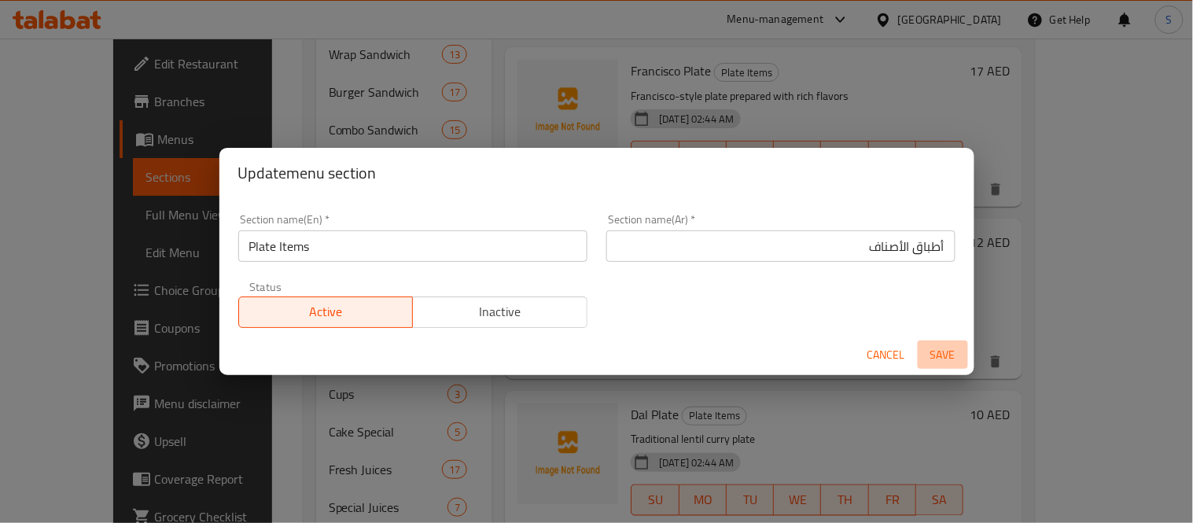
click at [946, 351] on span "Save" at bounding box center [943, 355] width 38 height 20
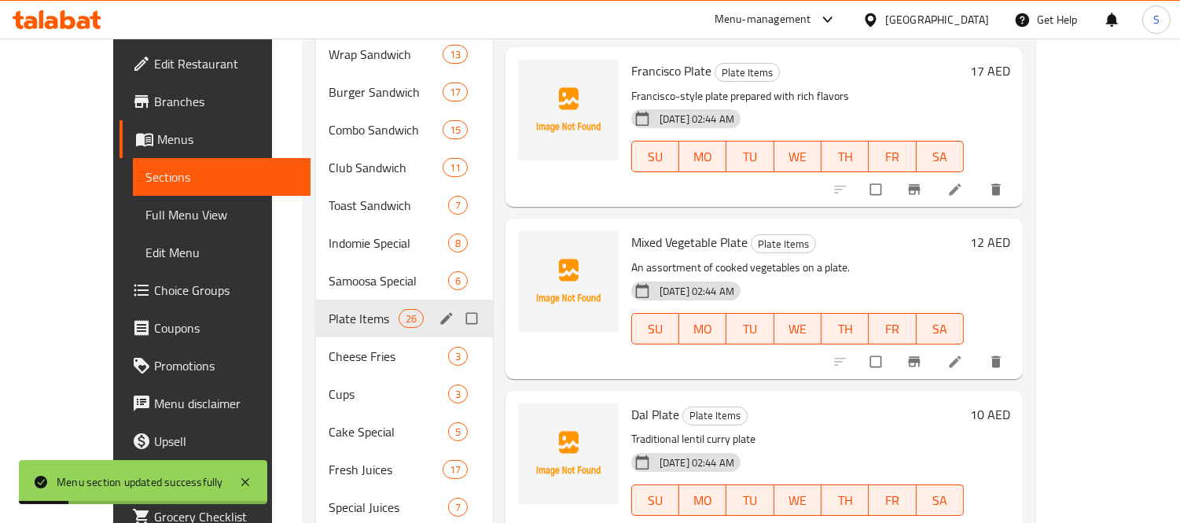
click at [439, 311] on icon "edit" at bounding box center [447, 319] width 16 height 16
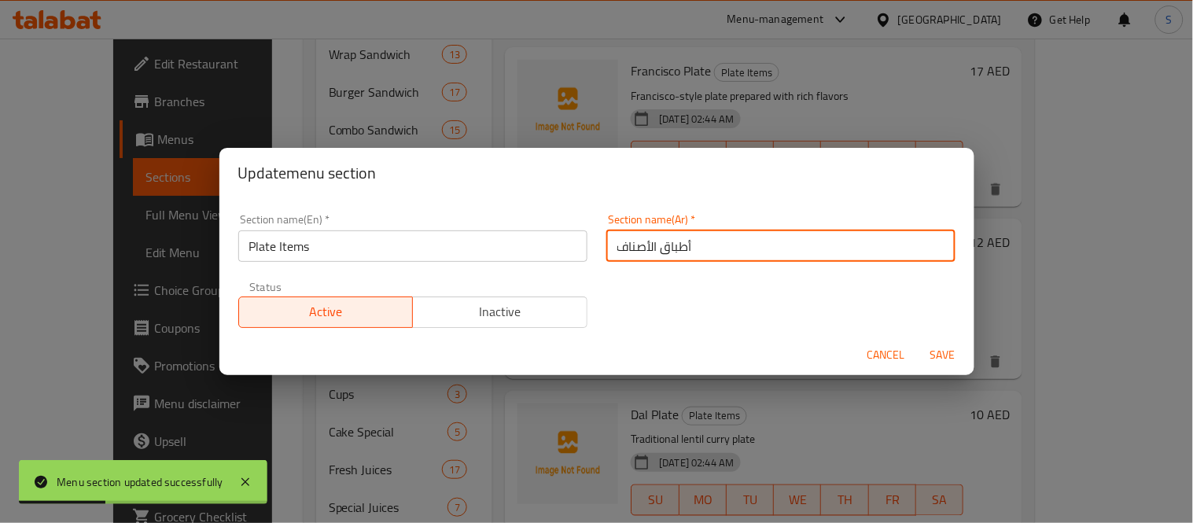
click at [708, 248] on input "أطباق الأصناف" at bounding box center [780, 245] width 349 height 31
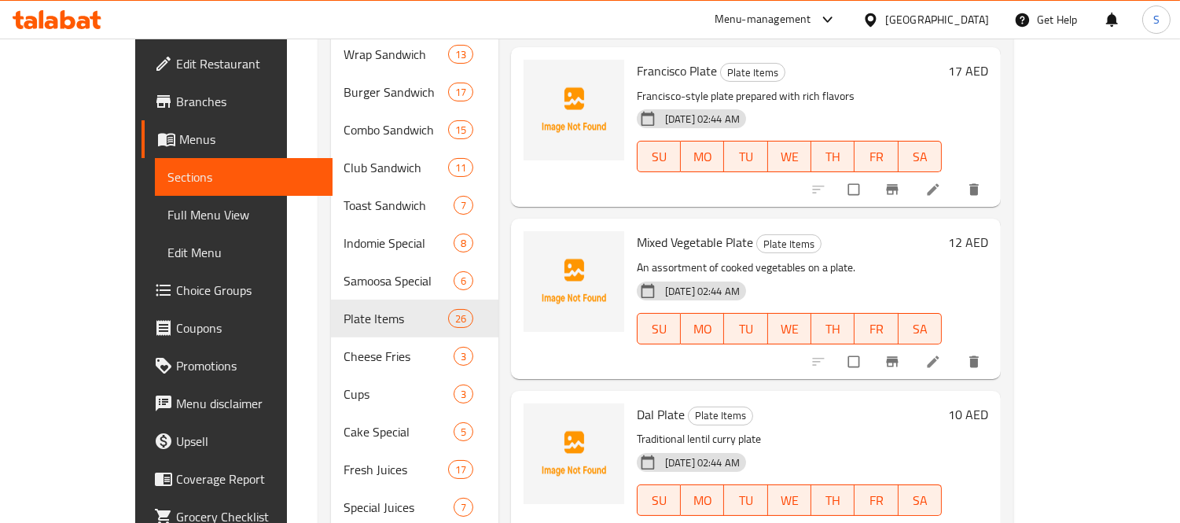
click at [167, 212] on span "Full Menu View" at bounding box center [243, 214] width 153 height 19
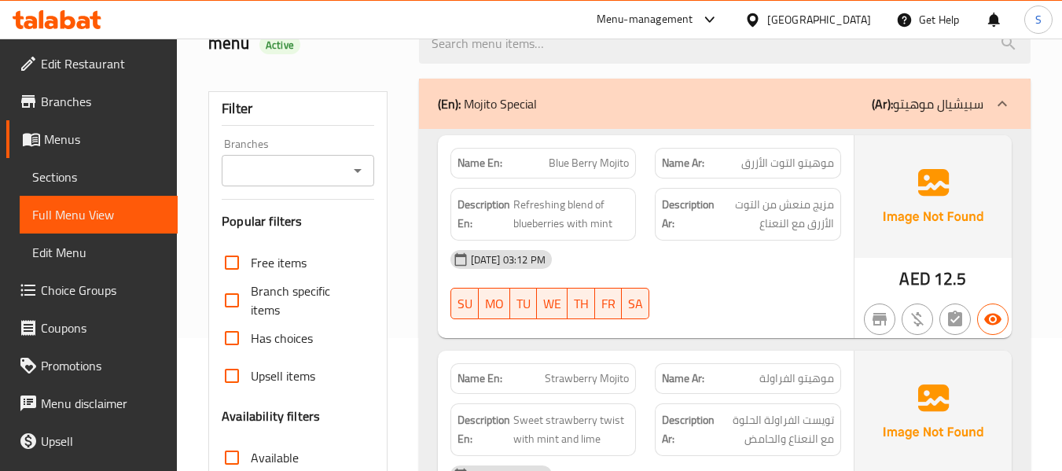
scroll to position [96, 0]
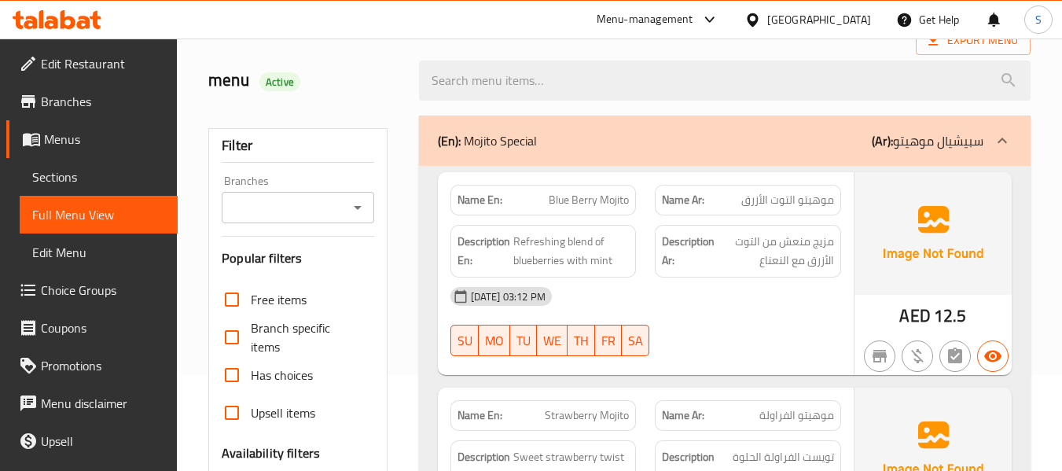
click at [390, 69] on h2 "menu Active" at bounding box center [303, 80] width 191 height 24
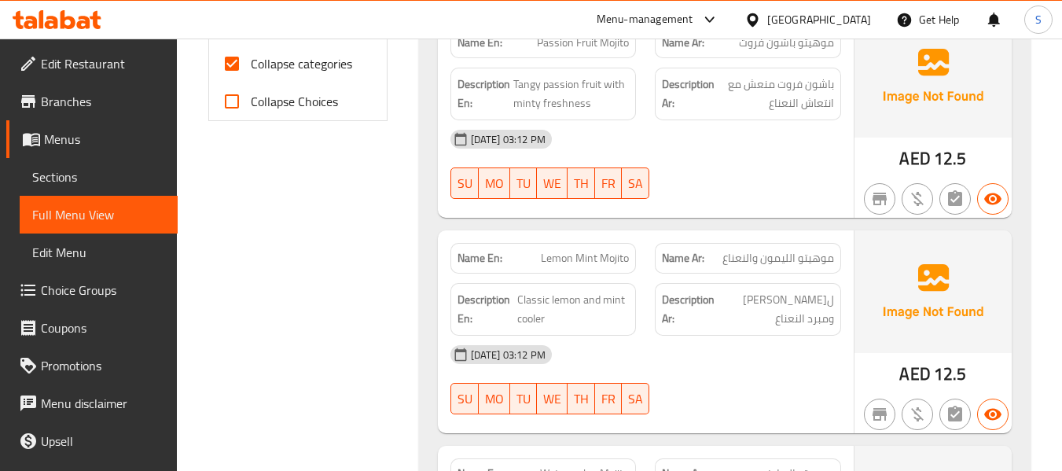
scroll to position [725, 0]
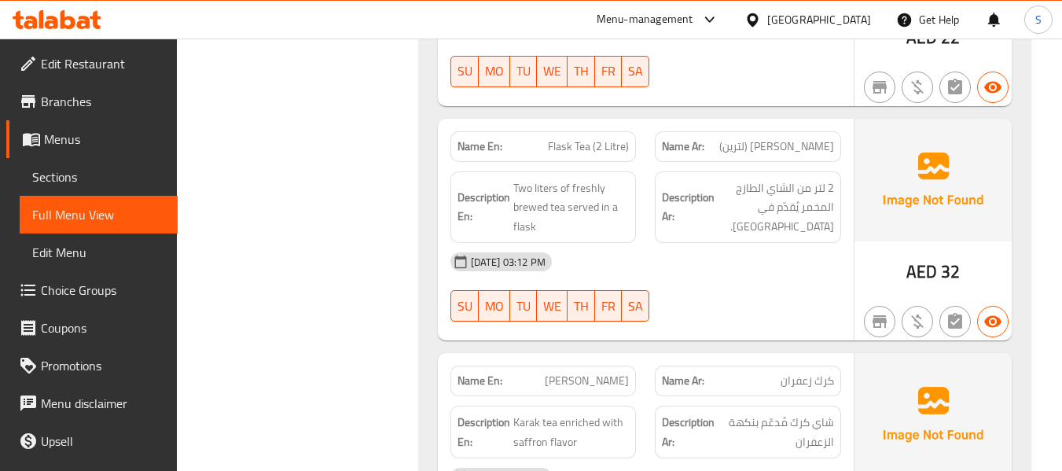
scroll to position [5678, 0]
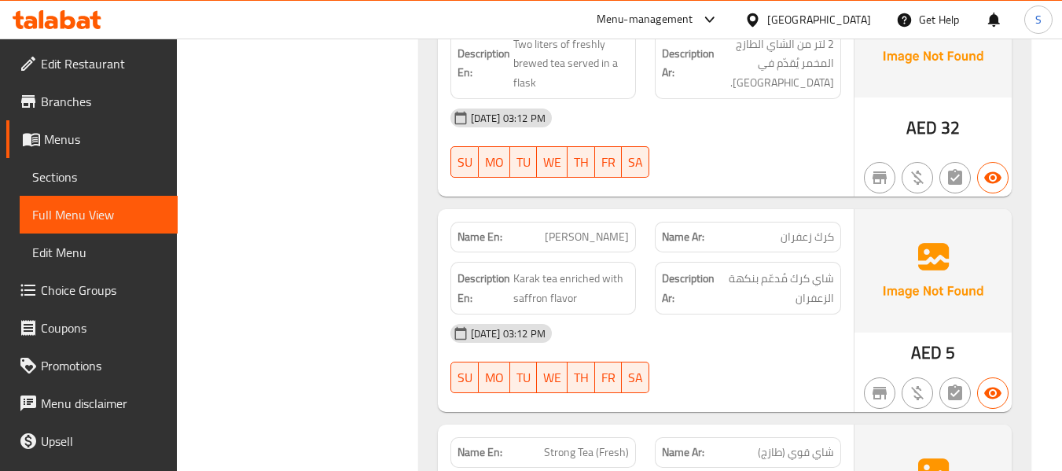
click at [69, 164] on link "Sections" at bounding box center [99, 177] width 158 height 38
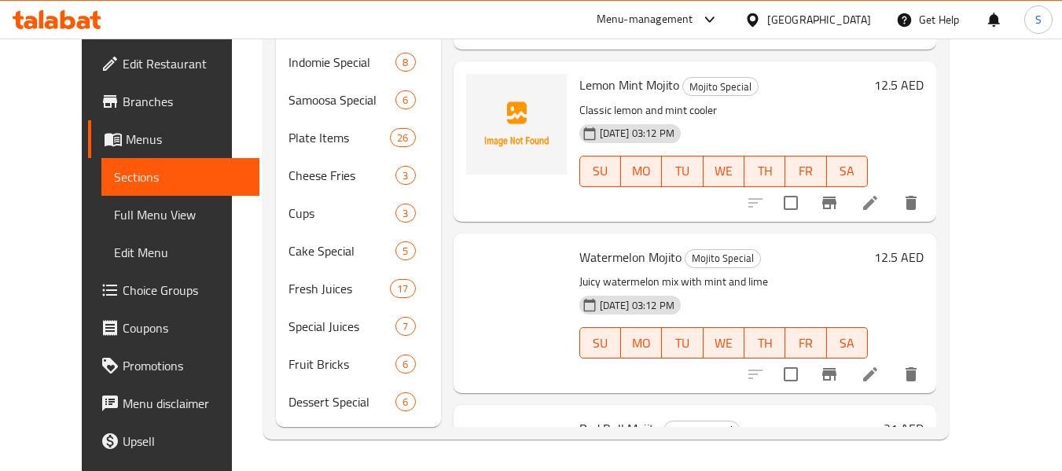
scroll to position [252, 0]
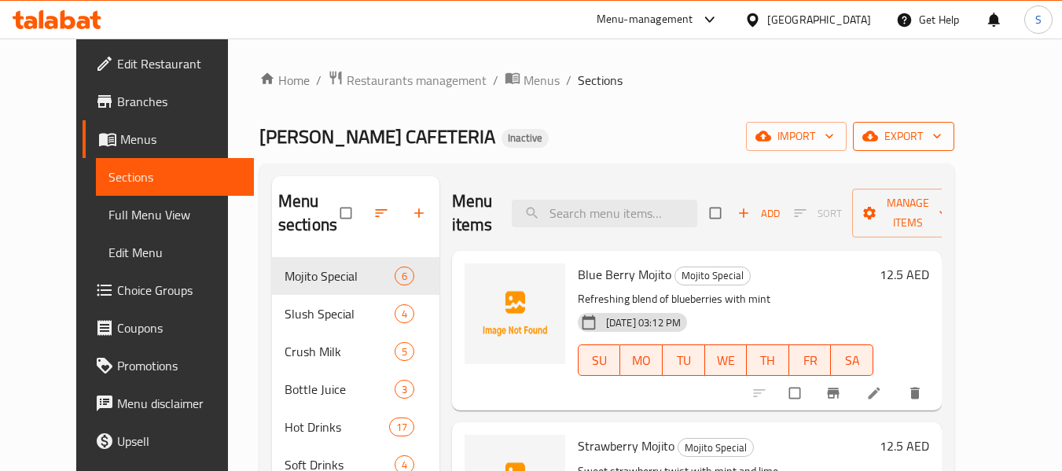
click at [942, 145] on span "export" at bounding box center [904, 137] width 76 height 20
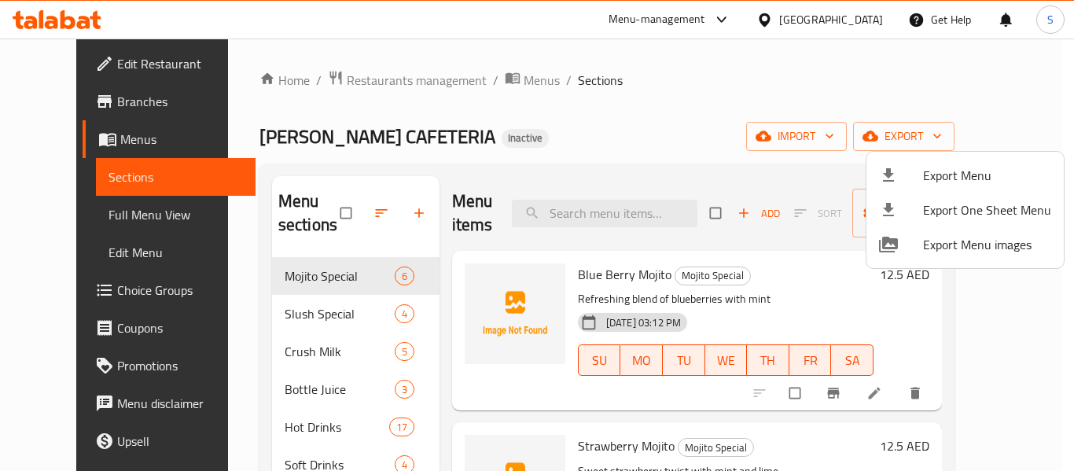
click at [930, 174] on span "Export Menu" at bounding box center [987, 175] width 128 height 19
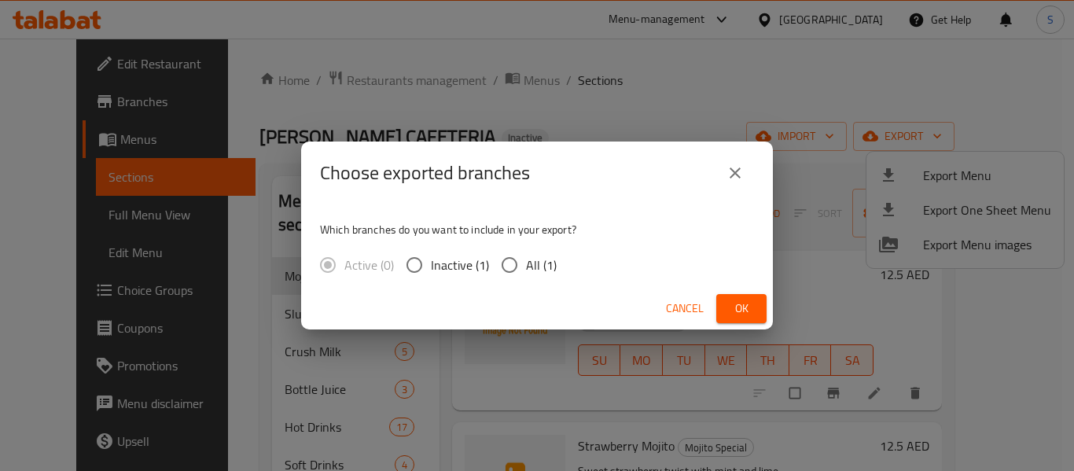
click at [530, 268] on span "All (1)" at bounding box center [541, 265] width 31 height 19
click at [526, 268] on input "All (1)" at bounding box center [509, 264] width 33 height 33
radio input "true"
click at [749, 308] on span "Ok" at bounding box center [741, 309] width 25 height 20
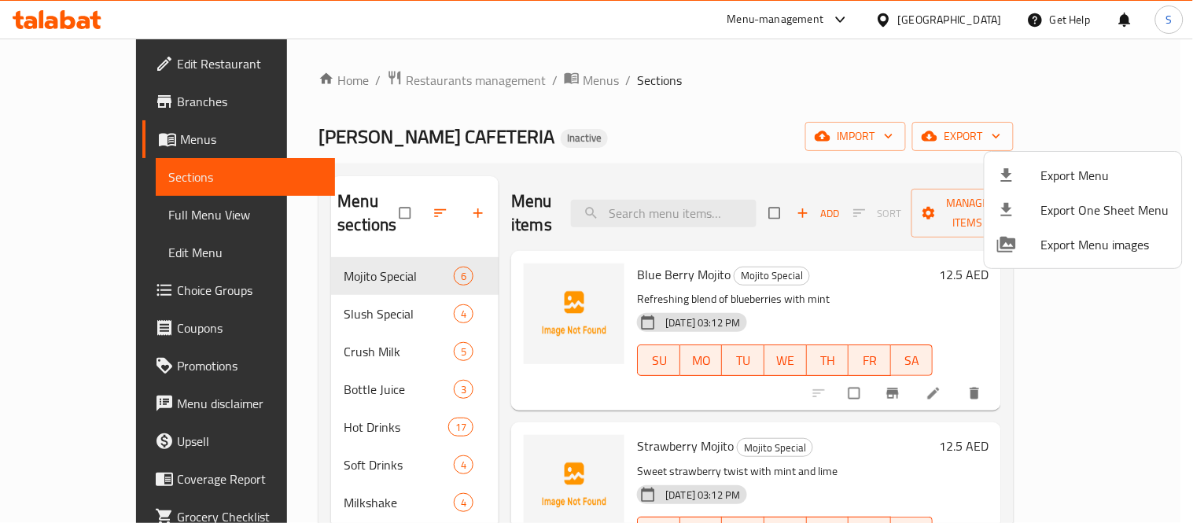
click at [69, 21] on div at bounding box center [596, 261] width 1193 height 523
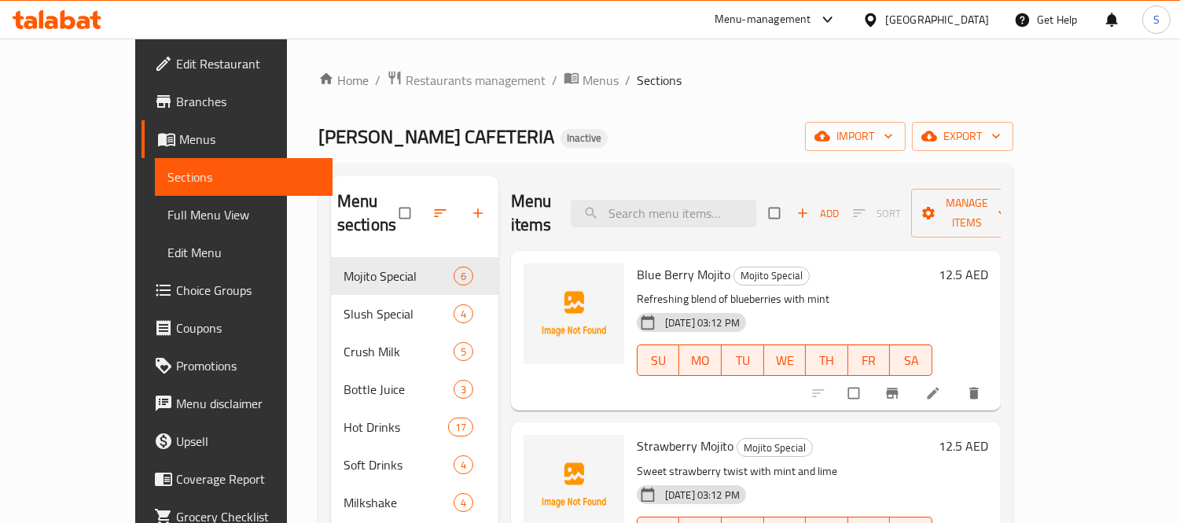
click at [68, 16] on icon at bounding box center [57, 19] width 89 height 19
